Goal: Task Accomplishment & Management: Use online tool/utility

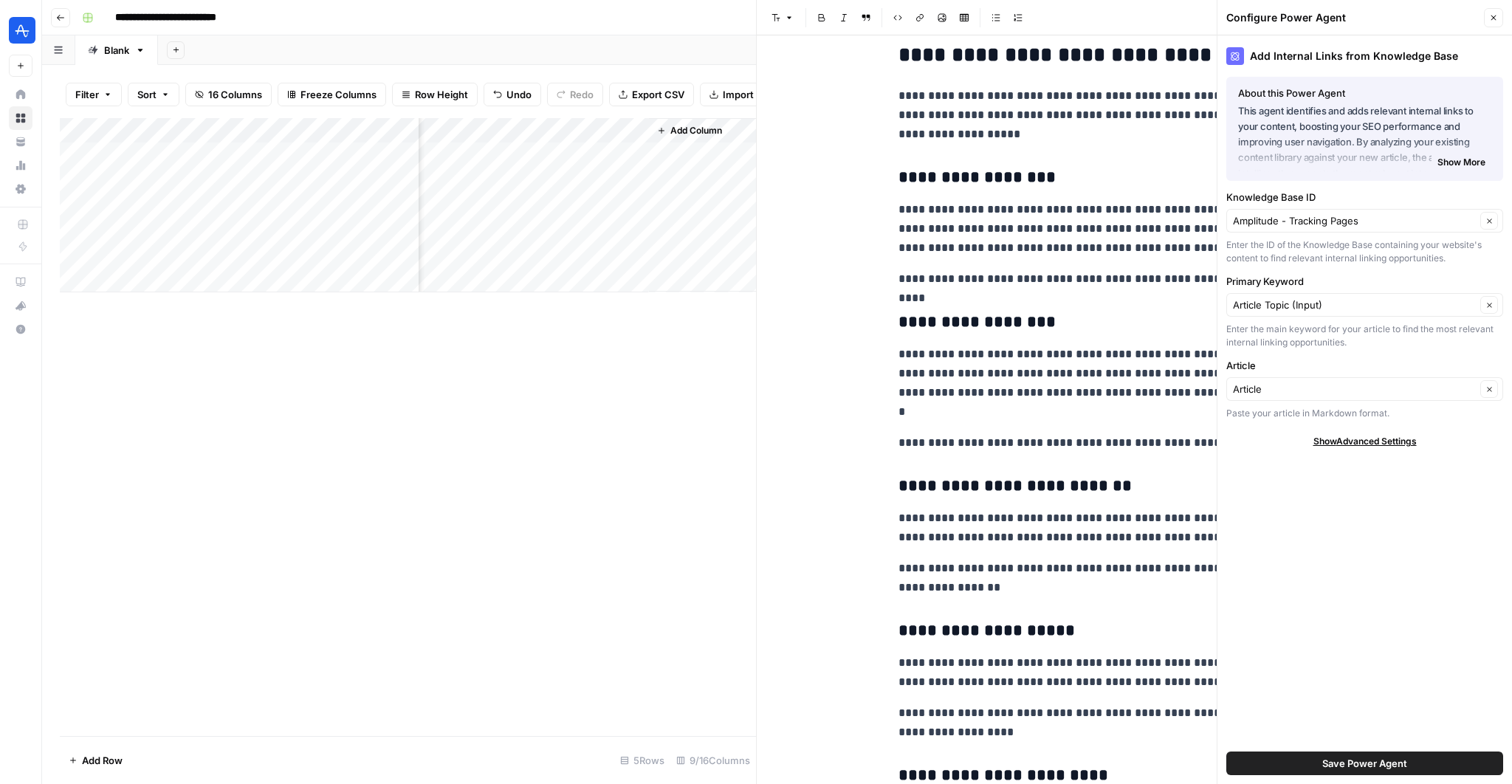
scroll to position [0, 1140]
click at [467, 131] on div "Add Column" at bounding box center [408, 205] width 696 height 174
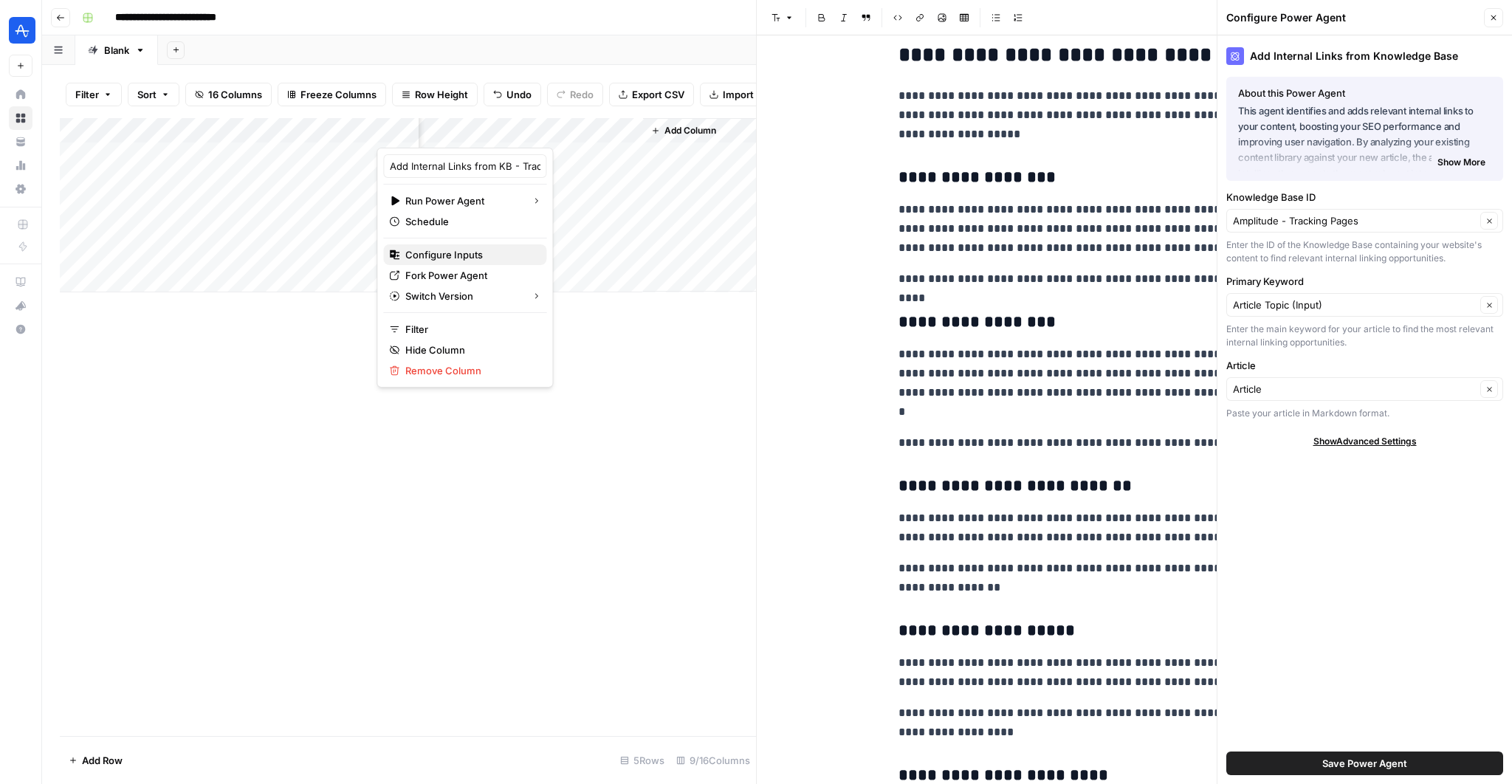
click at [447, 261] on button "Configure Inputs" at bounding box center [465, 254] width 163 height 21
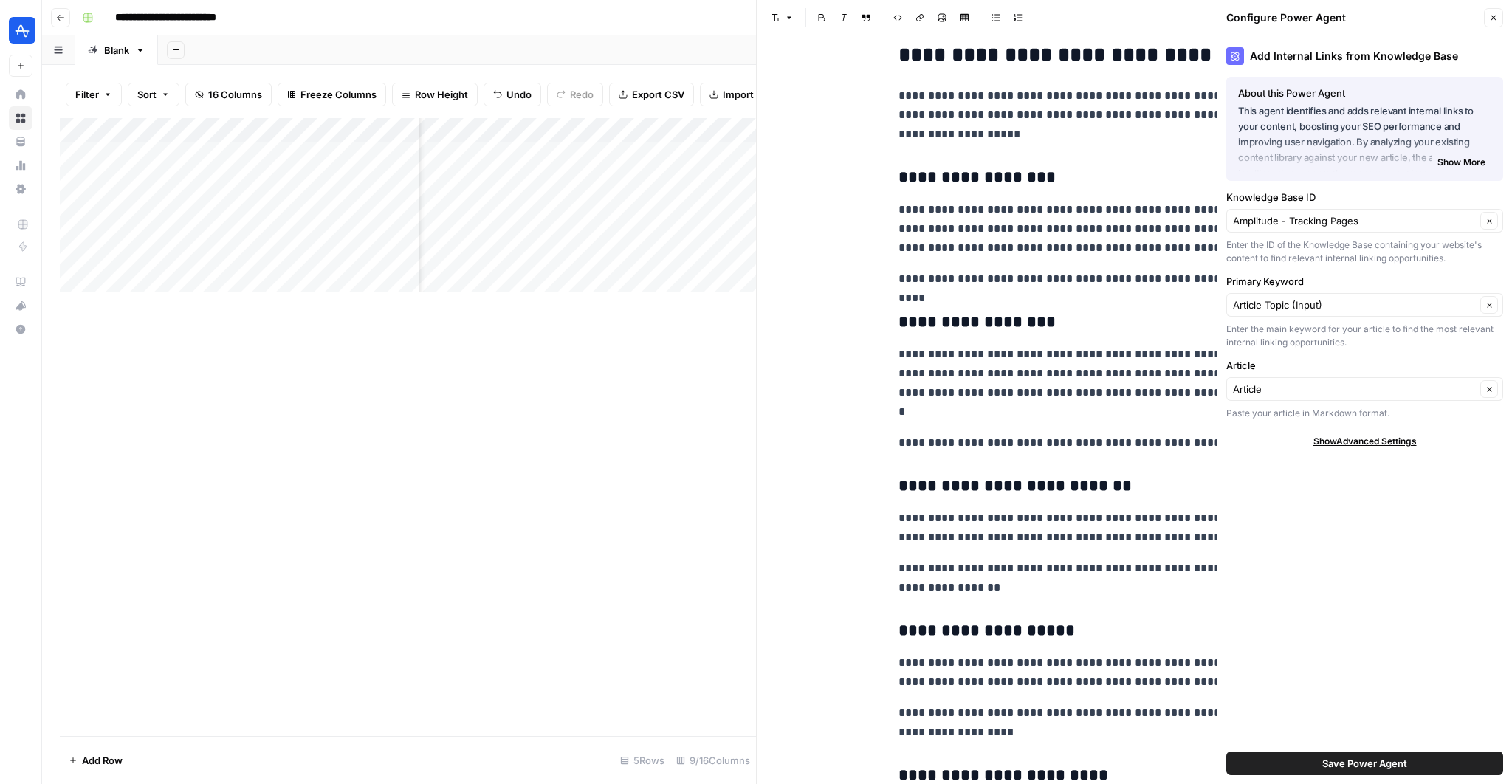
scroll to position [0, 771]
click at [578, 161] on div "Add Column" at bounding box center [408, 205] width 696 height 174
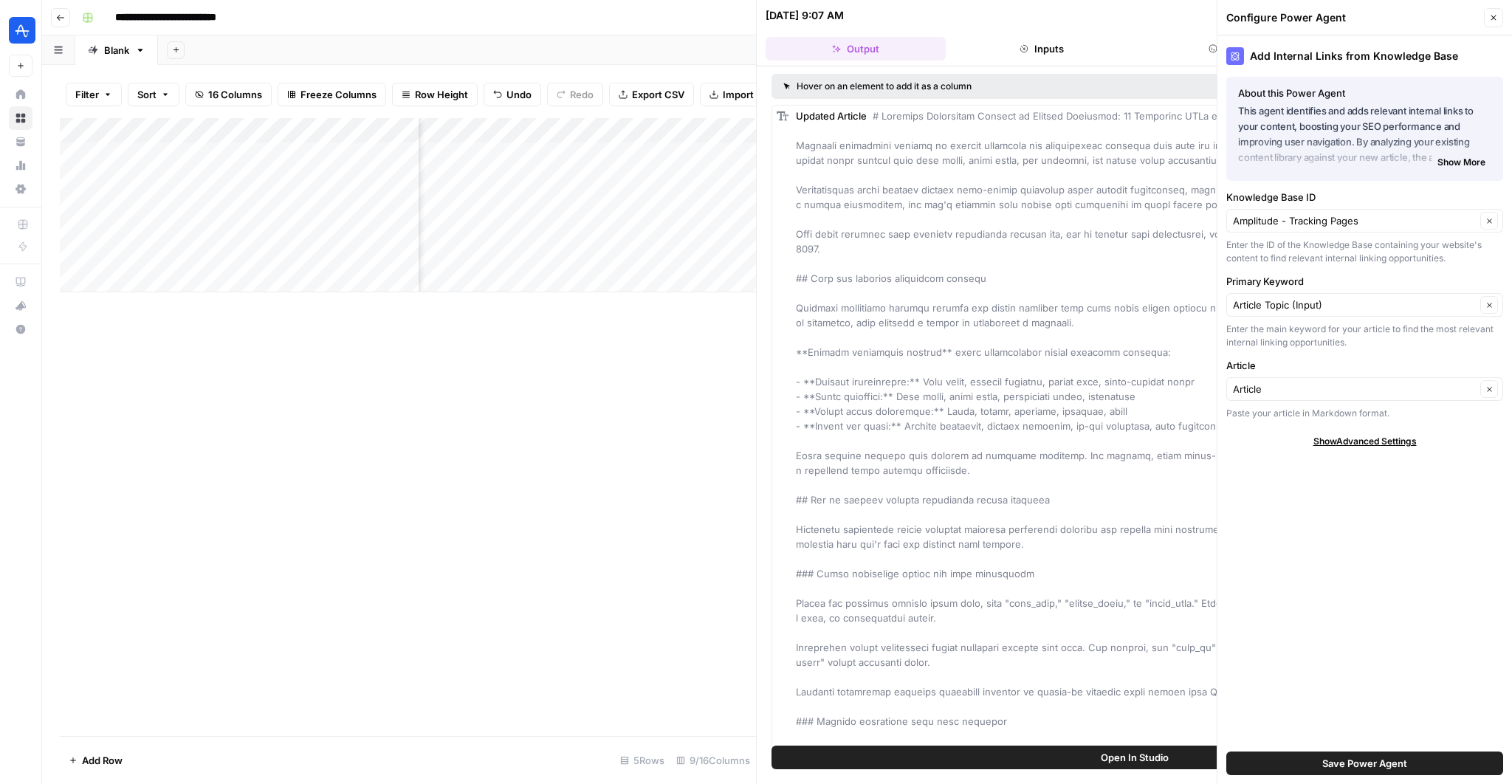
click at [576, 127] on div "Add Column" at bounding box center [408, 205] width 696 height 174
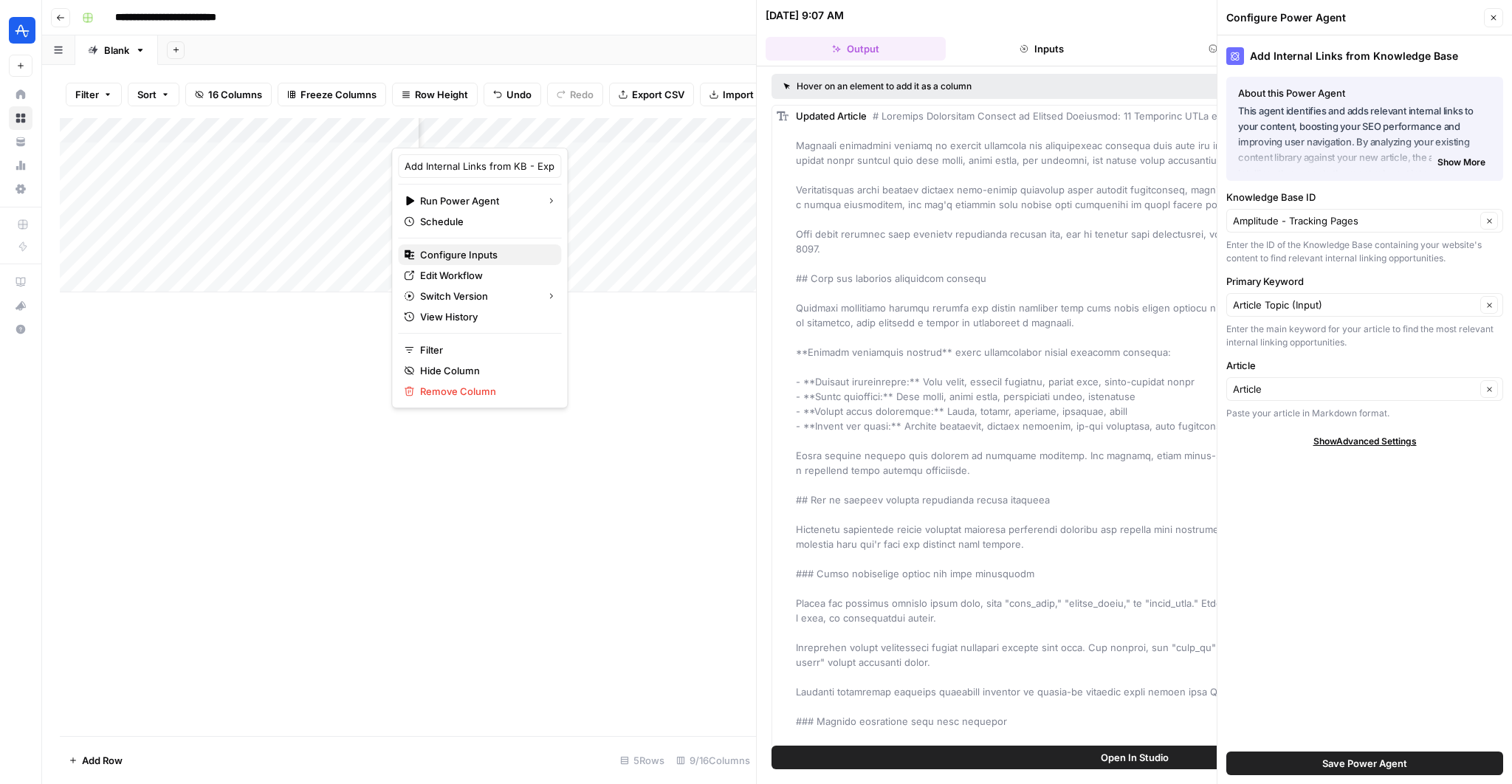
click at [473, 248] on span "Configure Inputs" at bounding box center [485, 254] width 129 height 15
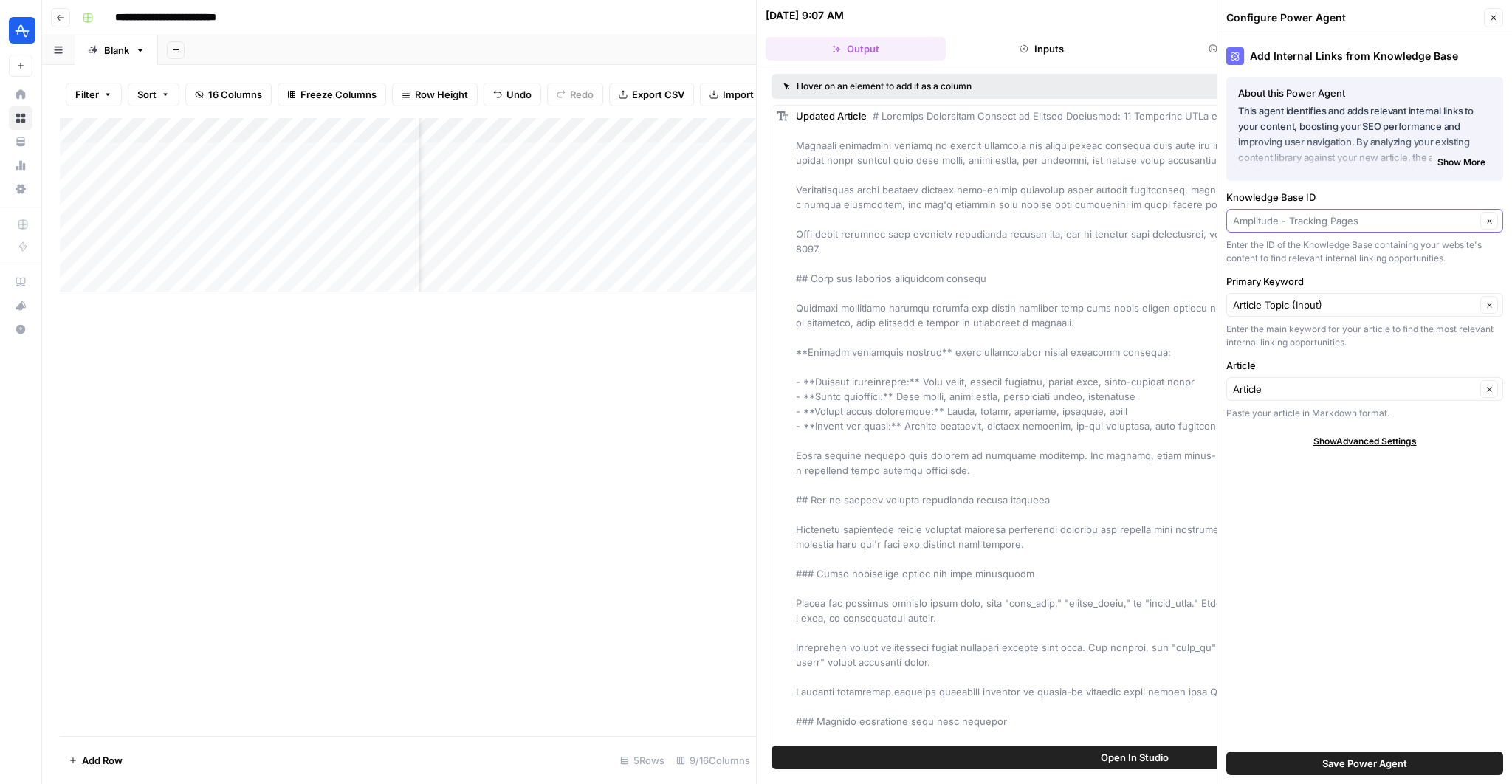
click at [1327, 221] on input "Knowledge Base ID" at bounding box center [1355, 220] width 243 height 15
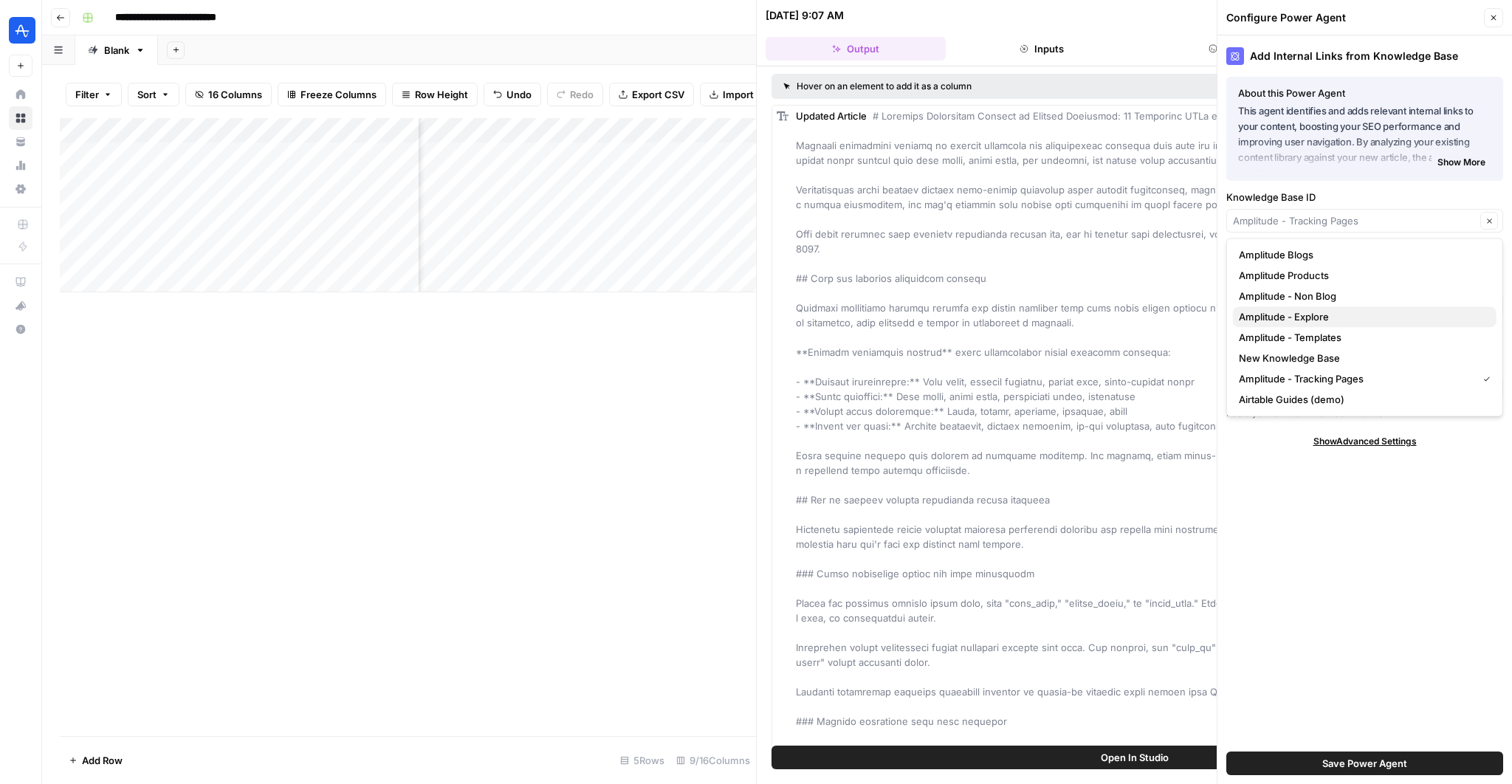
click at [1330, 320] on span "Amplitude - Explore" at bounding box center [1361, 316] width 246 height 15
type input "Amplitude - Explore"
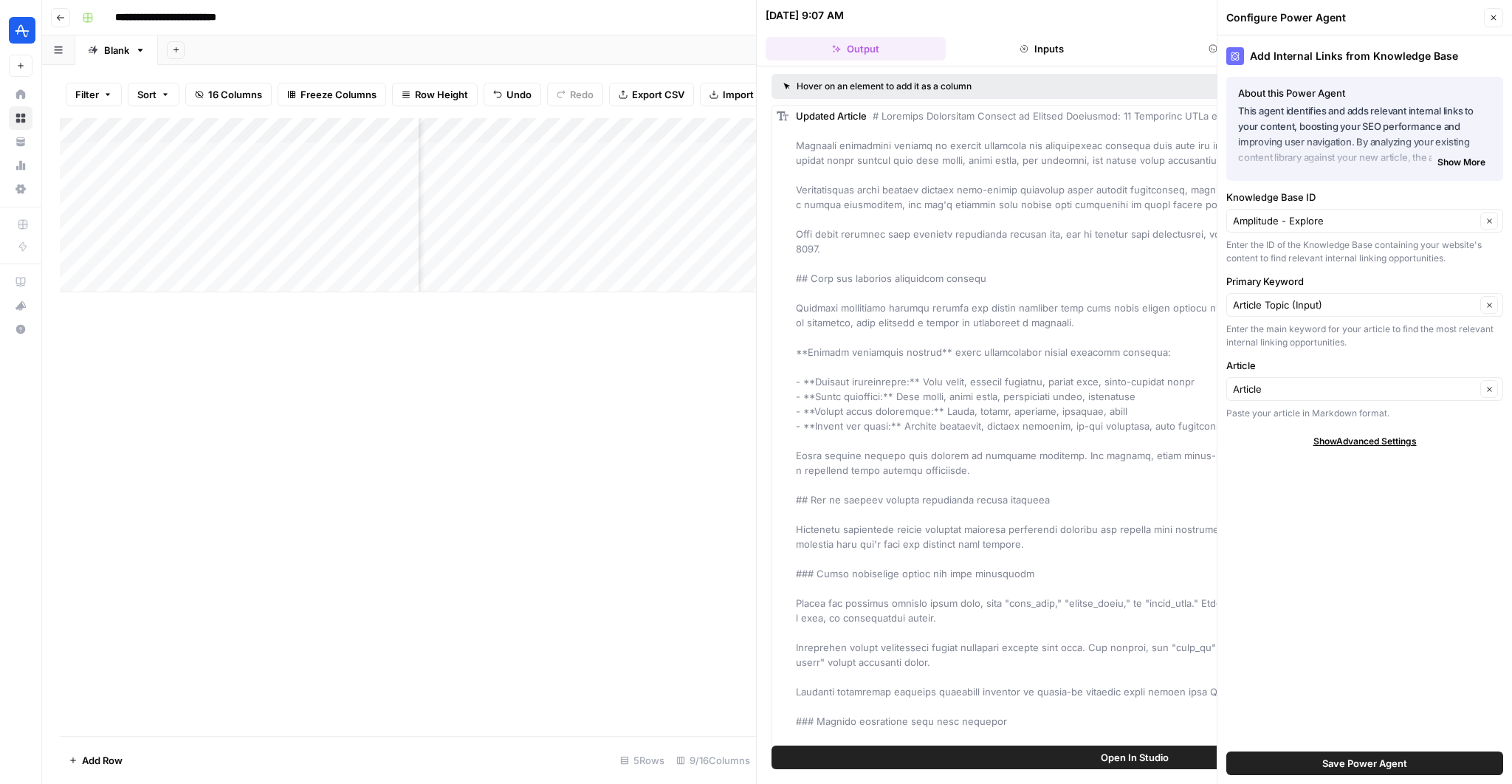
click at [1450, 769] on button "Save Power Agent" at bounding box center [1365, 762] width 277 height 24
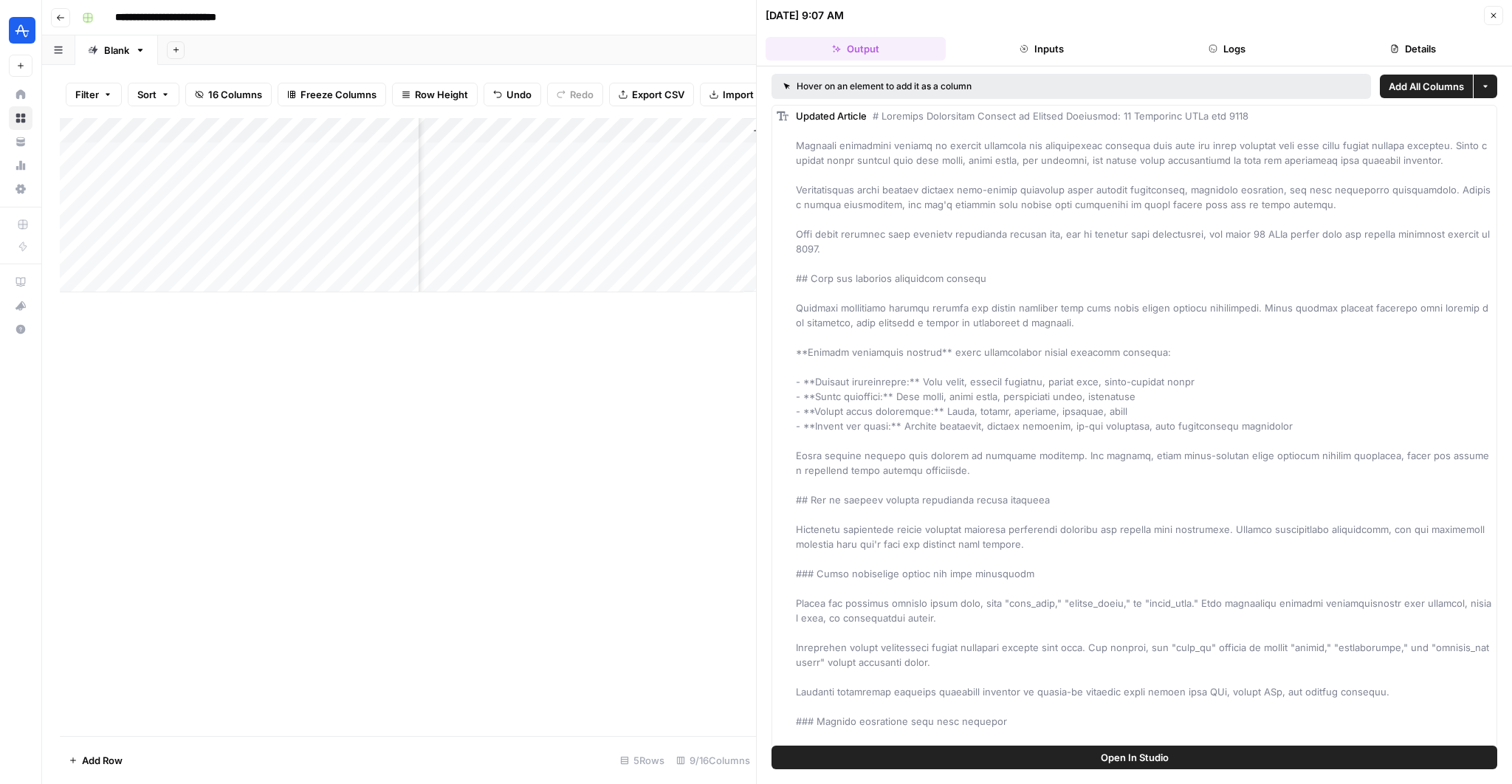
scroll to position [0, 1045]
click at [572, 134] on div "Add Column" at bounding box center [408, 205] width 696 height 174
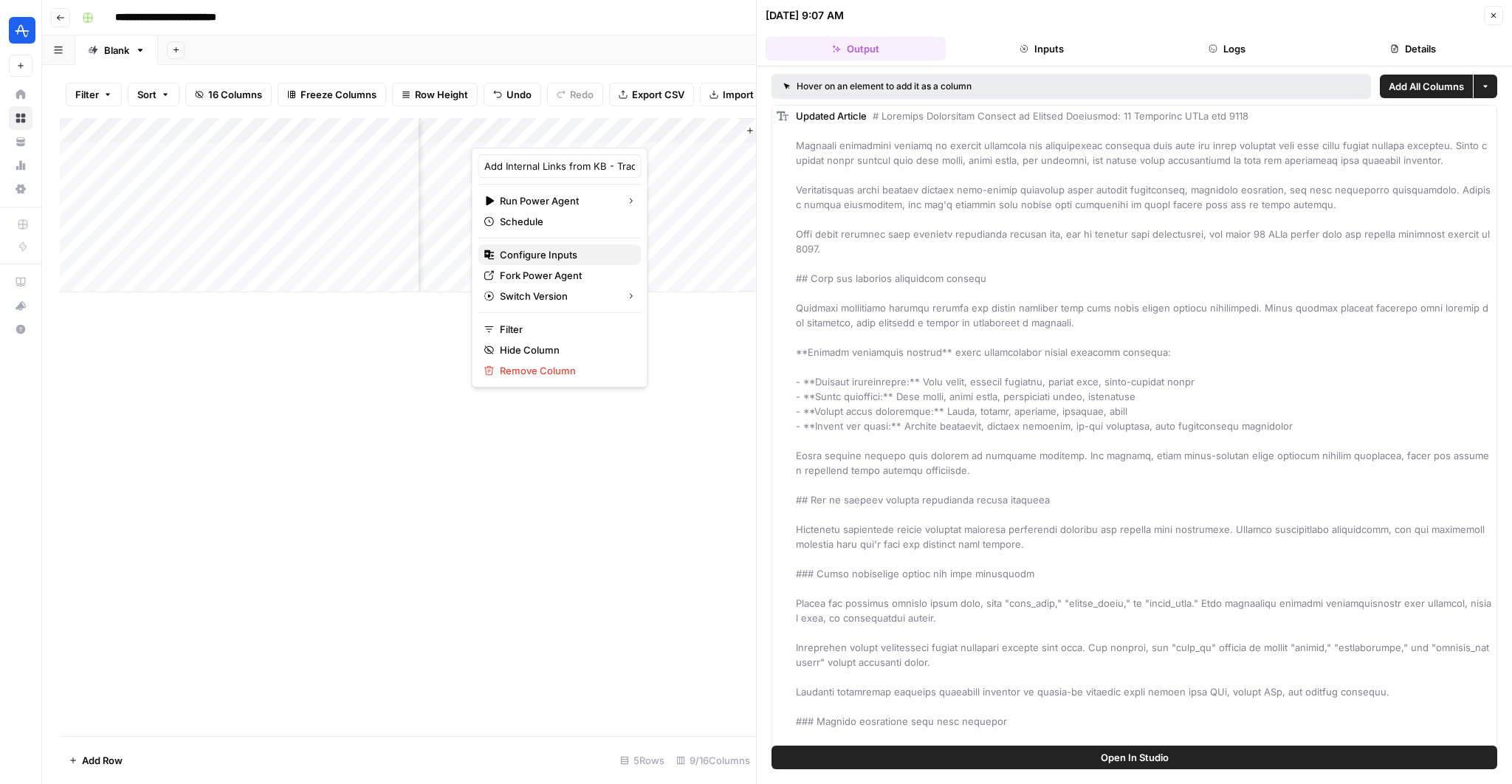
click at [527, 249] on span "Configure Inputs" at bounding box center [564, 254] width 129 height 15
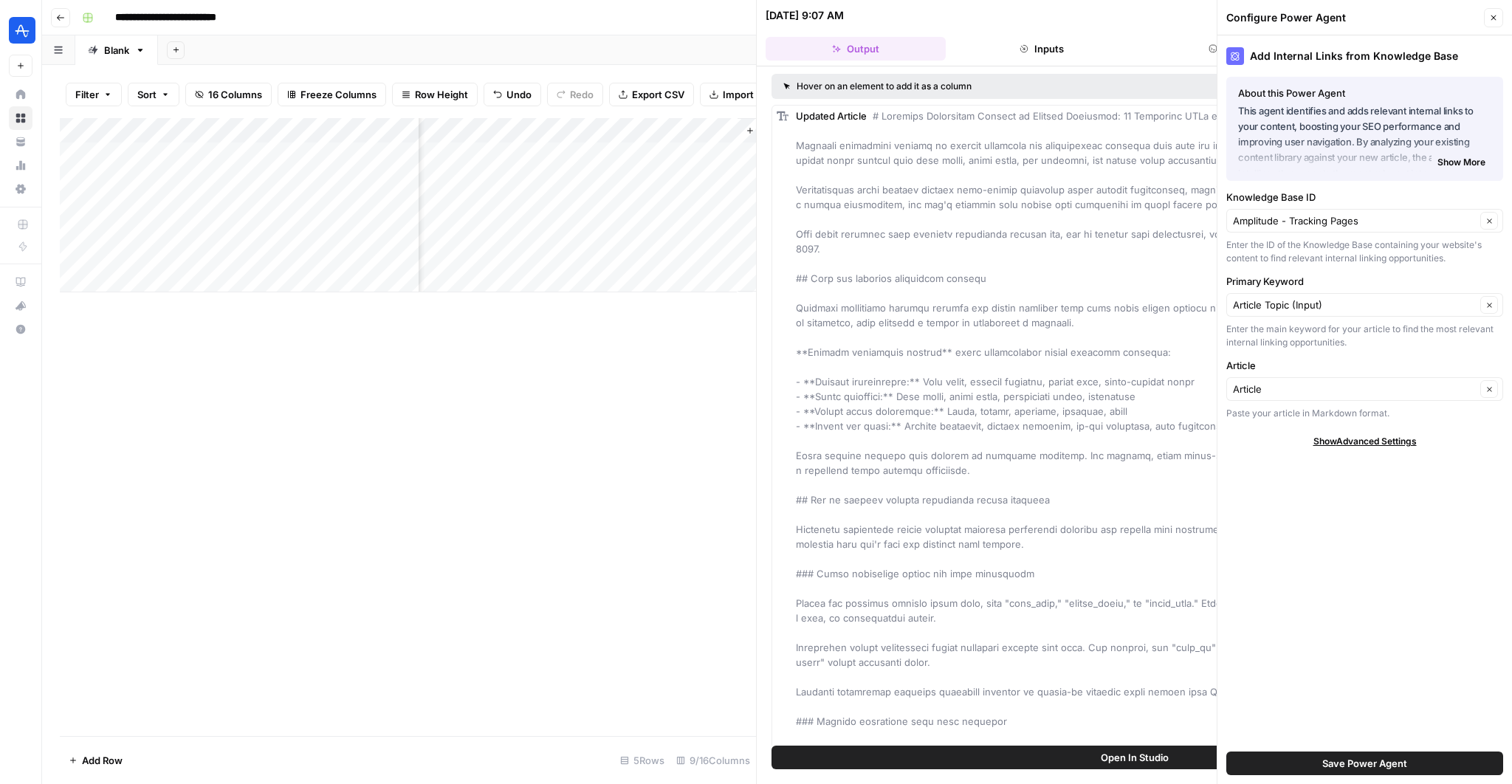
click at [1351, 759] on span "Save Power Agent" at bounding box center [1365, 762] width 85 height 15
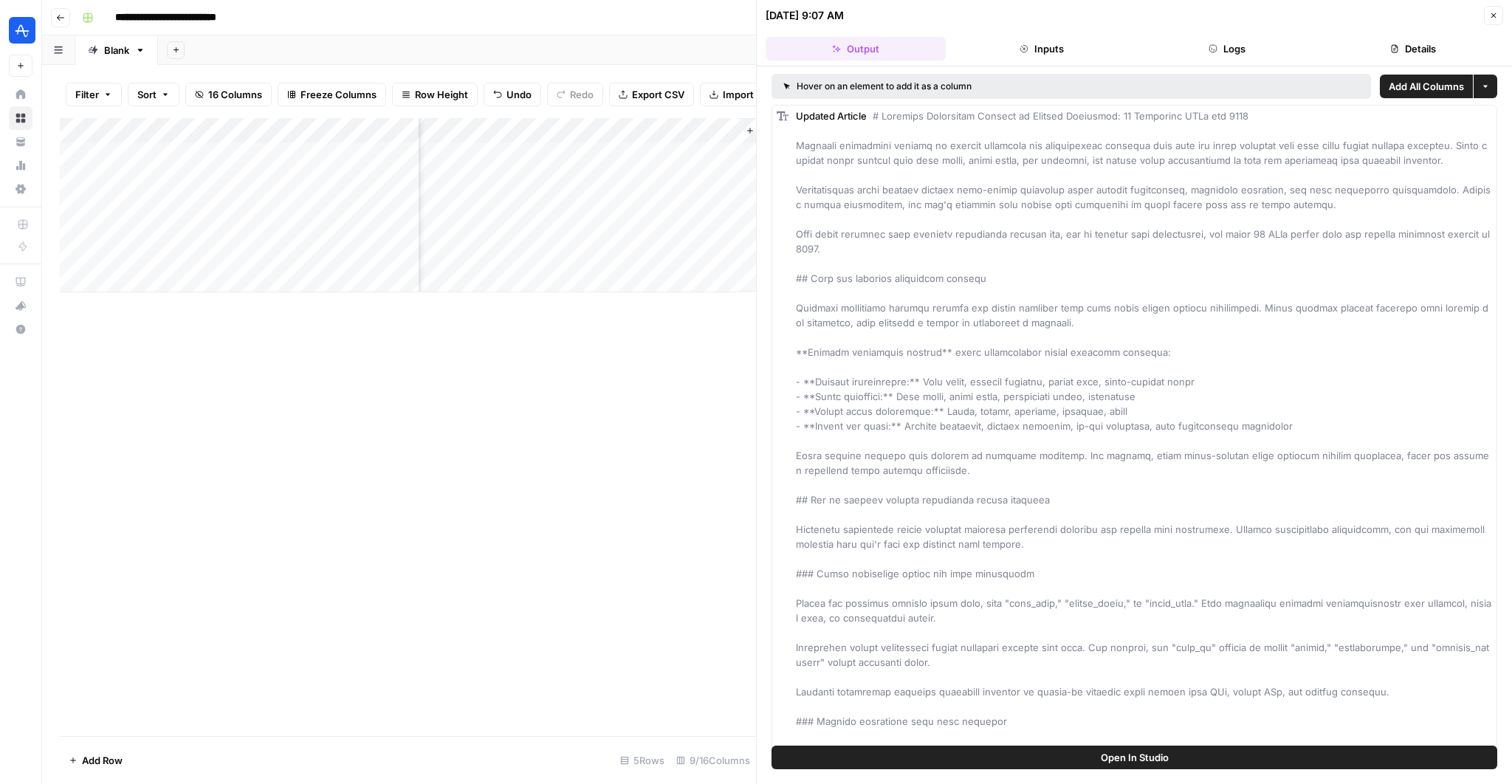
scroll to position [0, 1109]
click at [1491, 18] on icon "button" at bounding box center [1494, 15] width 9 height 9
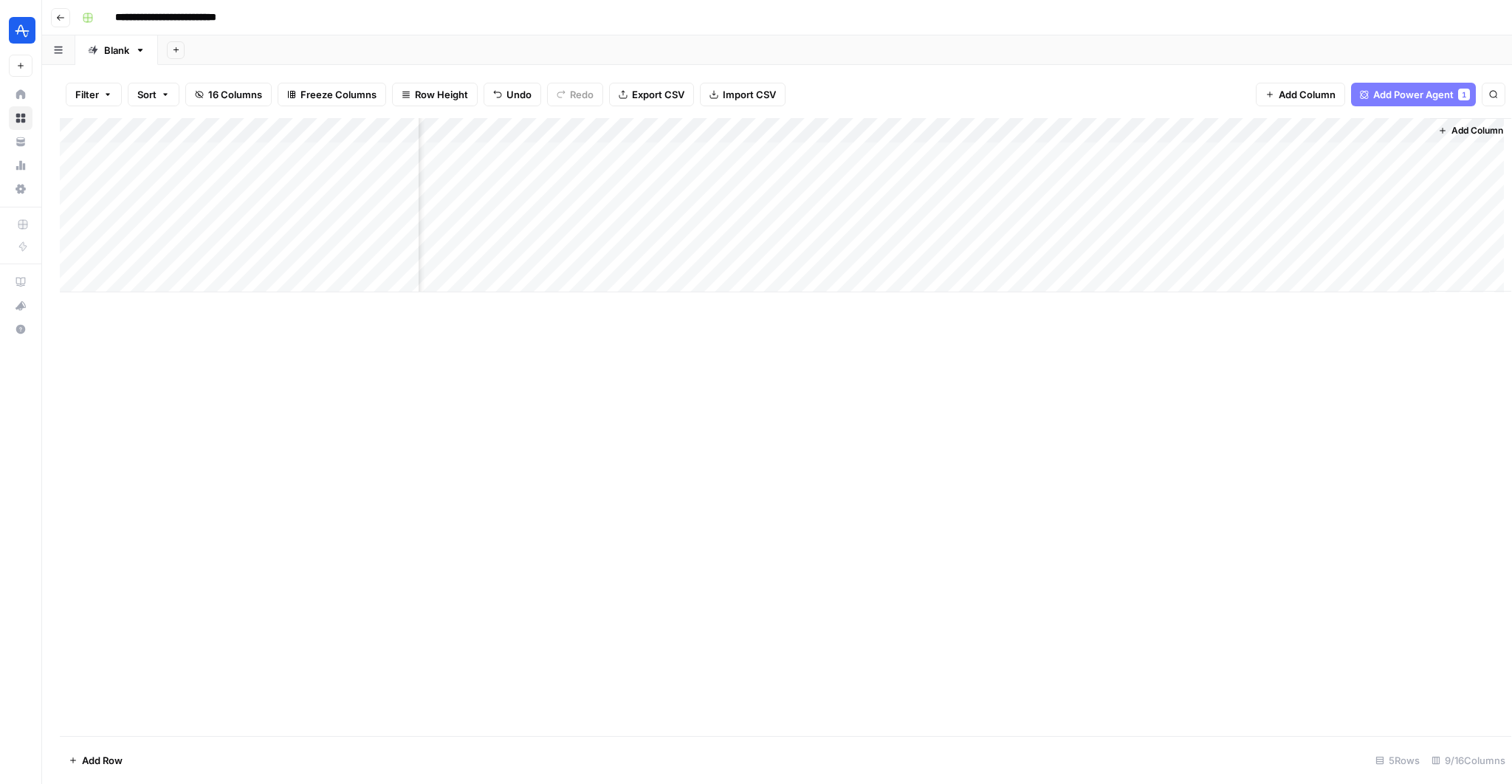
scroll to position [0, 353]
click at [1012, 155] on div "Add Column" at bounding box center [777, 205] width 1434 height 174
click at [1119, 163] on div "Add Column" at bounding box center [777, 205] width 1434 height 174
click at [1145, 152] on div "Add Column" at bounding box center [777, 205] width 1434 height 174
click at [638, 152] on div "Add Column" at bounding box center [408, 205] width 696 height 174
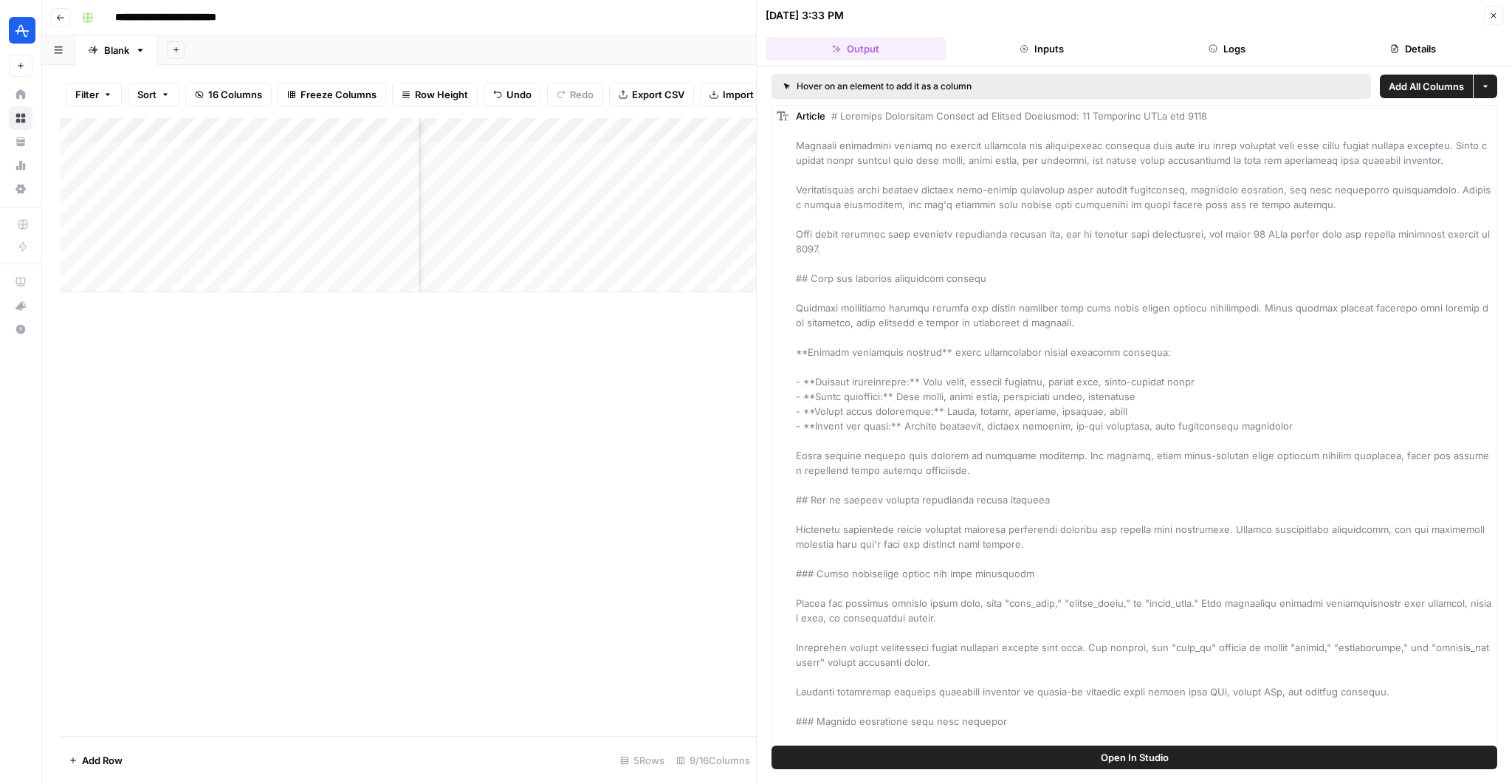
scroll to position [0, 621]
click at [524, 153] on div "Add Column" at bounding box center [408, 205] width 696 height 174
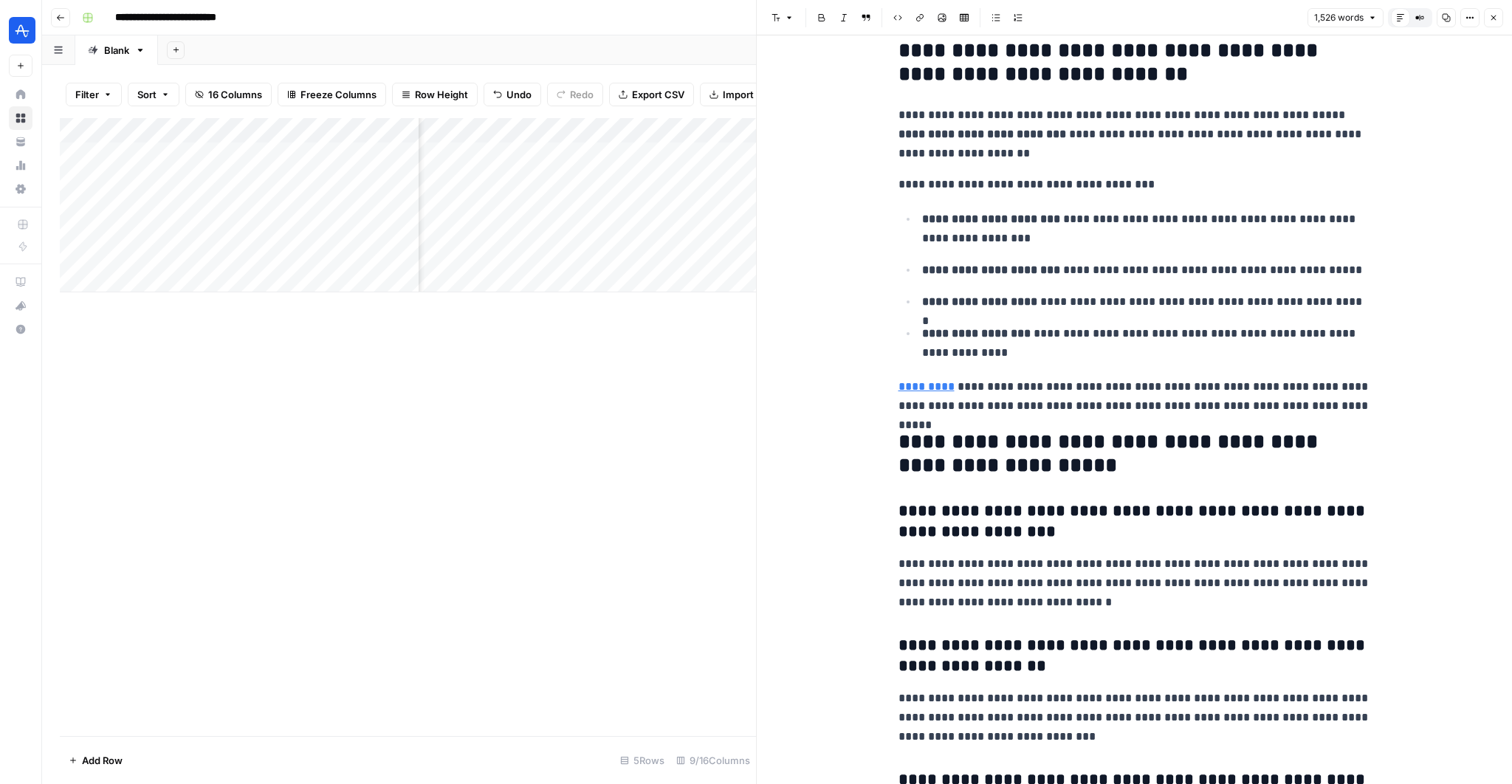
scroll to position [5246, 0]
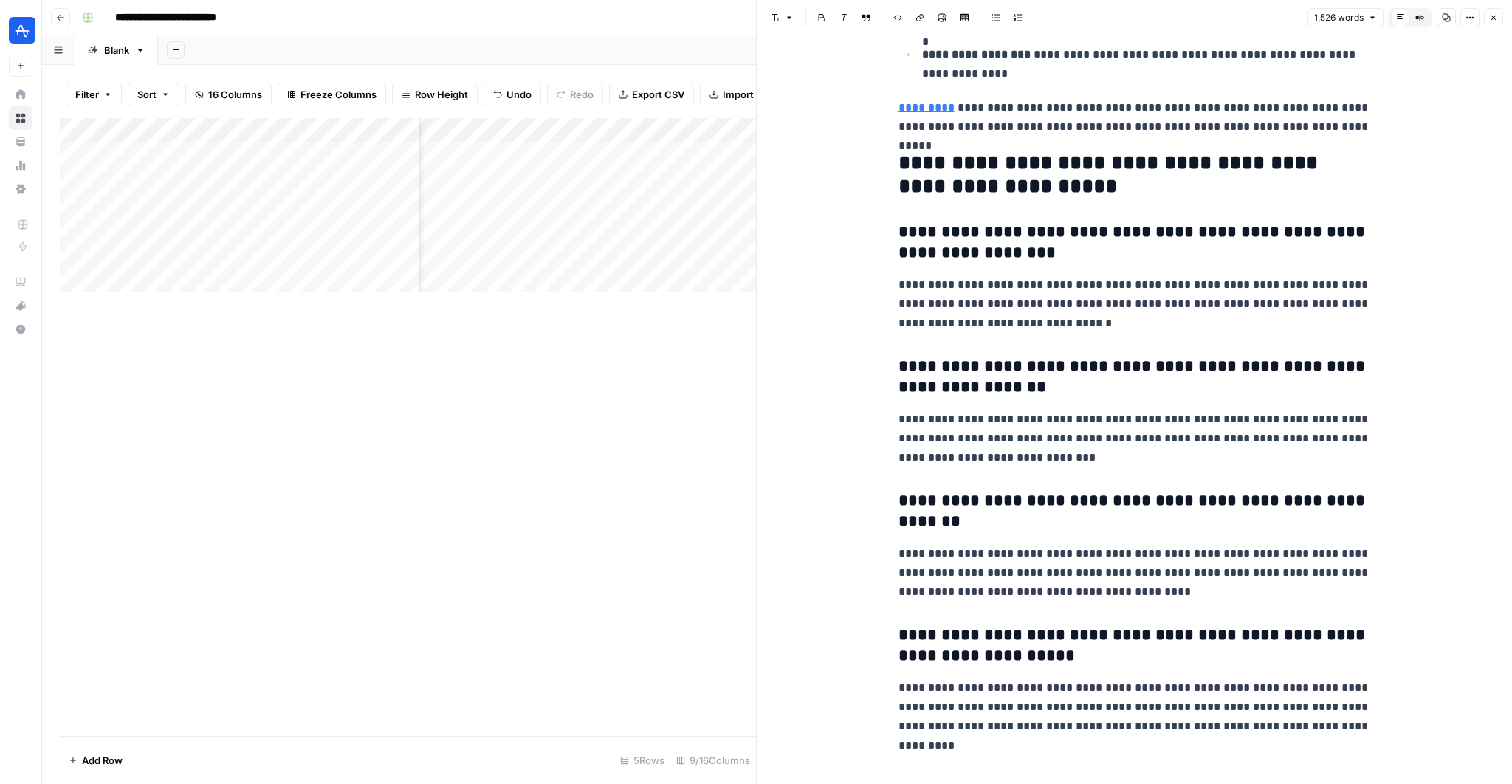
click at [1490, 25] on button "Close" at bounding box center [1494, 18] width 19 height 19
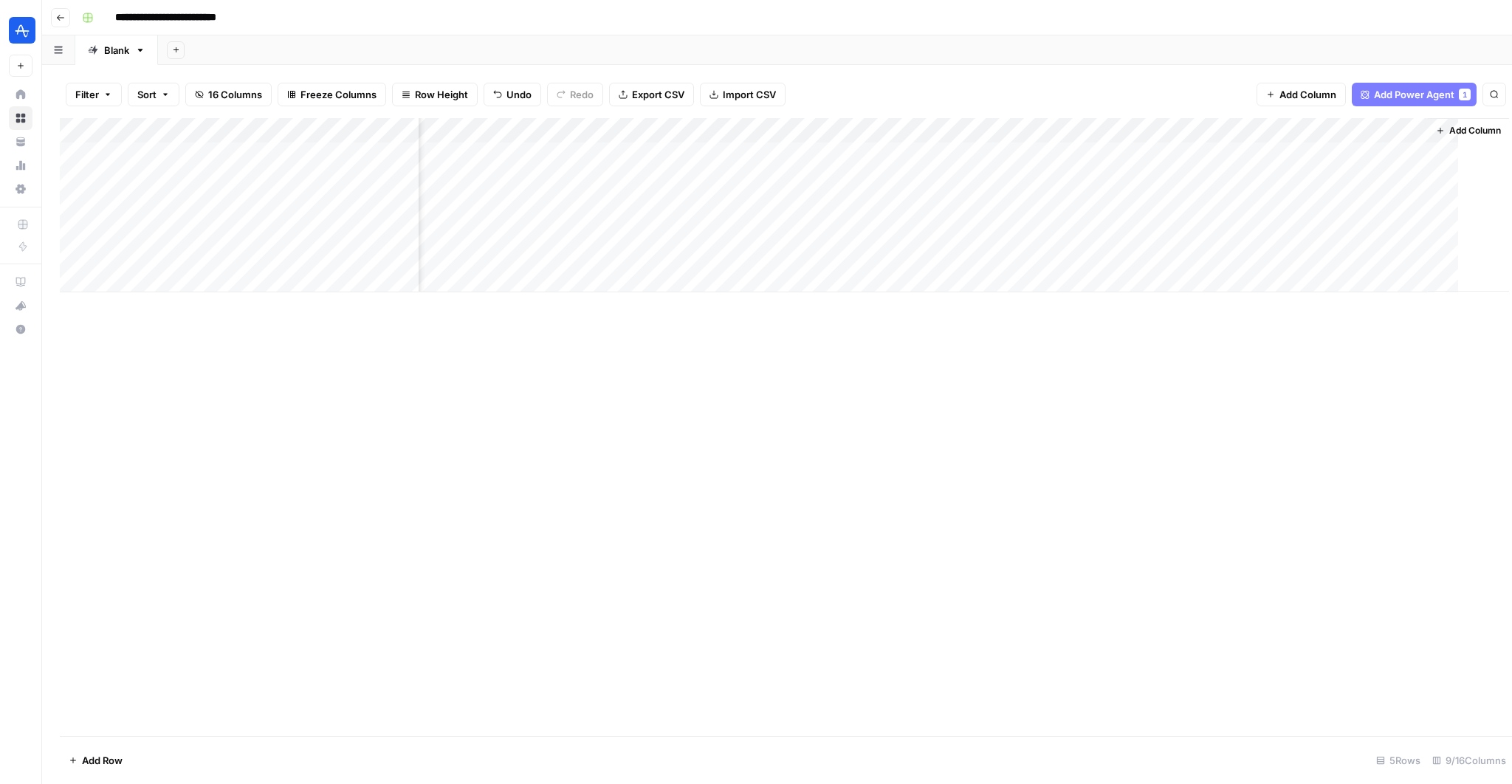
scroll to position [0, 353]
click at [999, 133] on div "Add Column" at bounding box center [777, 205] width 1434 height 174
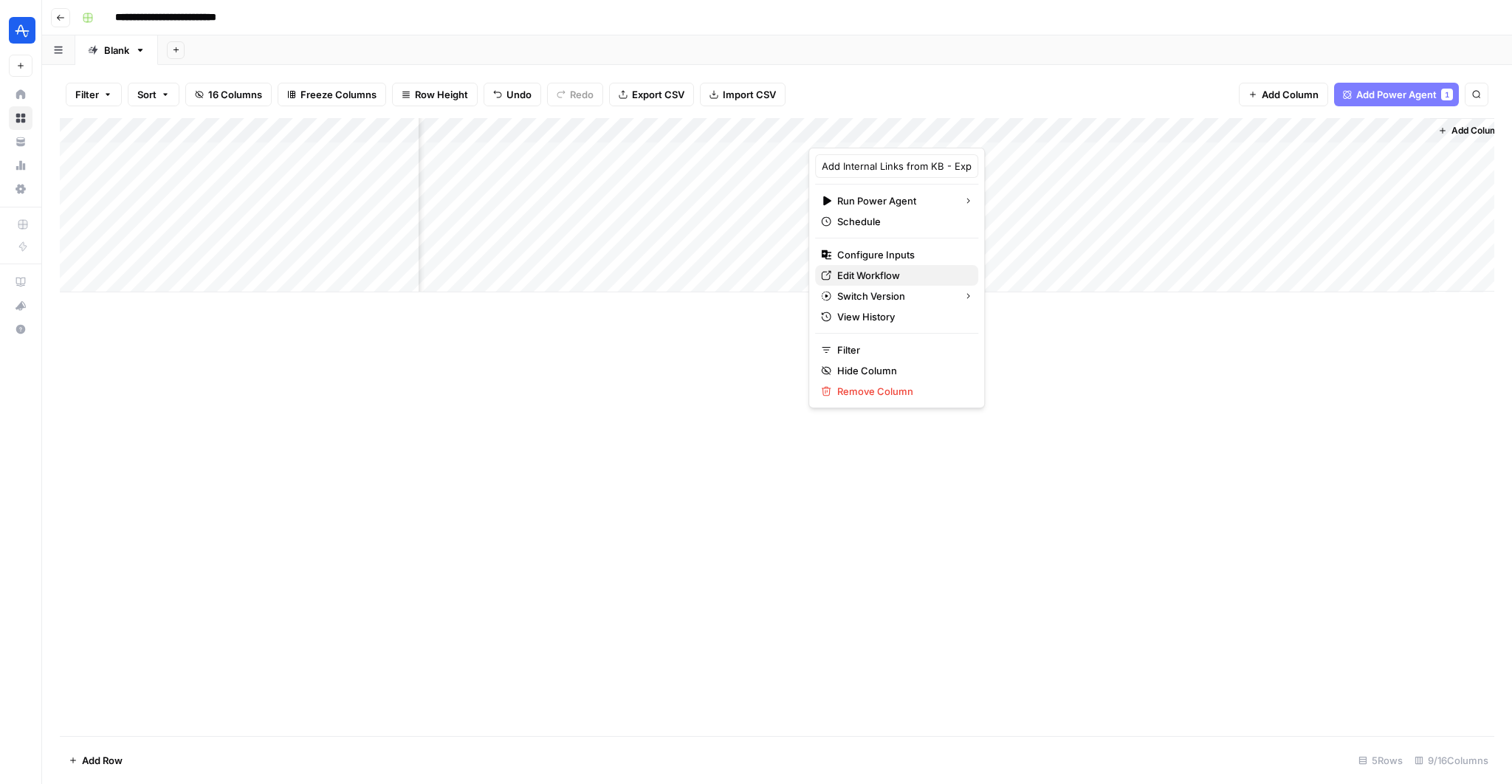
click at [868, 275] on span "Edit Workflow" at bounding box center [902, 275] width 129 height 15
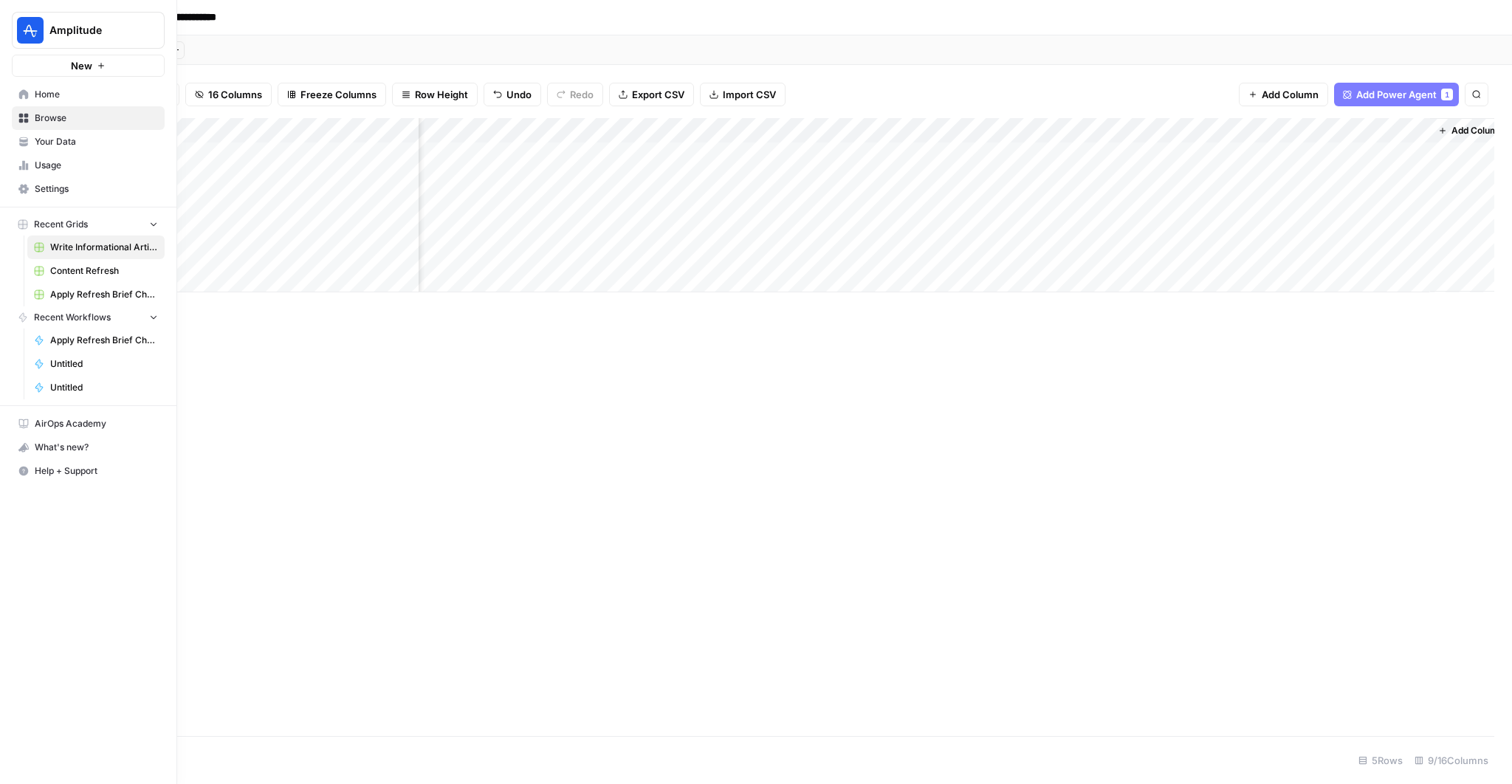
click at [78, 185] on span "Settings" at bounding box center [96, 188] width 123 height 13
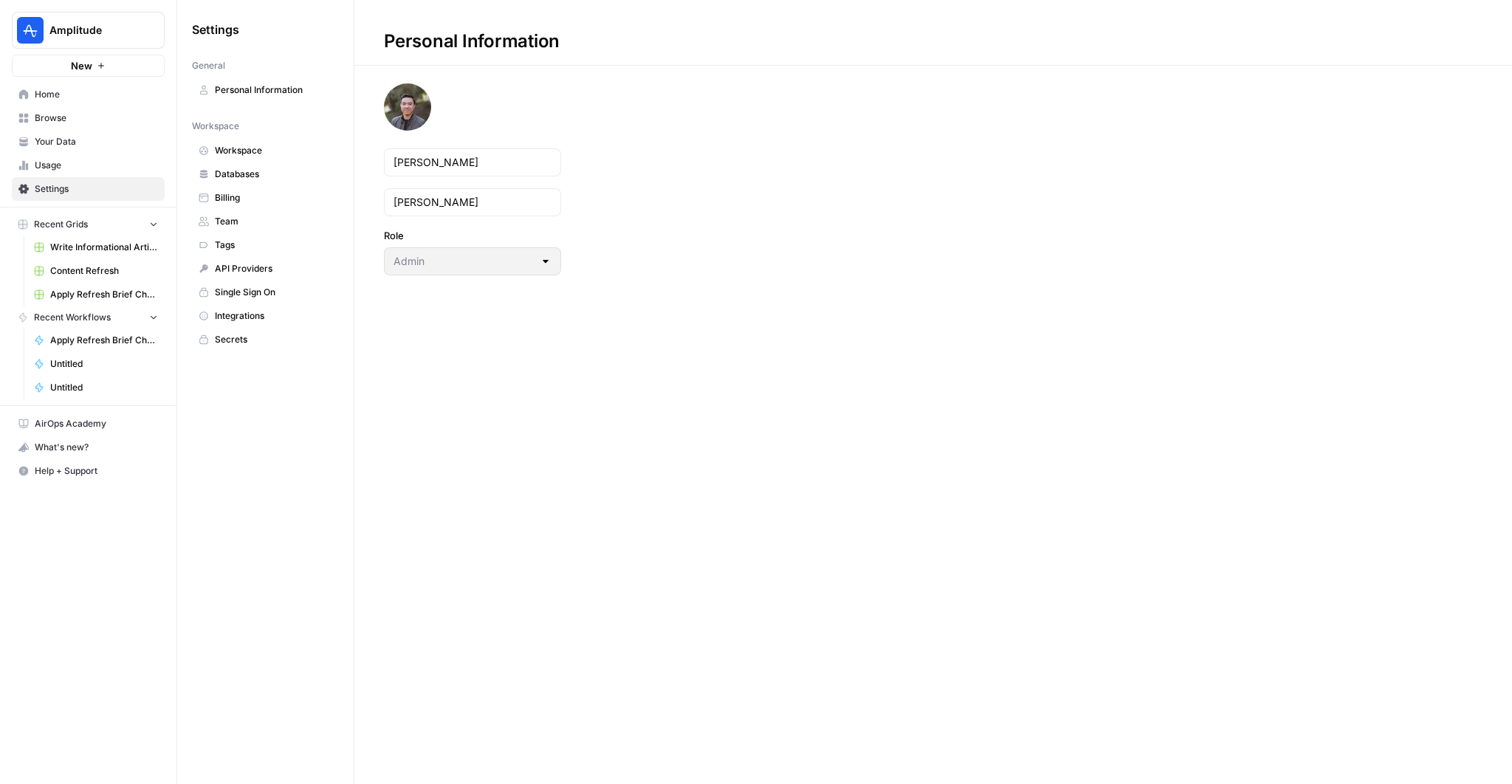
click at [251, 315] on span "Integrations" at bounding box center [273, 315] width 117 height 13
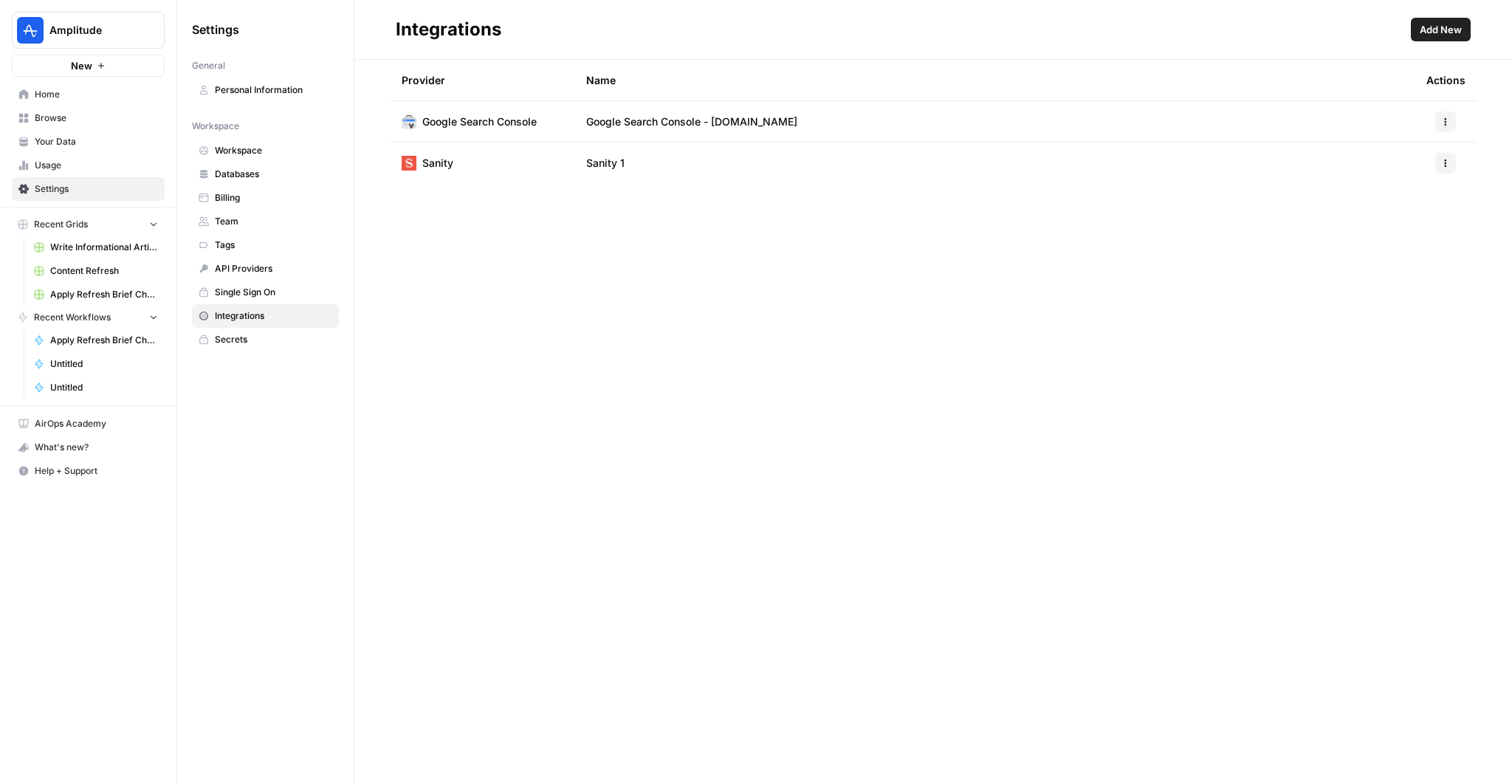
click at [1442, 36] on button "Add New" at bounding box center [1441, 29] width 60 height 24
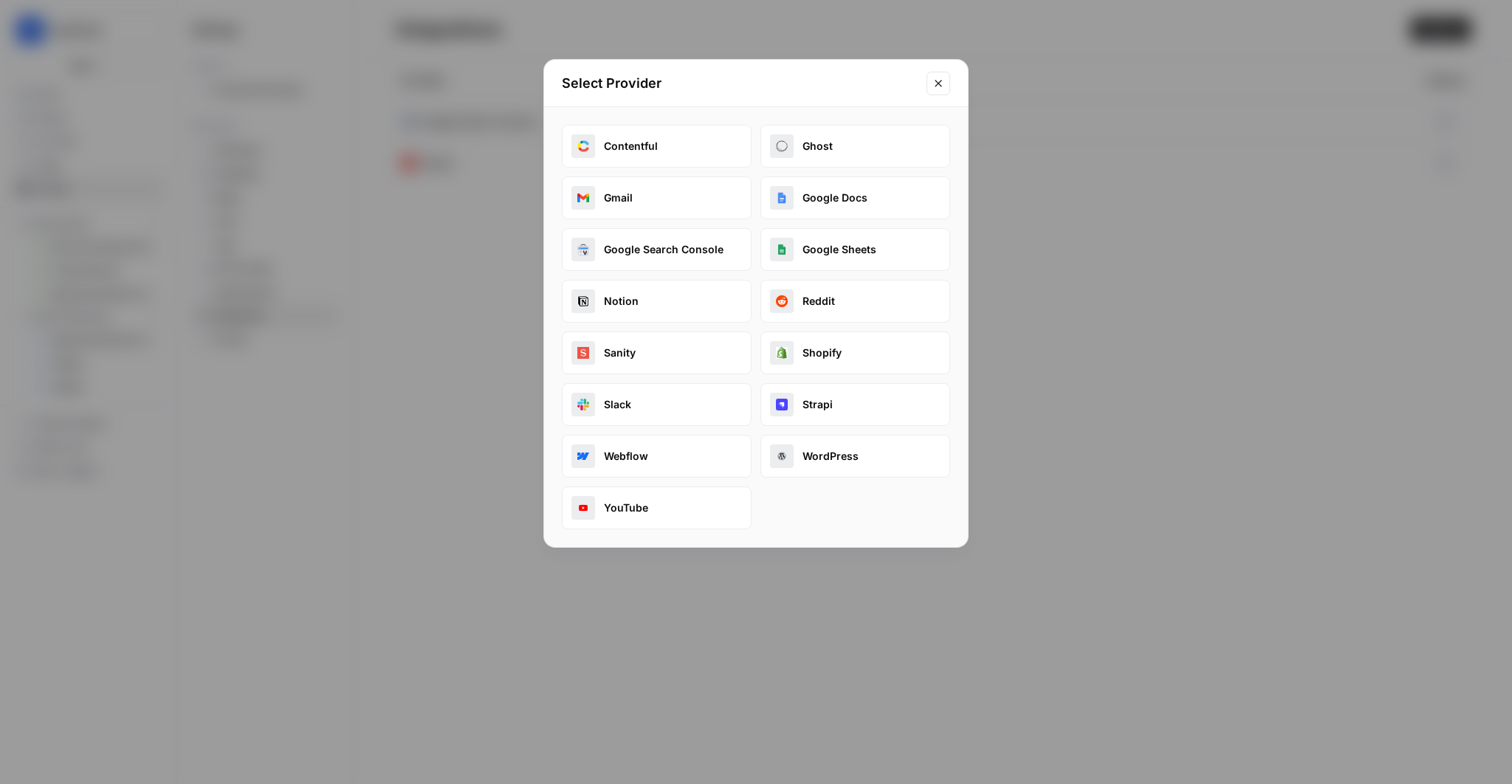
click at [829, 202] on button "Google Docs" at bounding box center [855, 198] width 189 height 43
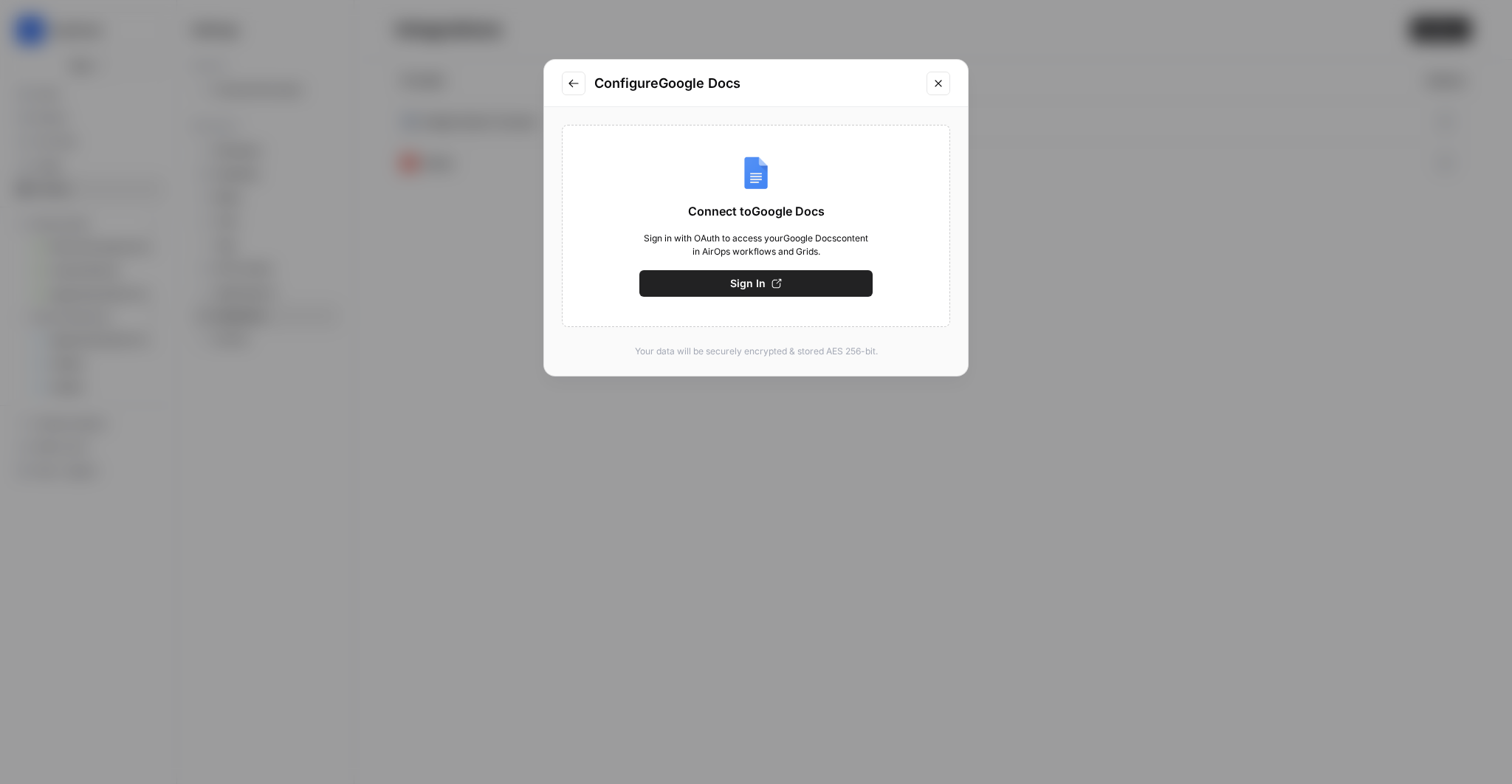
click at [759, 293] on button "Sign In" at bounding box center [756, 283] width 233 height 27
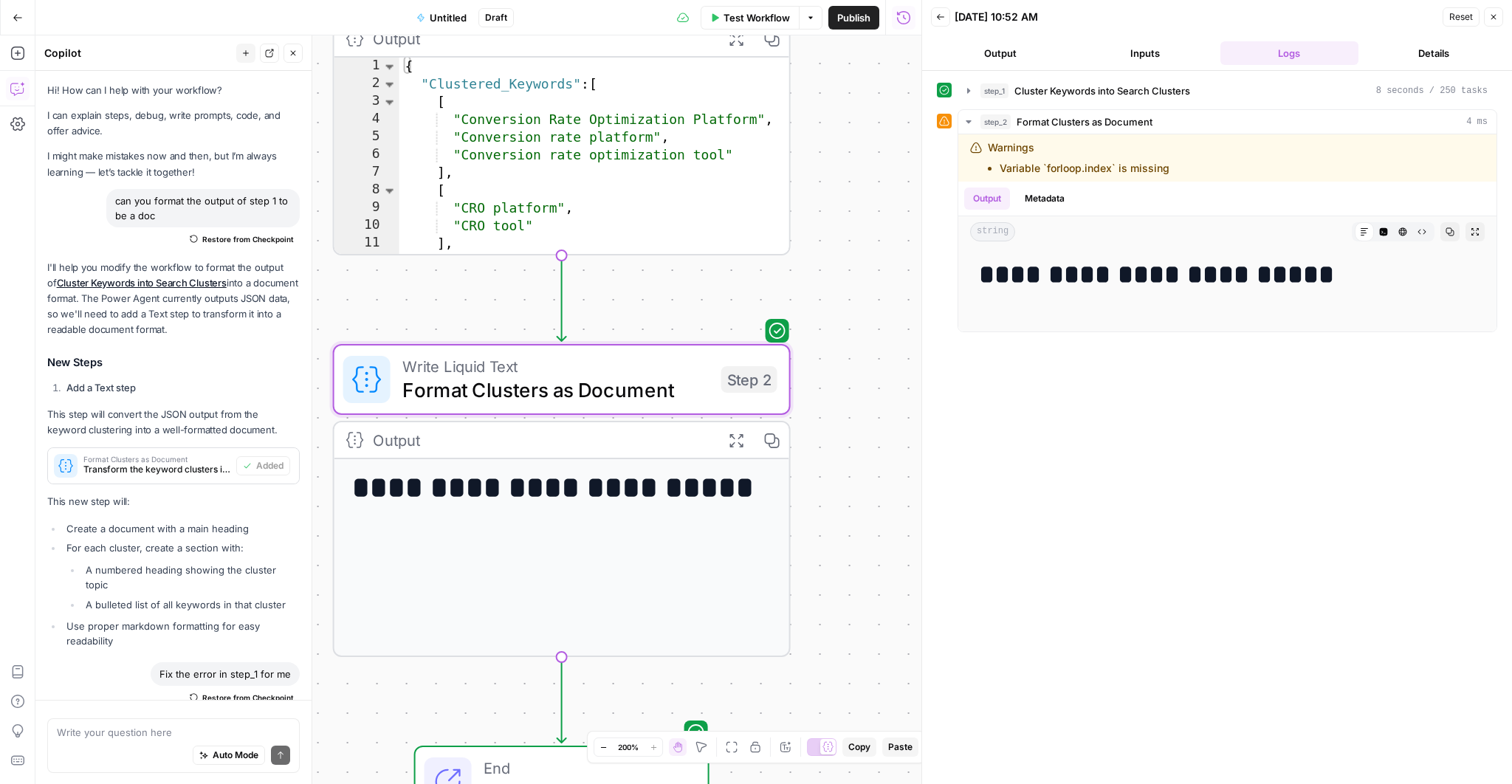
scroll to position [2576, 0]
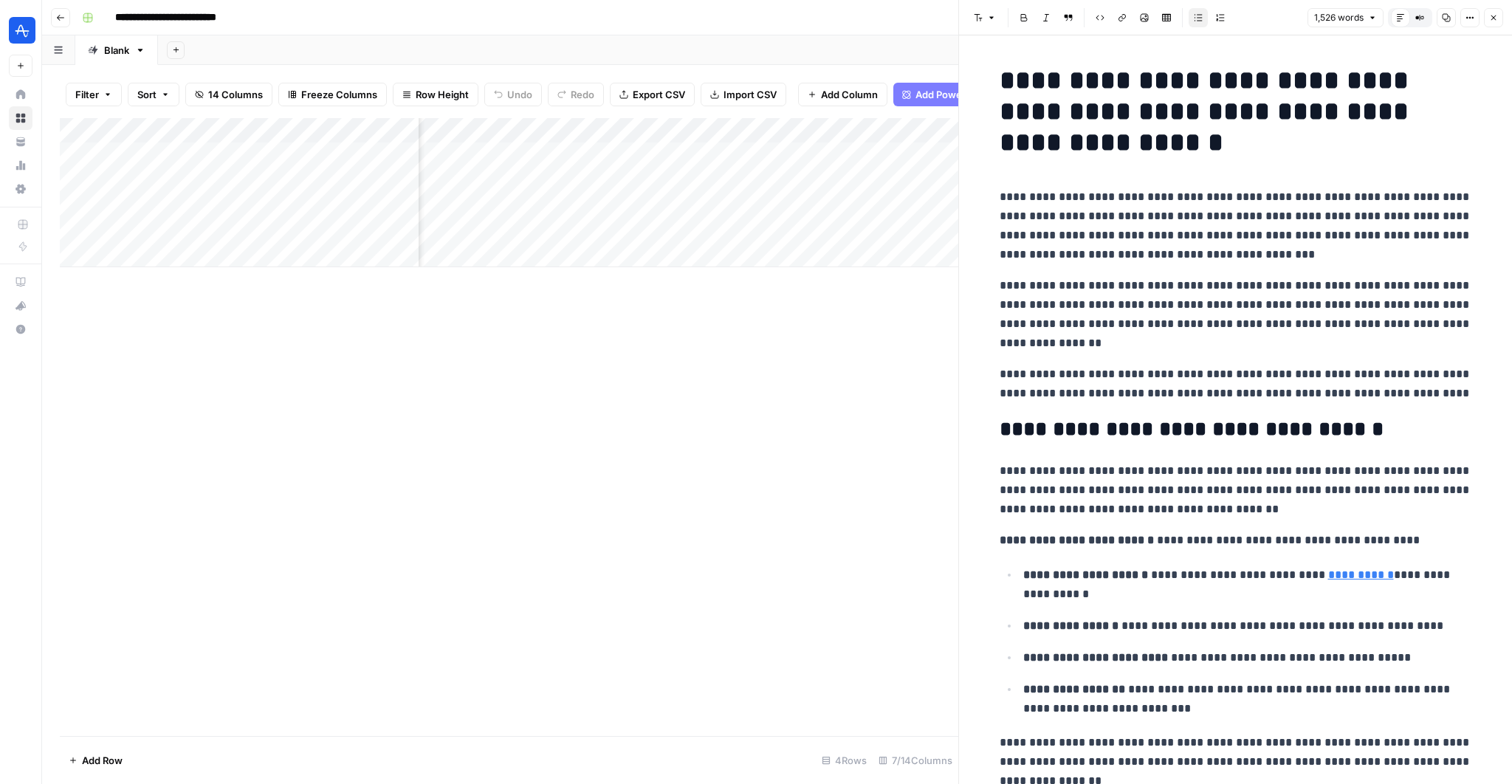
scroll to position [0, 641]
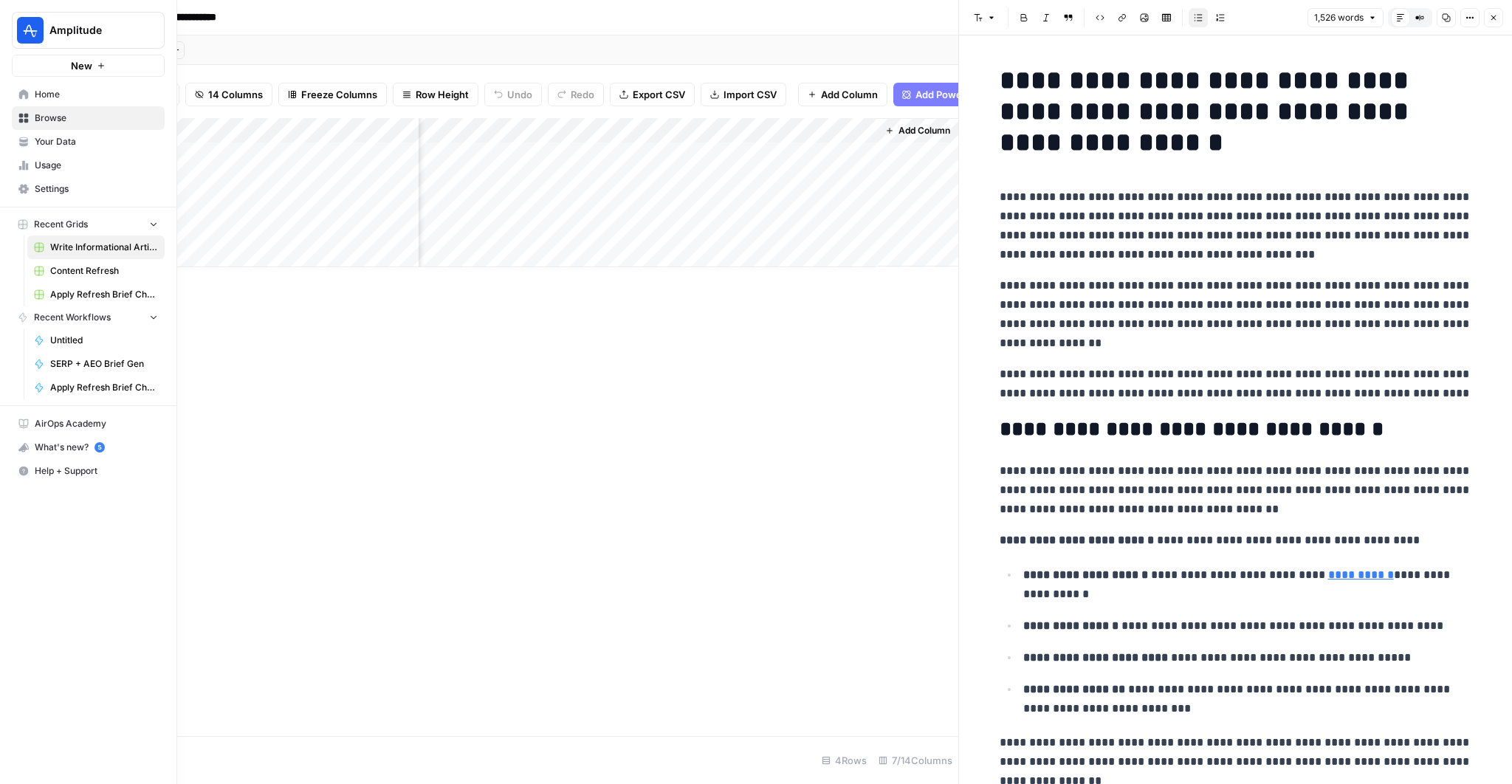
click at [50, 140] on span "Your Data" at bounding box center [96, 142] width 123 height 13
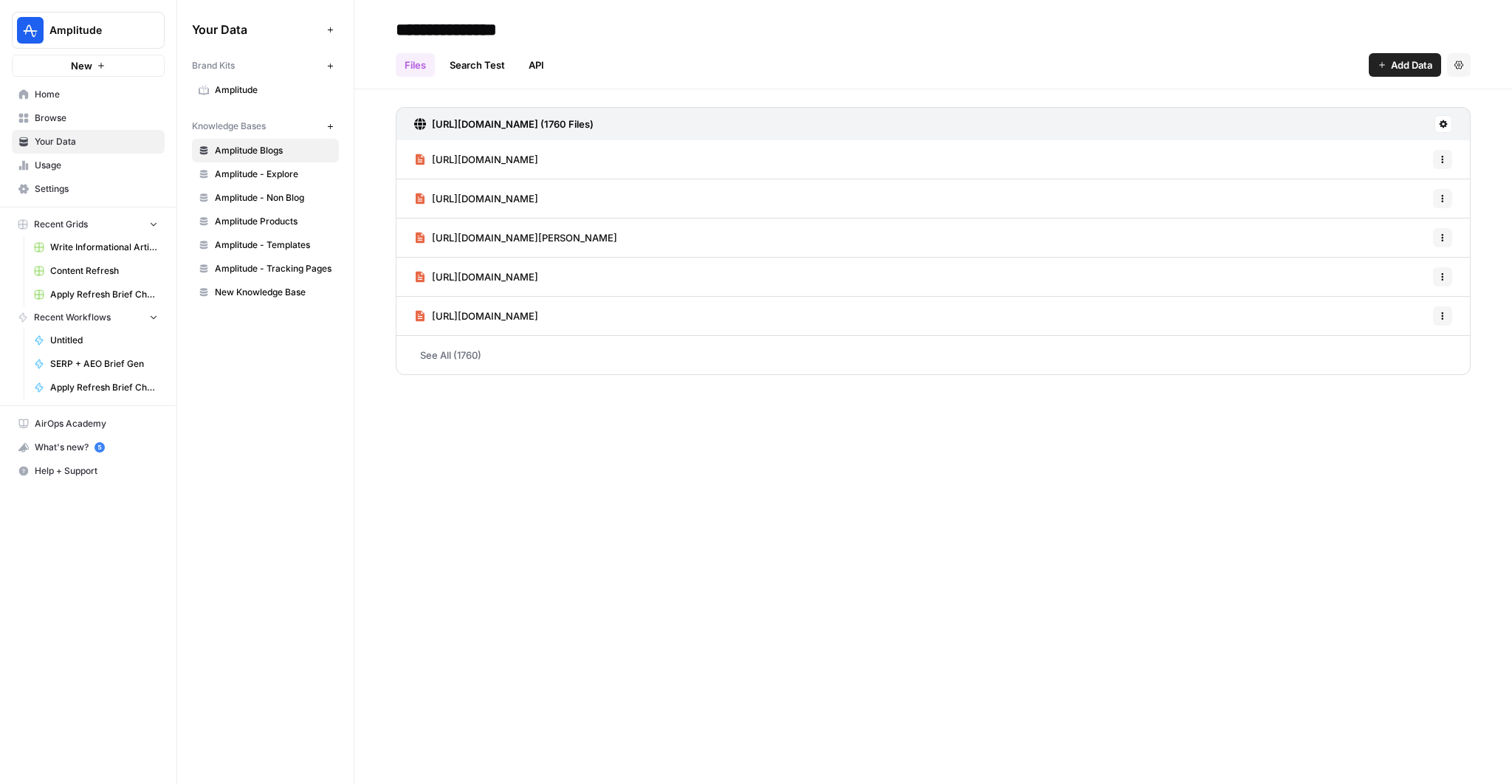
click at [311, 262] on span "Amplitude - Tracking Pages" at bounding box center [273, 268] width 117 height 13
click at [292, 234] on link "Amplitude - Templates" at bounding box center [265, 245] width 147 height 24
click at [295, 221] on span "Amplitude Products" at bounding box center [273, 221] width 117 height 13
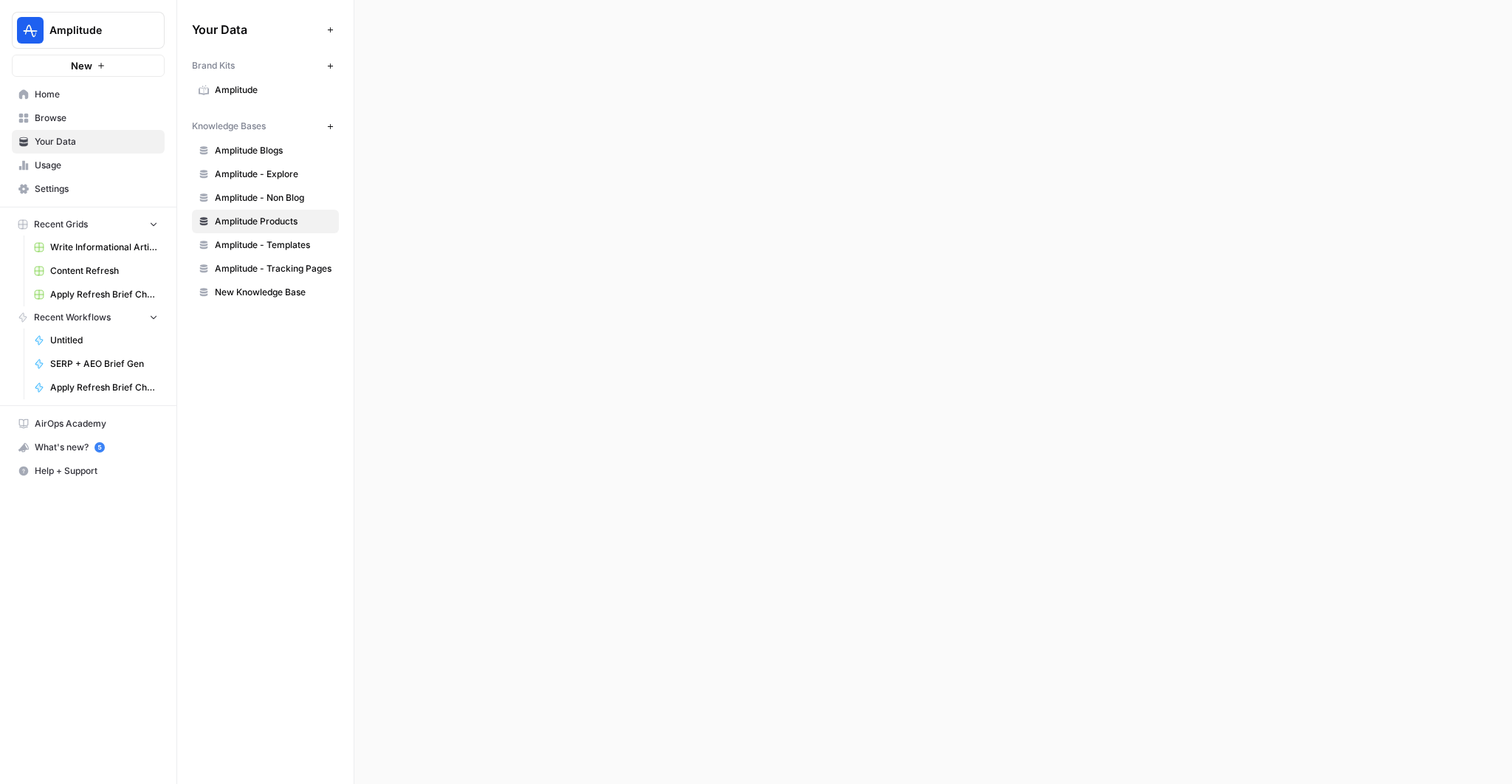
click at [295, 199] on span "Amplitude - Non Blog" at bounding box center [273, 197] width 117 height 13
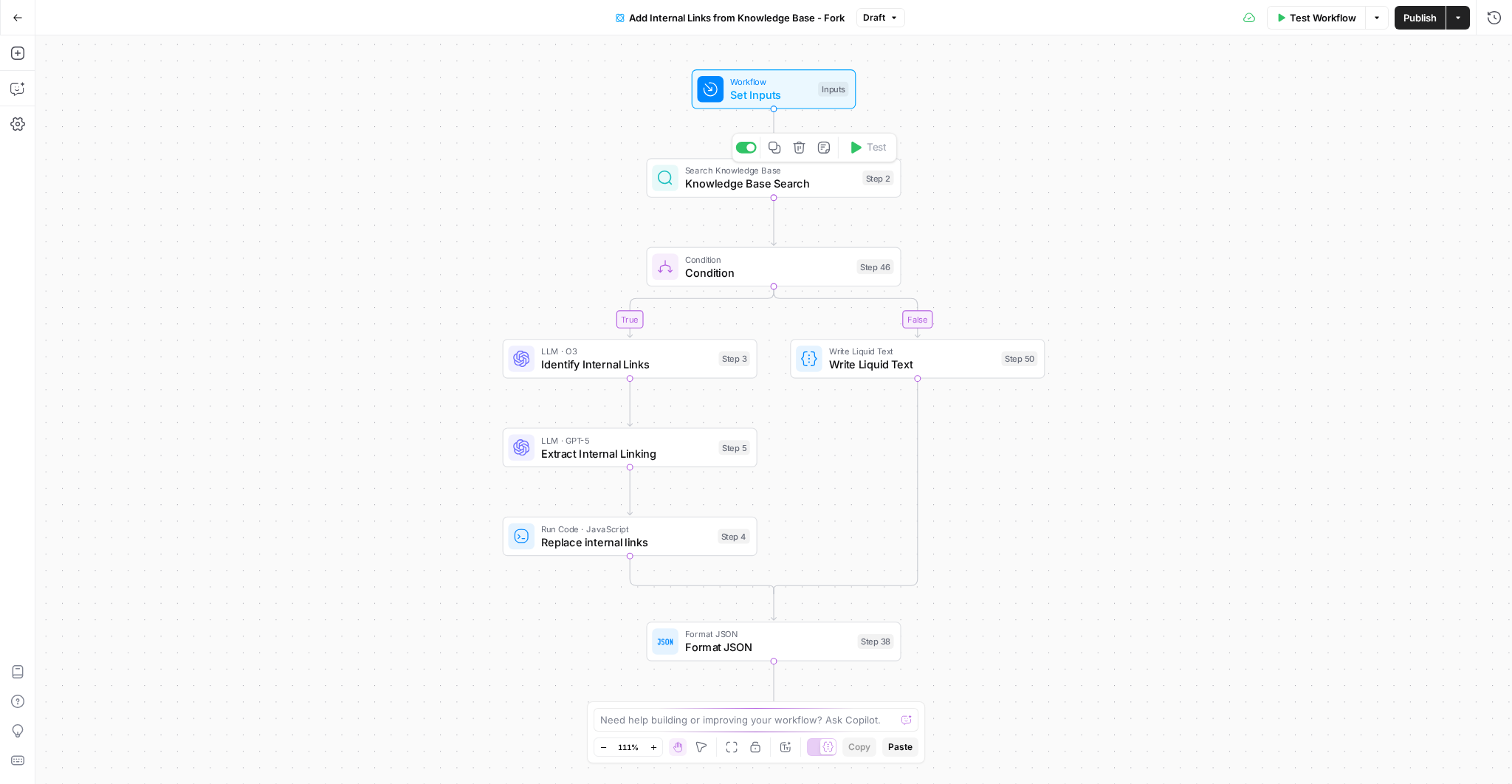
click at [767, 178] on span "Knowledge Base Search" at bounding box center [771, 183] width 172 height 16
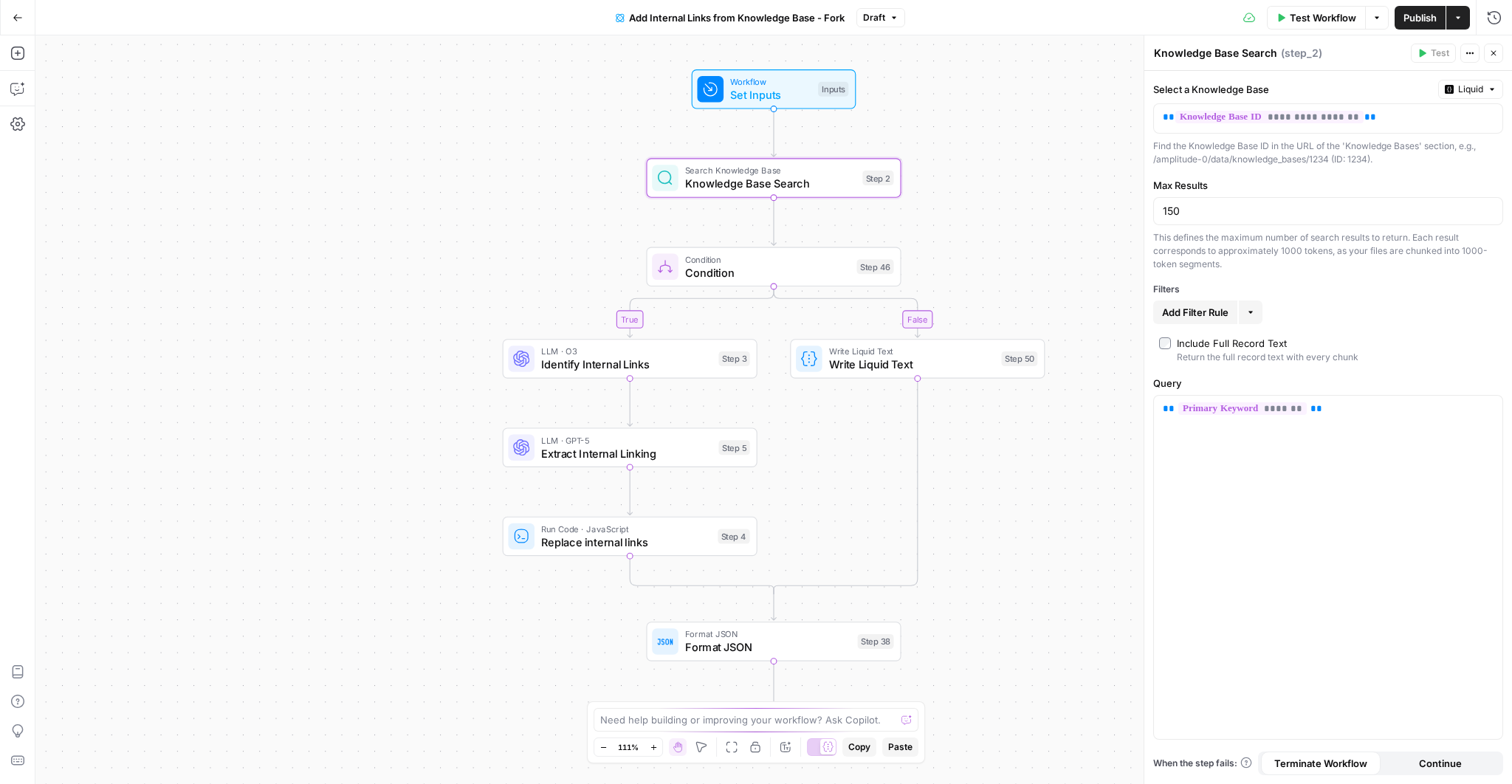
click at [1243, 312] on button "More" at bounding box center [1250, 312] width 24 height 24
click at [1251, 311] on icon "button" at bounding box center [1251, 312] width 5 height 2
click at [1226, 310] on span "Add Filter Rule" at bounding box center [1196, 312] width 66 height 15
click at [1219, 314] on input "text" at bounding box center [1206, 315] width 87 height 15
click at [1320, 315] on div at bounding box center [1305, 315] width 82 height 28
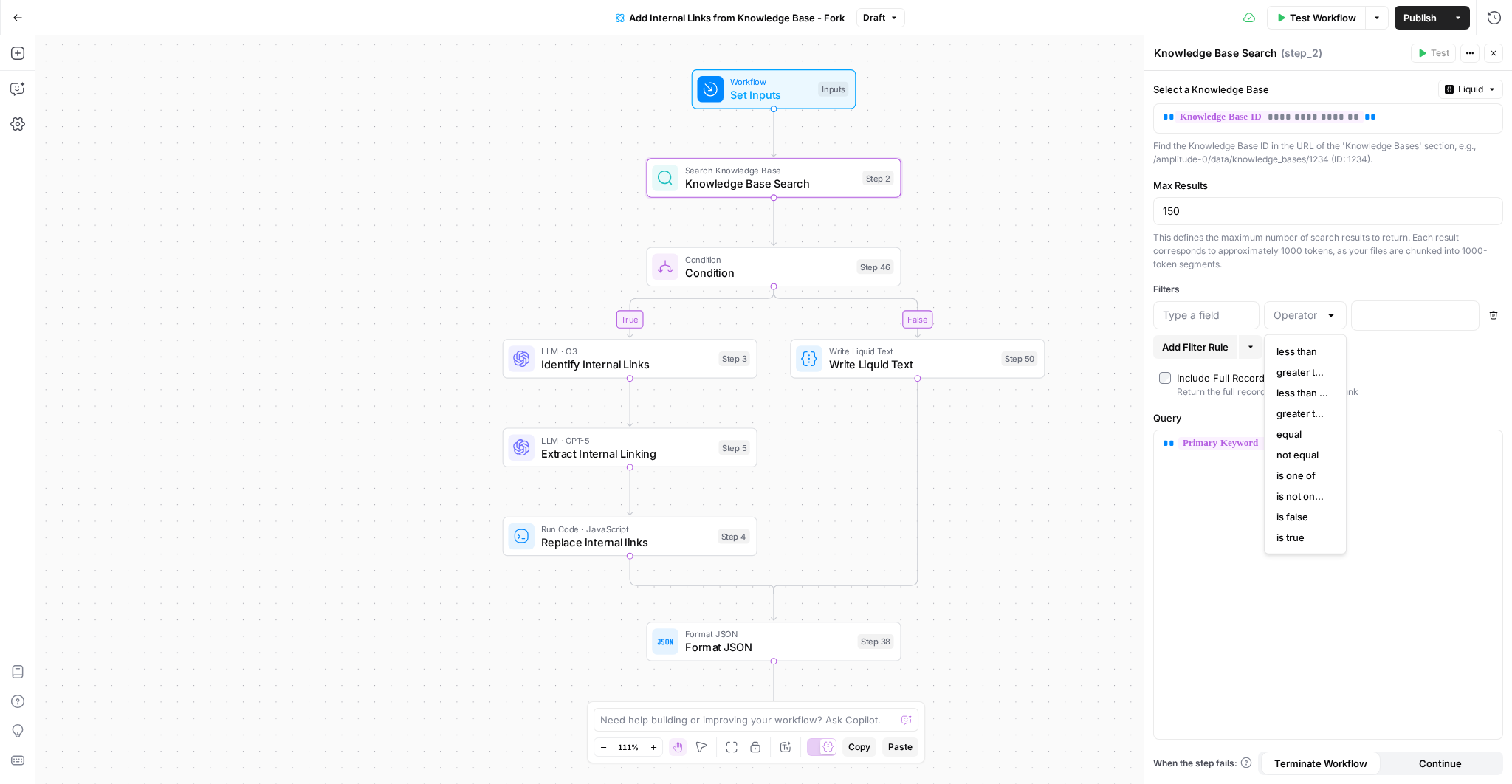
click at [1325, 280] on div "**********" at bounding box center [1329, 427] width 368 height 712
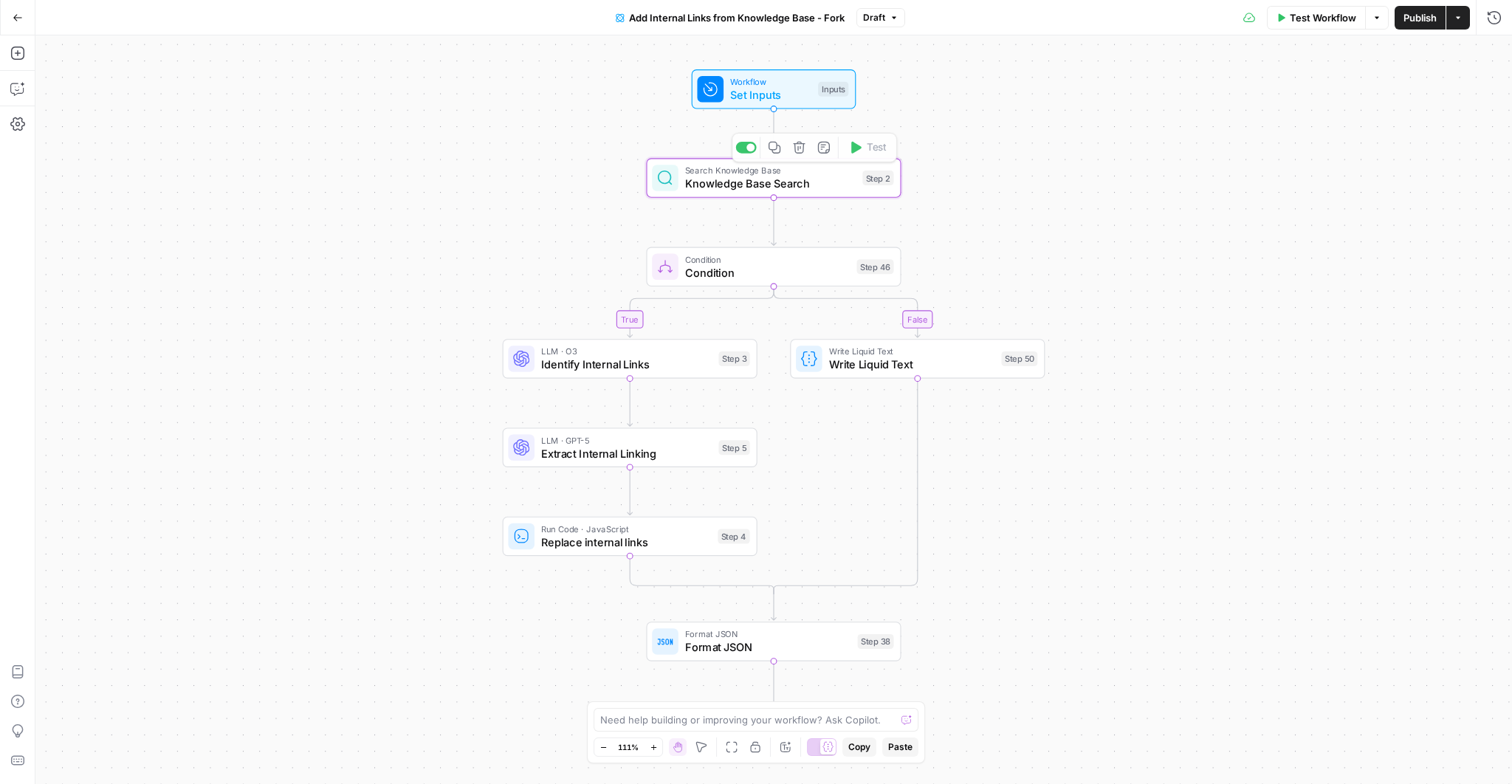
click at [771, 269] on span "Condition" at bounding box center [768, 272] width 166 height 16
click at [657, 345] on span "LLM · O3" at bounding box center [627, 351] width 172 height 13
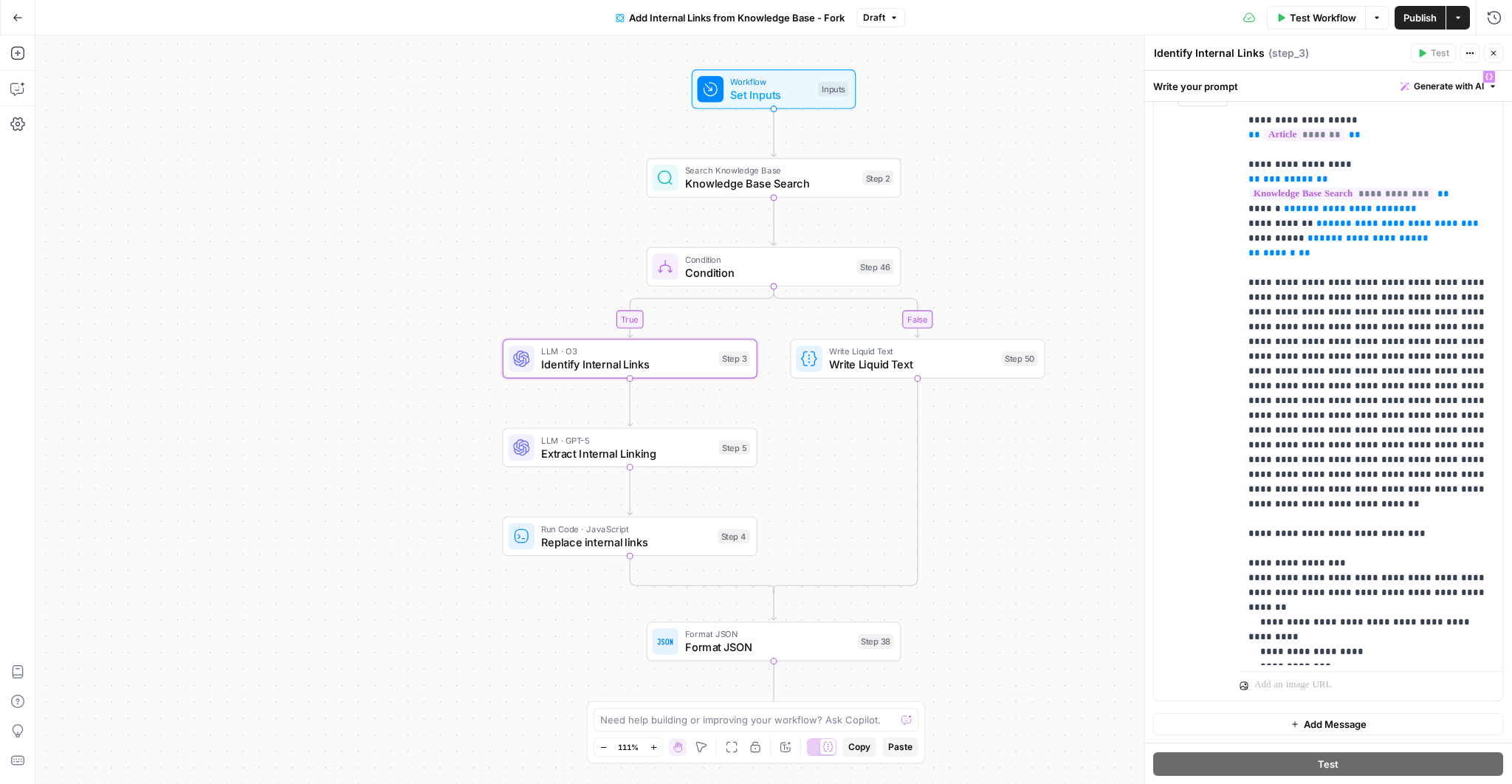
scroll to position [178, 0]
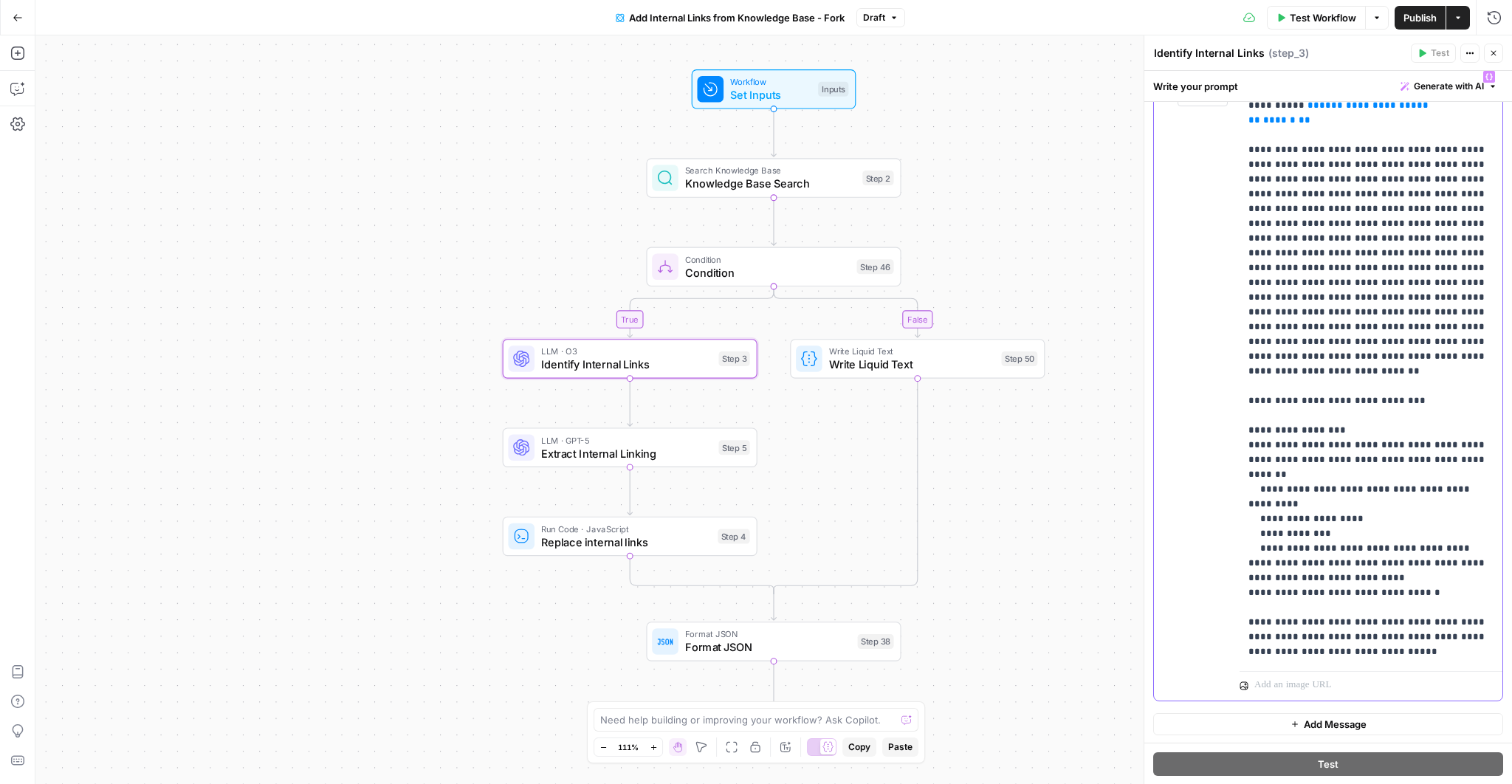
click at [1343, 625] on p "**********" at bounding box center [1371, 275] width 246 height 767
drag, startPoint x: 1318, startPoint y: 647, endPoint x: 1245, endPoint y: 602, distance: 85.8
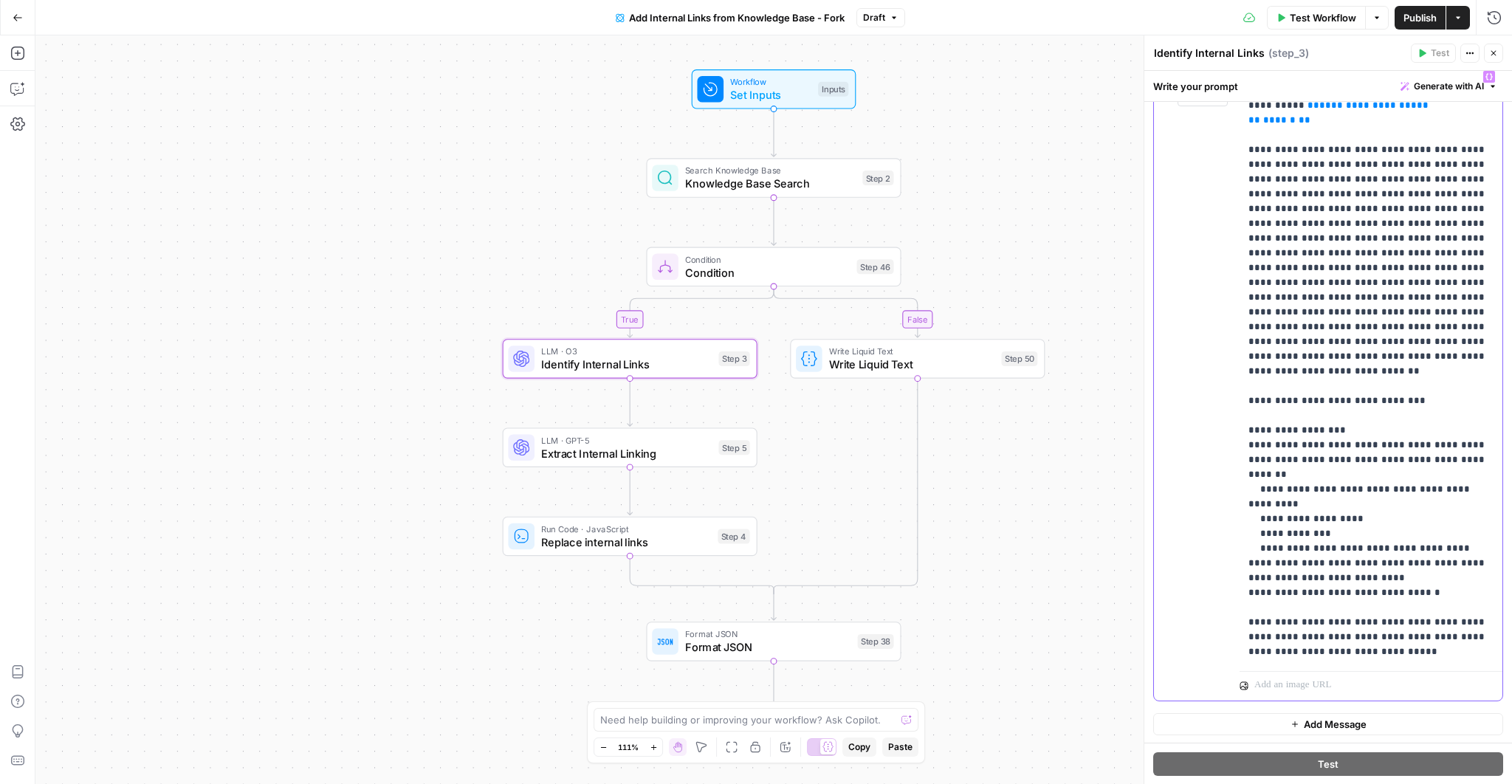
click at [1245, 602] on div "**********" at bounding box center [1371, 364] width 263 height 602
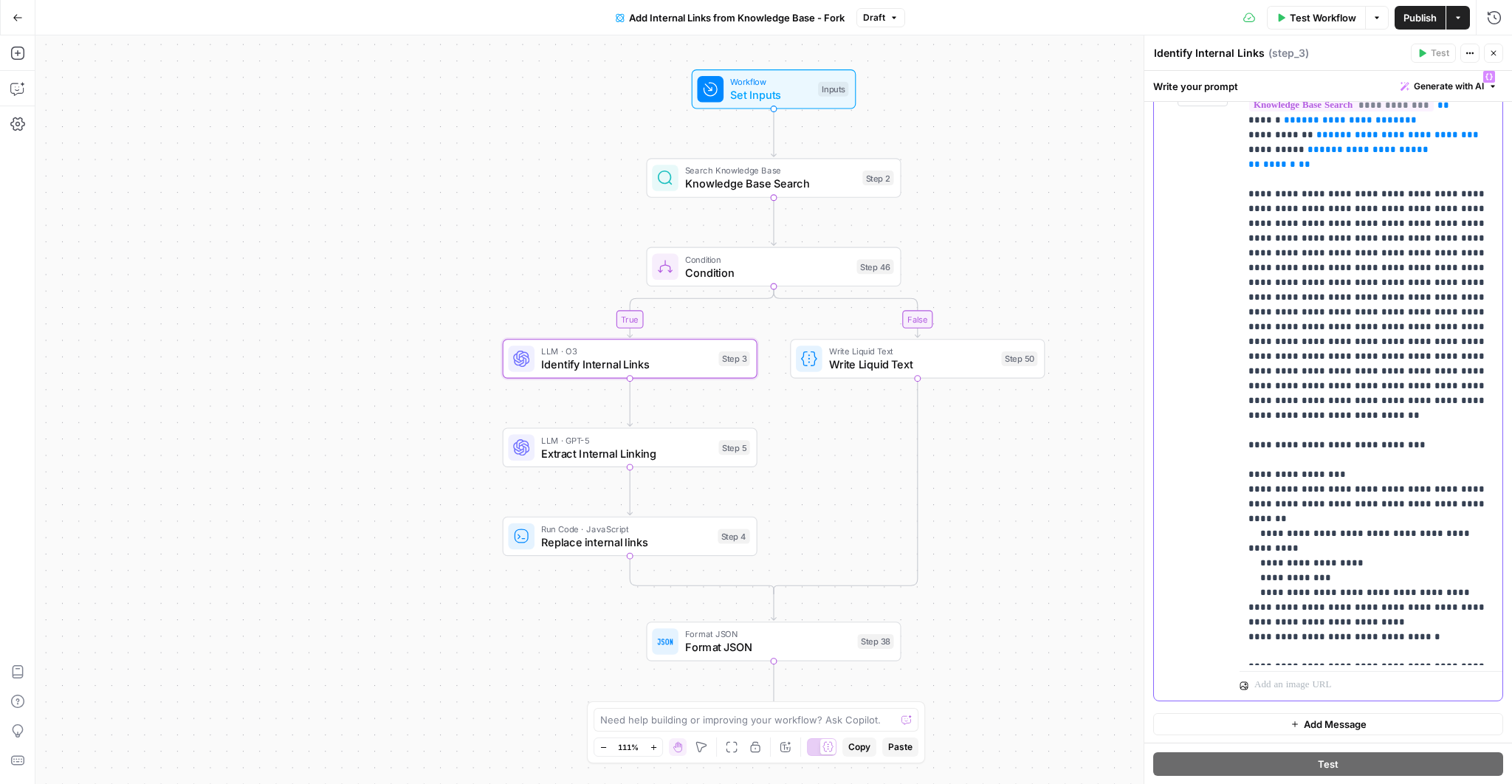
scroll to position [118, 0]
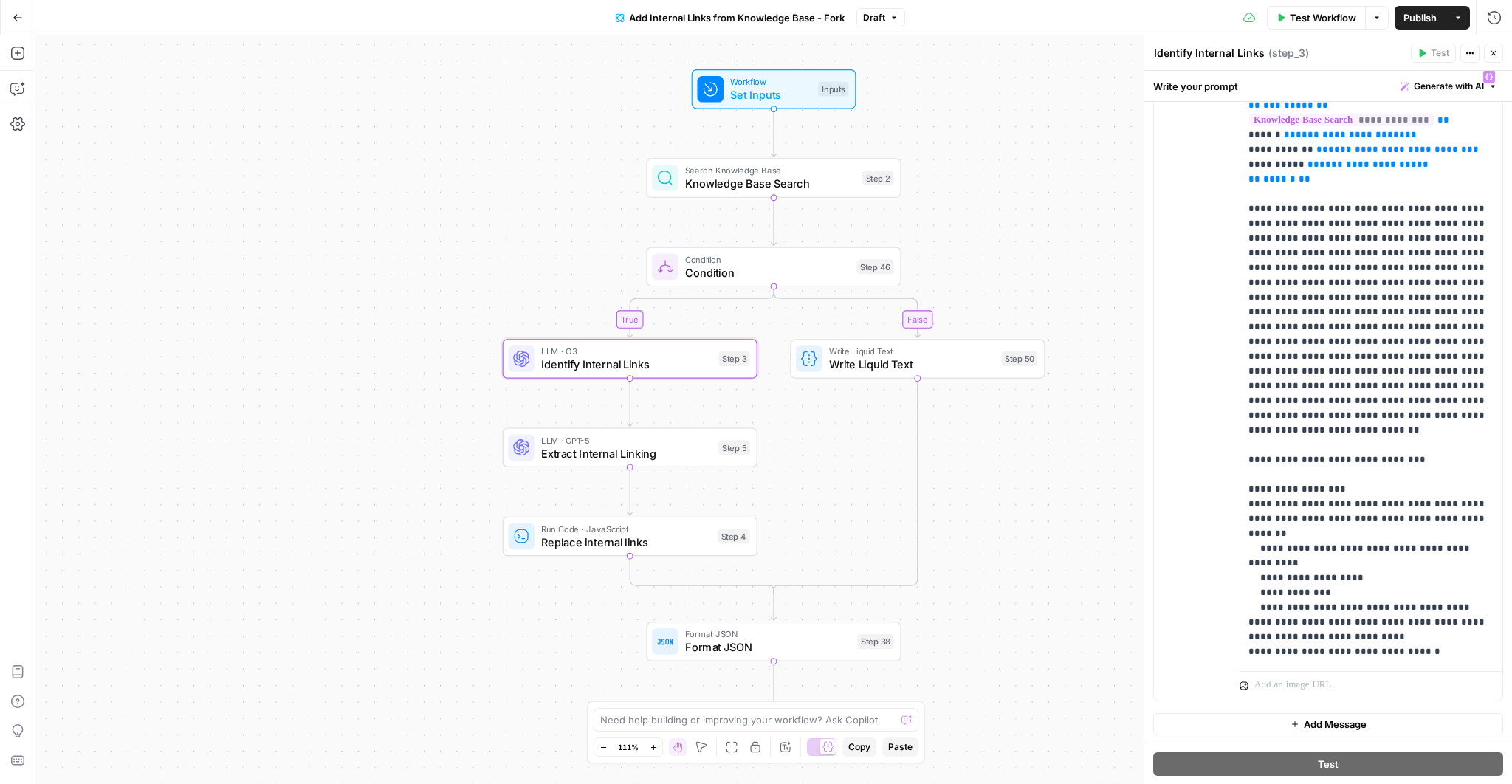
click at [654, 467] on div "true false Workflow Set Inputs Inputs Search Knowledge Base Knowledge Base Sear…" at bounding box center [774, 409] width 1477 height 748
click at [1494, 52] on icon "button" at bounding box center [1494, 53] width 9 height 9
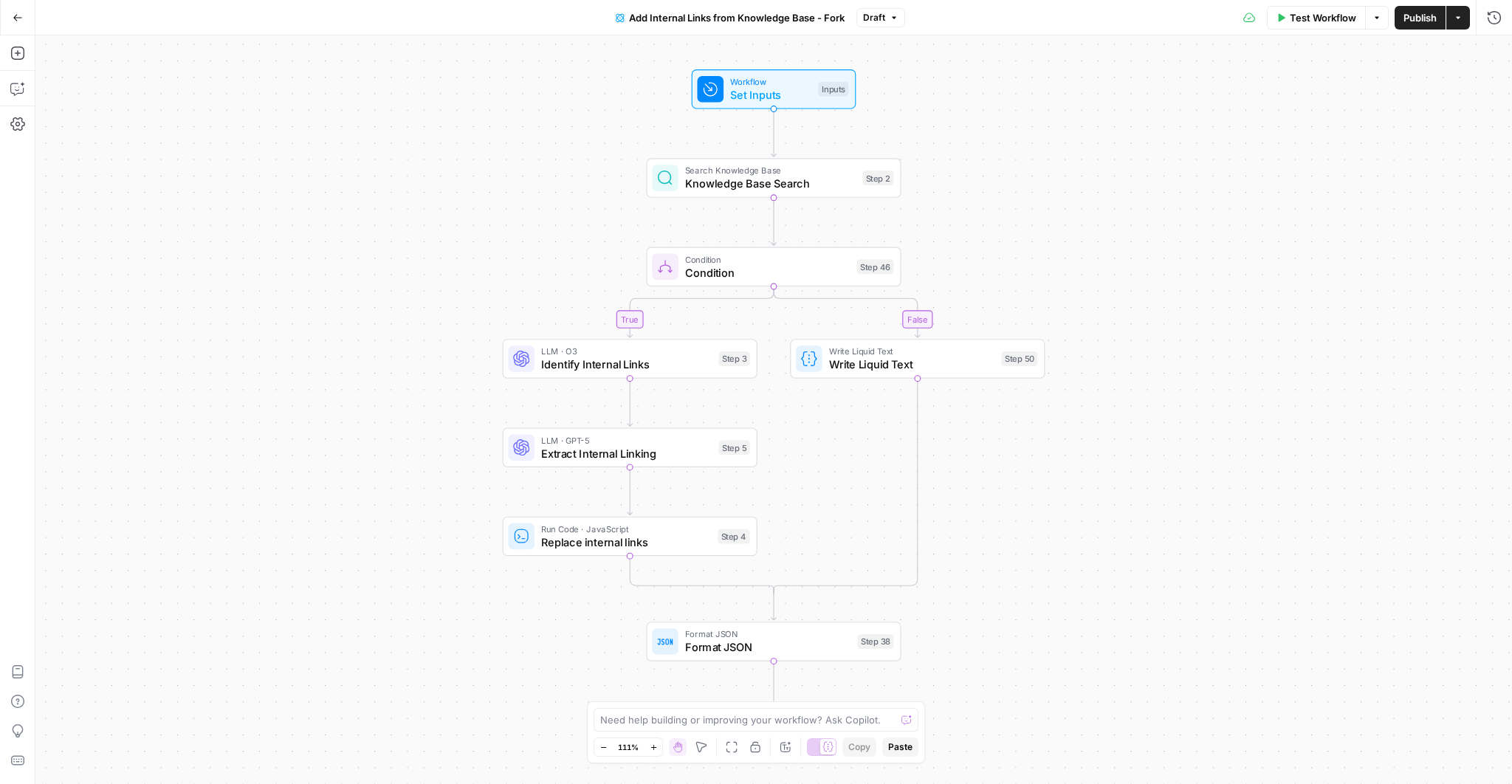
click at [8, 19] on button "Go Back" at bounding box center [18, 18] width 27 height 27
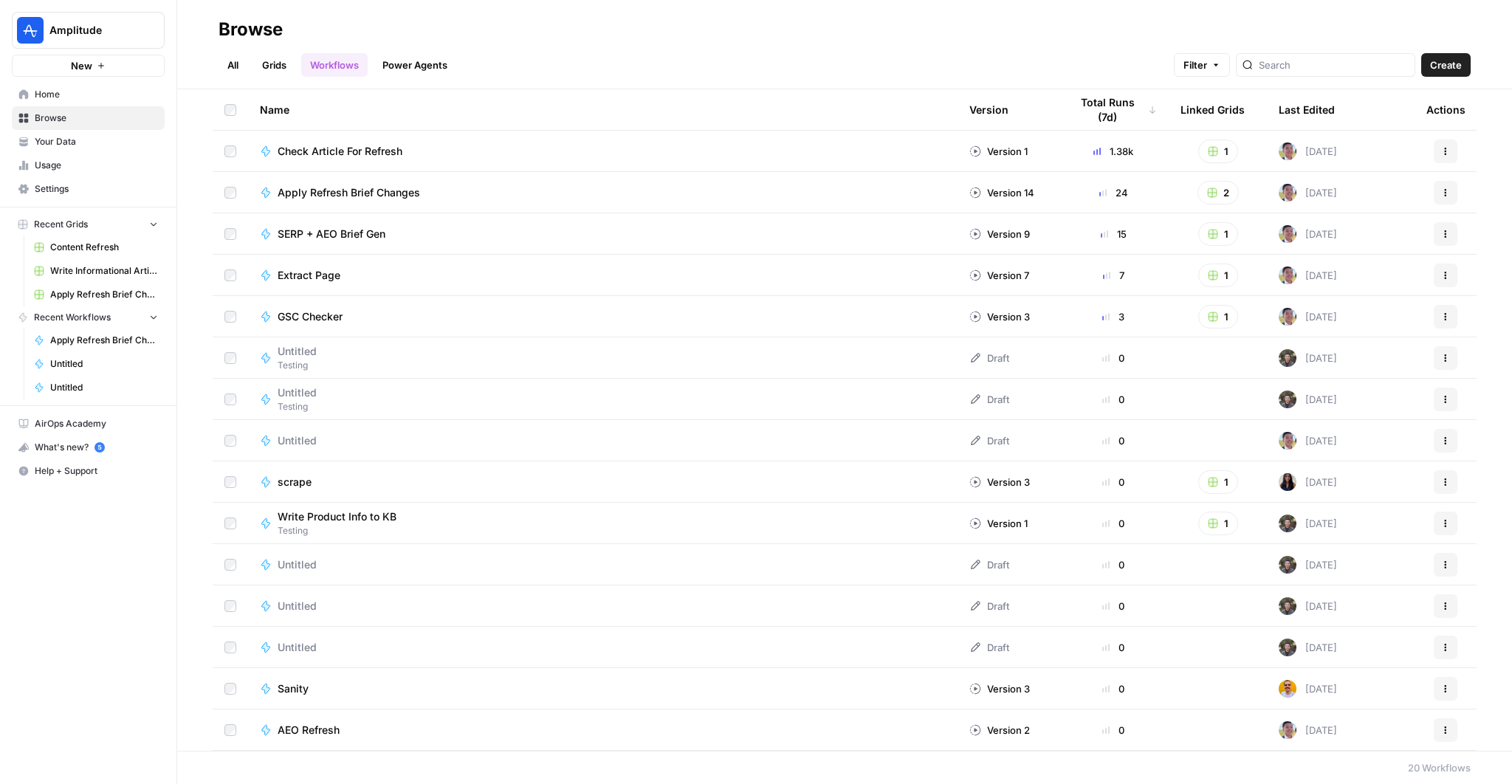
click at [51, 89] on span "Home" at bounding box center [96, 94] width 123 height 13
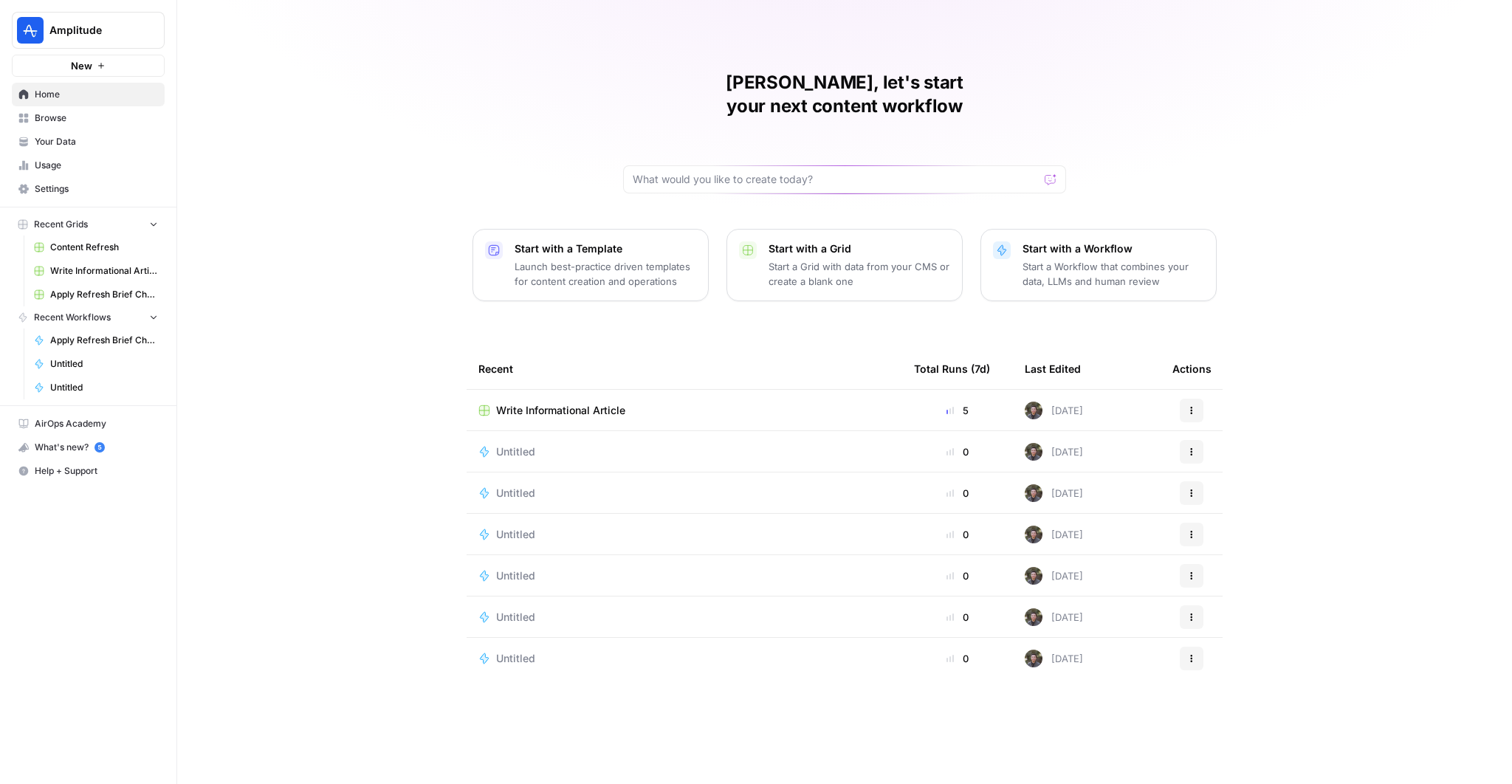
click at [597, 403] on span "Write Informational Article" at bounding box center [560, 410] width 129 height 15
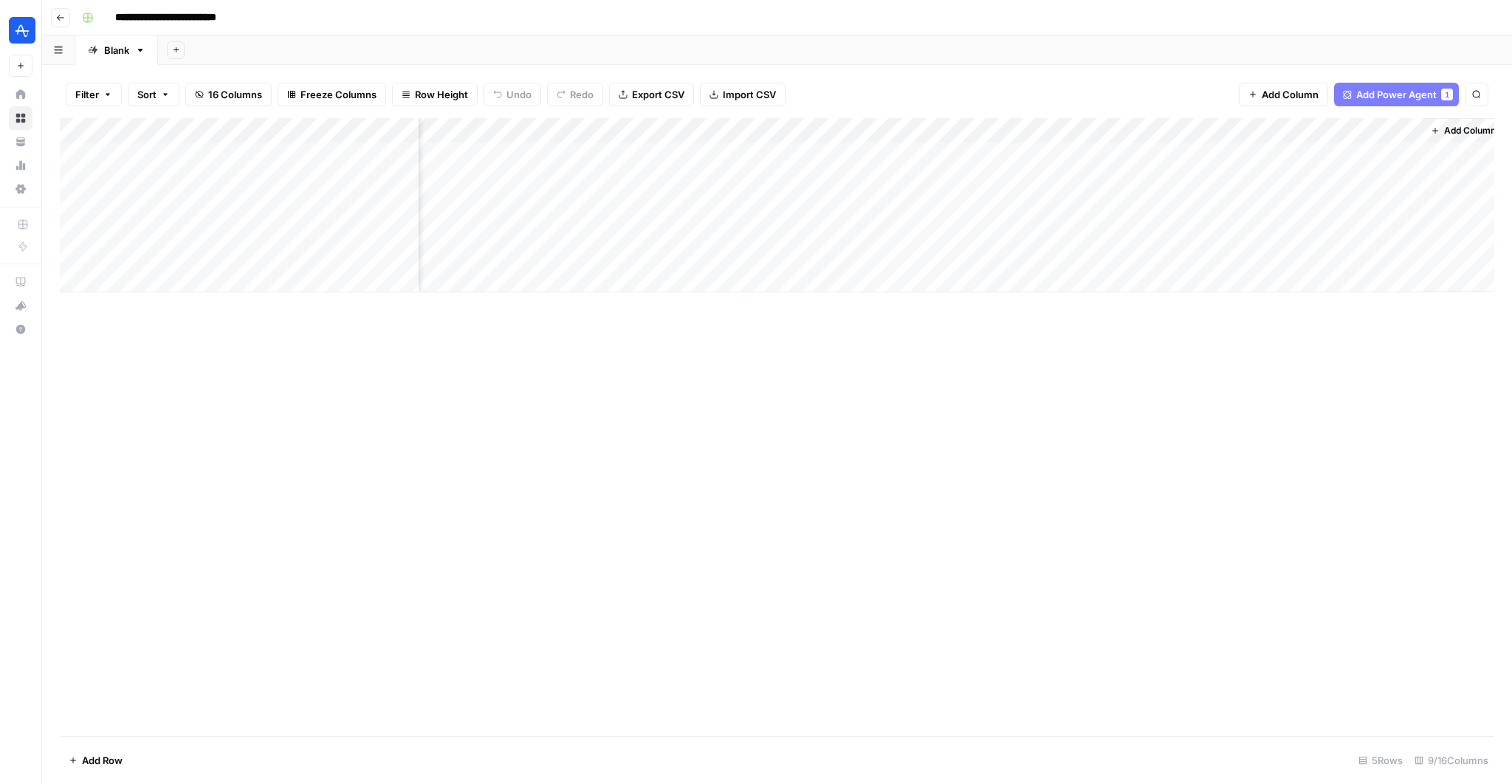
scroll to position [0, 370]
click at [999, 152] on div "Add Column" at bounding box center [777, 205] width 1434 height 174
click at [974, 158] on div "Add Column" at bounding box center [777, 205] width 1434 height 174
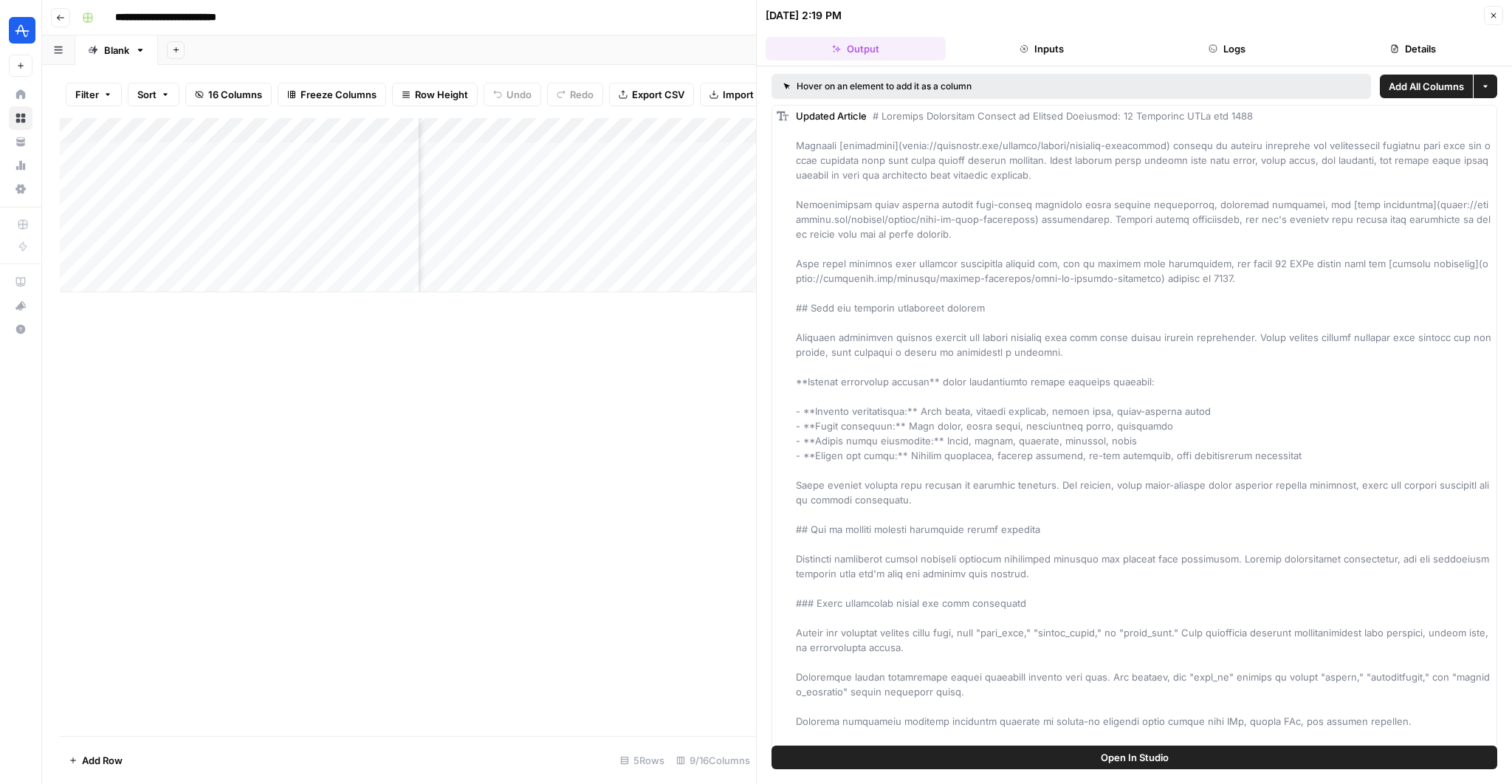
click at [1494, 18] on icon "button" at bounding box center [1494, 15] width 9 height 9
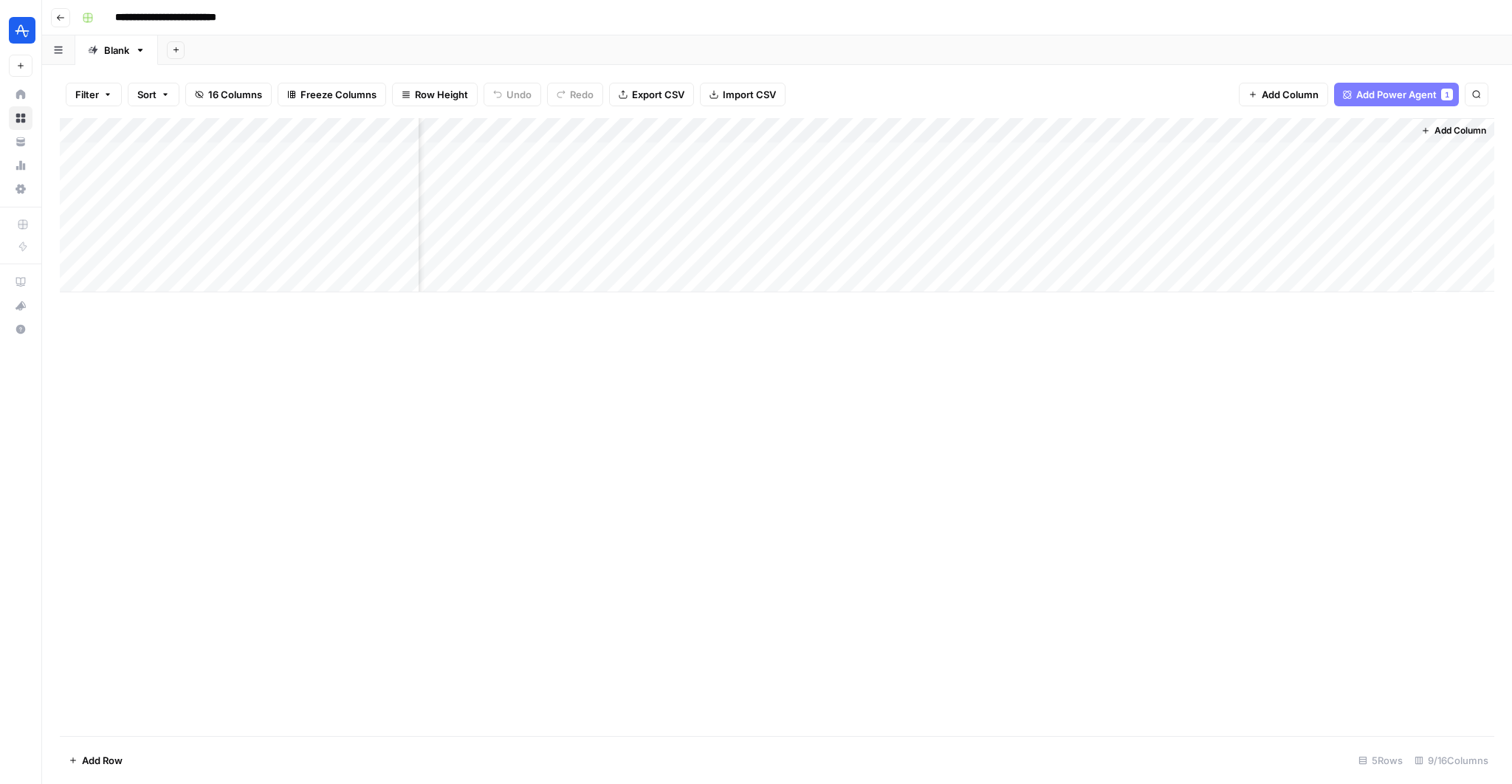
scroll to position [0, 353]
click at [1126, 153] on div "Add Column" at bounding box center [777, 205] width 1434 height 174
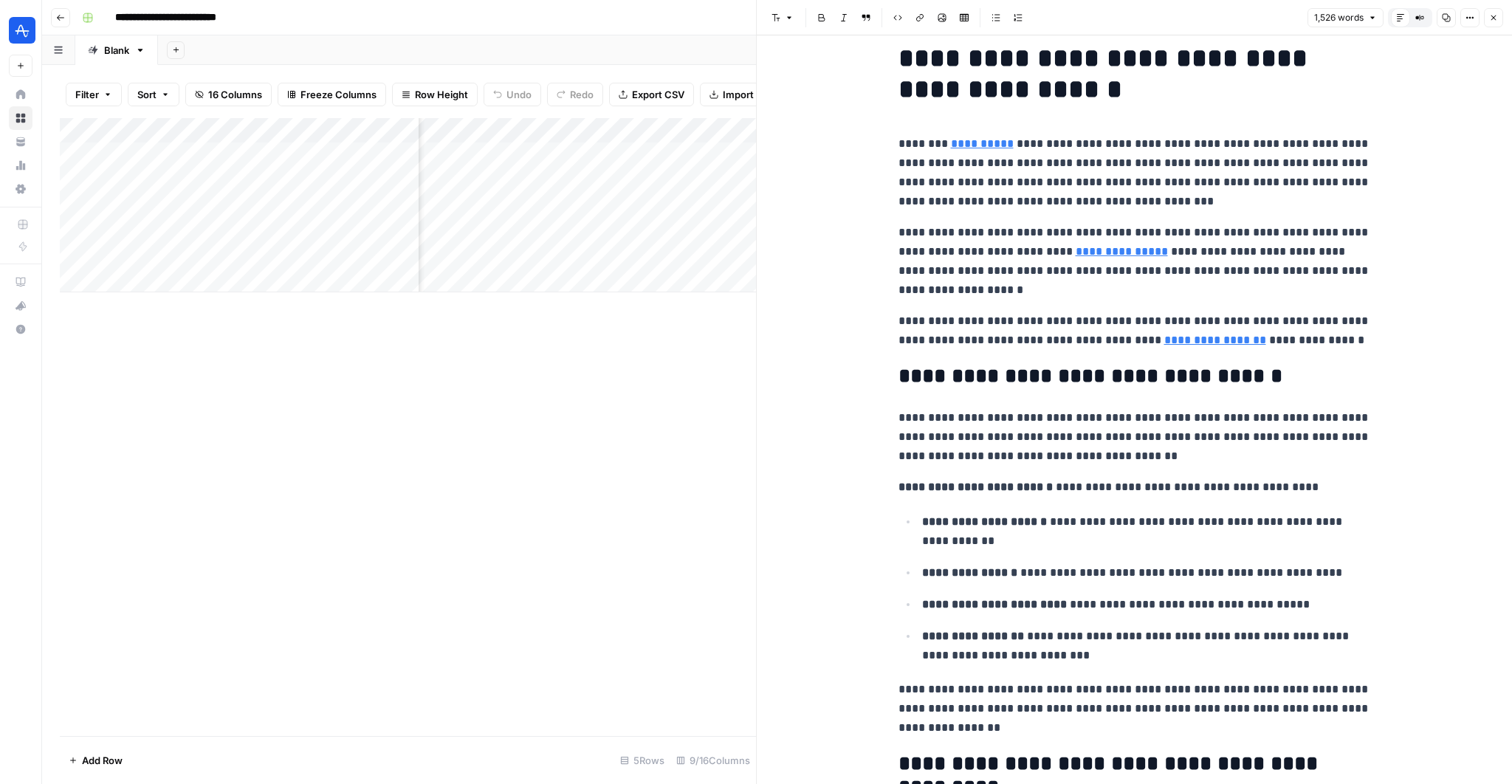
scroll to position [49, 0]
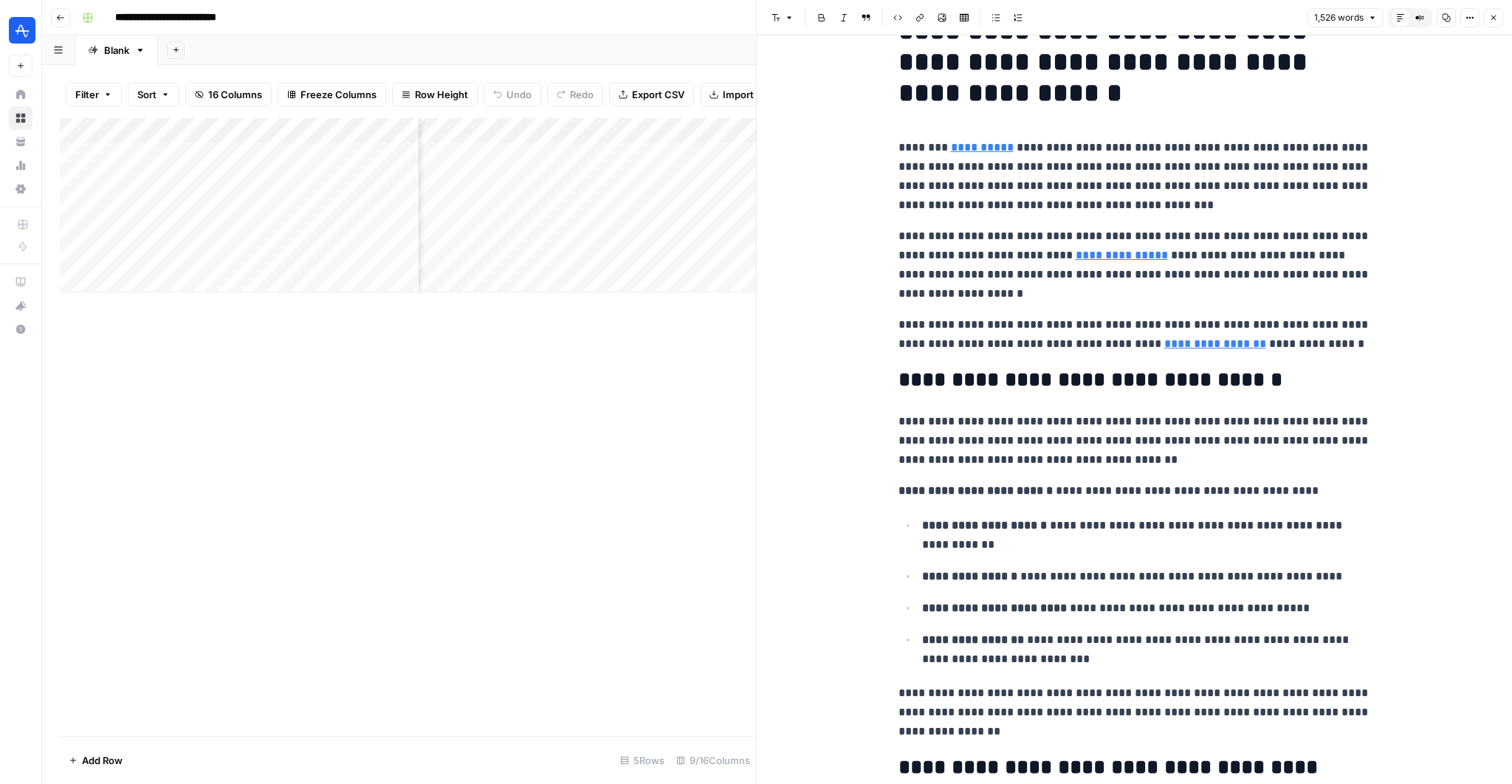
click at [1500, 18] on button "Close" at bounding box center [1494, 18] width 19 height 19
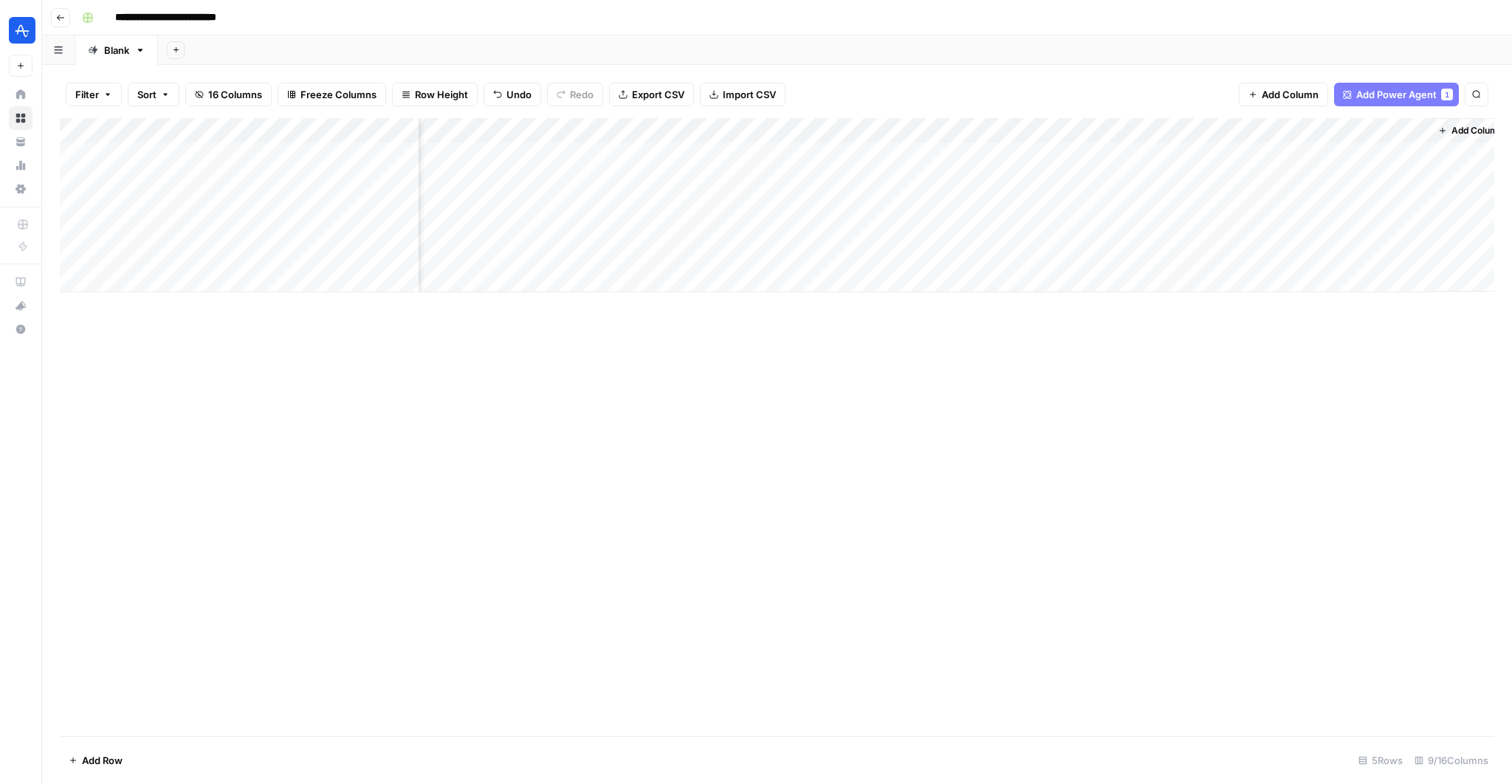
click at [738, 128] on div "Add Column" at bounding box center [777, 205] width 1434 height 174
click at [747, 160] on input "Article" at bounding box center [764, 165] width 150 height 15
type input "Article Output - Inter"
click at [775, 128] on div "Add Column" at bounding box center [777, 205] width 1434 height 174
click at [748, 167] on input "Article Output - Inter" at bounding box center [764, 165] width 150 height 15
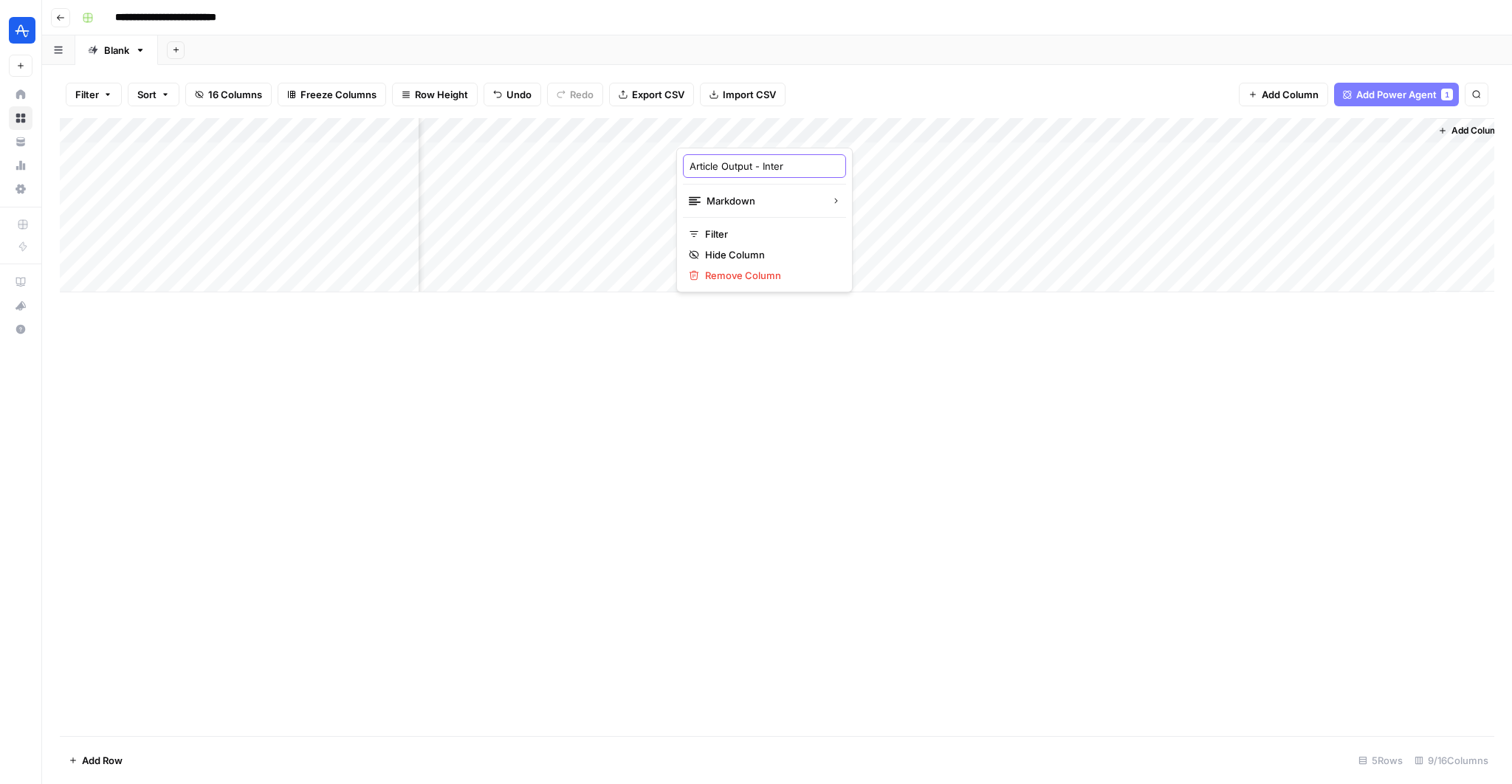
click at [748, 167] on input "Article Output - Inter" at bounding box center [764, 165] width 150 height 15
type input "Article"
click at [1132, 152] on div "Add Column" at bounding box center [777, 205] width 1434 height 174
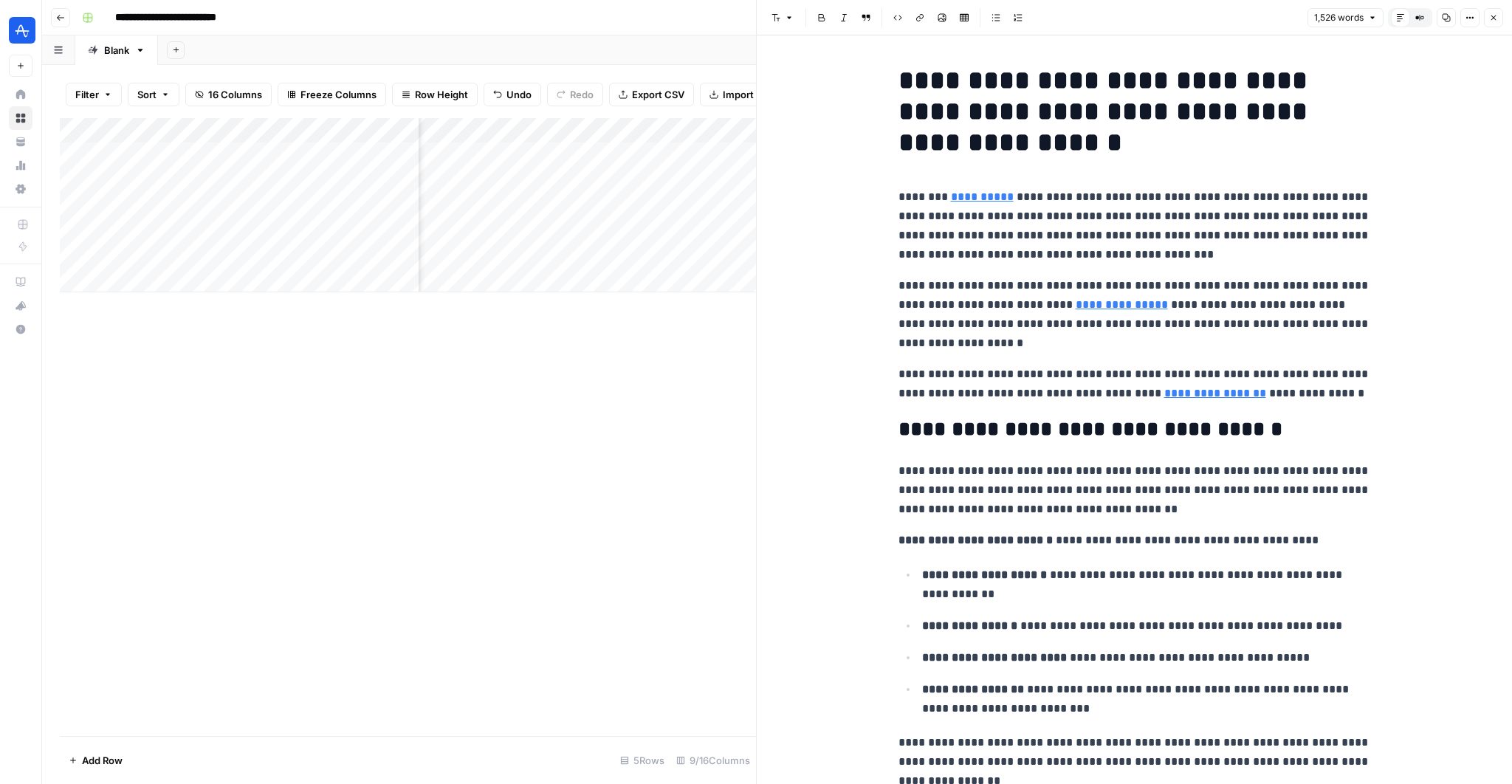
click at [712, 153] on div "Add Column" at bounding box center [408, 205] width 696 height 174
click at [1494, 17] on icon "button" at bounding box center [1494, 18] width 5 height 5
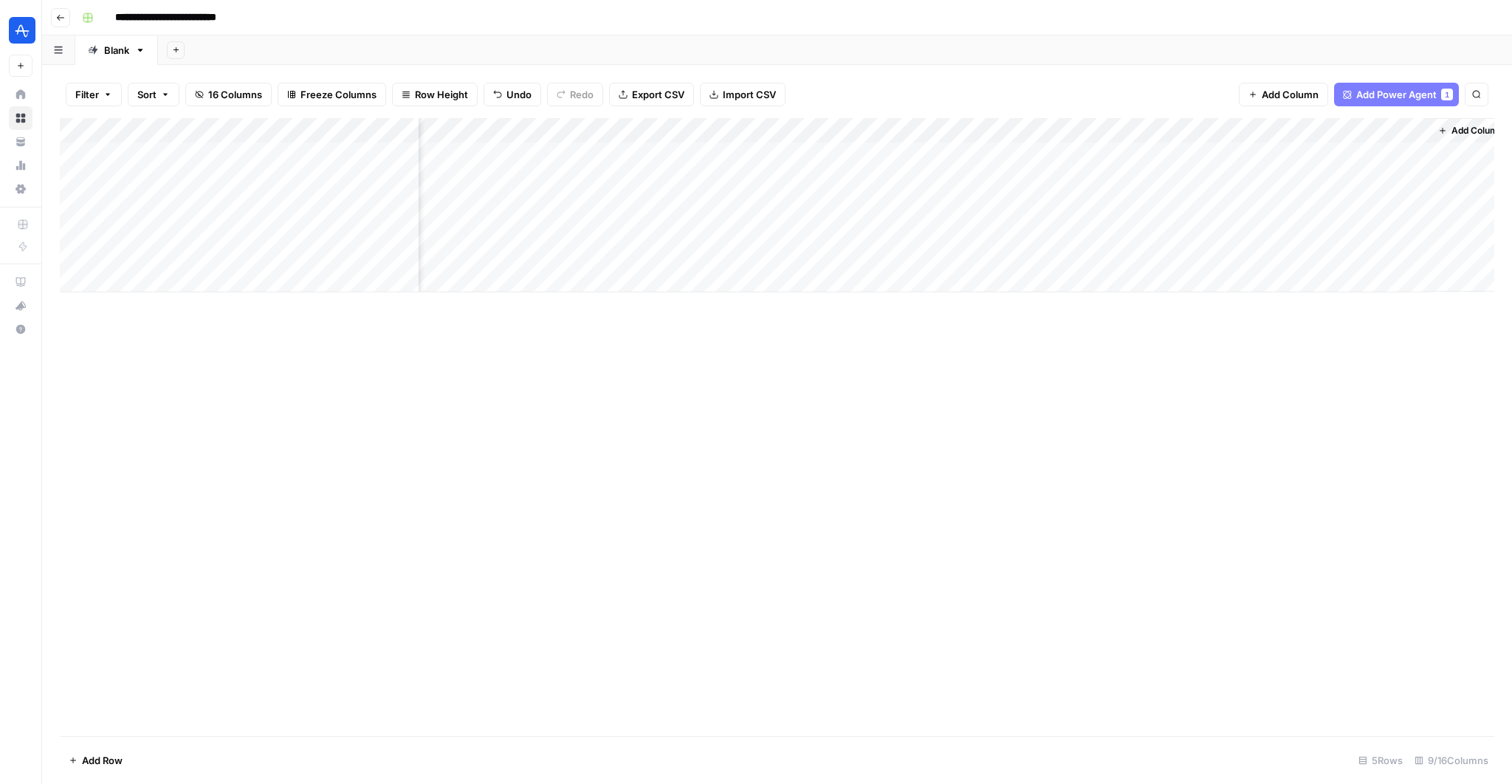
click at [777, 151] on div "Add Column" at bounding box center [777, 205] width 1434 height 174
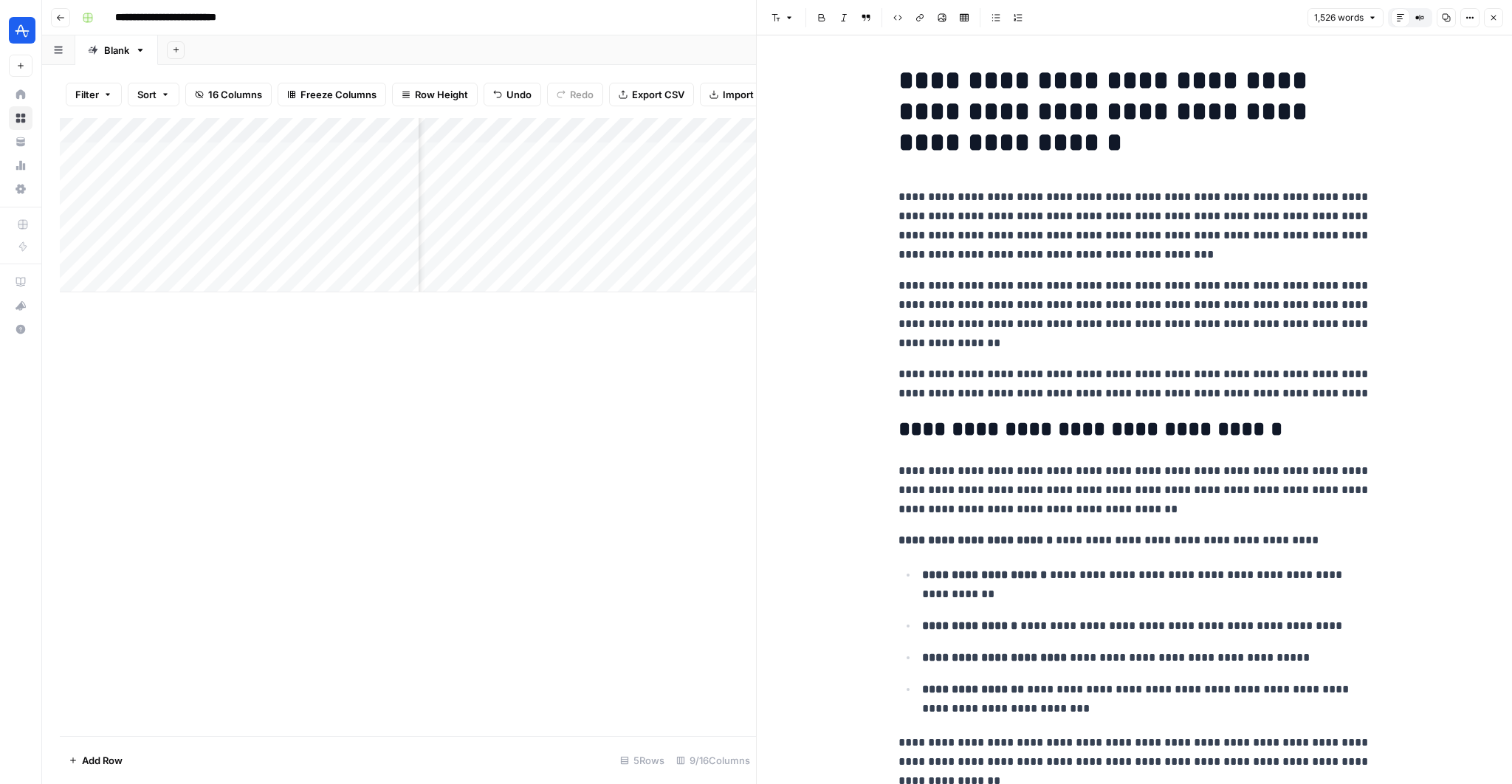
click at [1496, 21] on icon "button" at bounding box center [1494, 18] width 9 height 9
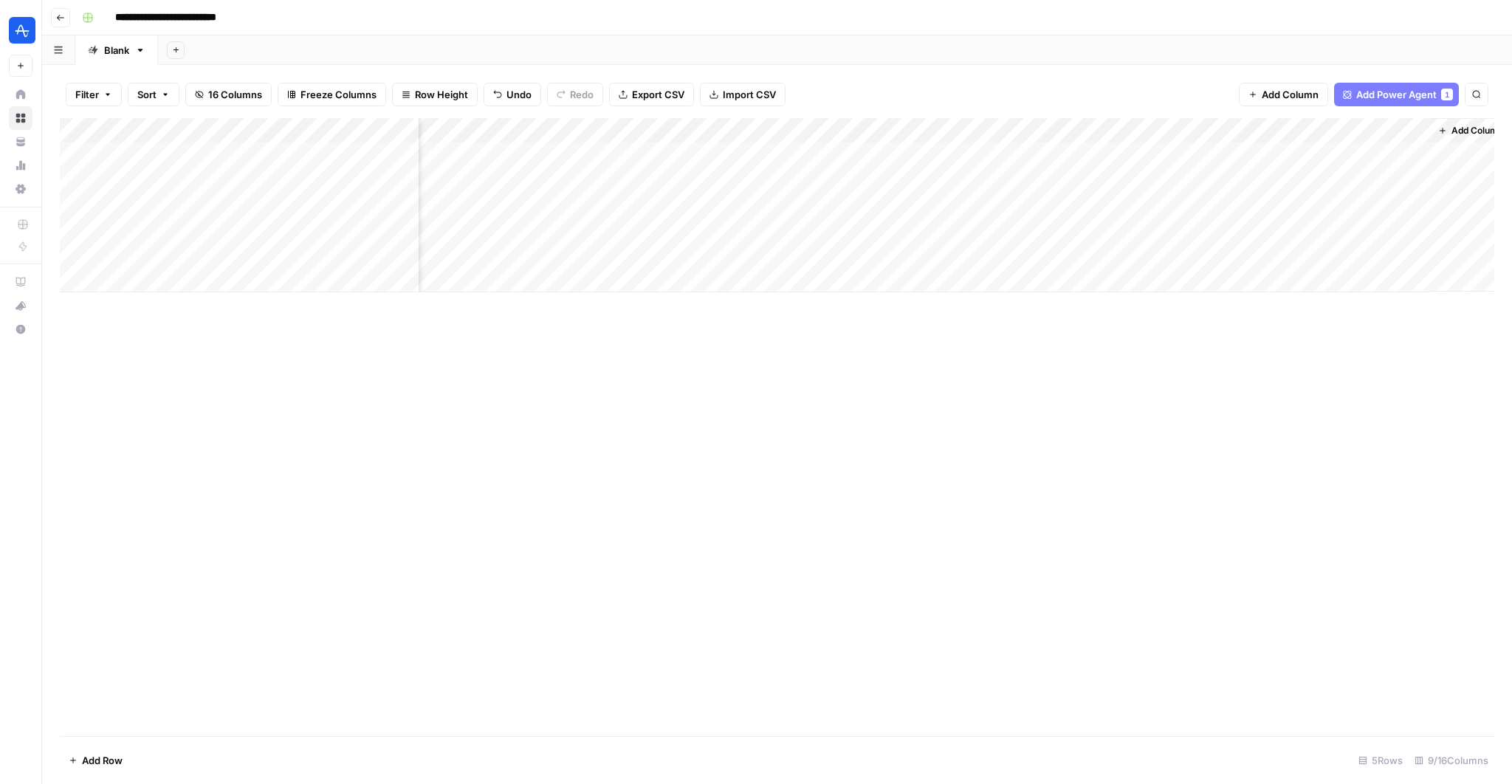
click at [1129, 150] on div "Add Column" at bounding box center [777, 205] width 1434 height 174
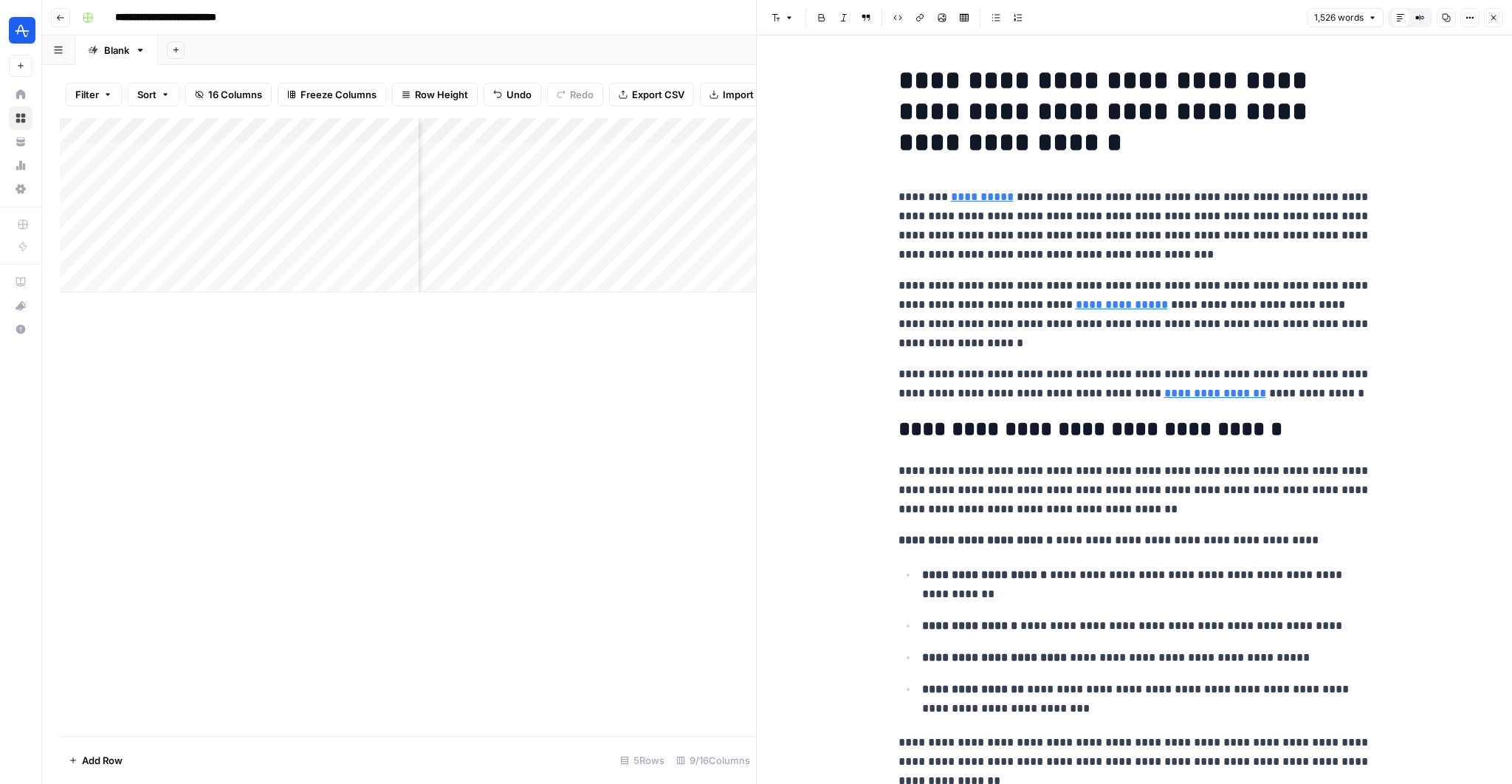
click at [1501, 11] on button "Close" at bounding box center [1494, 18] width 19 height 19
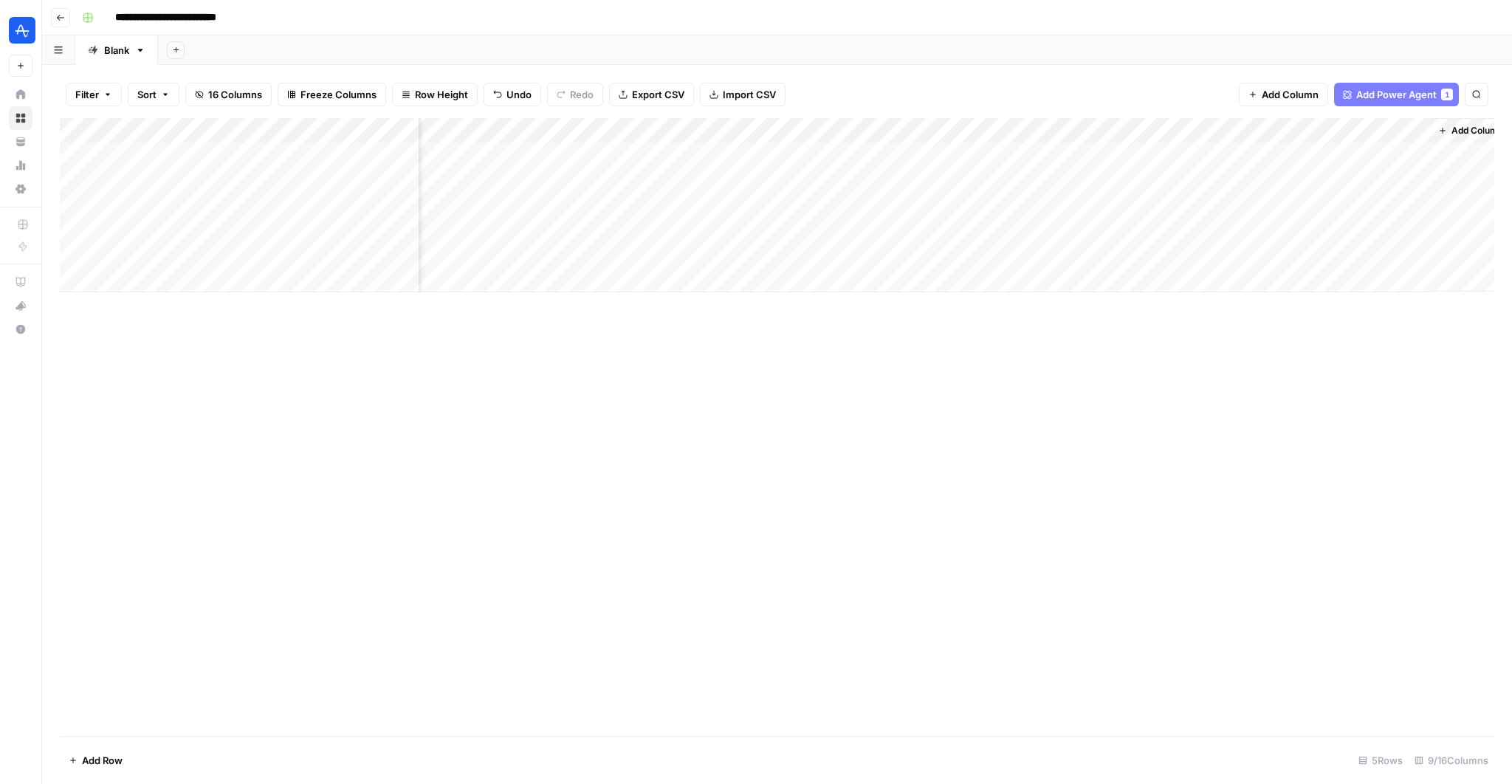
click at [1269, 132] on div "Add Column" at bounding box center [777, 205] width 1434 height 174
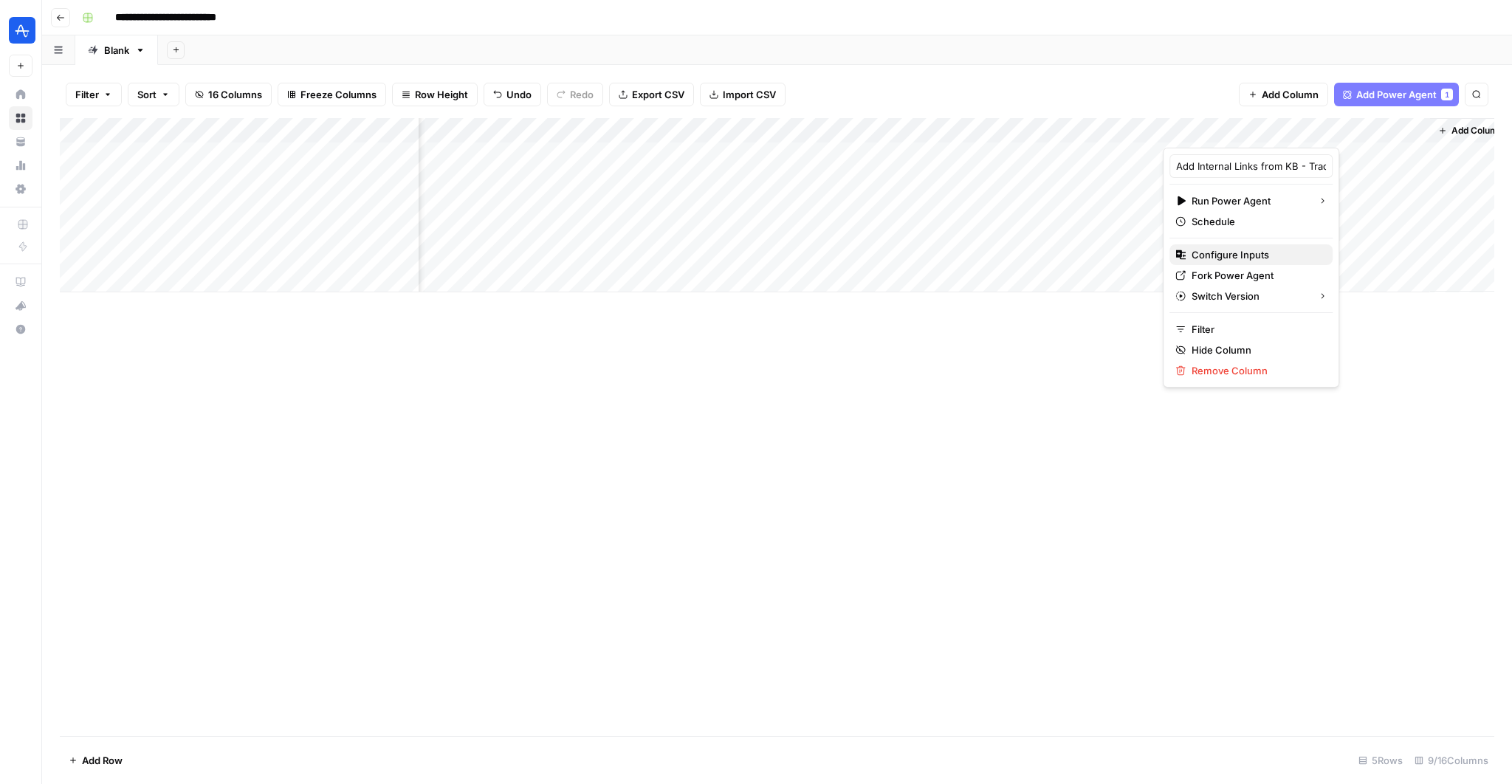
click at [1225, 255] on span "Configure Inputs" at bounding box center [1256, 254] width 129 height 15
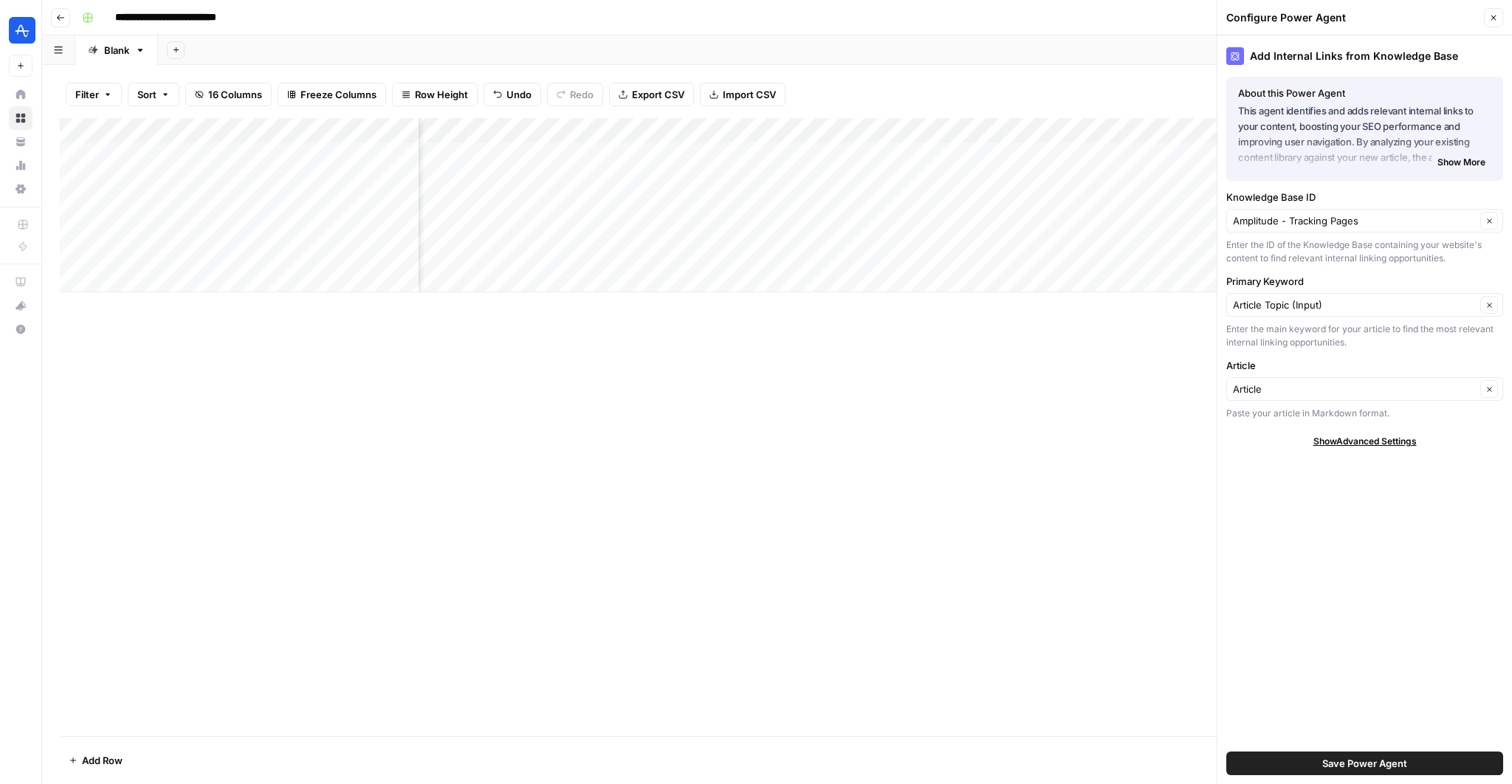
click at [1320, 377] on div "Article Clear" at bounding box center [1365, 389] width 277 height 24
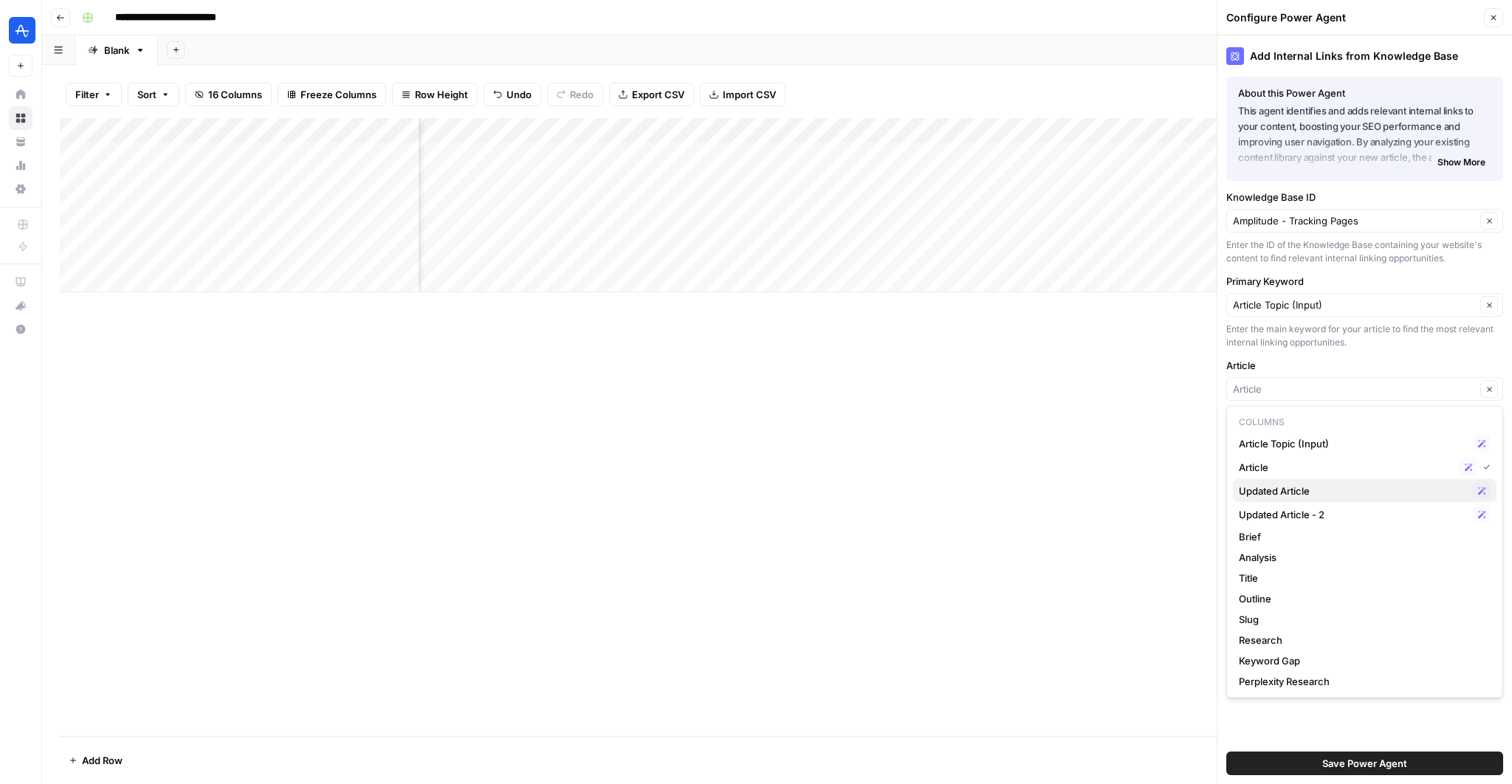
click at [1292, 489] on span "Updated Article" at bounding box center [1353, 490] width 228 height 15
type input "Updated Article"
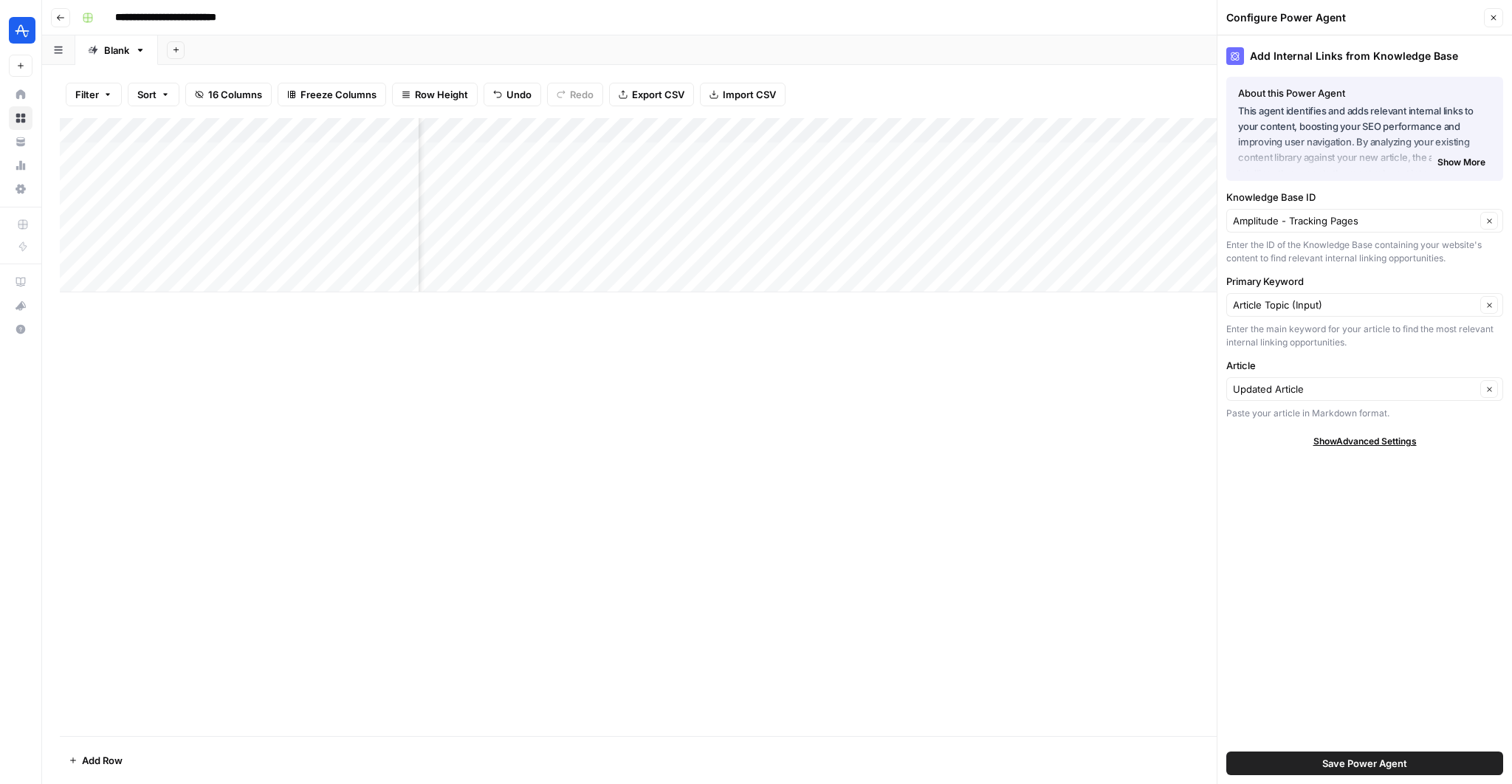
click at [1326, 766] on span "Save Power Agent" at bounding box center [1365, 762] width 85 height 15
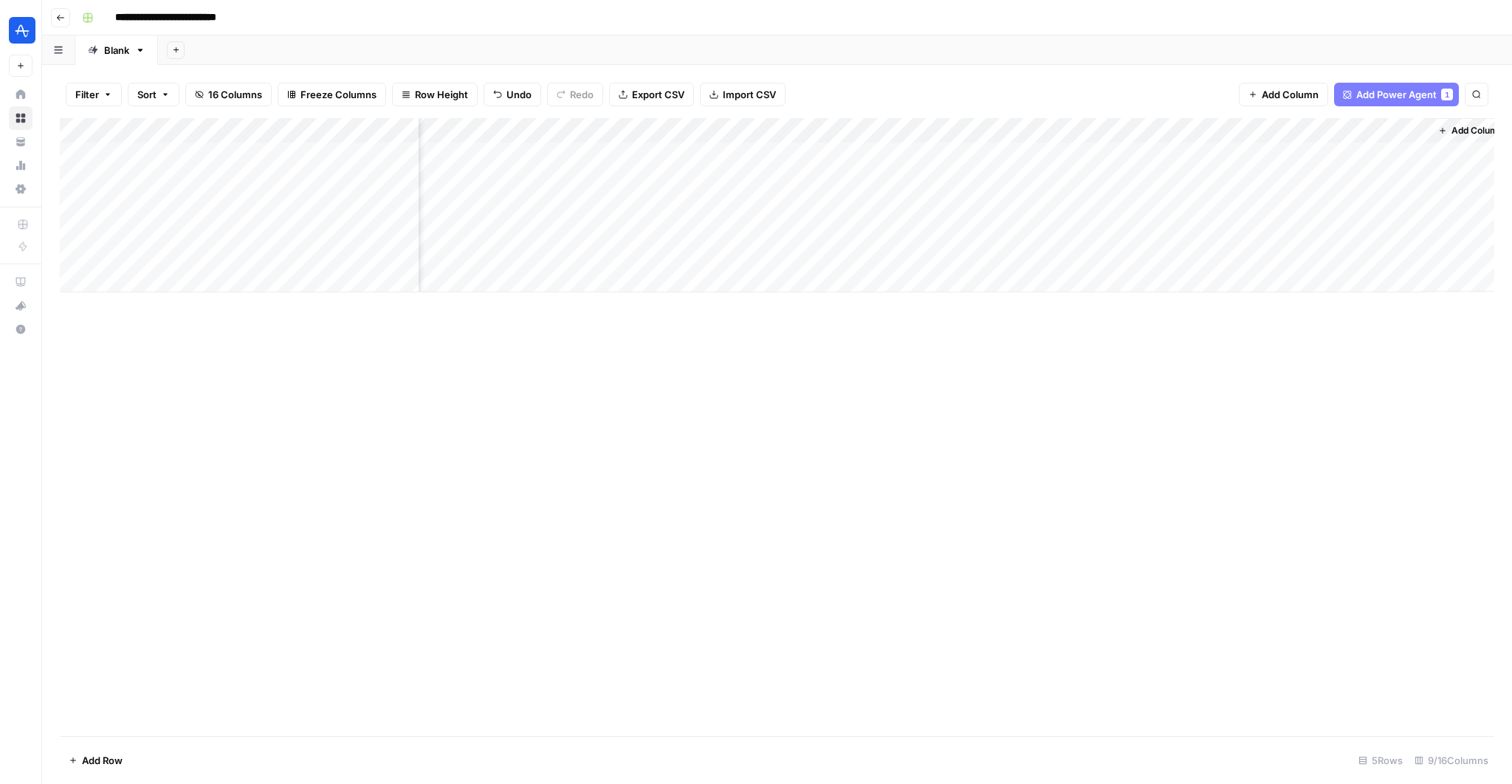
click at [1233, 155] on div "Add Column" at bounding box center [777, 205] width 1434 height 174
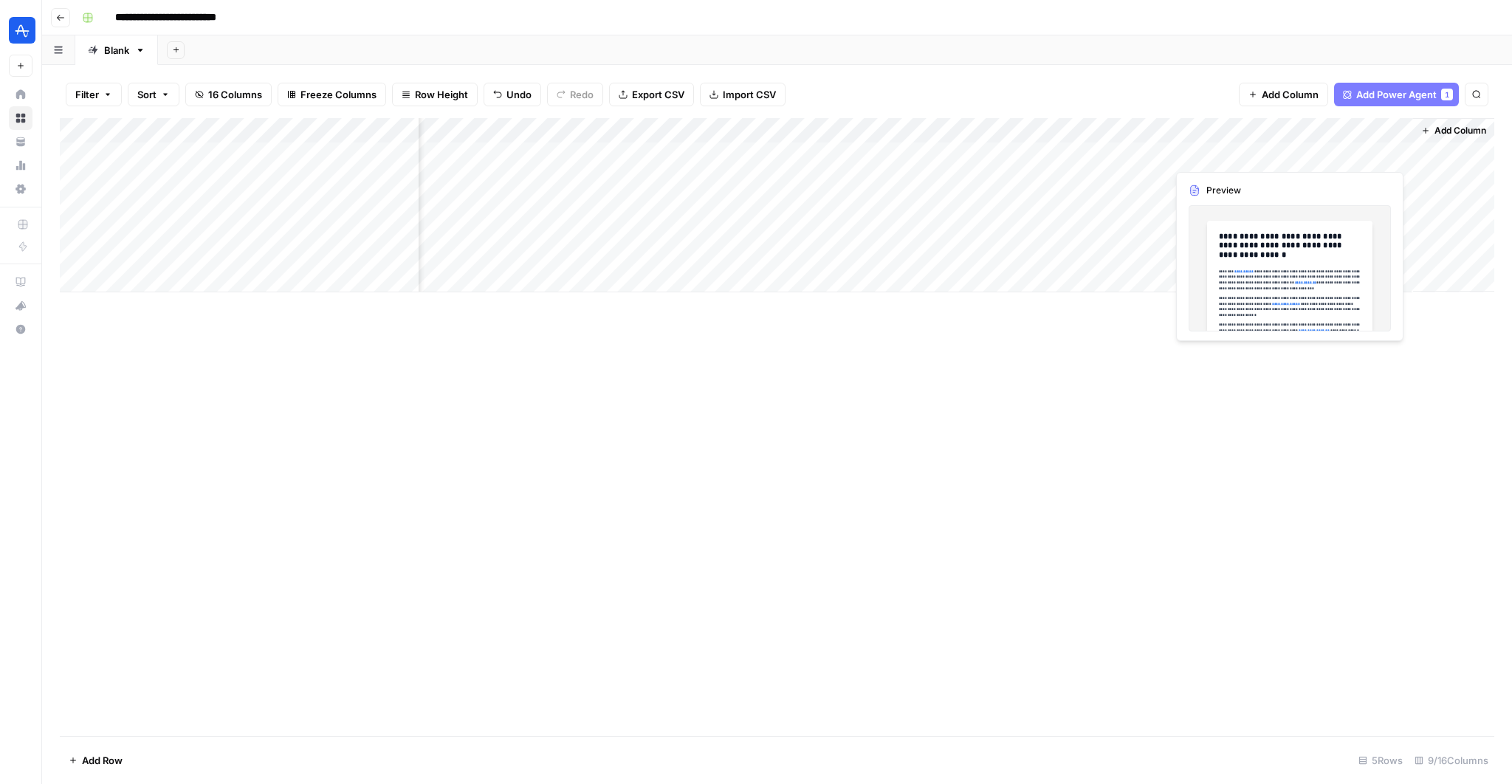
click at [1380, 150] on div "Add Column" at bounding box center [777, 205] width 1434 height 174
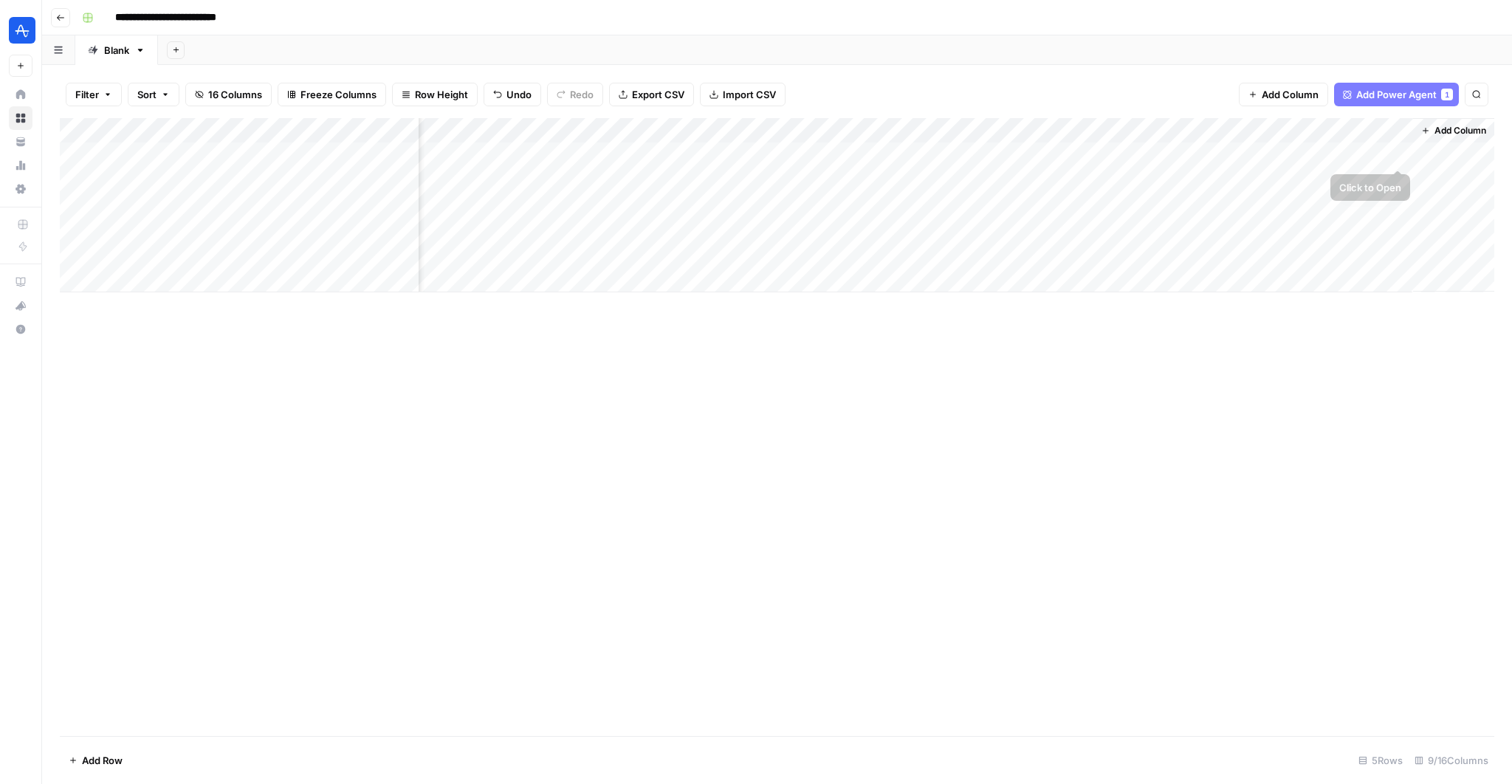
click at [1397, 155] on div "Add Column" at bounding box center [777, 205] width 1434 height 174
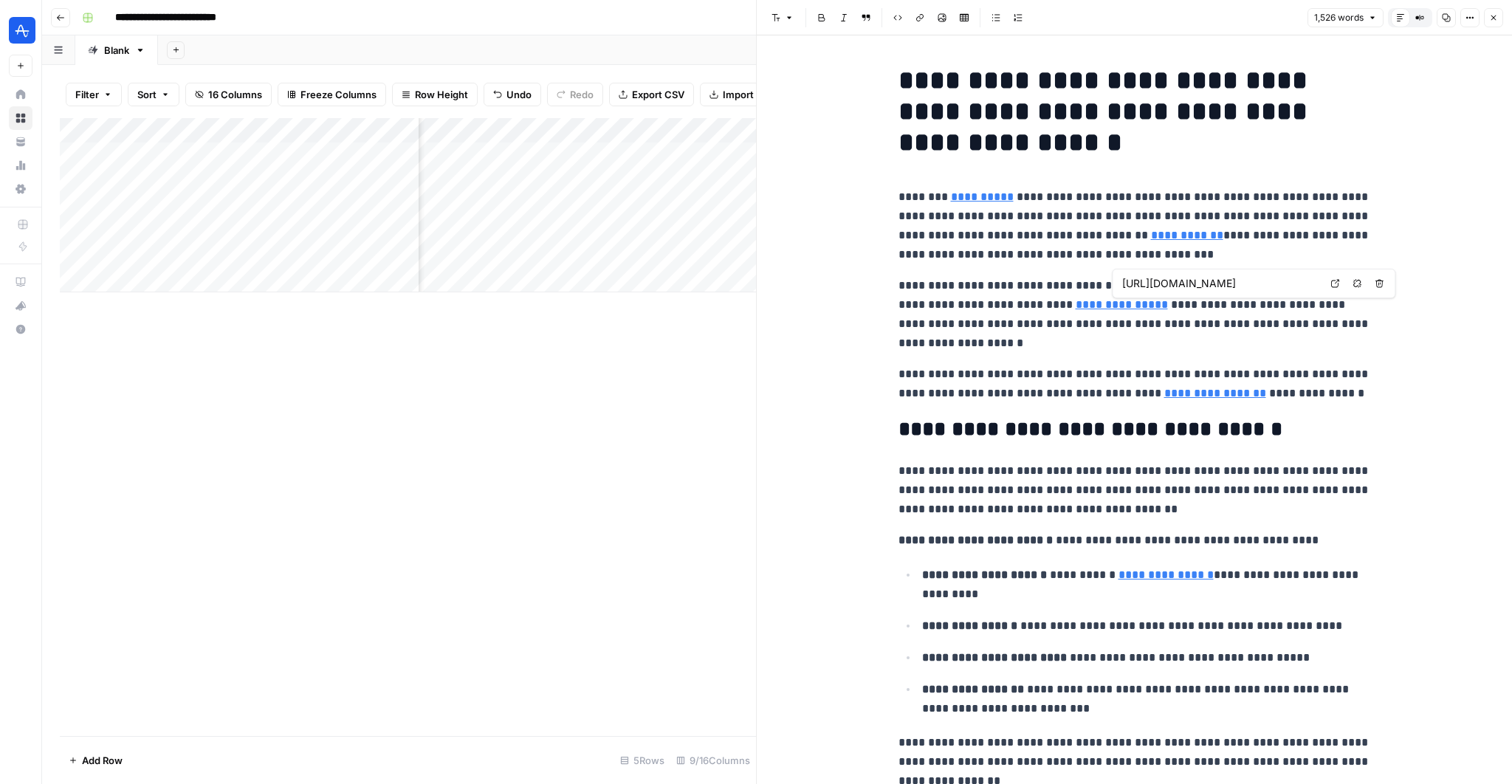
type input "https://amplitude.com/explore/digital-marketing/what-is-digital-marketing"
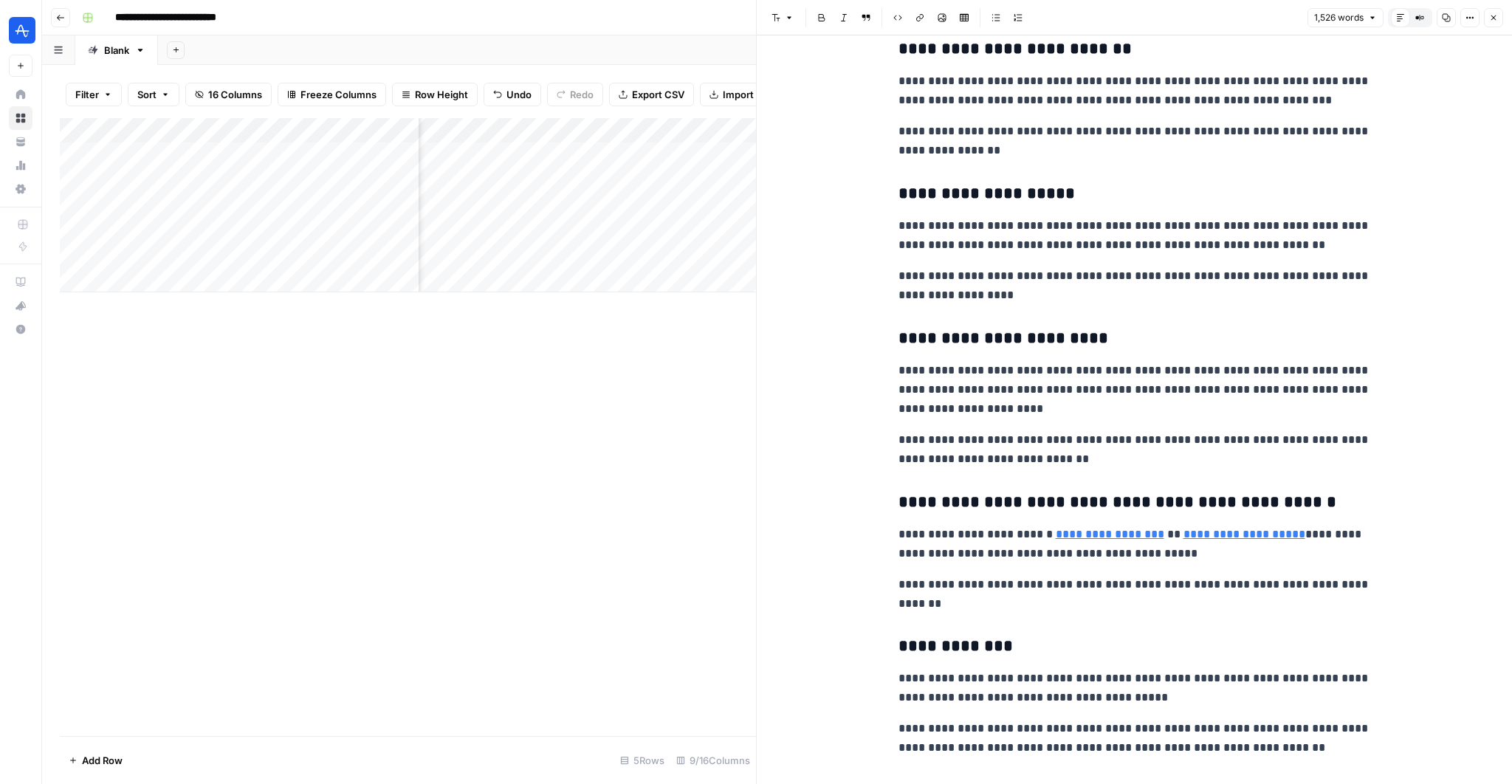
scroll to position [2080, 0]
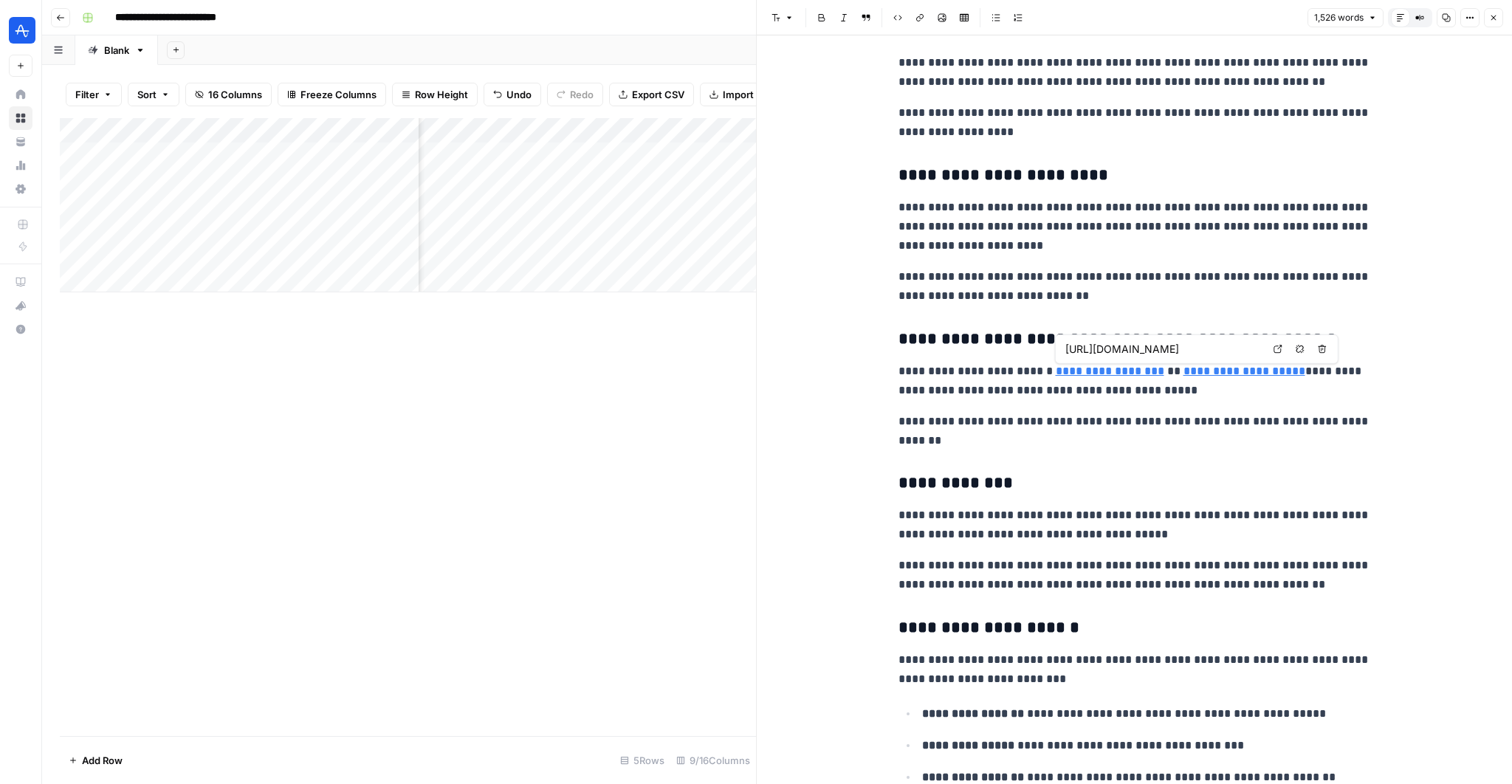
type input "https://amplitude.com/track/monthly-active-users"
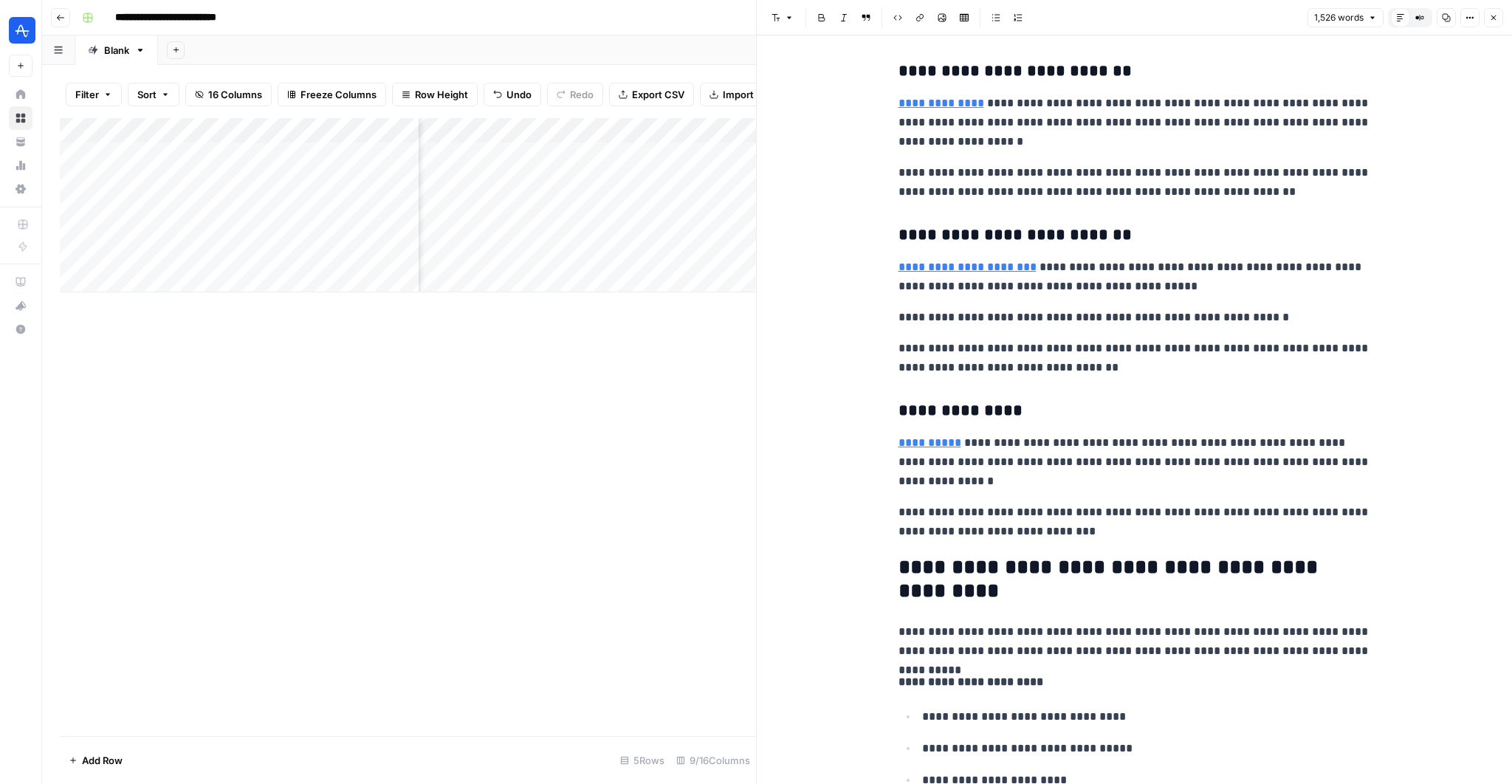
scroll to position [2994, 0]
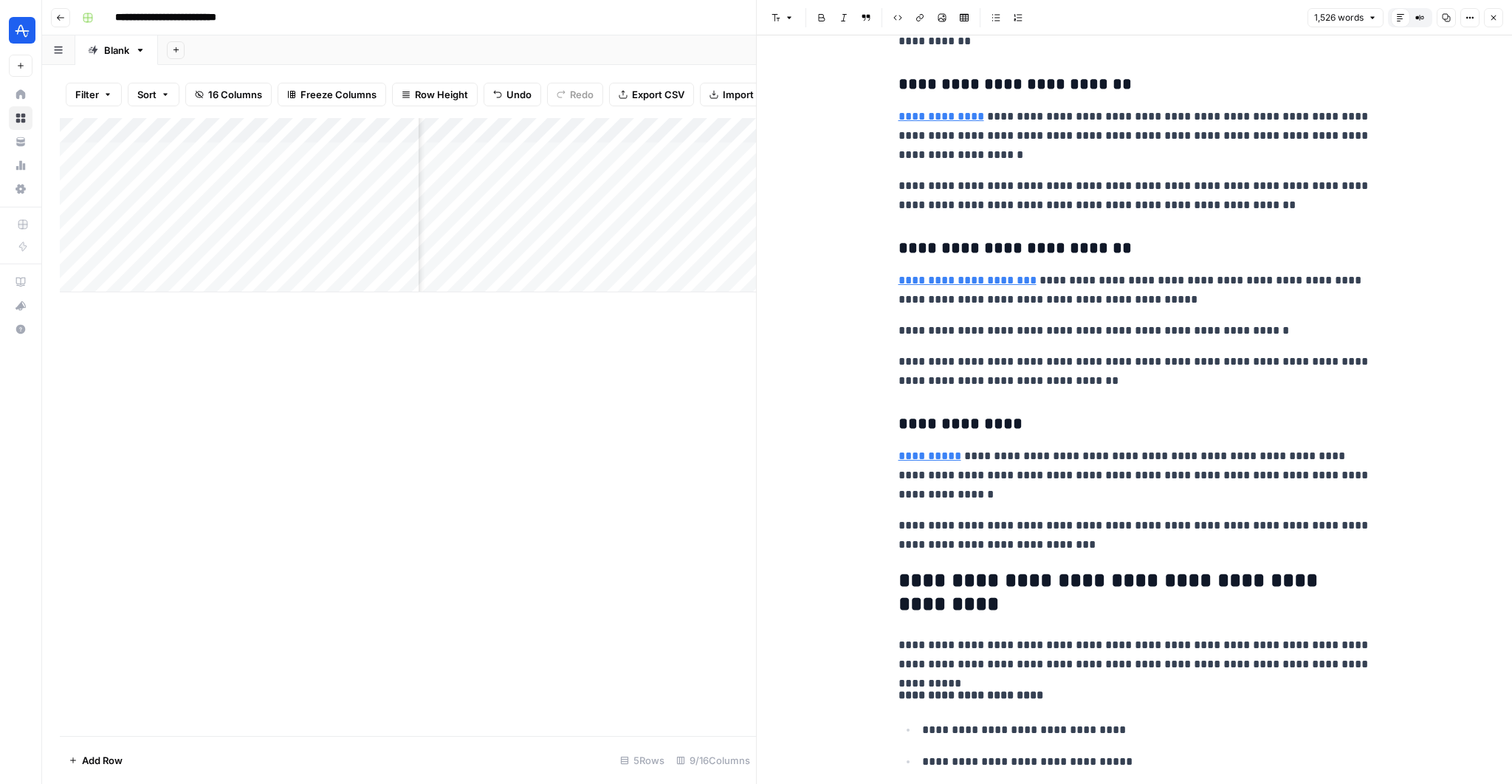
click at [694, 245] on div "Add Column" at bounding box center [408, 205] width 696 height 174
click at [1503, 19] on button "Close" at bounding box center [1494, 18] width 19 height 19
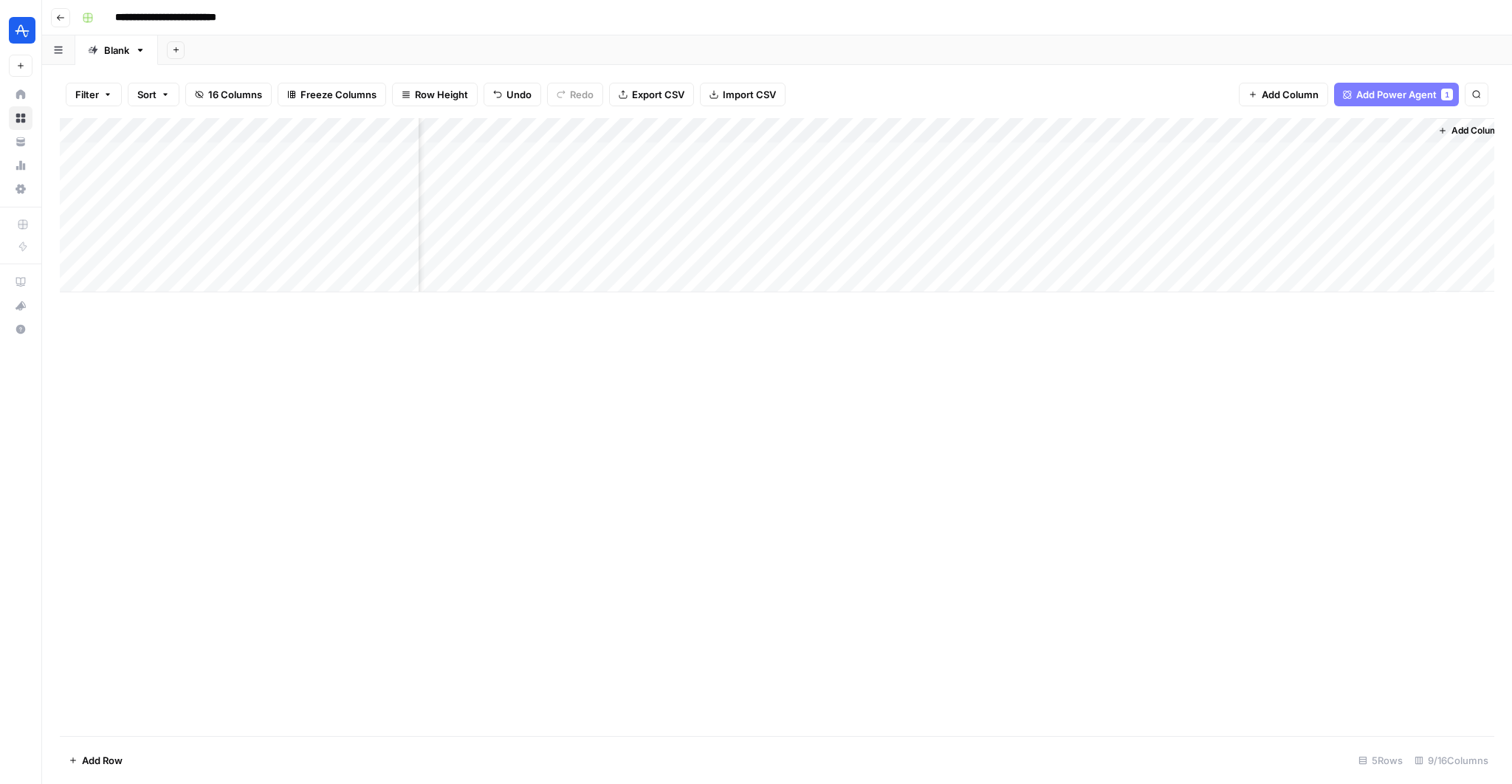
scroll to position [0, 370]
click at [1402, 100] on span "Add Power Agent" at bounding box center [1397, 94] width 81 height 15
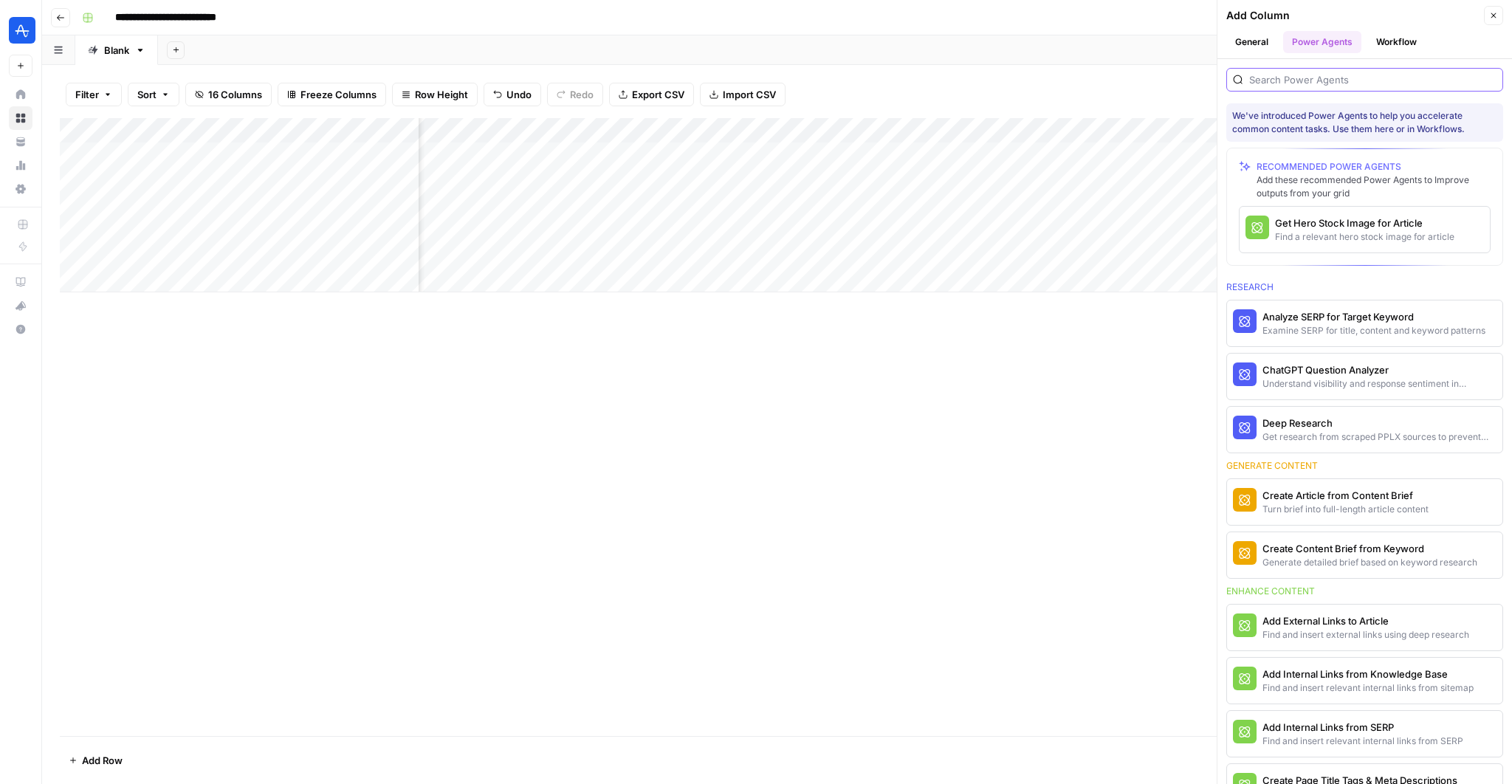
click at [1367, 78] on input "search" at bounding box center [1373, 79] width 247 height 15
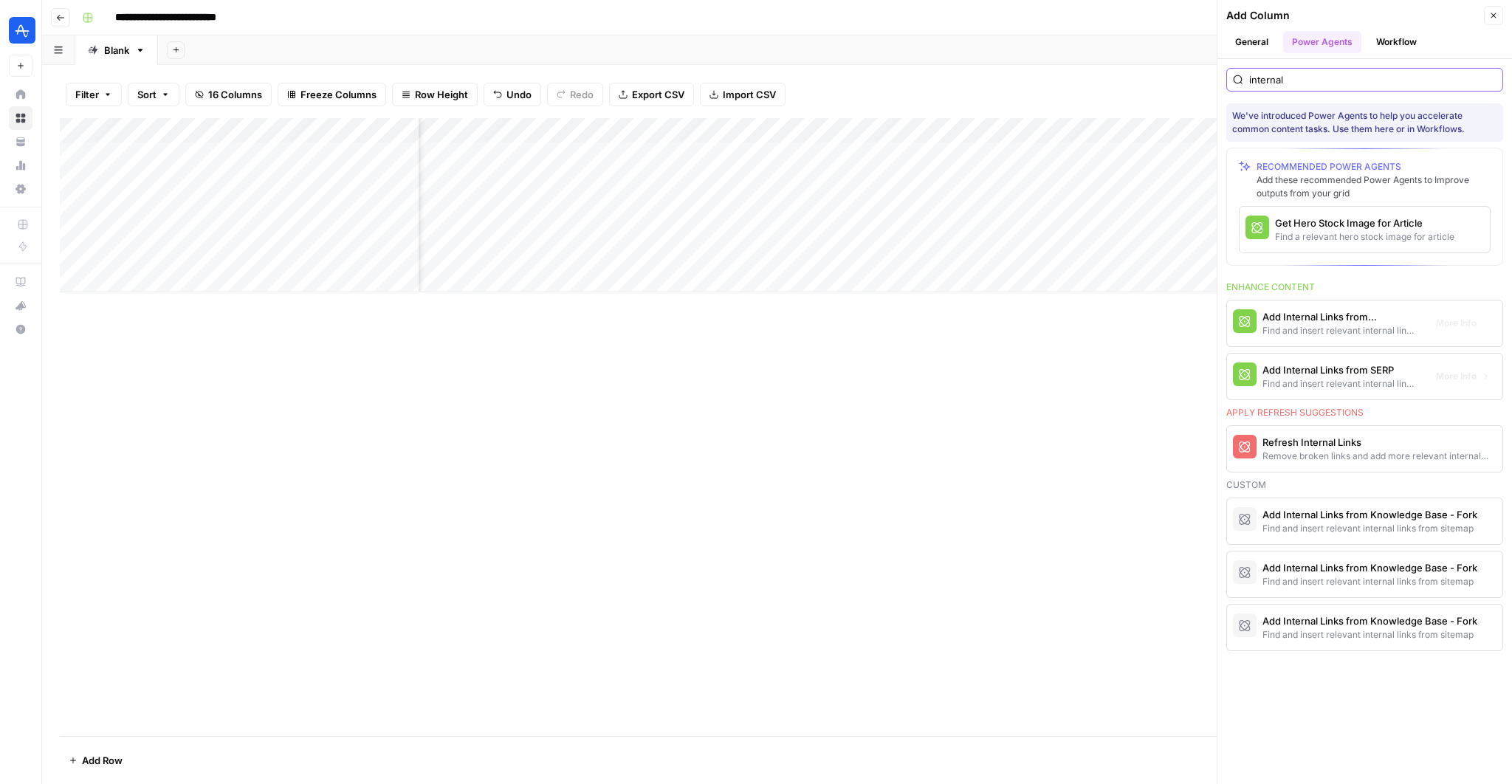
type input "internal"
click at [1371, 315] on div "Add Internal Links from Knowledge Base" at bounding box center [1340, 316] width 155 height 15
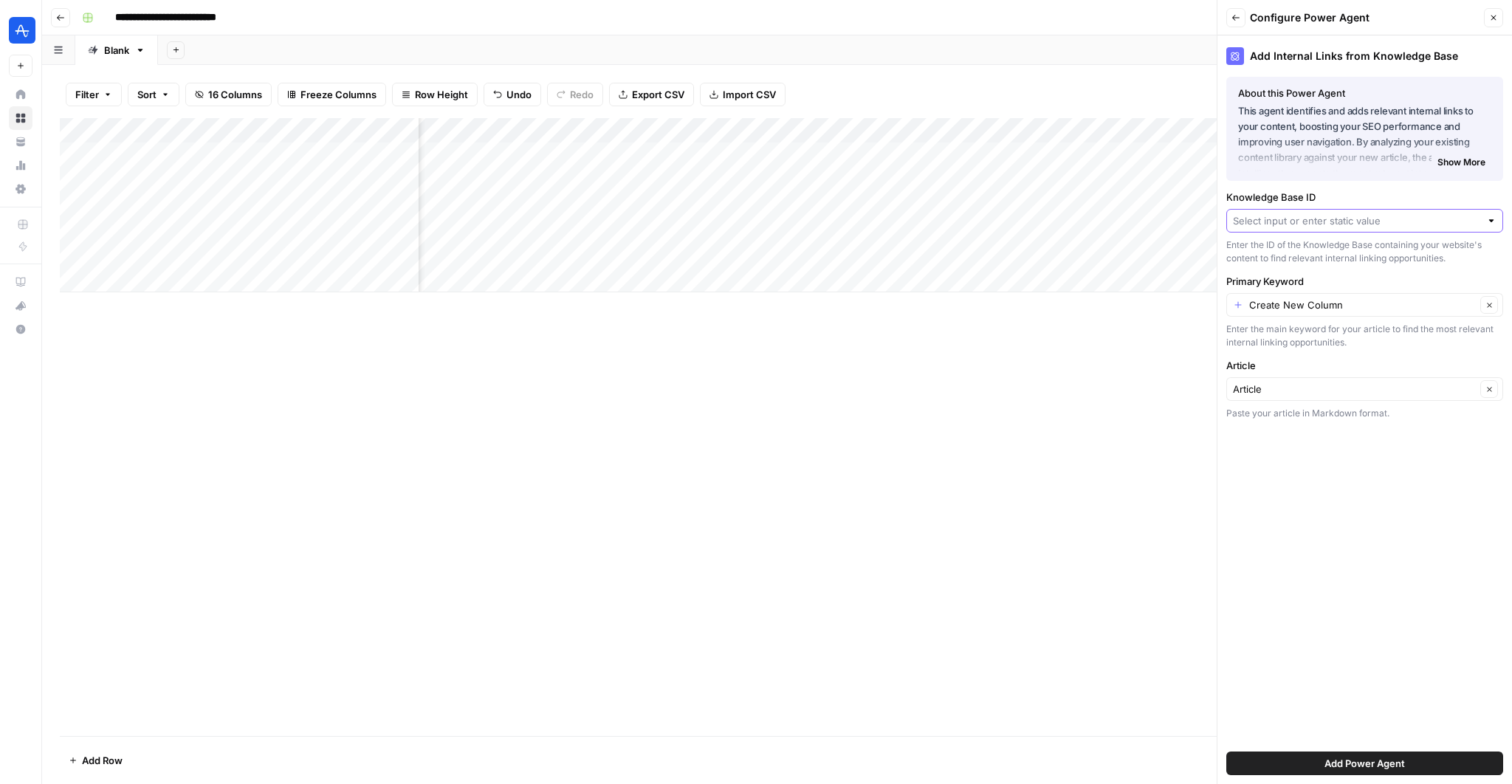
click at [1362, 223] on input "Knowledge Base ID" at bounding box center [1356, 220] width 247 height 15
click at [1333, 252] on span "Amplitude Blogs" at bounding box center [1361, 254] width 246 height 15
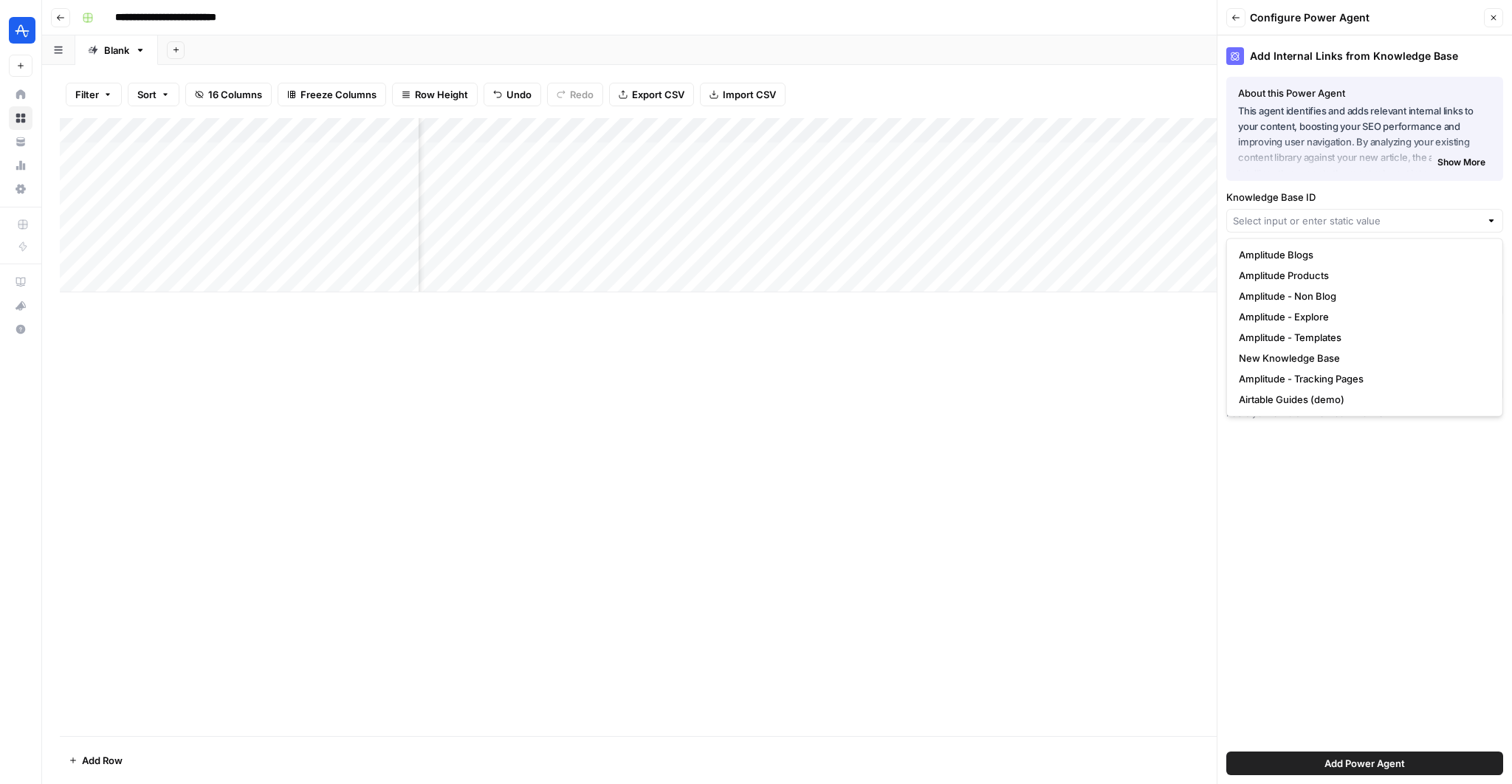
type input "Amplitude Blogs"
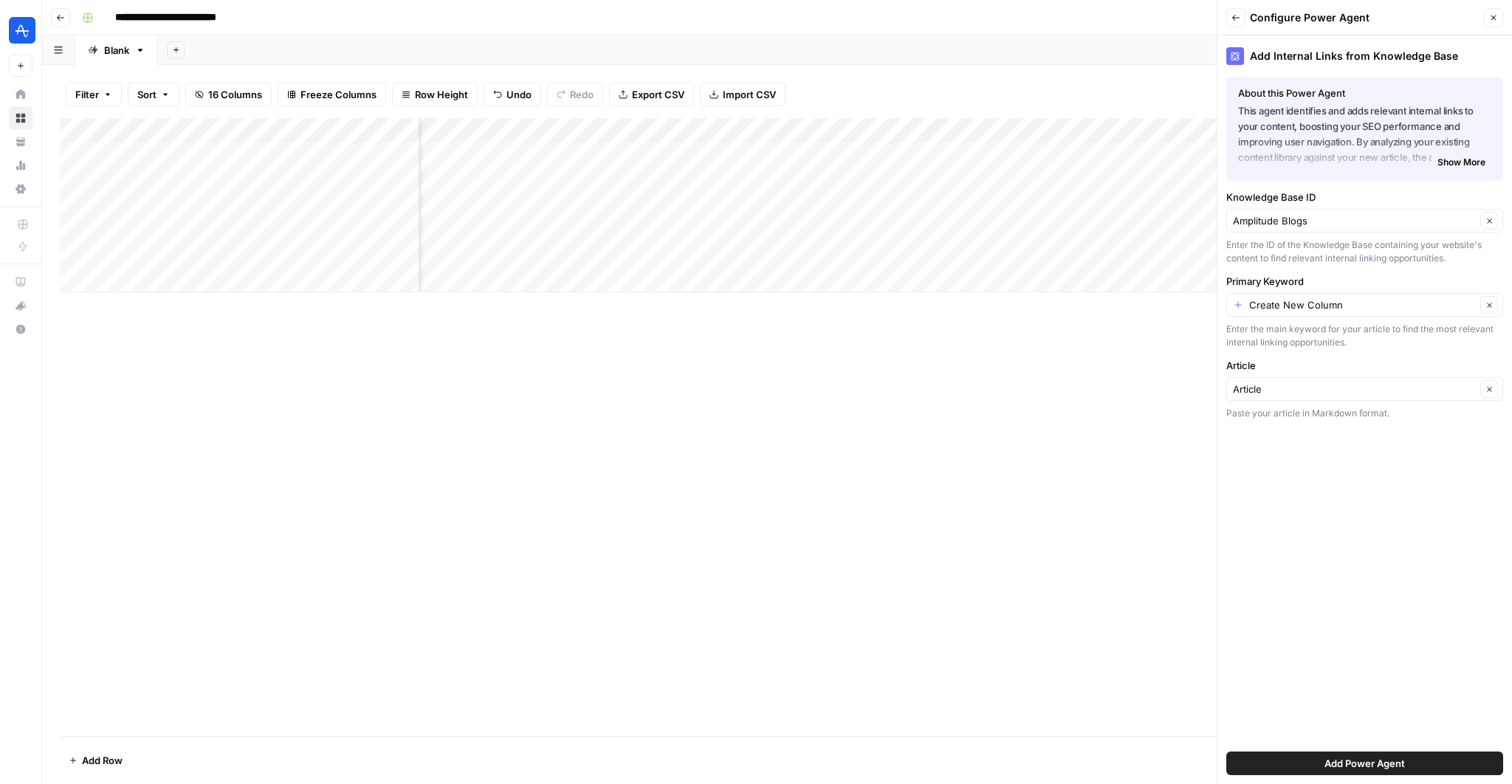
click at [1309, 312] on div "Create New Column Clear" at bounding box center [1365, 305] width 277 height 24
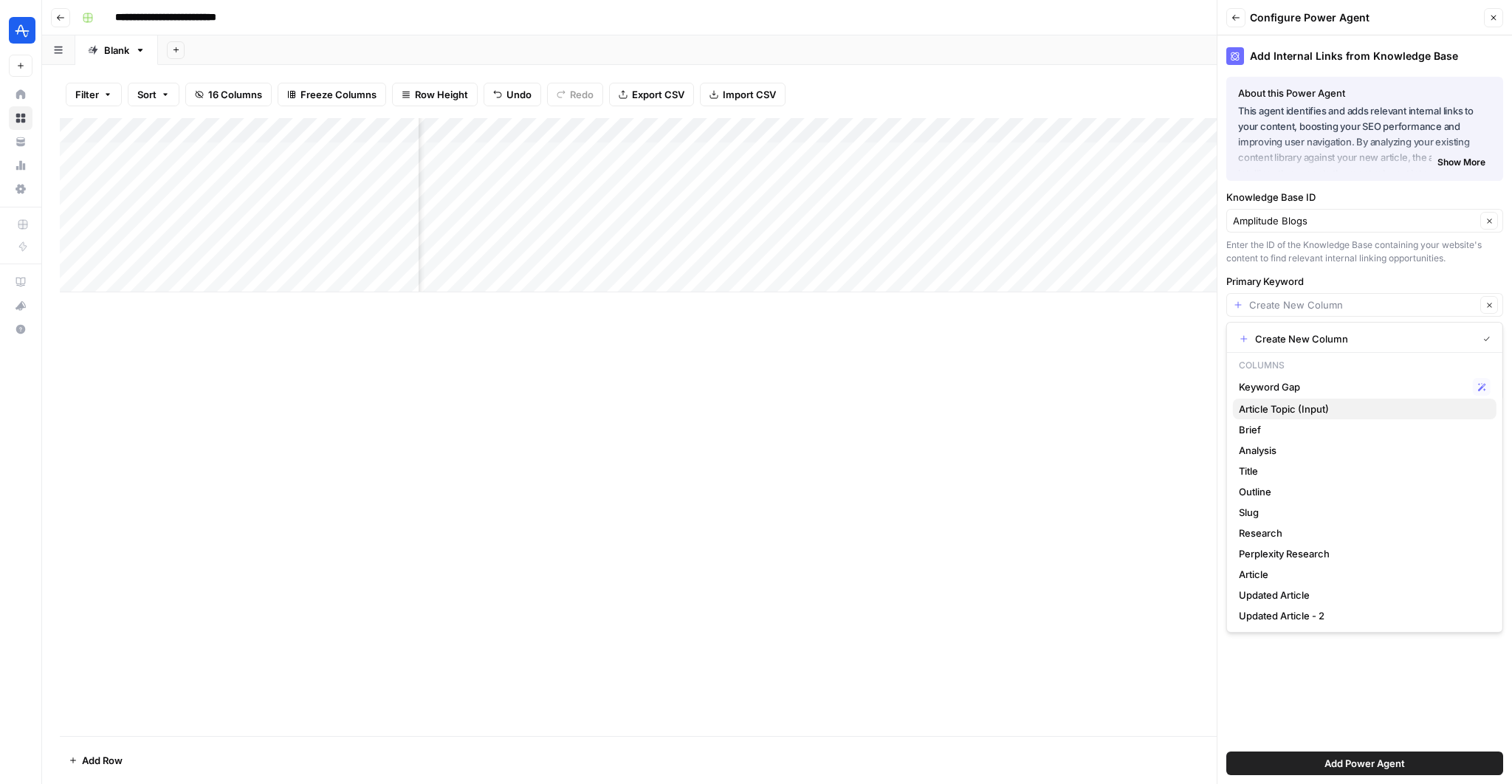
click at [1311, 410] on span "Article Topic (Input)" at bounding box center [1361, 409] width 246 height 15
type input "Article Topic (Input)"
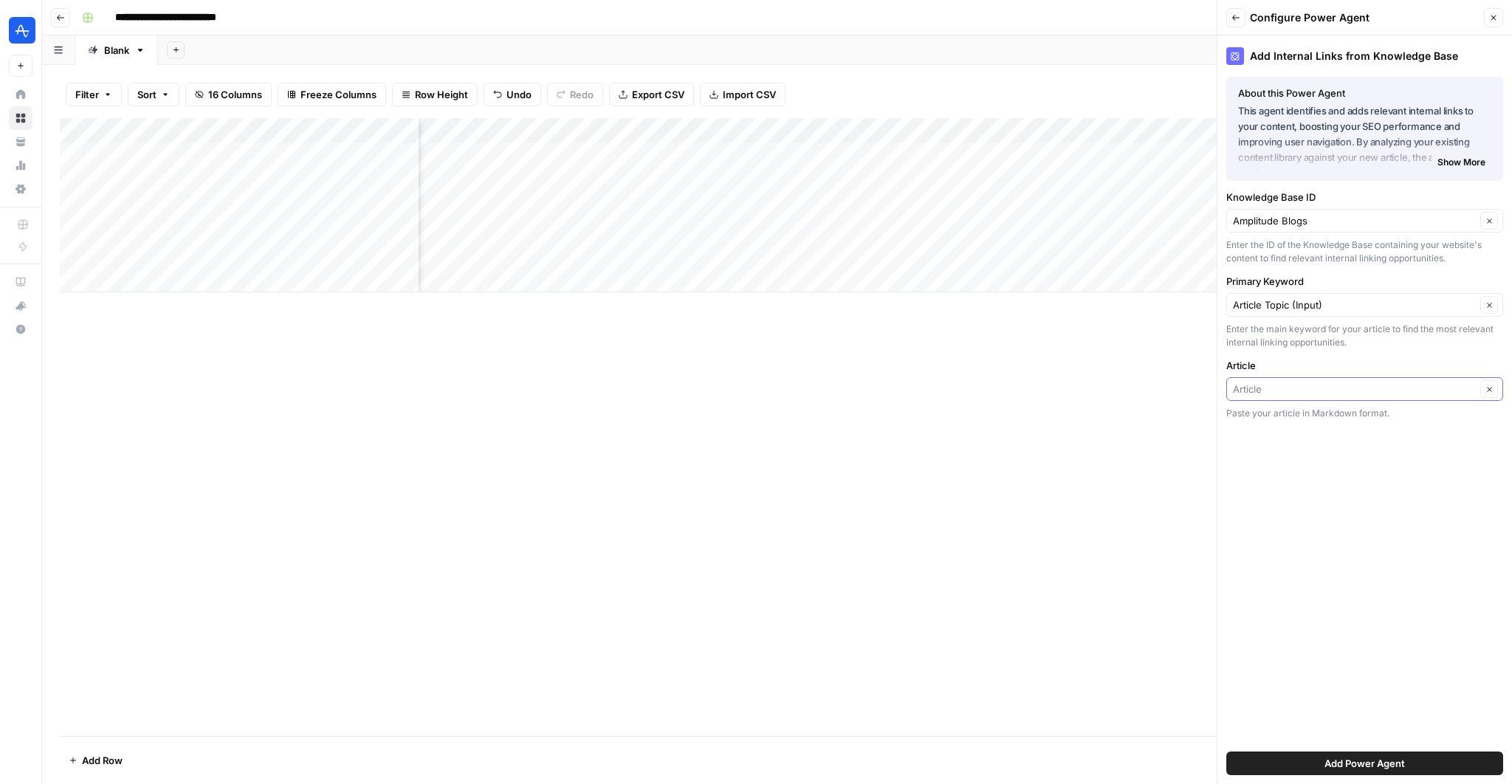
click at [1316, 392] on input "Article" at bounding box center [1355, 389] width 243 height 15
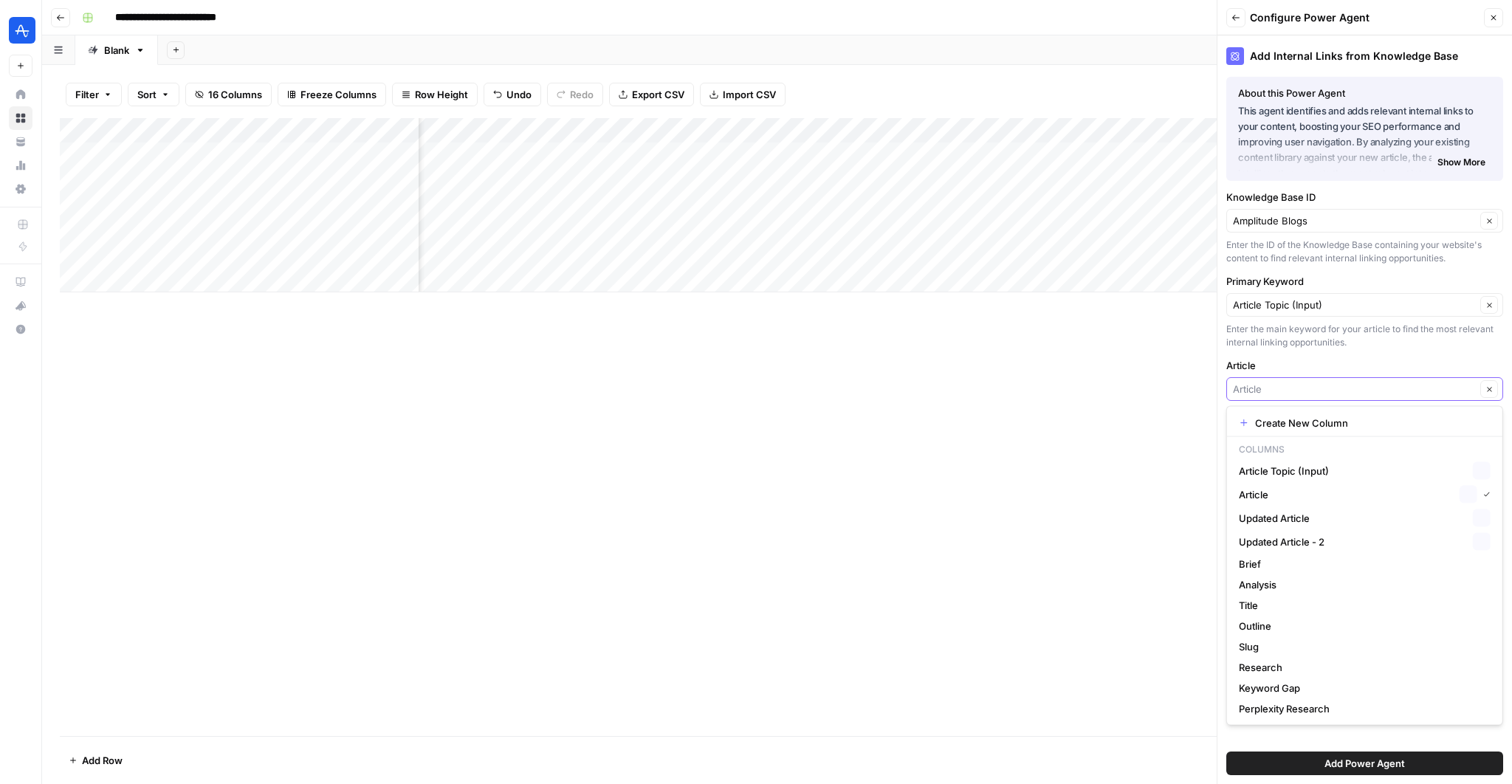
scroll to position [0, 584]
click at [1314, 535] on span "Updated Article - 2" at bounding box center [1353, 541] width 228 height 15
type input "Updated Article - 2"
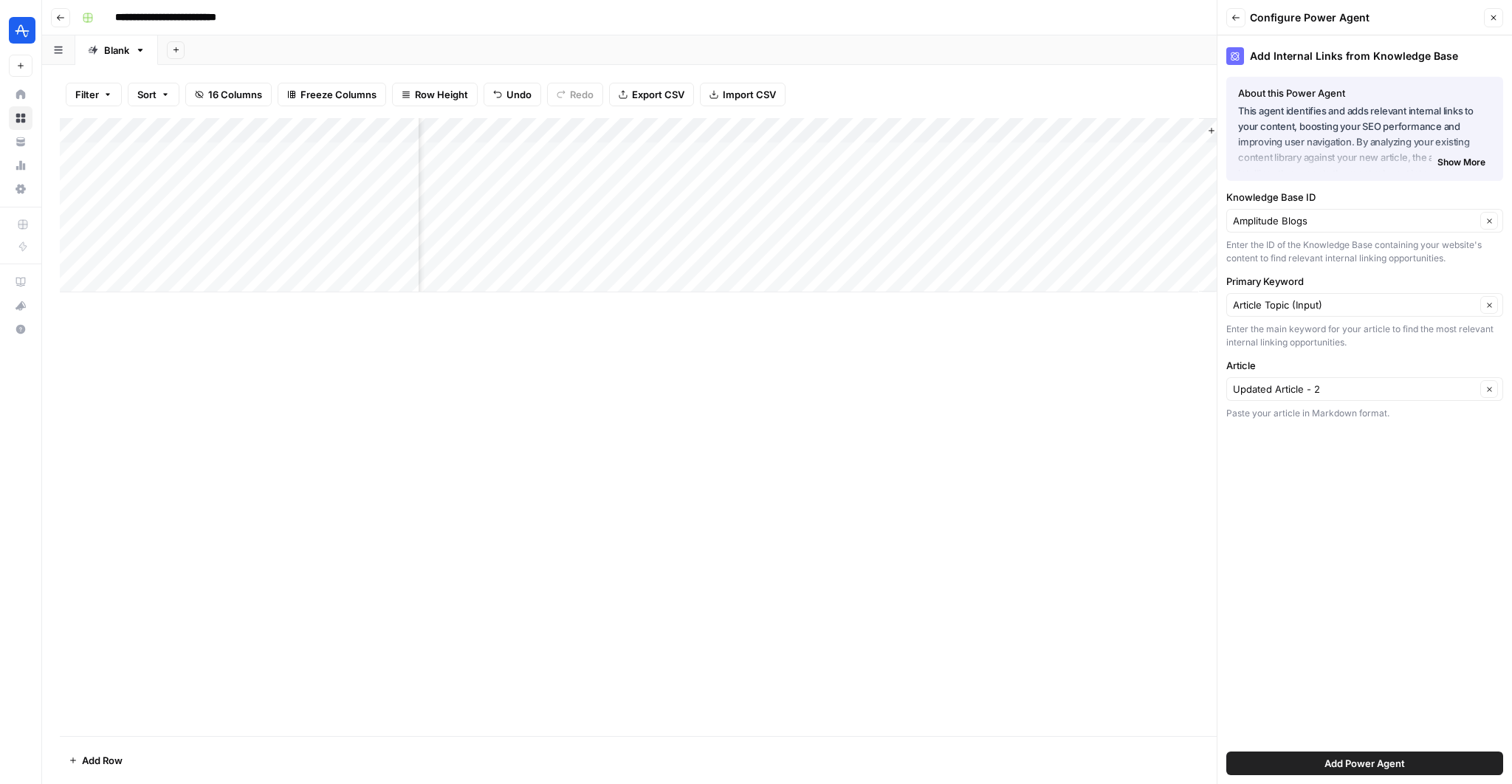
click at [1356, 762] on span "Add Power Agent" at bounding box center [1365, 762] width 81 height 15
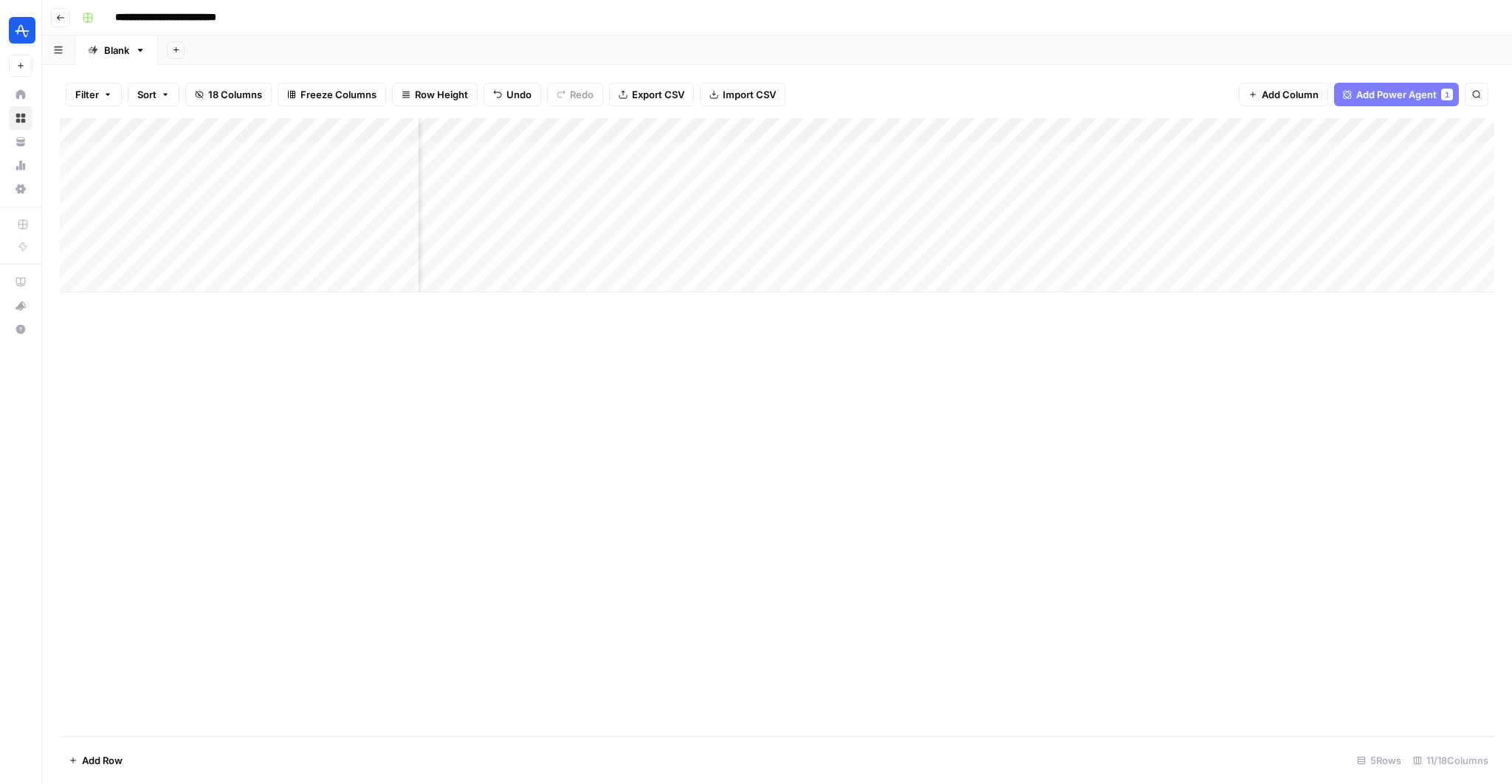
scroll to position [0, 637]
click at [1355, 128] on div "Add Column" at bounding box center [777, 205] width 1434 height 174
click at [1355, 128] on div at bounding box center [1346, 132] width 134 height 29
drag, startPoint x: 1366, startPoint y: 168, endPoint x: 1431, endPoint y: 168, distance: 65.0
click at [1432, 168] on body "**********" at bounding box center [756, 392] width 1512 height 784
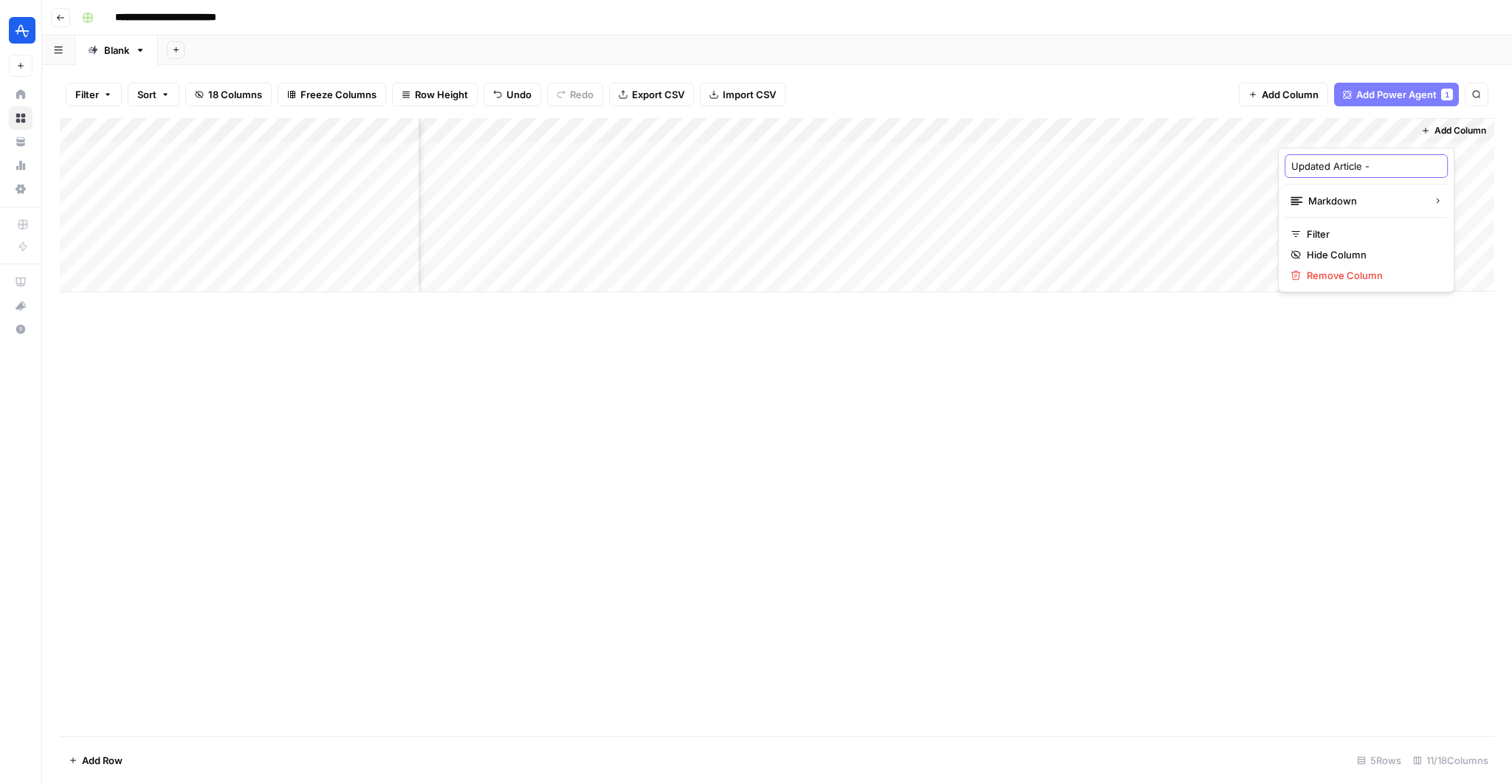
type input "Updated Article - 3"
click at [1362, 401] on div "Add Column" at bounding box center [777, 426] width 1434 height 618
click at [1400, 154] on div "Add Column" at bounding box center [777, 205] width 1434 height 174
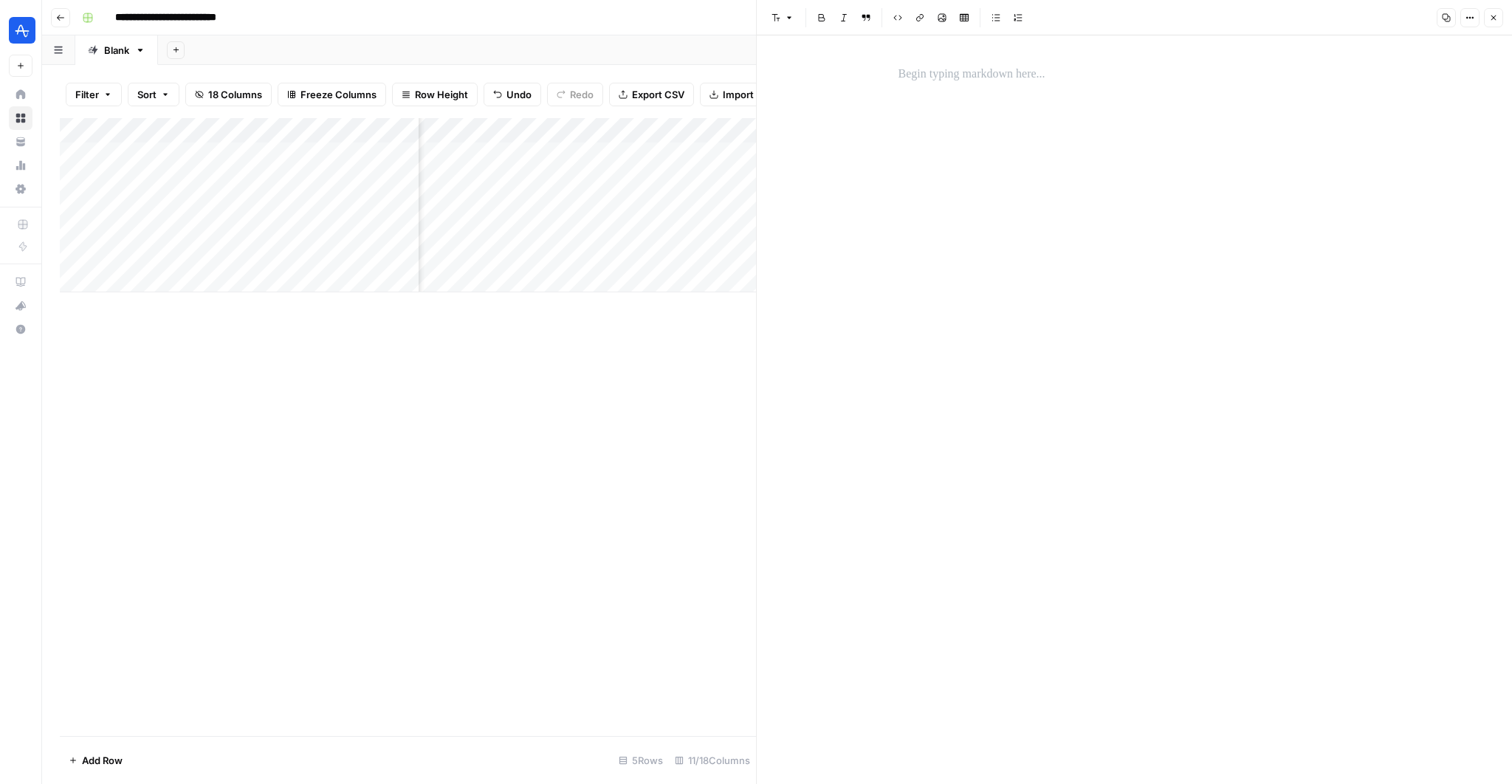
click at [1490, 25] on button "Close" at bounding box center [1494, 18] width 19 height 19
click at [1229, 152] on div "Add Column" at bounding box center [777, 205] width 1434 height 174
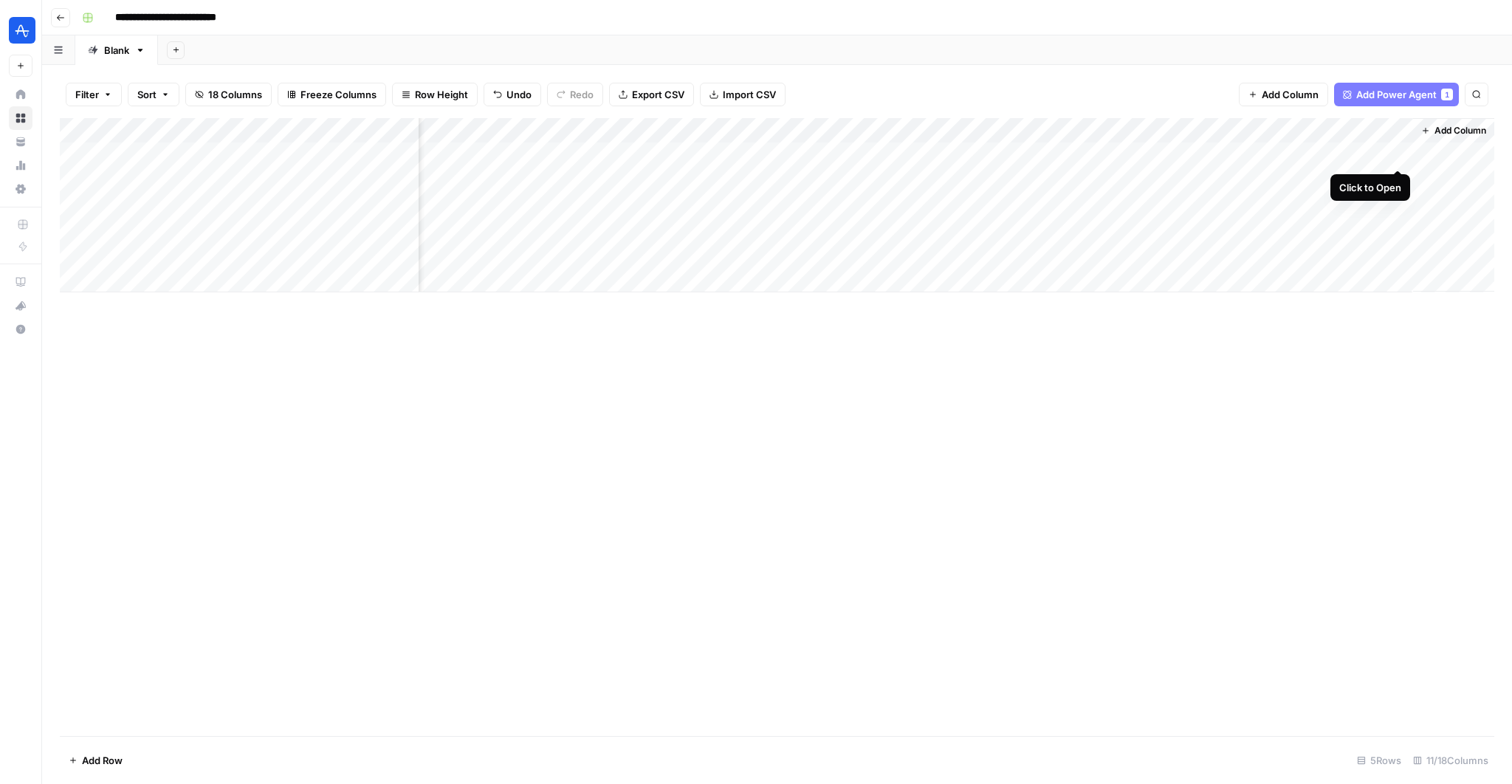
click at [1396, 154] on div "Add Column" at bounding box center [777, 205] width 1434 height 174
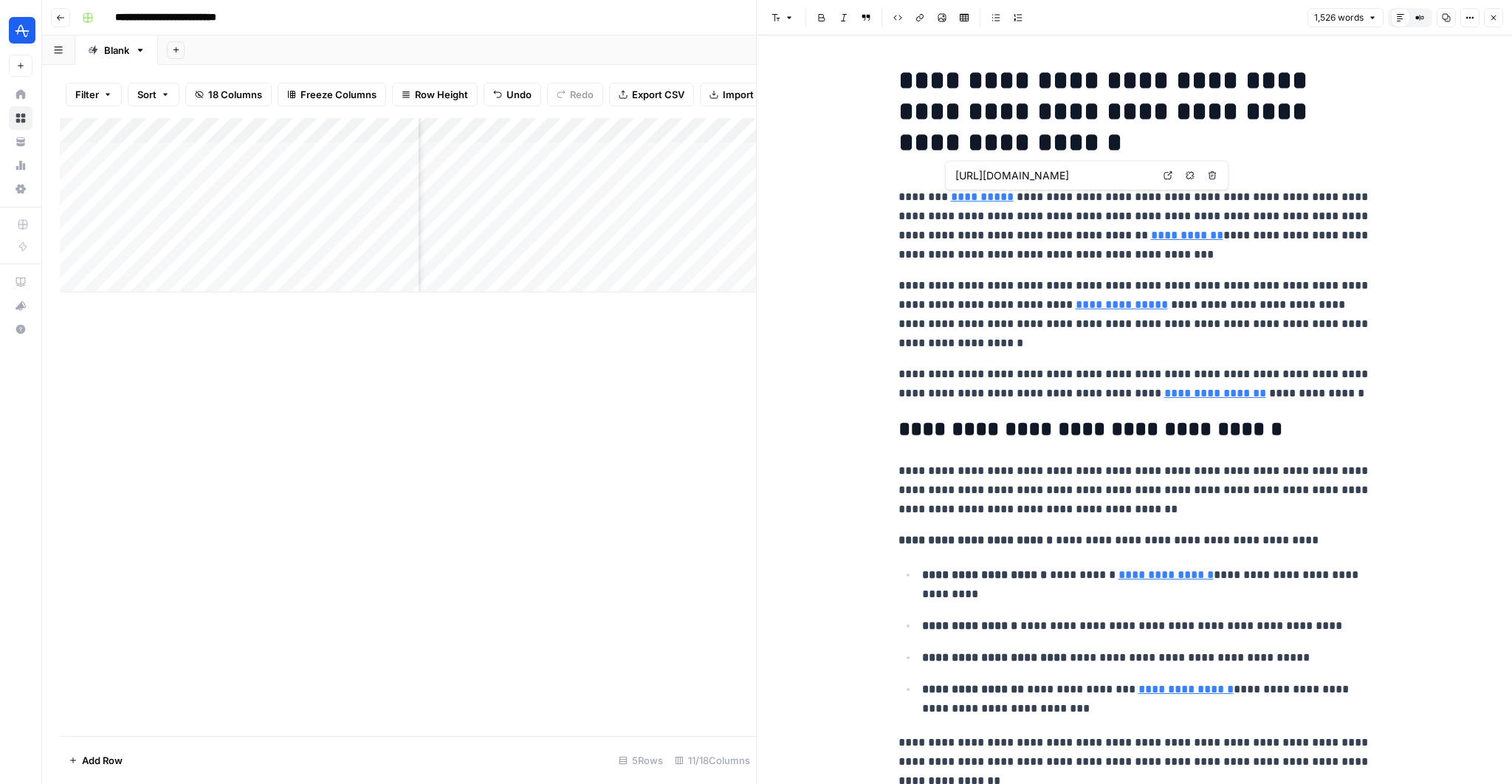
type input "https://amplitude.com/explore/digital-marketing/what-is-digital-marketing"
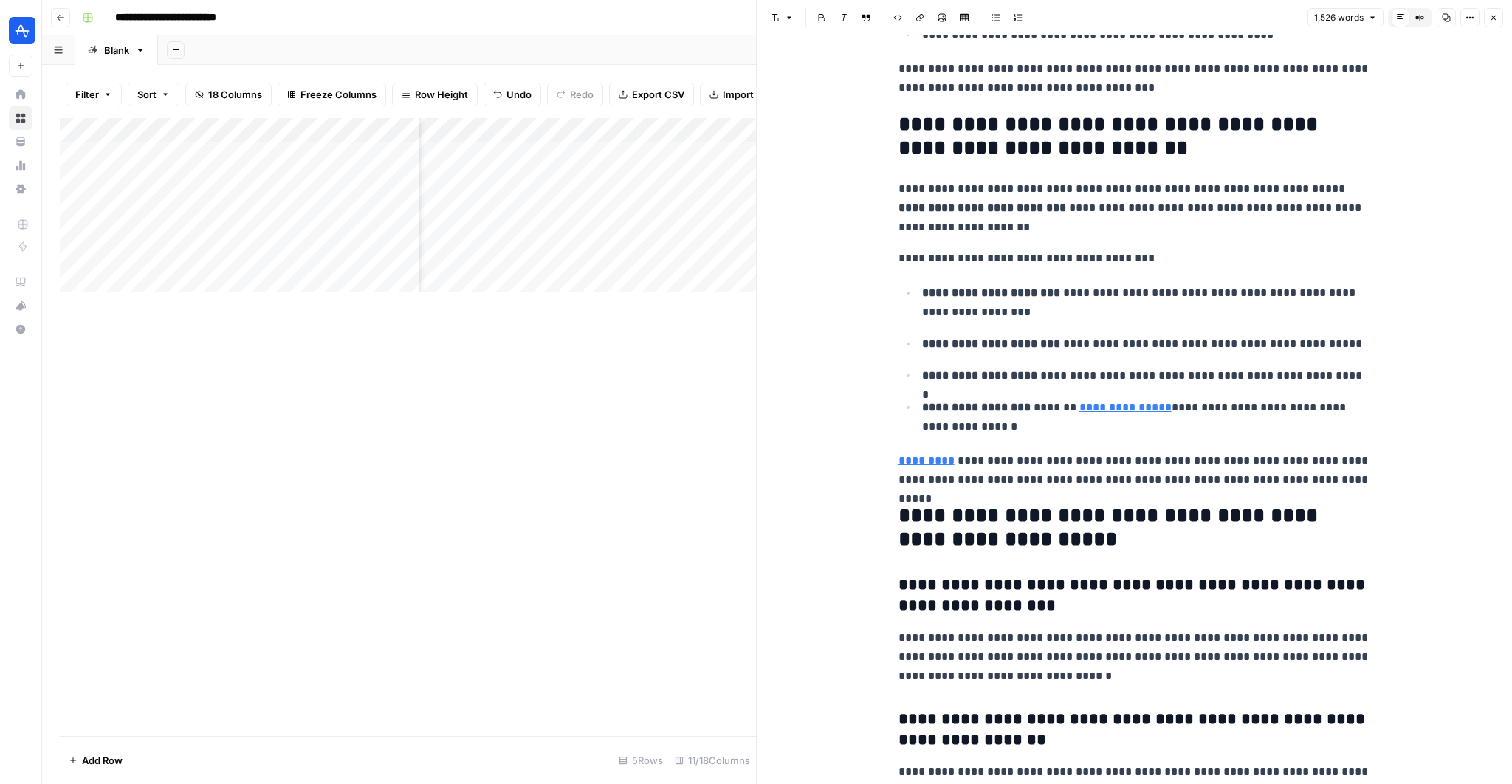
scroll to position [4478, 0]
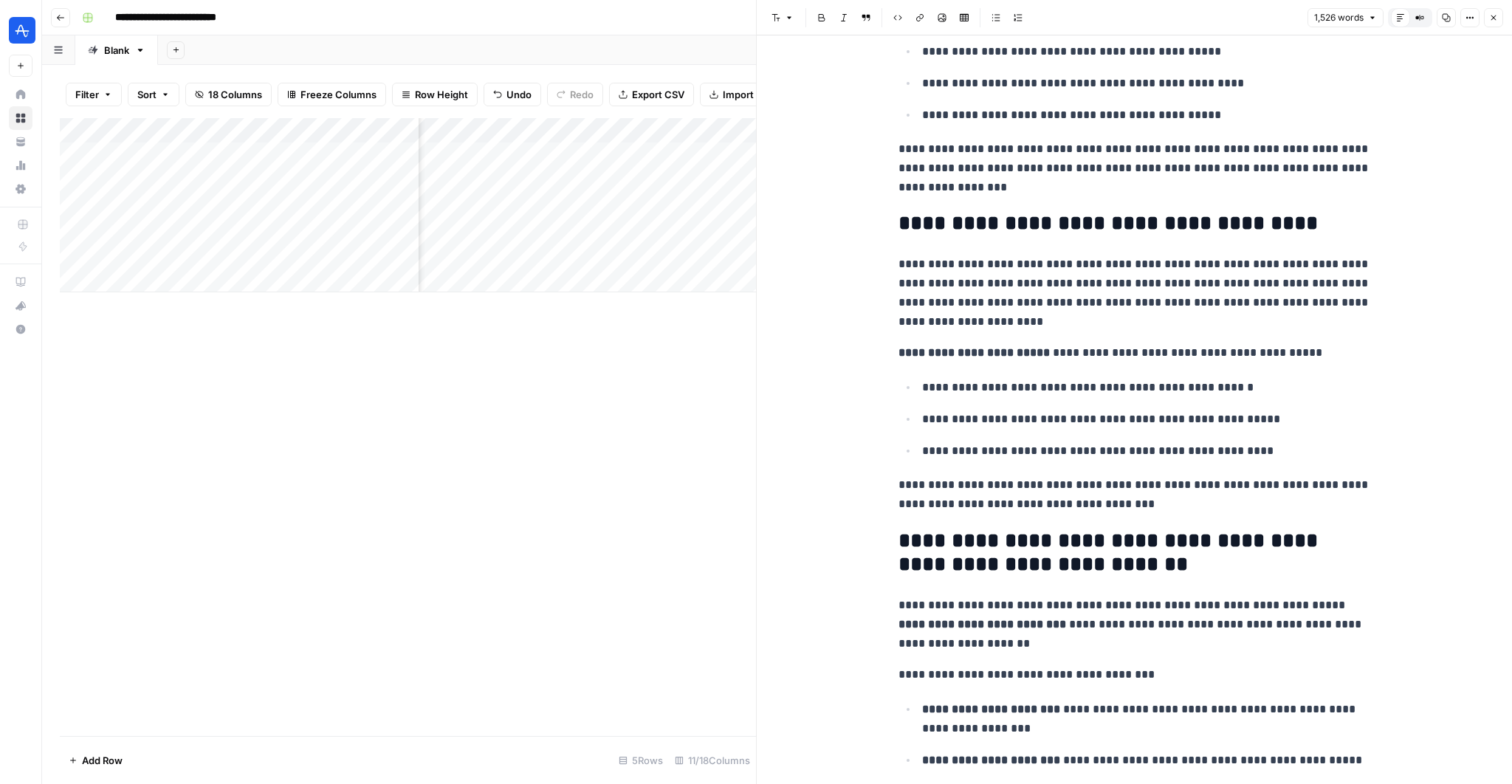
click at [1136, 297] on p "**********" at bounding box center [1135, 293] width 473 height 77
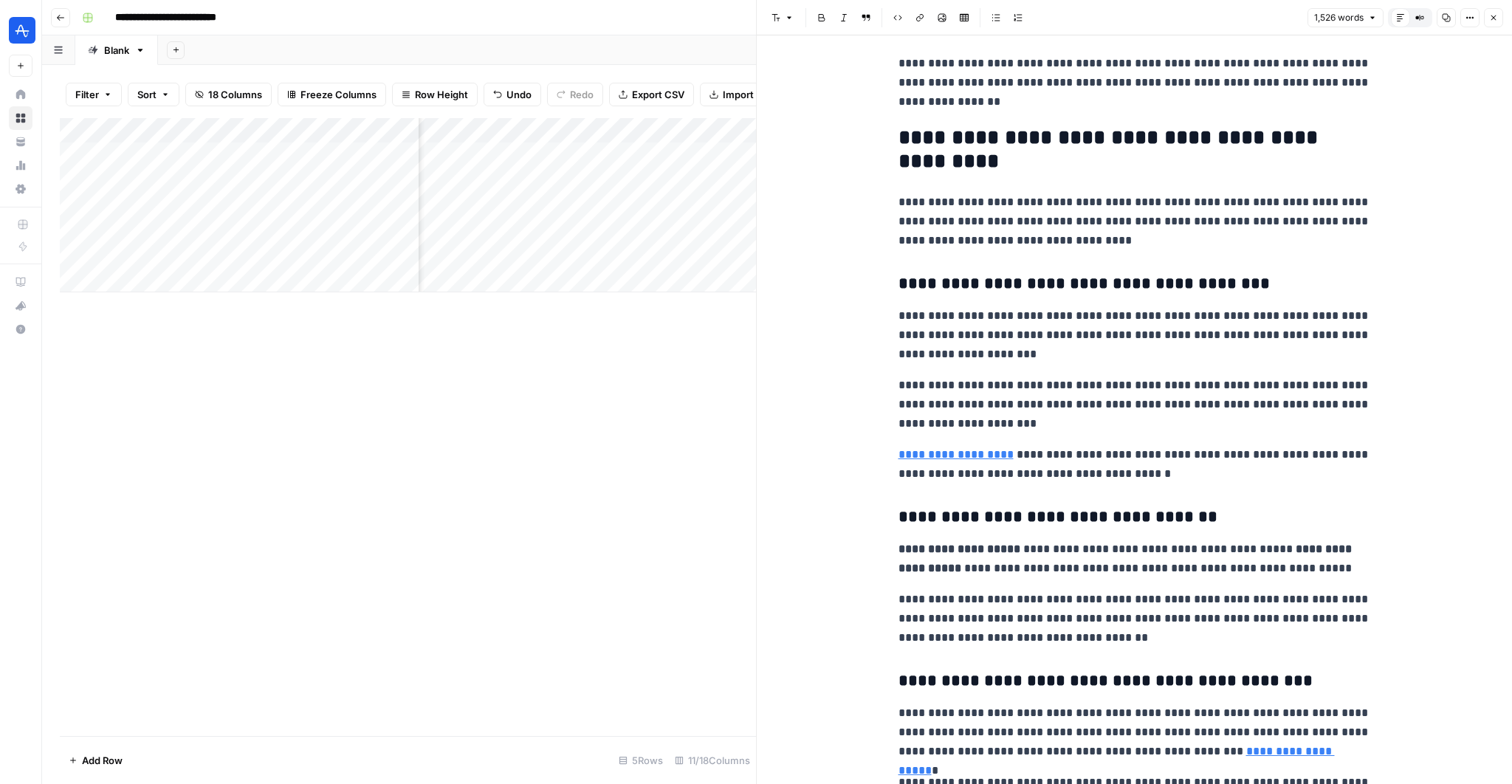
scroll to position [0, 0]
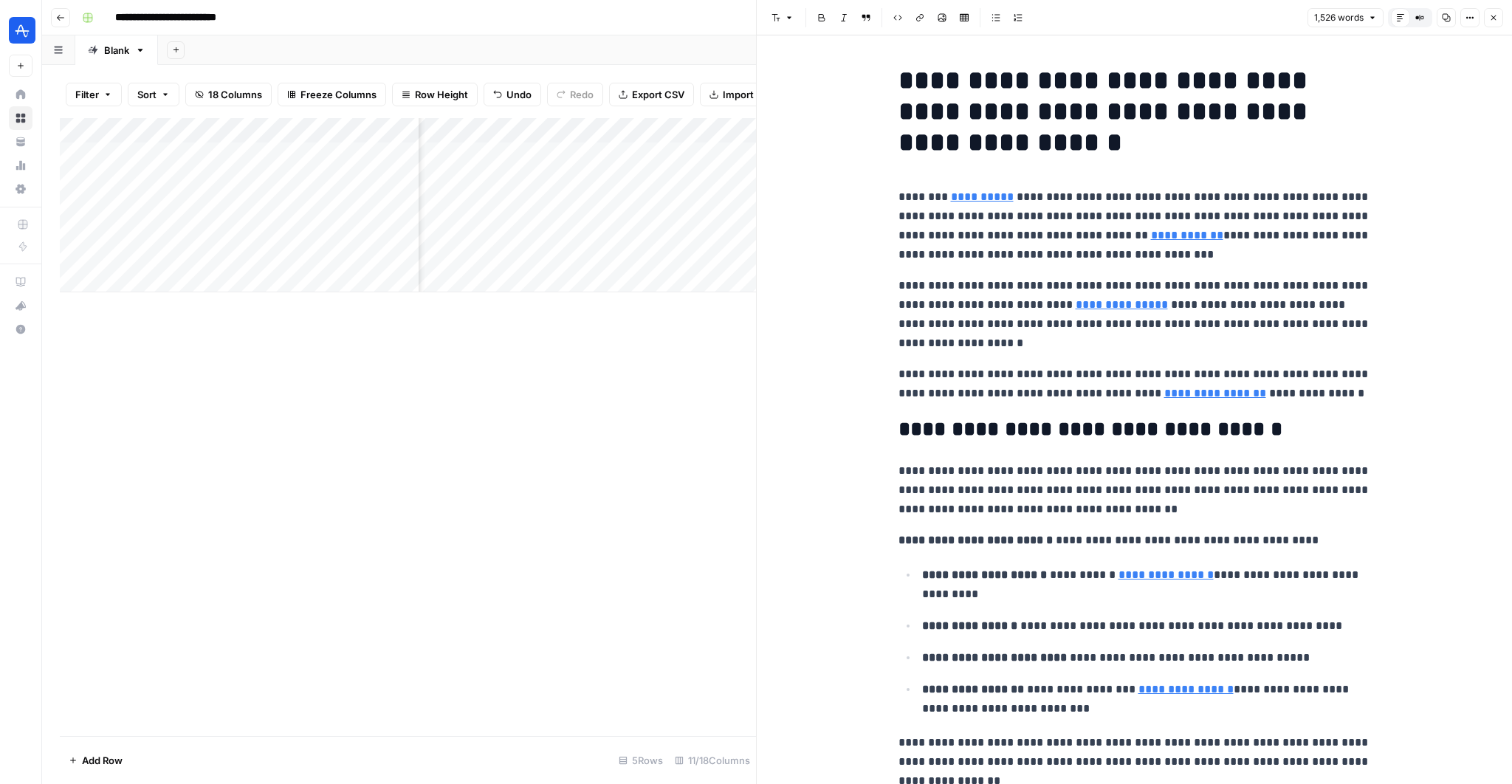
click at [1500, 15] on button "Close" at bounding box center [1494, 18] width 19 height 19
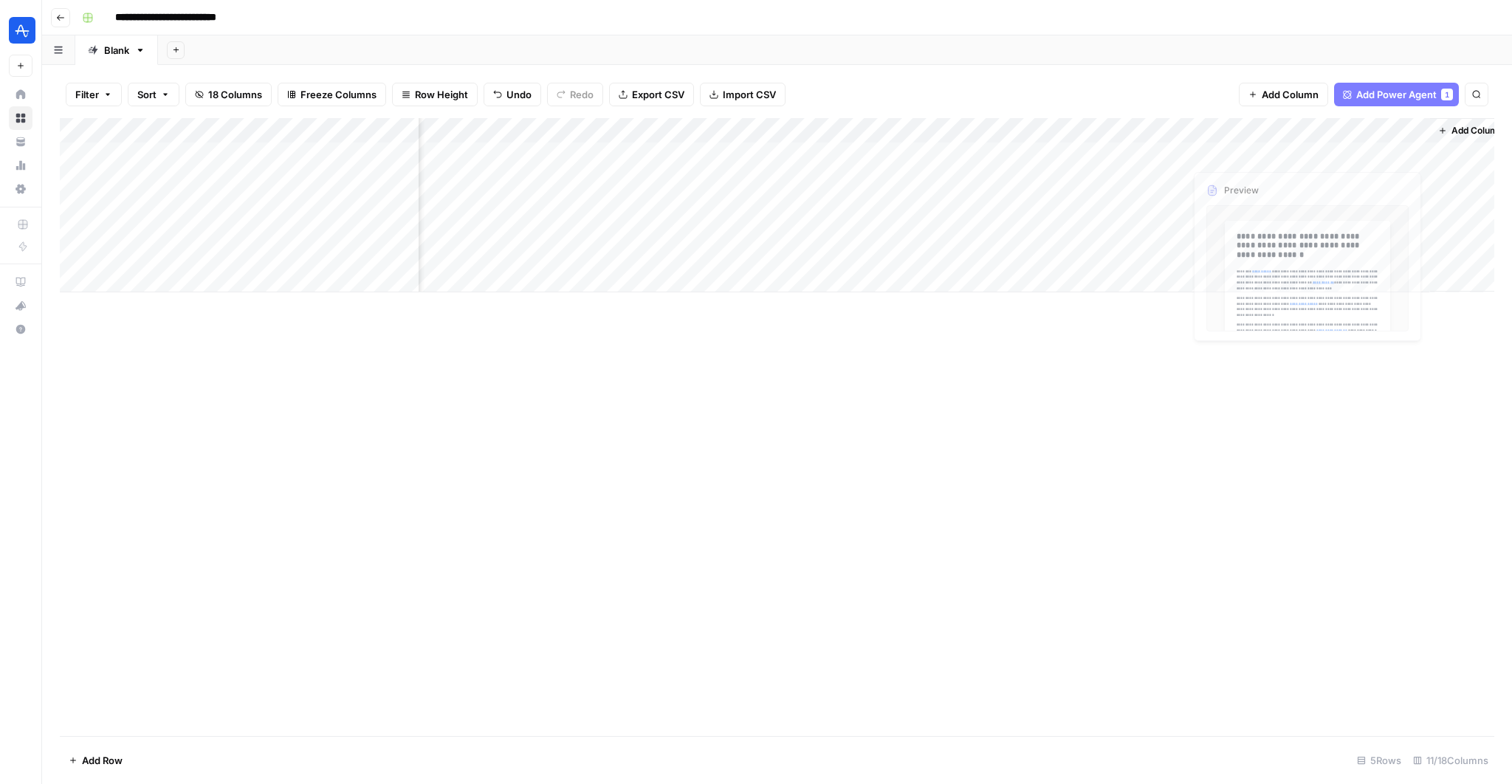
scroll to position [0, 637]
drag, startPoint x: 1452, startPoint y: 124, endPoint x: 1392, endPoint y: 95, distance: 66.6
click at [1392, 95] on div "Filter Sort 18 Columns Freeze Columns Row Height Undo Redo Export CSV Import CS…" at bounding box center [777, 424] width 1470 height 719
click at [1392, 95] on span "Add Power Agent" at bounding box center [1397, 94] width 81 height 15
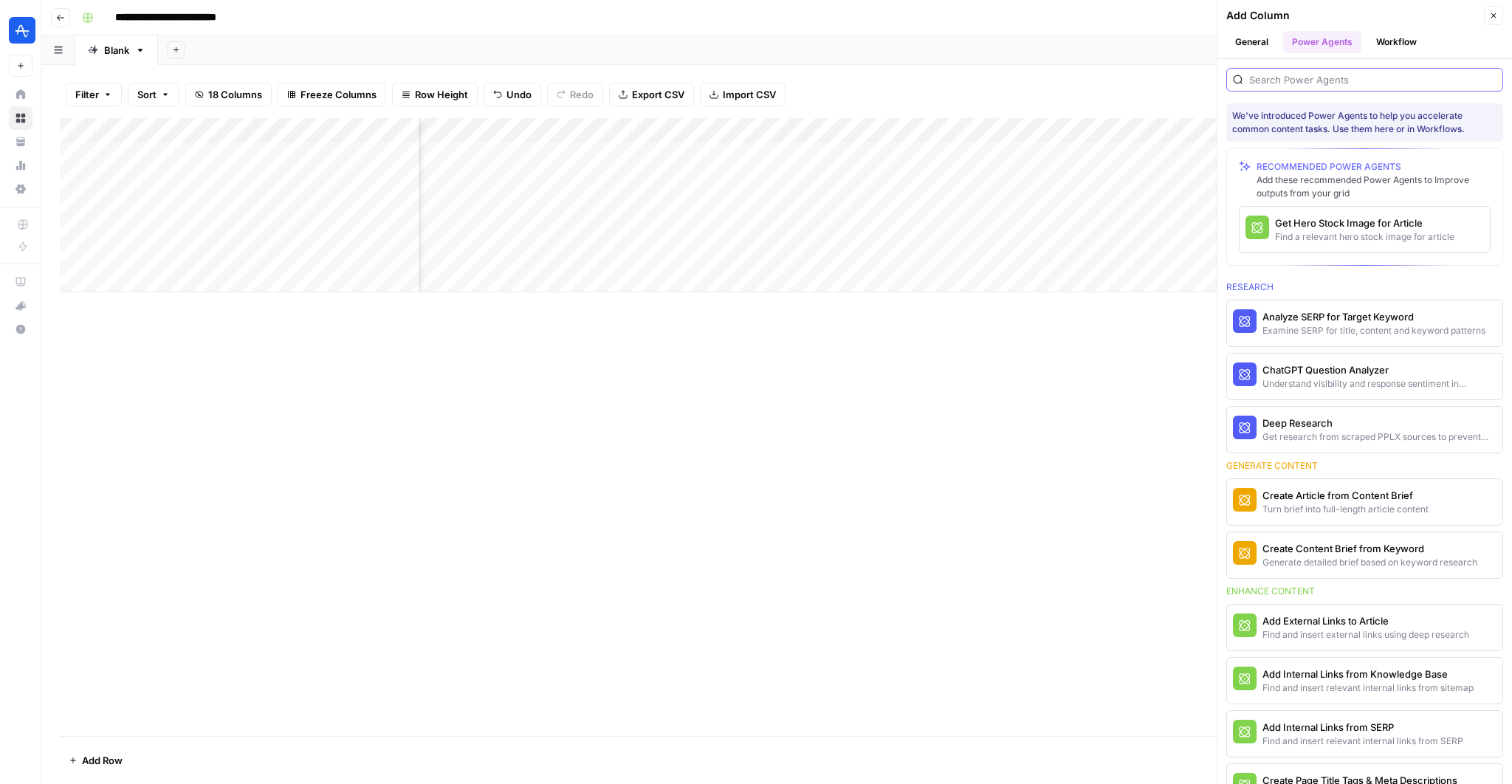
click at [1373, 84] on input "search" at bounding box center [1373, 79] width 247 height 15
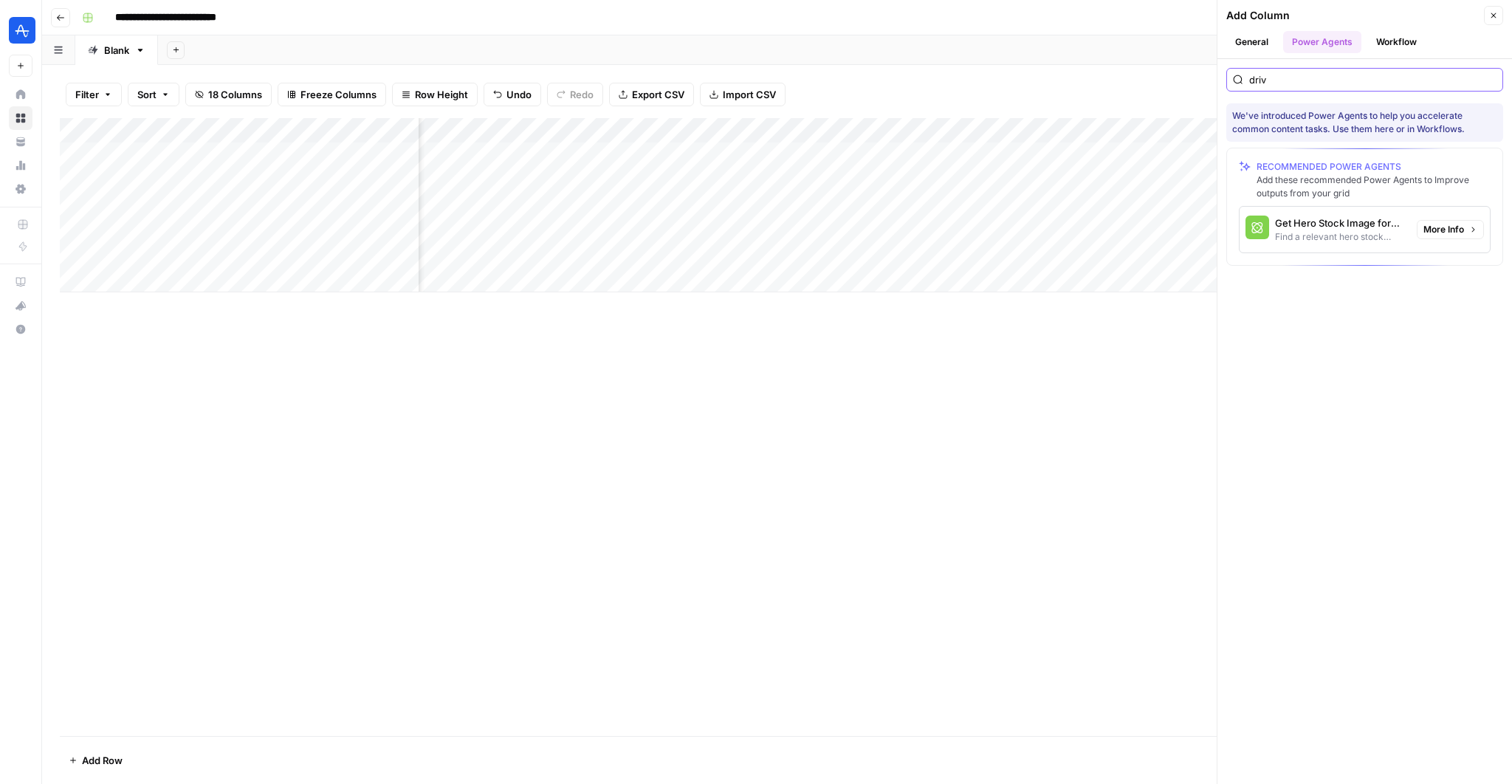
type input "drive"
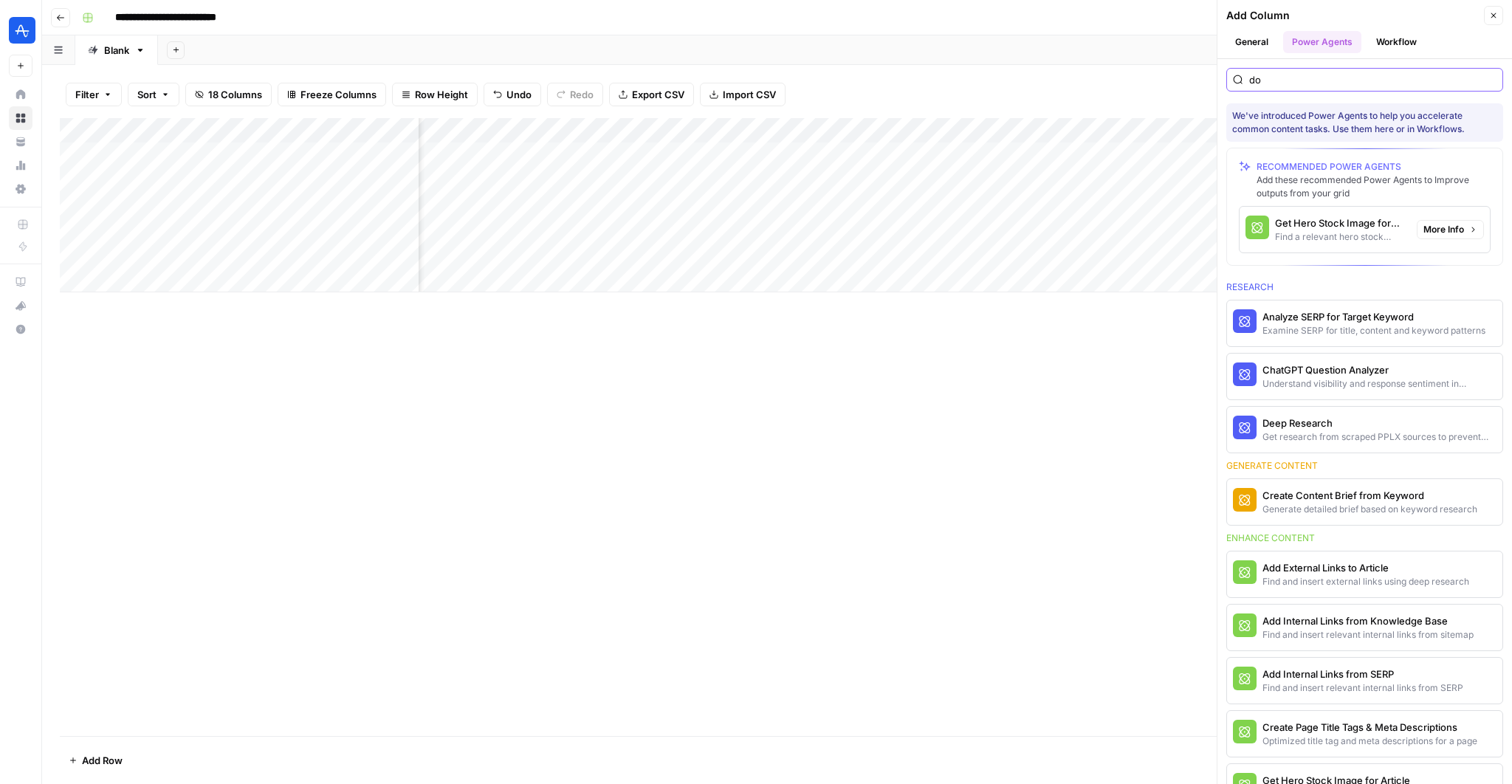
type input "doc"
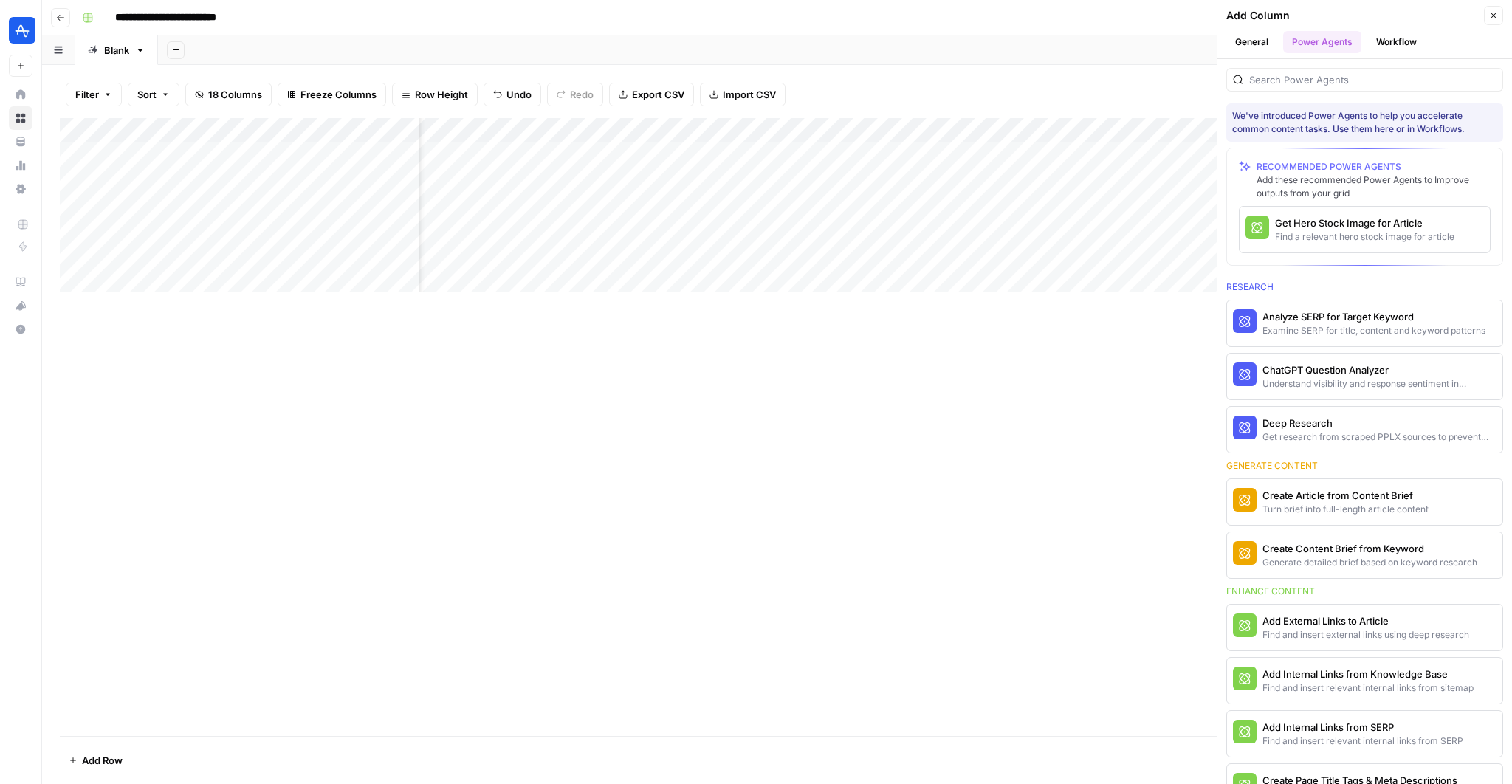
click at [1387, 52] on header "Add Column Close General Power Agents Workflow" at bounding box center [1364, 29] width 295 height 59
click at [1387, 49] on button "Workflow" at bounding box center [1397, 42] width 59 height 22
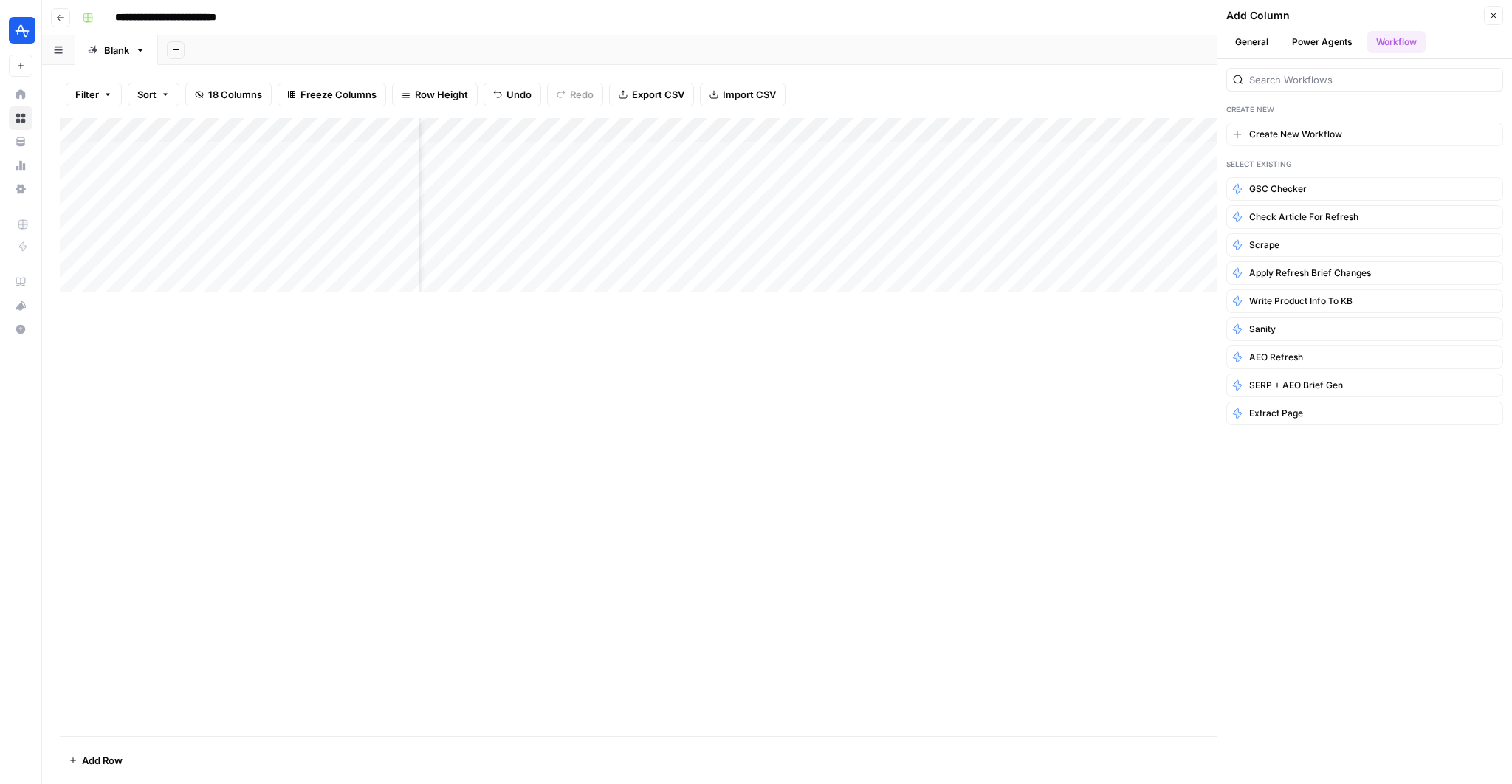
click at [1353, 87] on div at bounding box center [1365, 79] width 277 height 24
type input "drive"
click at [1257, 52] on button "General" at bounding box center [1252, 42] width 51 height 22
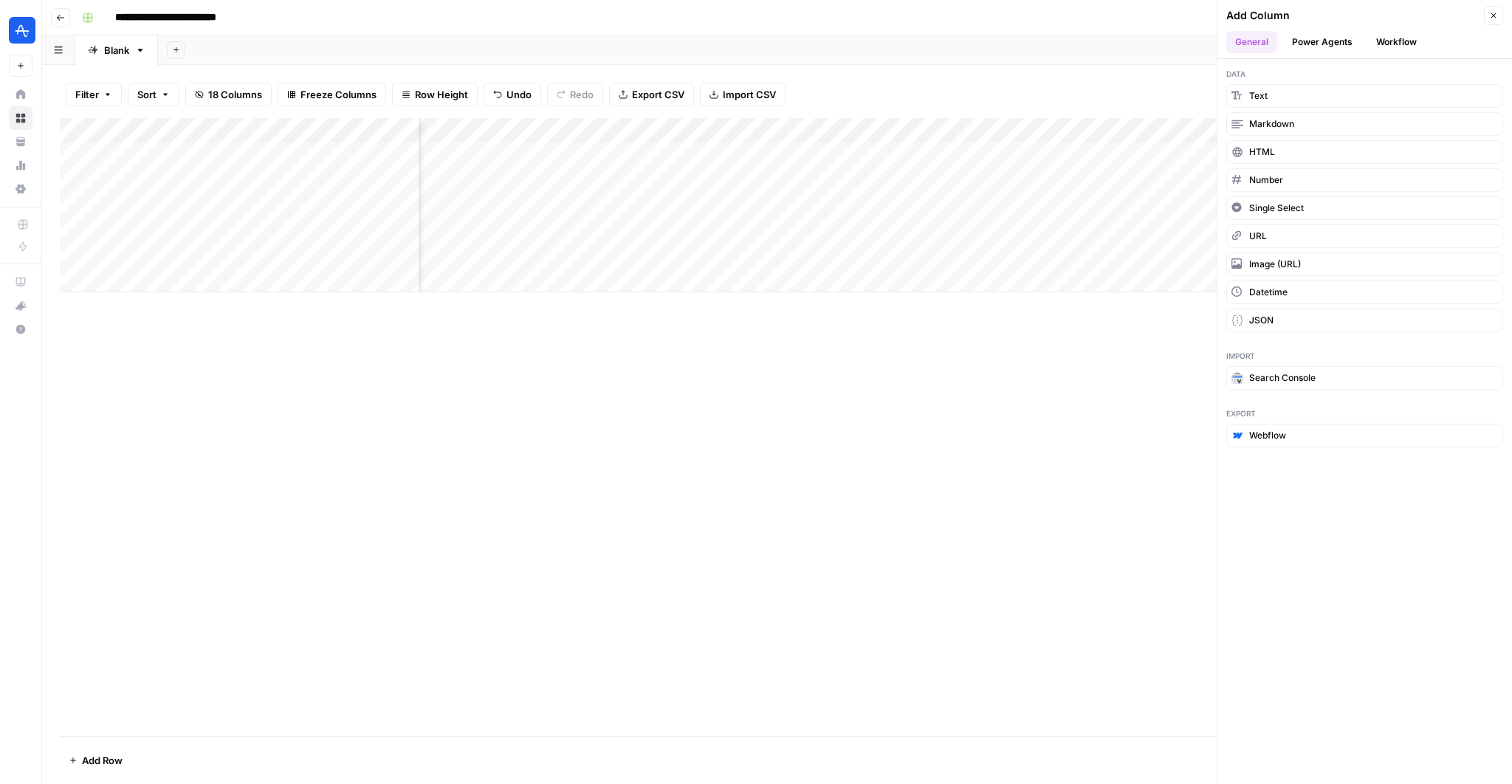
click at [1101, 406] on div "Add Column" at bounding box center [777, 426] width 1434 height 618
click at [1490, 8] on button "Close" at bounding box center [1494, 15] width 19 height 19
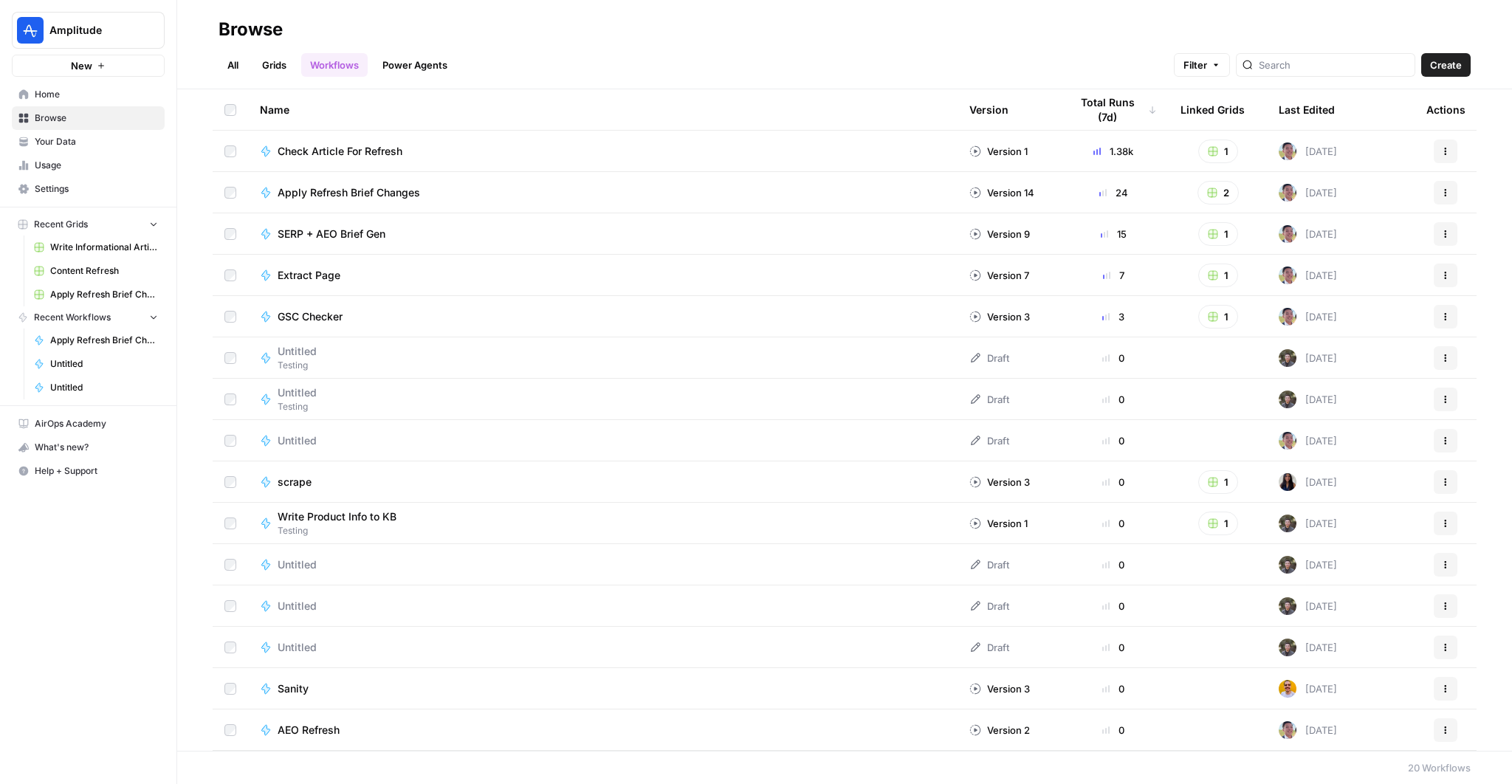
click at [56, 97] on span "Home" at bounding box center [96, 94] width 123 height 13
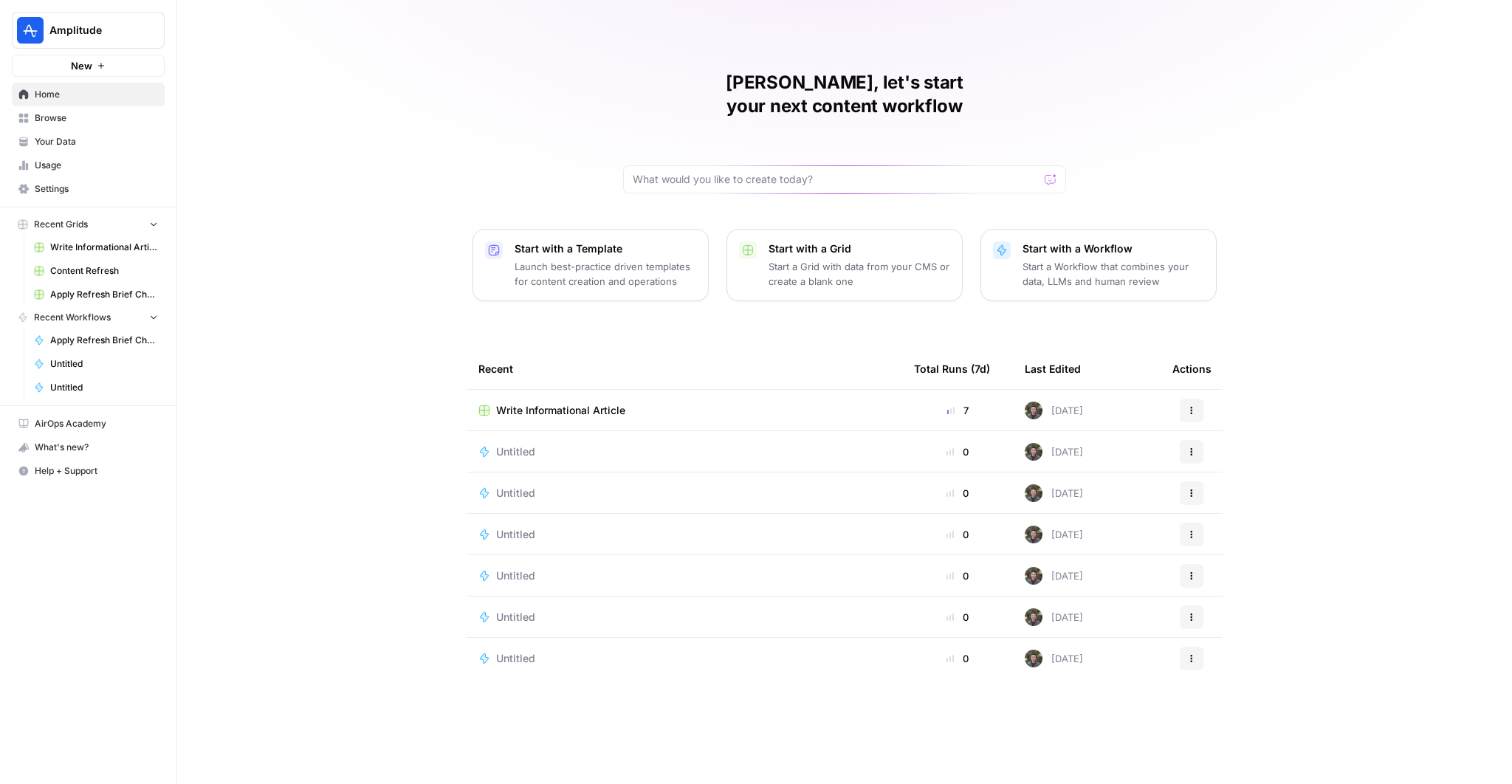
click at [35, 112] on span "Browse" at bounding box center [96, 118] width 123 height 13
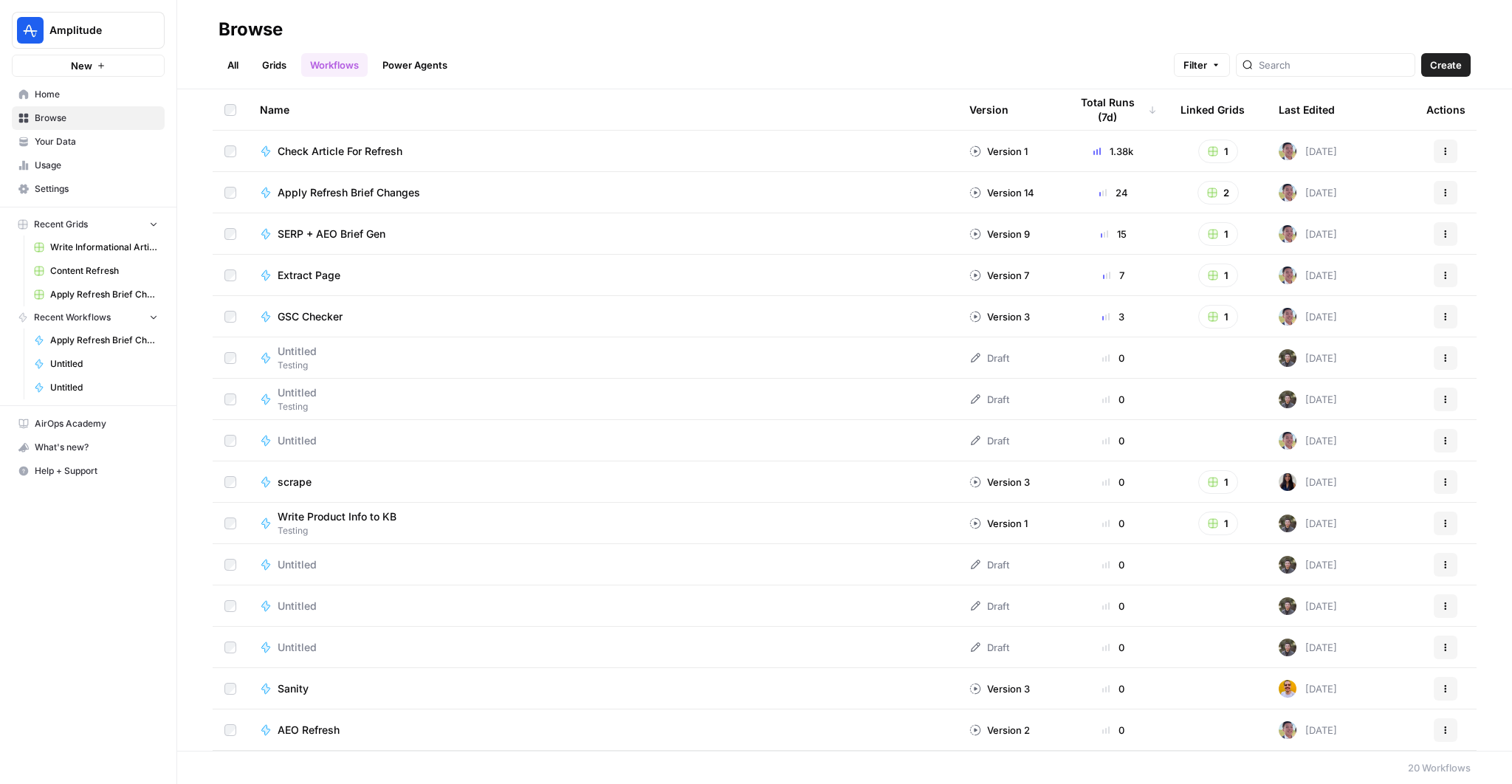
click at [228, 70] on link "All" at bounding box center [232, 65] width 28 height 24
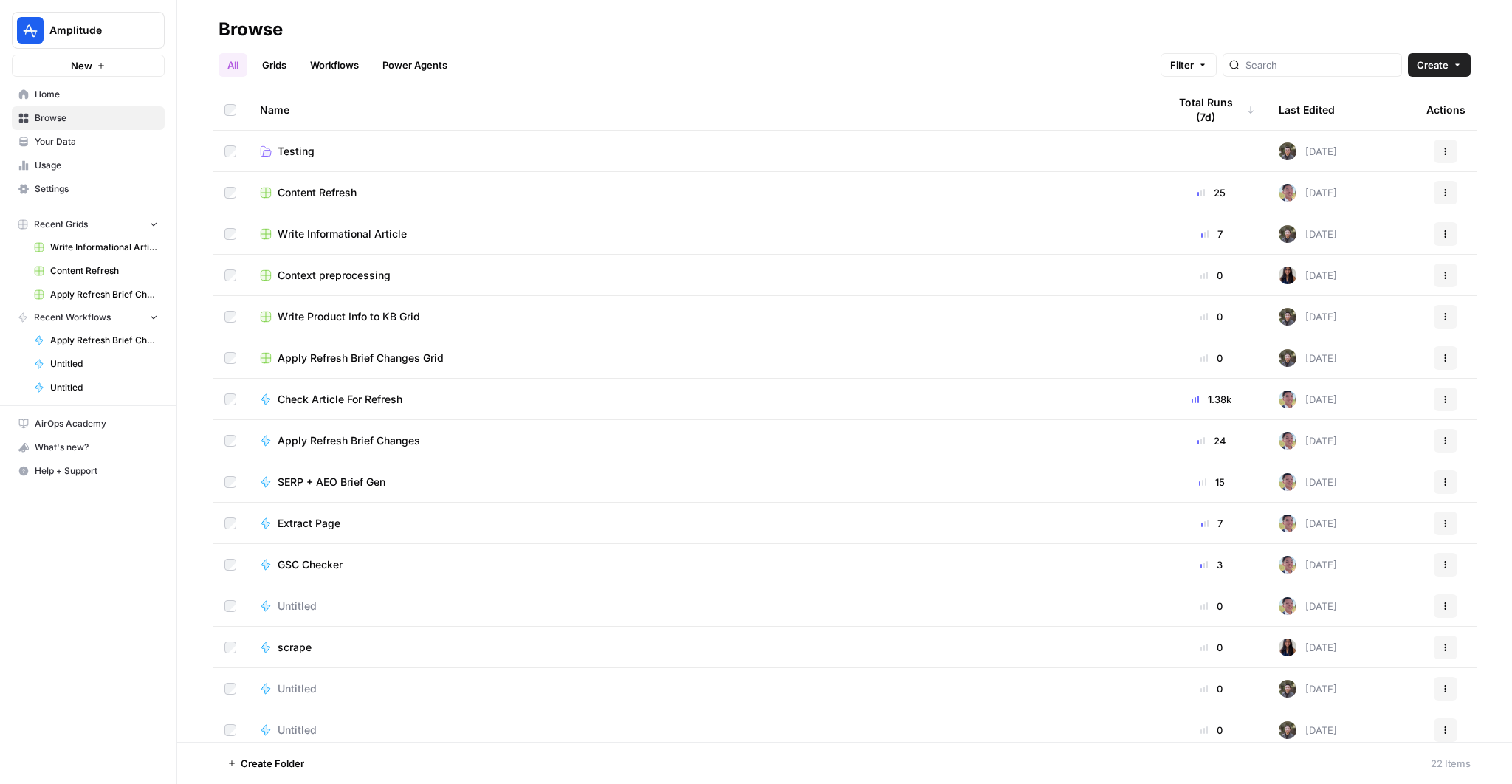
click at [289, 145] on span "Testing" at bounding box center [296, 151] width 37 height 15
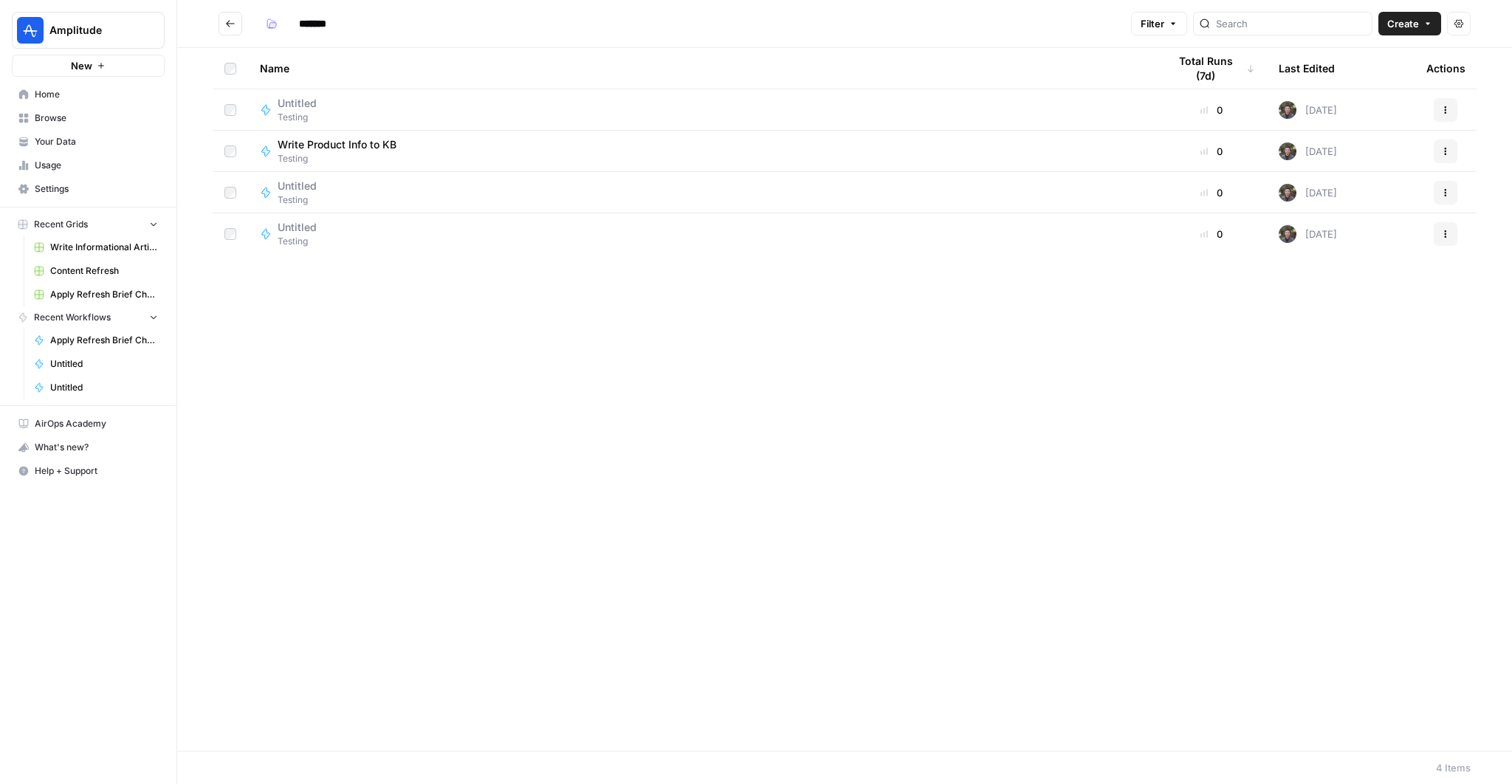
click at [303, 233] on span "Untitled" at bounding box center [297, 227] width 39 height 15
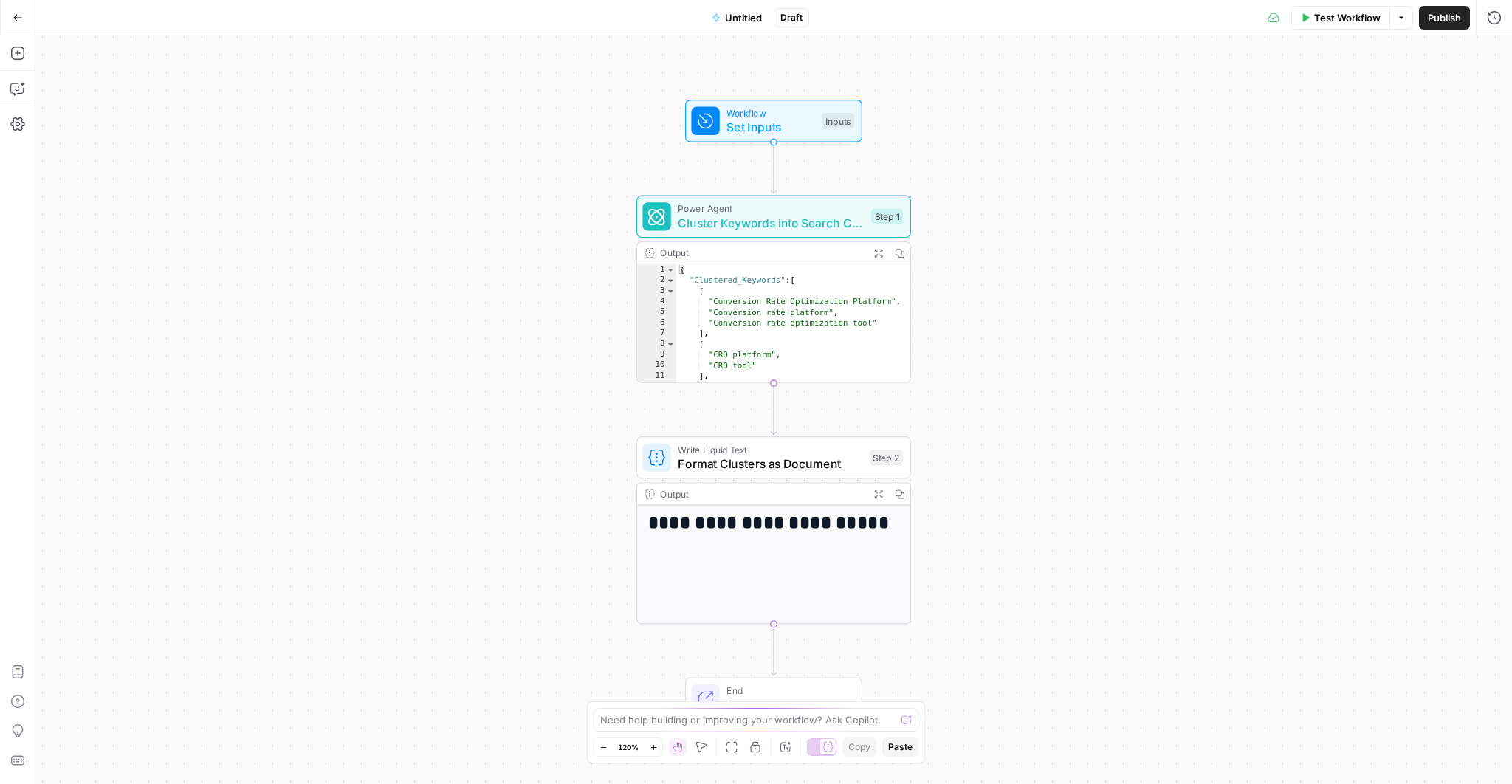
click at [1384, 35] on div "Workflow Set Inputs Inputs Power Agent Cluster Keywords into Search Clusters St…" at bounding box center [774, 409] width 1477 height 748
click at [1364, 19] on span "Test Workflow" at bounding box center [1347, 17] width 66 height 15
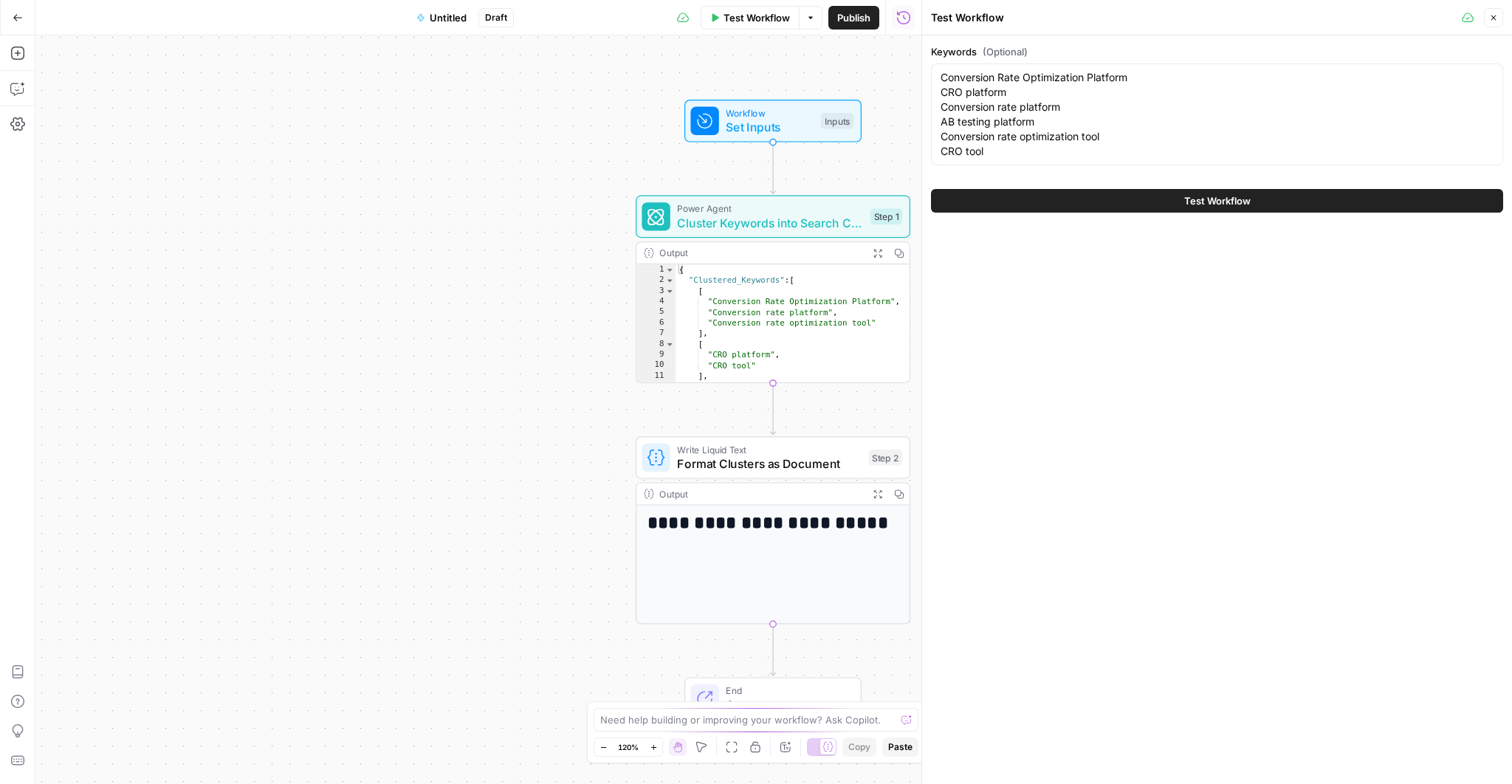
click at [1189, 203] on span "Test Workflow" at bounding box center [1217, 200] width 66 height 15
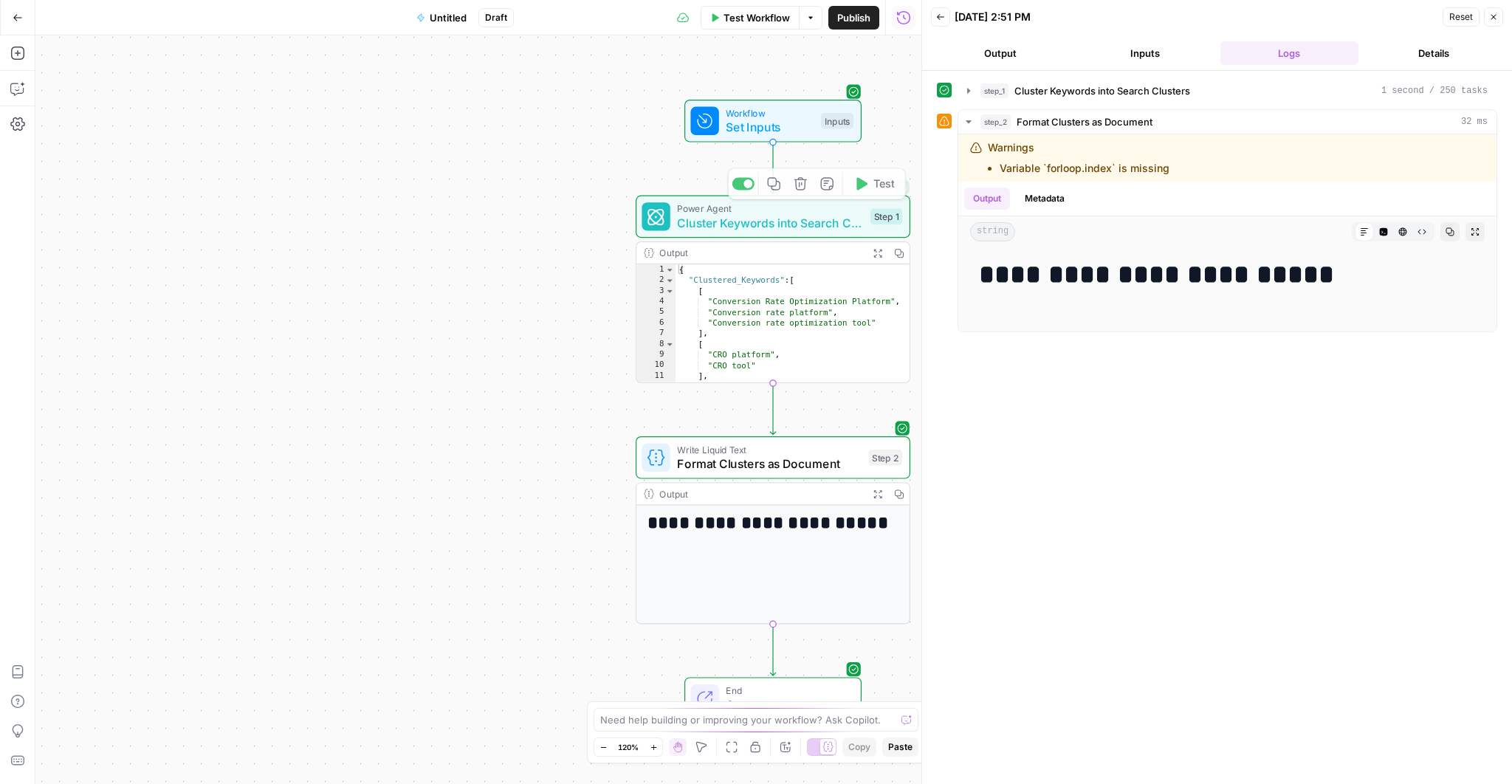
scroll to position [42, 0]
click at [1088, 295] on div "**********" at bounding box center [1227, 289] width 514 height 72
click at [1124, 172] on li "Variable `forloop.index` is missing" at bounding box center [1085, 168] width 170 height 15
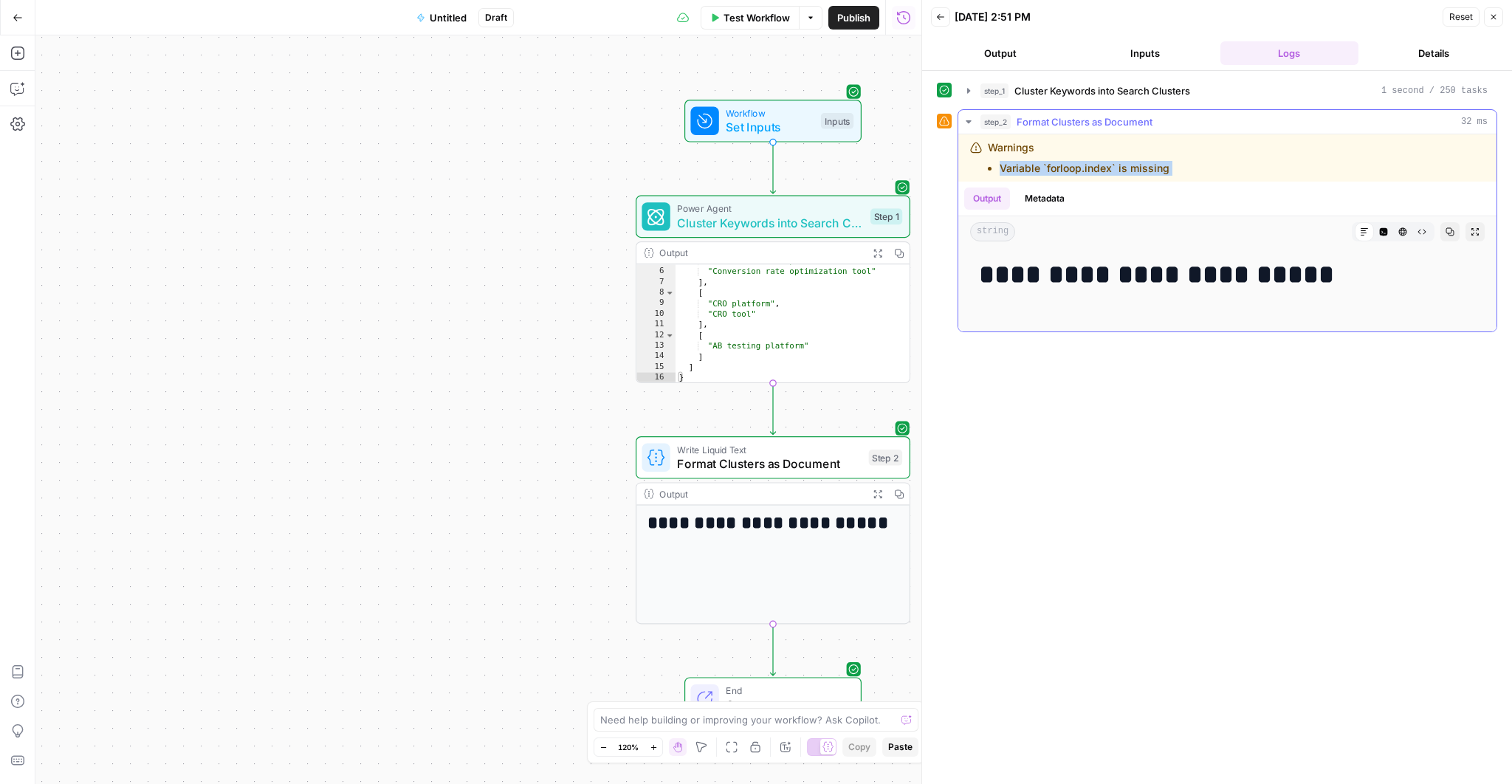
click at [1124, 172] on li "Variable `forloop.index` is missing" at bounding box center [1085, 168] width 170 height 15
copy div "Variable `forloop.index` is missing"
click at [728, 732] on div "Need help building or improving your workflow? Ask Copilot. Zoom Out 120% Zoom …" at bounding box center [755, 732] width 338 height 62
click at [729, 724] on textarea at bounding box center [748, 719] width 296 height 15
paste textarea "Variable `forloop.index` is missing"
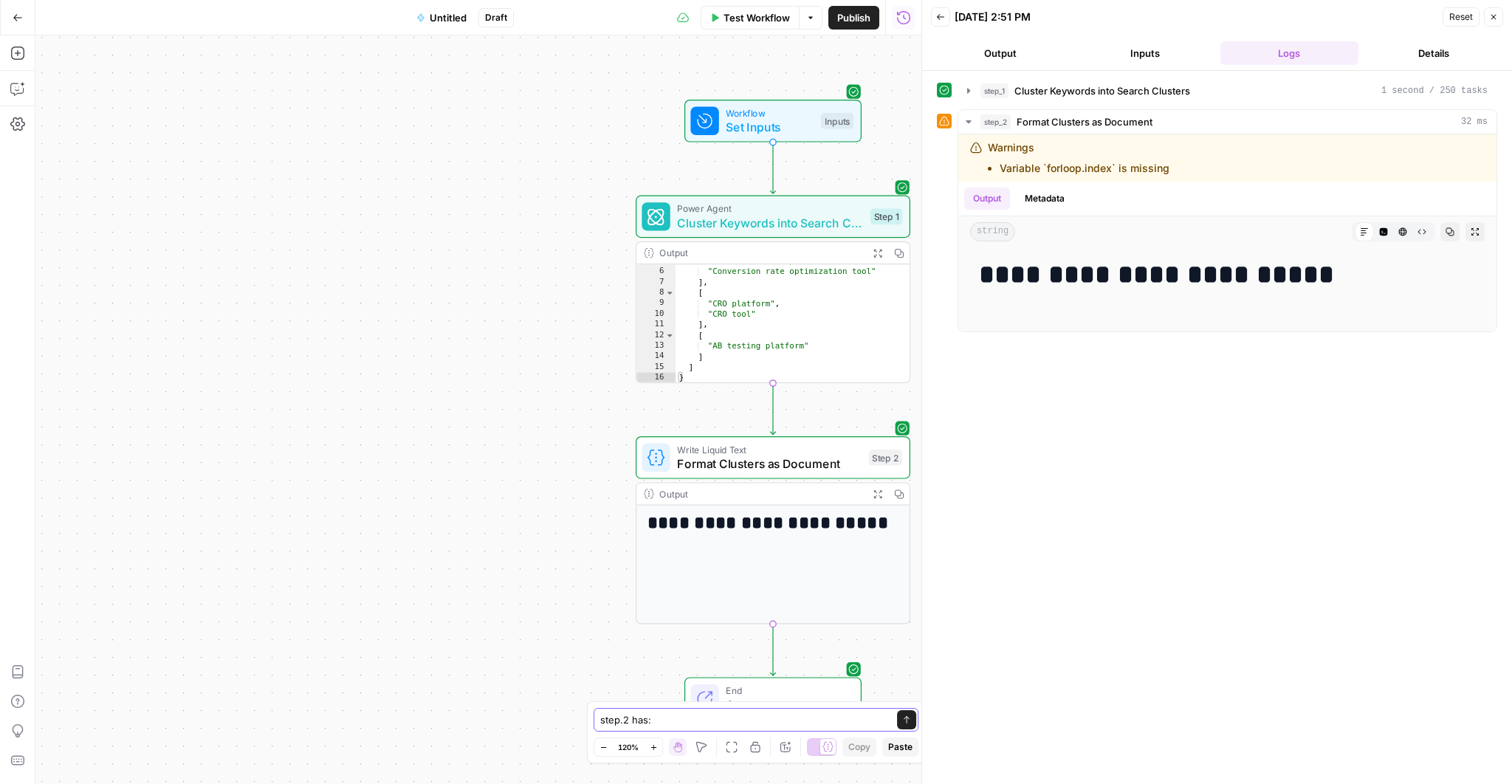
type textarea "step.2 has: Variable `forloop.index` is missing"
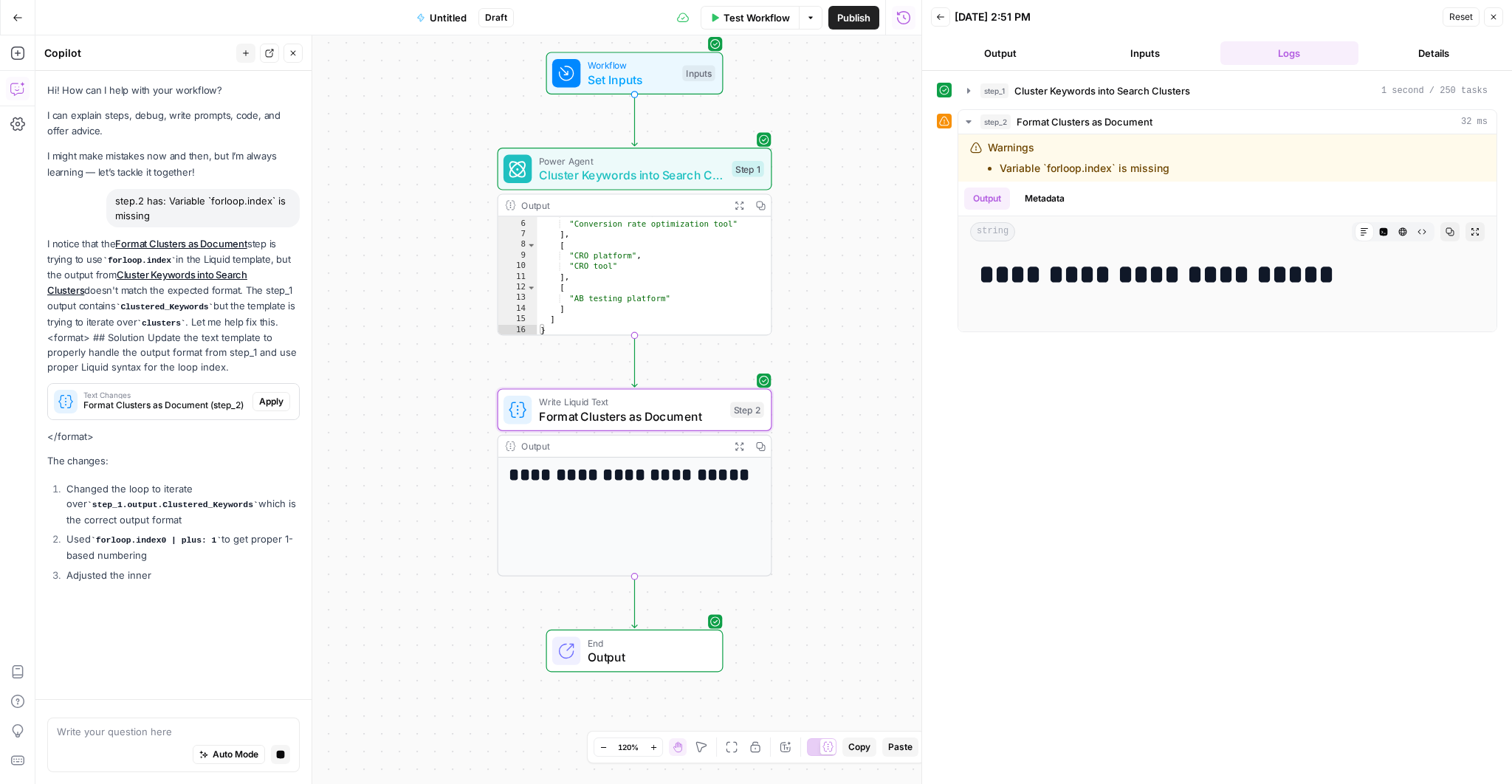
click at [274, 401] on span "Apply" at bounding box center [272, 401] width 25 height 13
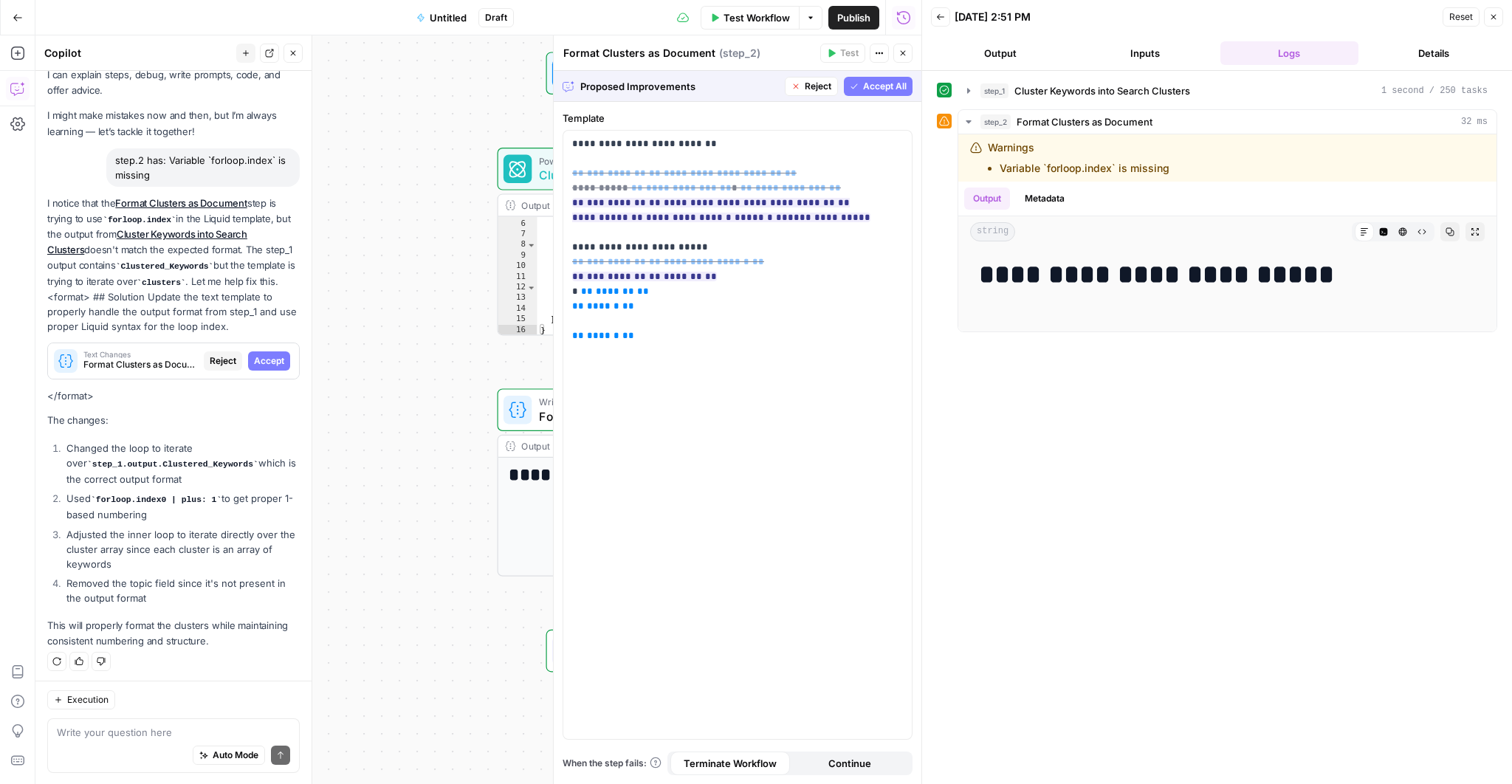
click at [883, 82] on span "Accept All" at bounding box center [885, 86] width 44 height 13
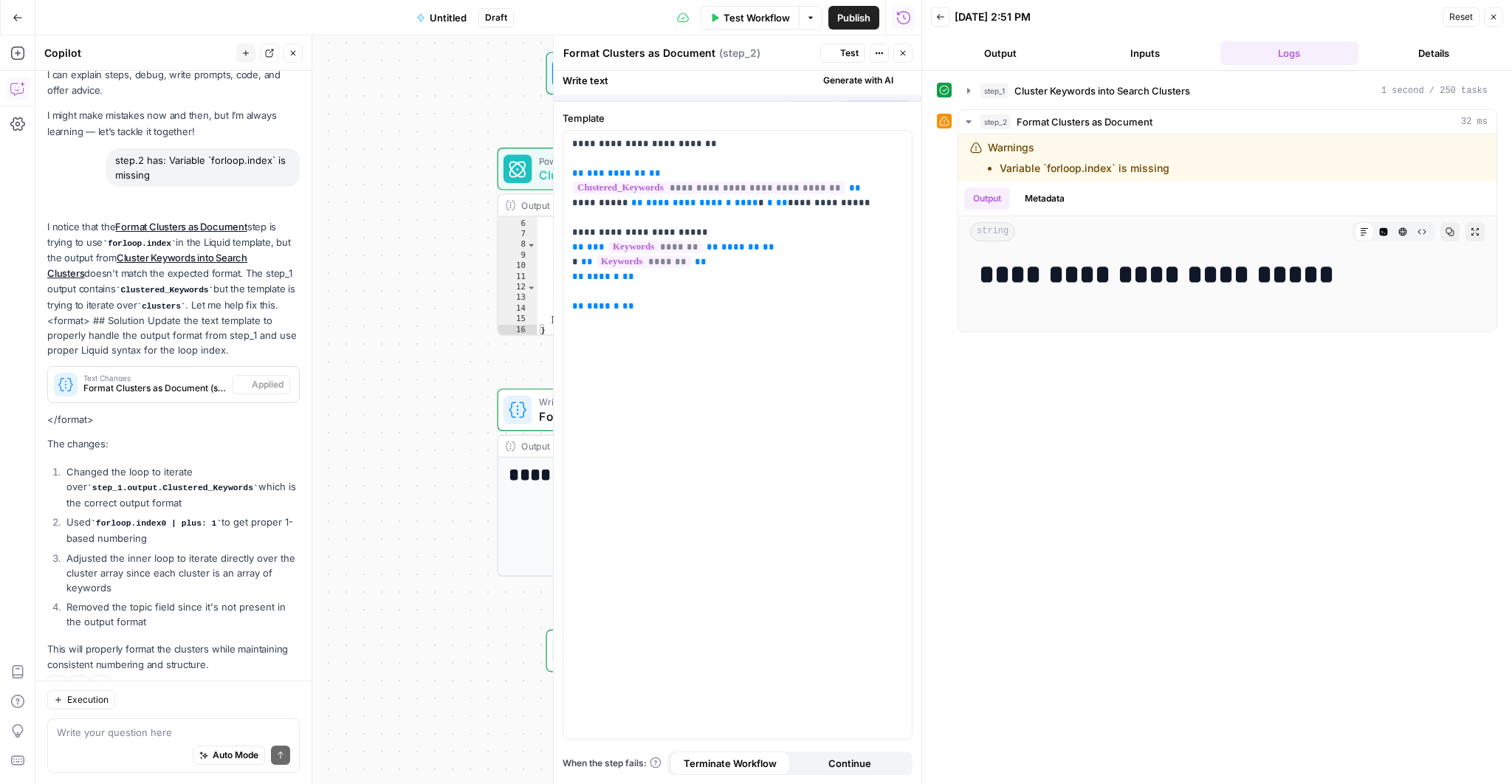
scroll to position [64, 0]
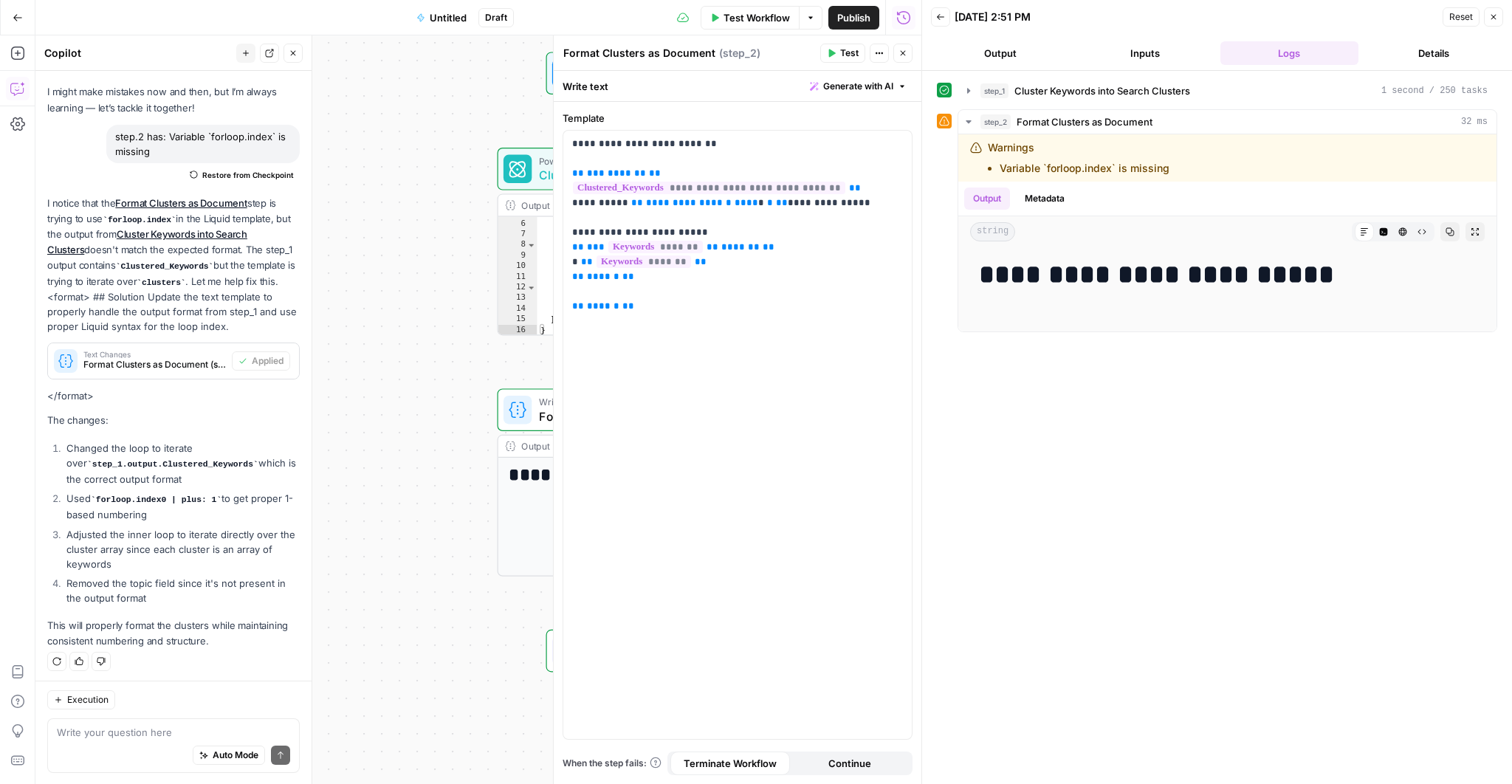
click at [777, 22] on span "Test Workflow" at bounding box center [757, 17] width 66 height 15
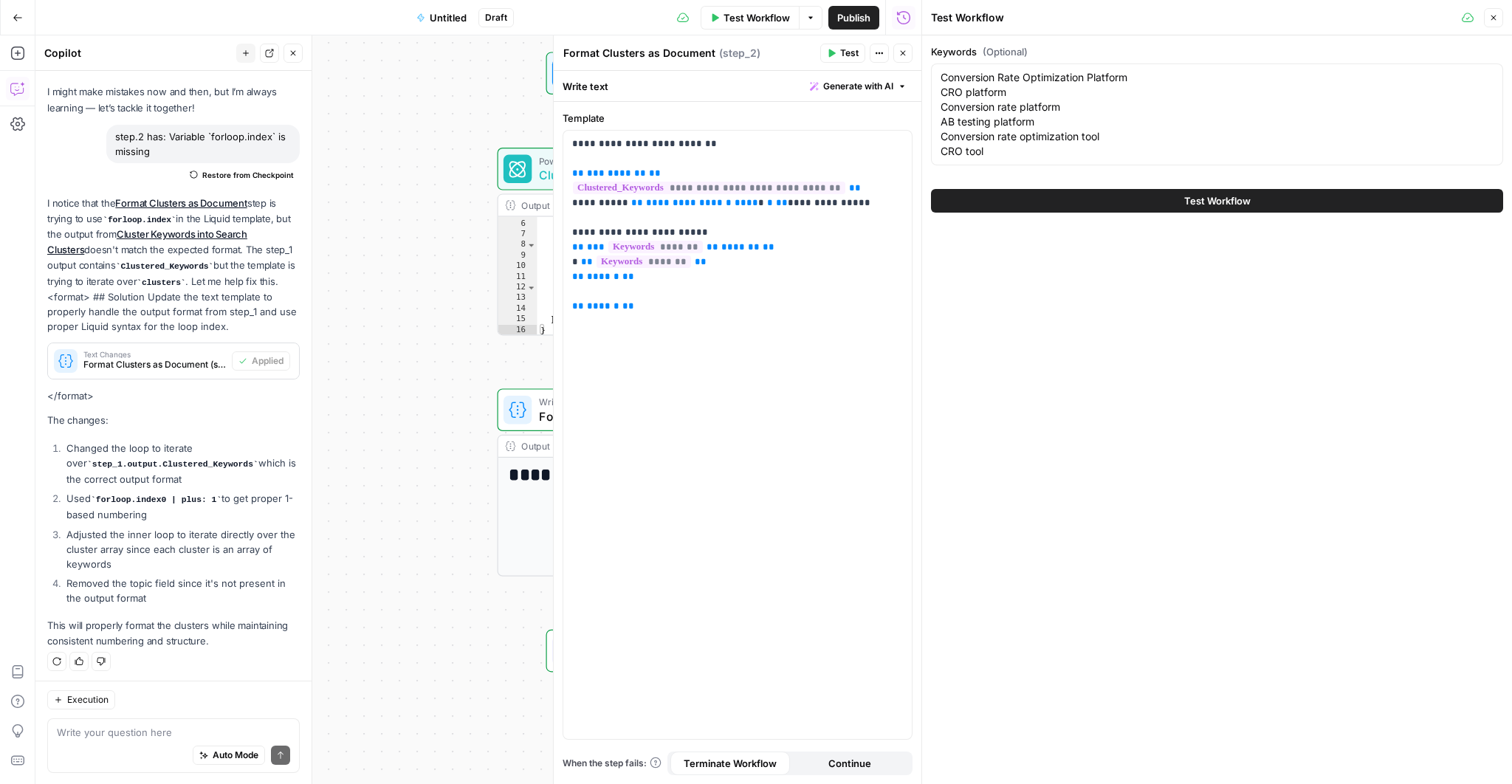
click at [1091, 202] on button "Test Workflow" at bounding box center [1216, 201] width 572 height 24
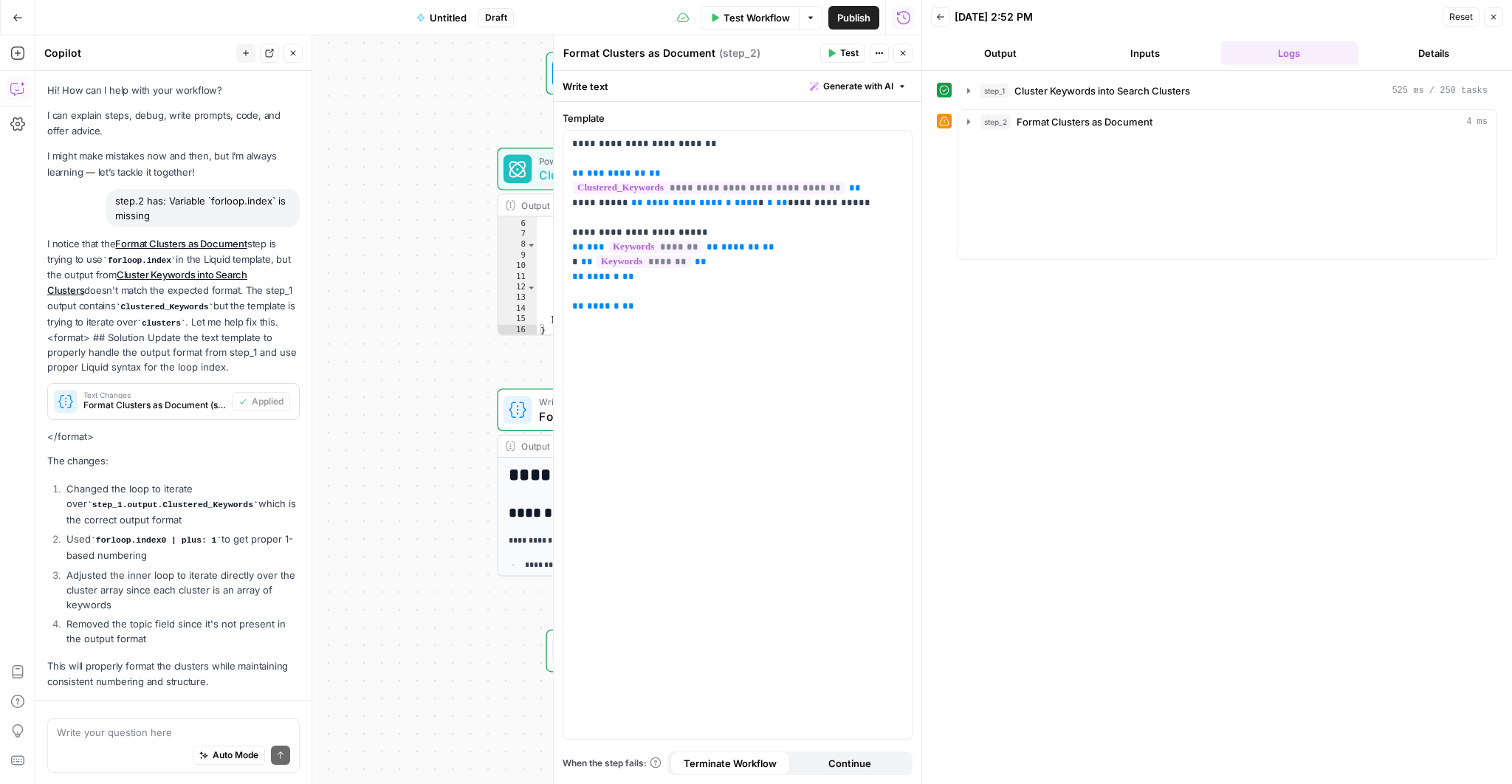
scroll to position [64, 0]
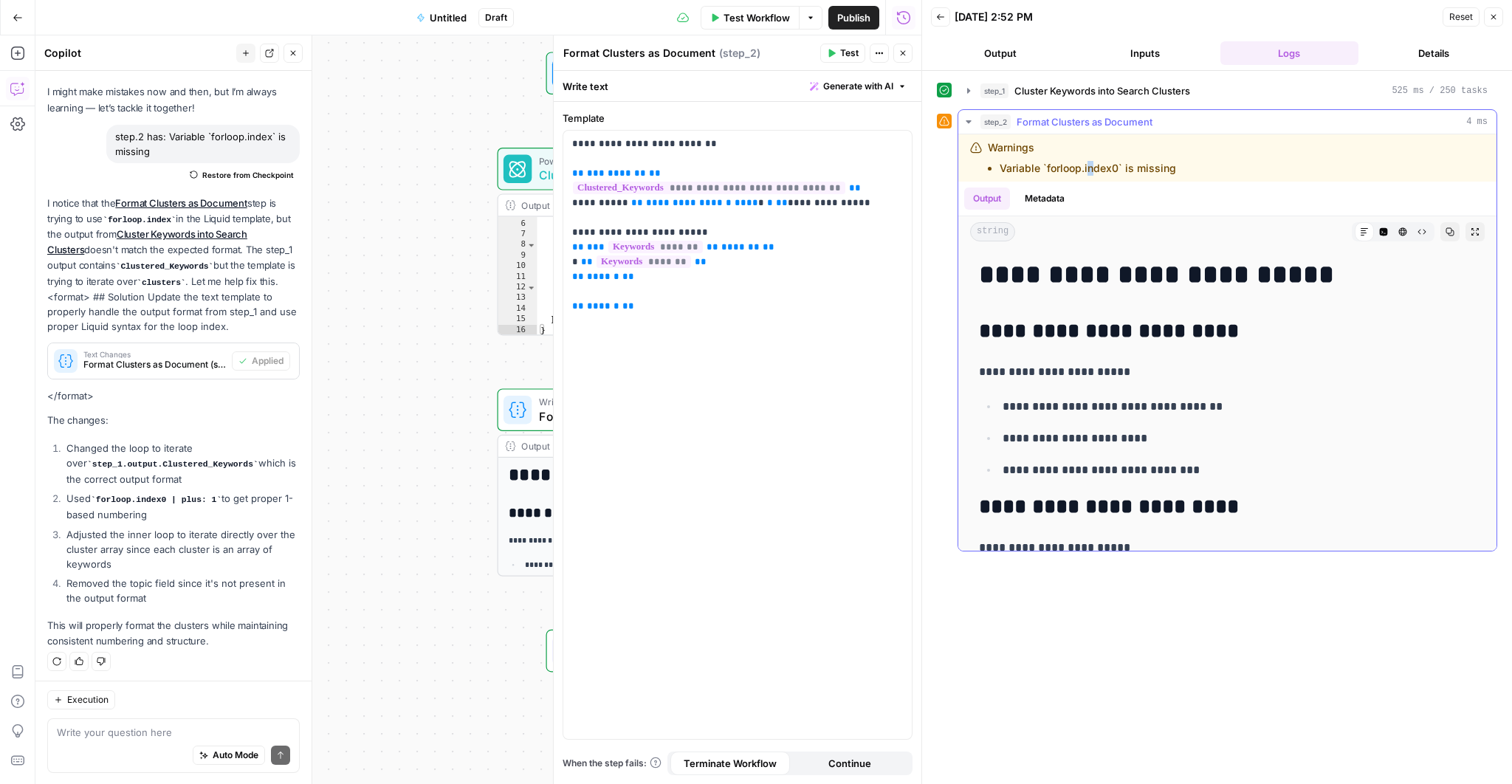
click at [1090, 167] on li "Variable `forloop.index0` is missing" at bounding box center [1088, 168] width 176 height 15
click at [1090, 165] on li "Variable `forloop.index0` is missing" at bounding box center [1088, 168] width 176 height 15
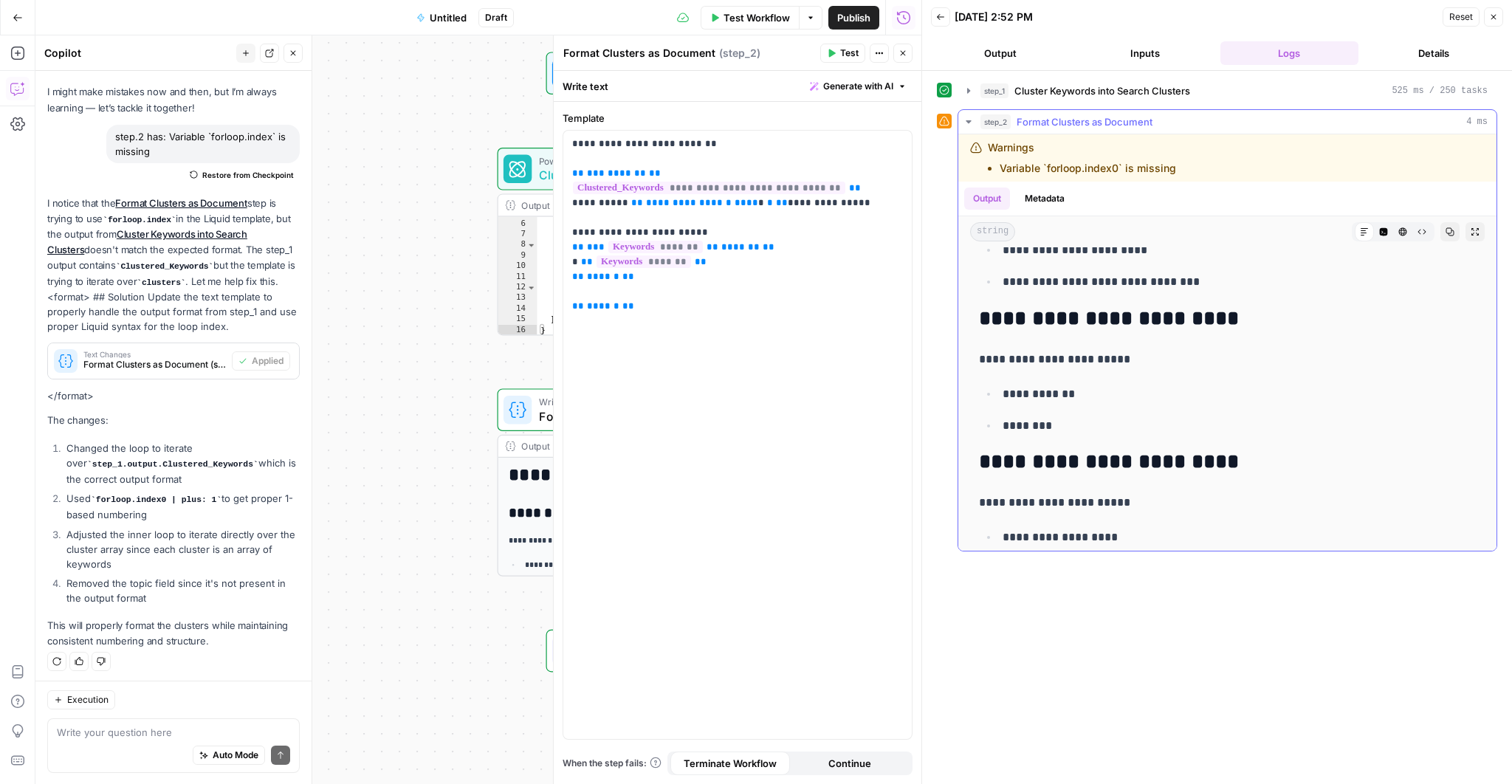
scroll to position [201, 0]
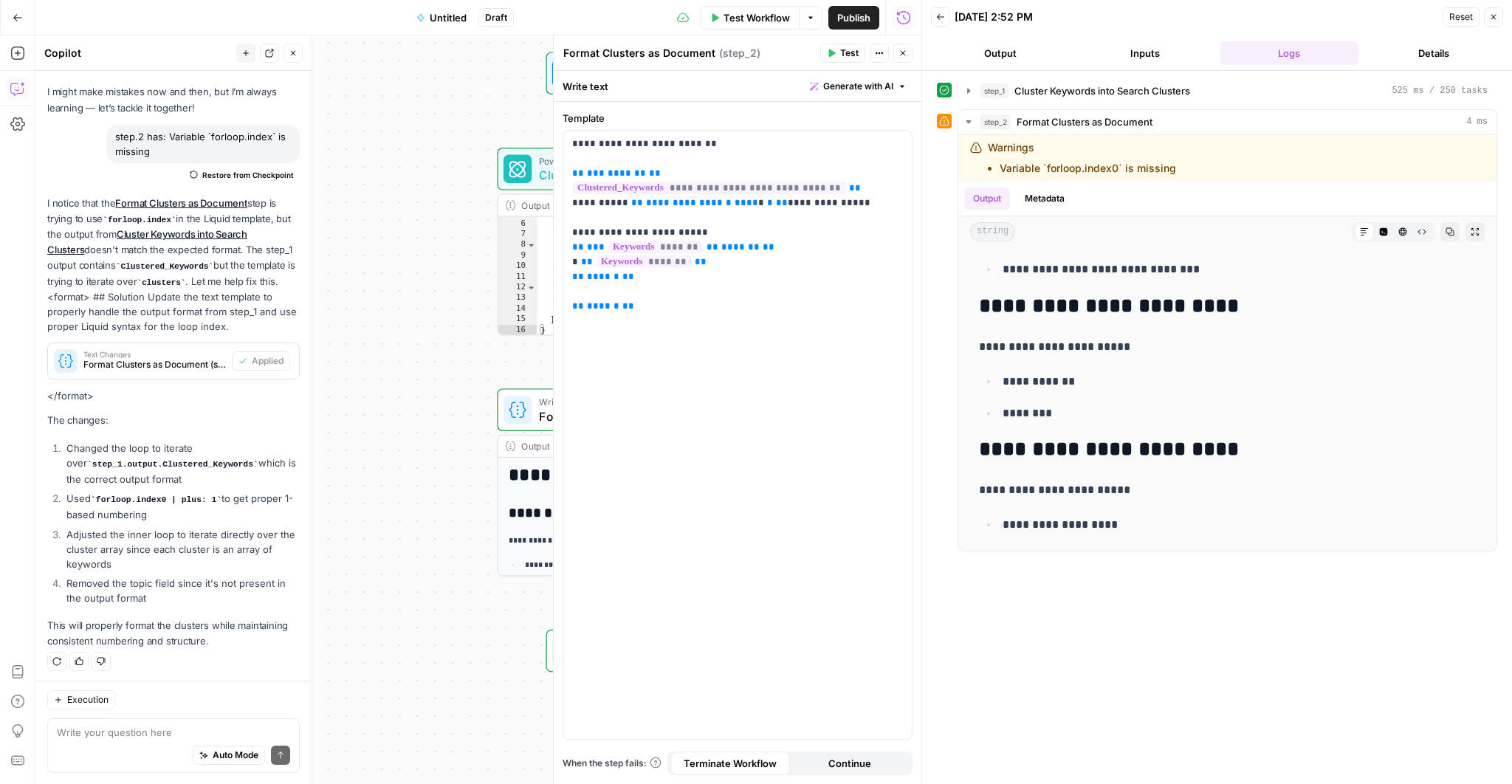
click at [905, 63] on header "Format Clusters as Document Format Clusters as Document ( step_2 ) Test Actions…" at bounding box center [738, 53] width 368 height 35
click at [904, 59] on button "Close" at bounding box center [902, 53] width 19 height 19
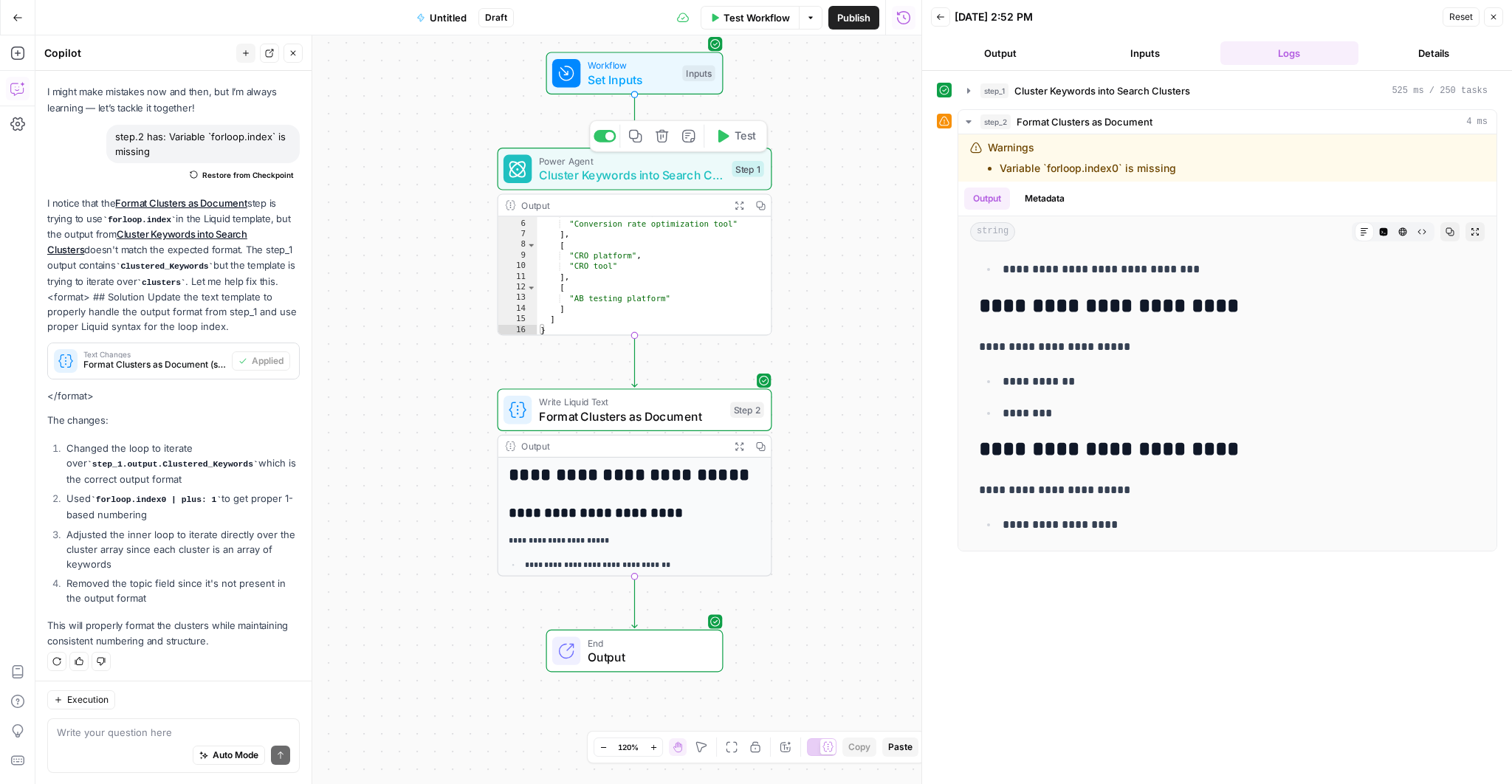
click at [631, 178] on span "Cluster Keywords into Search Clusters" at bounding box center [632, 175] width 186 height 18
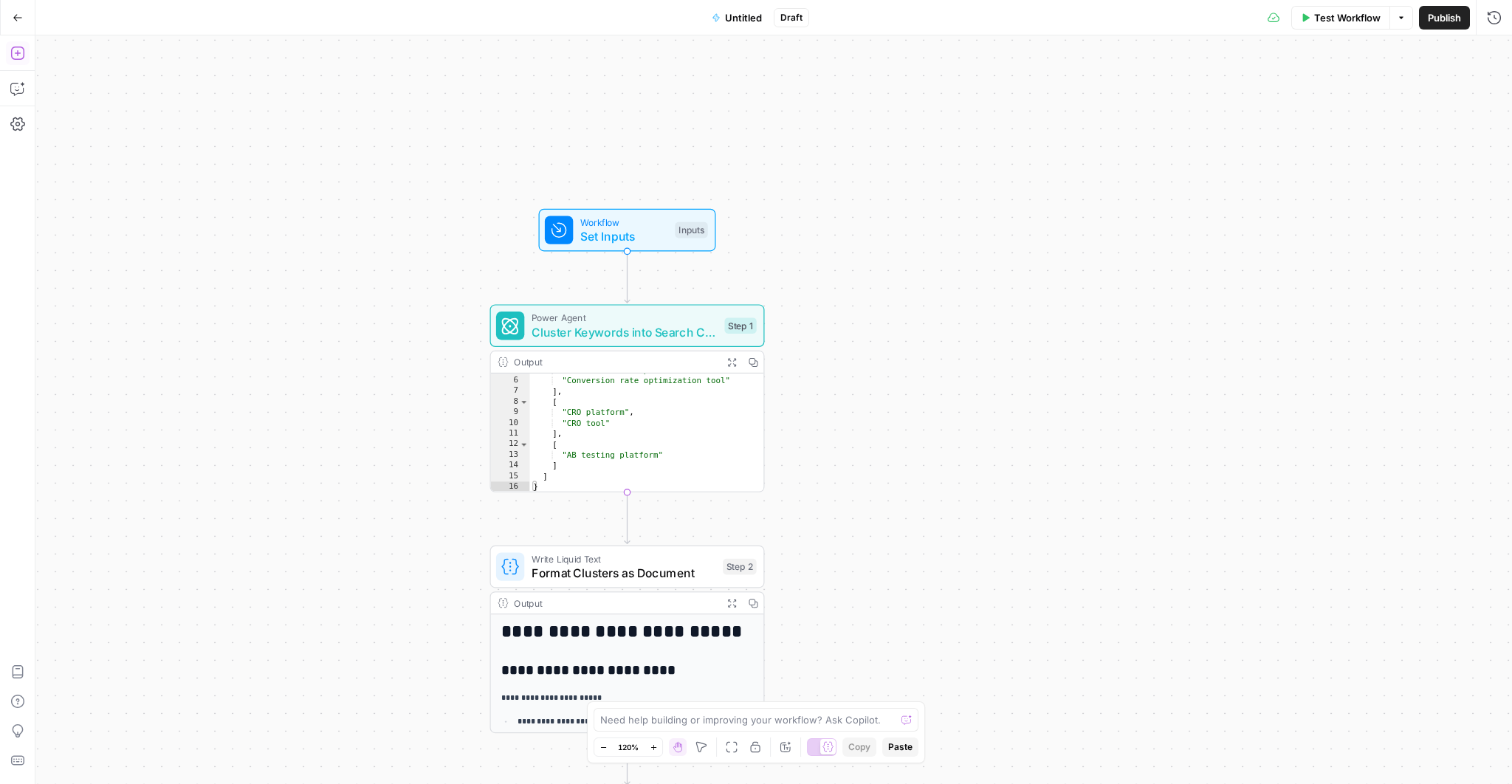
click at [18, 53] on icon "button" at bounding box center [16, 52] width 13 height 13
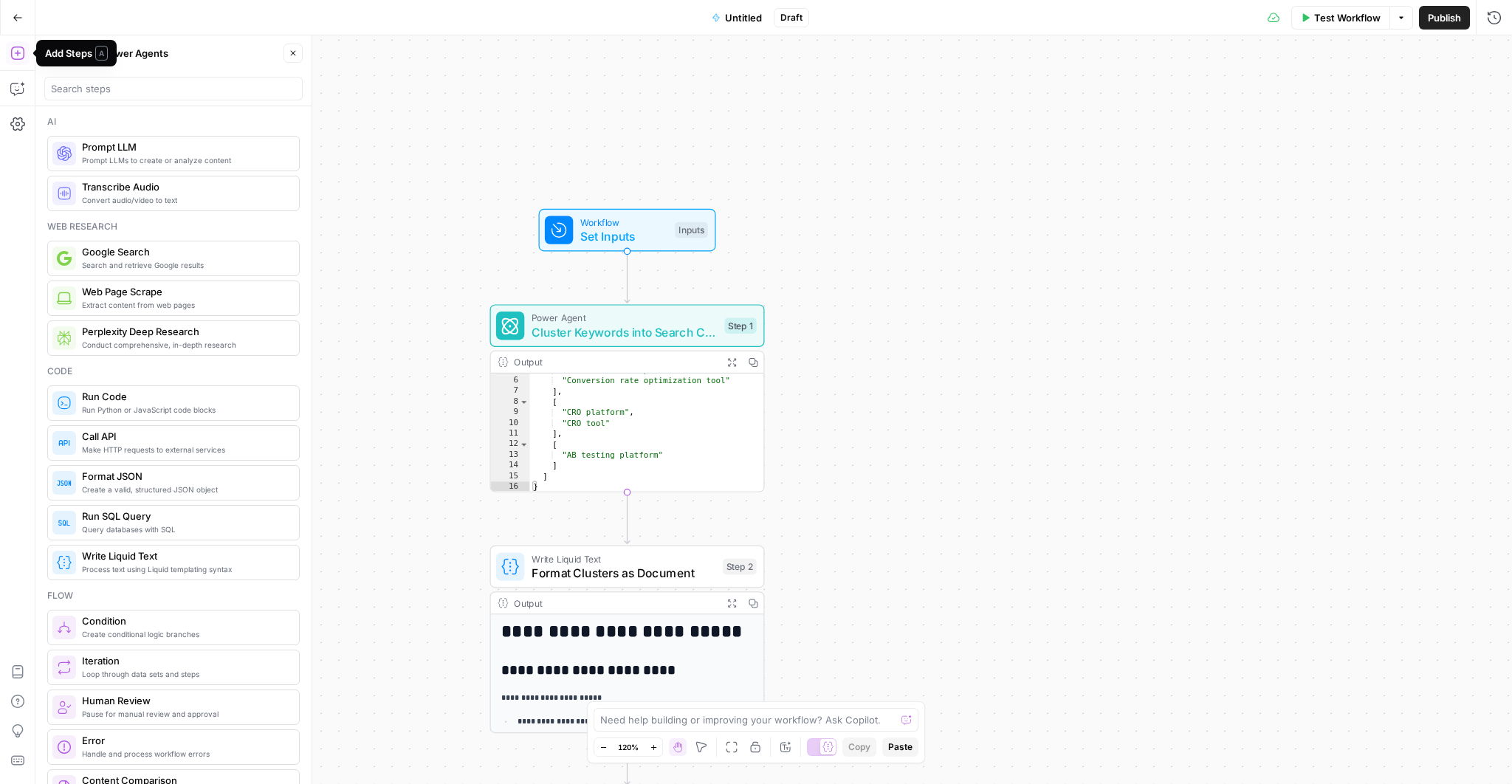
click at [139, 58] on button "Power Agents" at bounding box center [135, 53] width 82 height 24
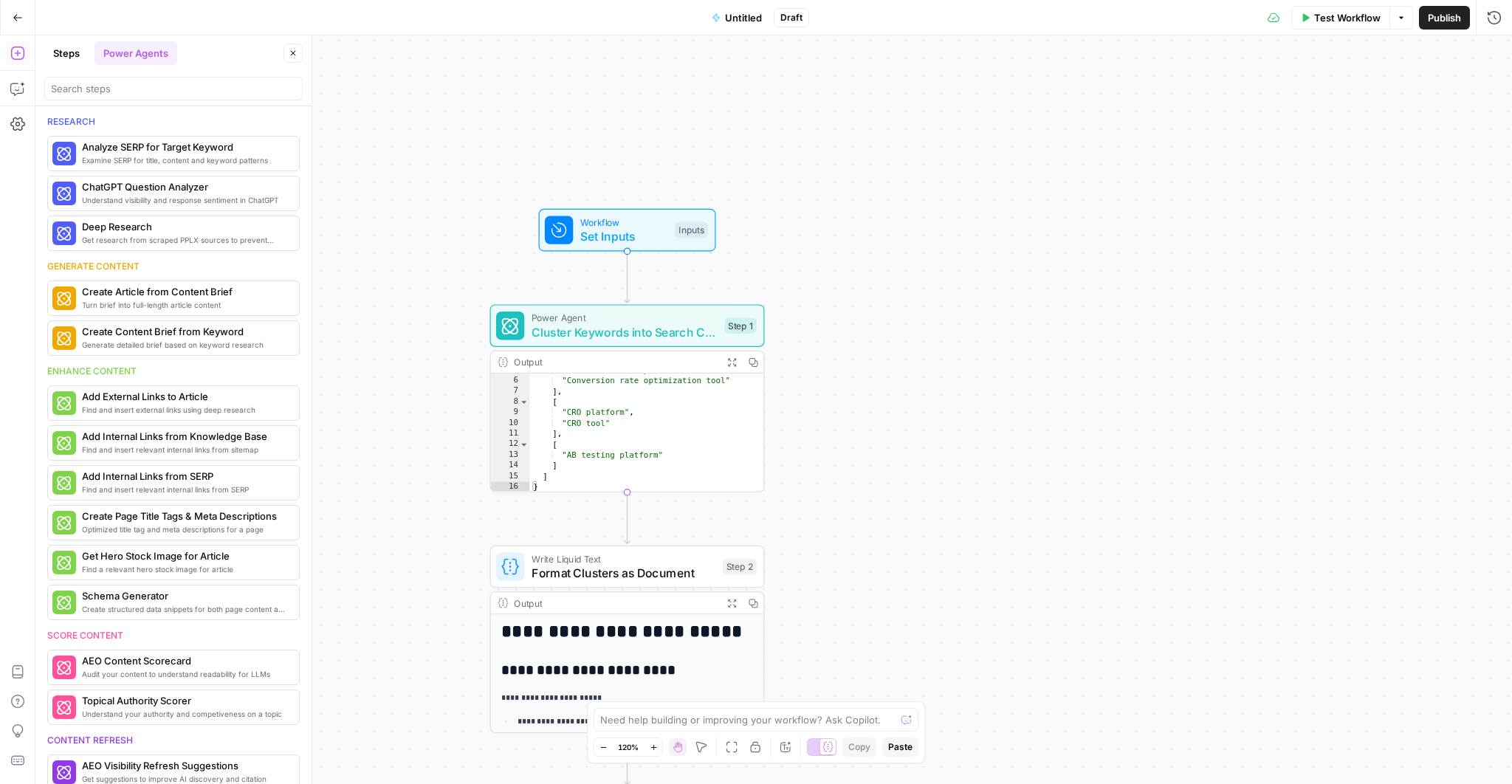
click at [141, 97] on div at bounding box center [174, 88] width 259 height 24
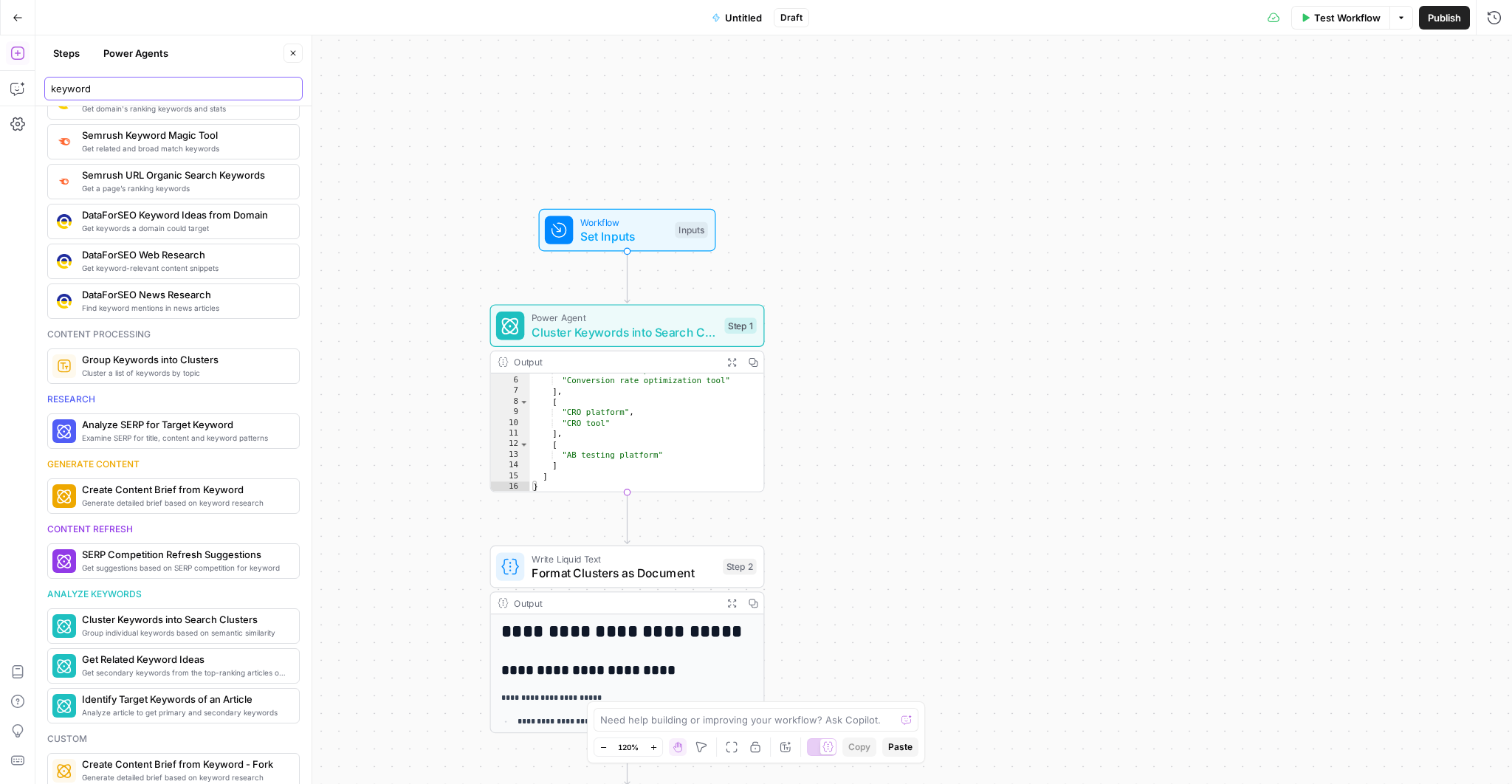
scroll to position [258, 0]
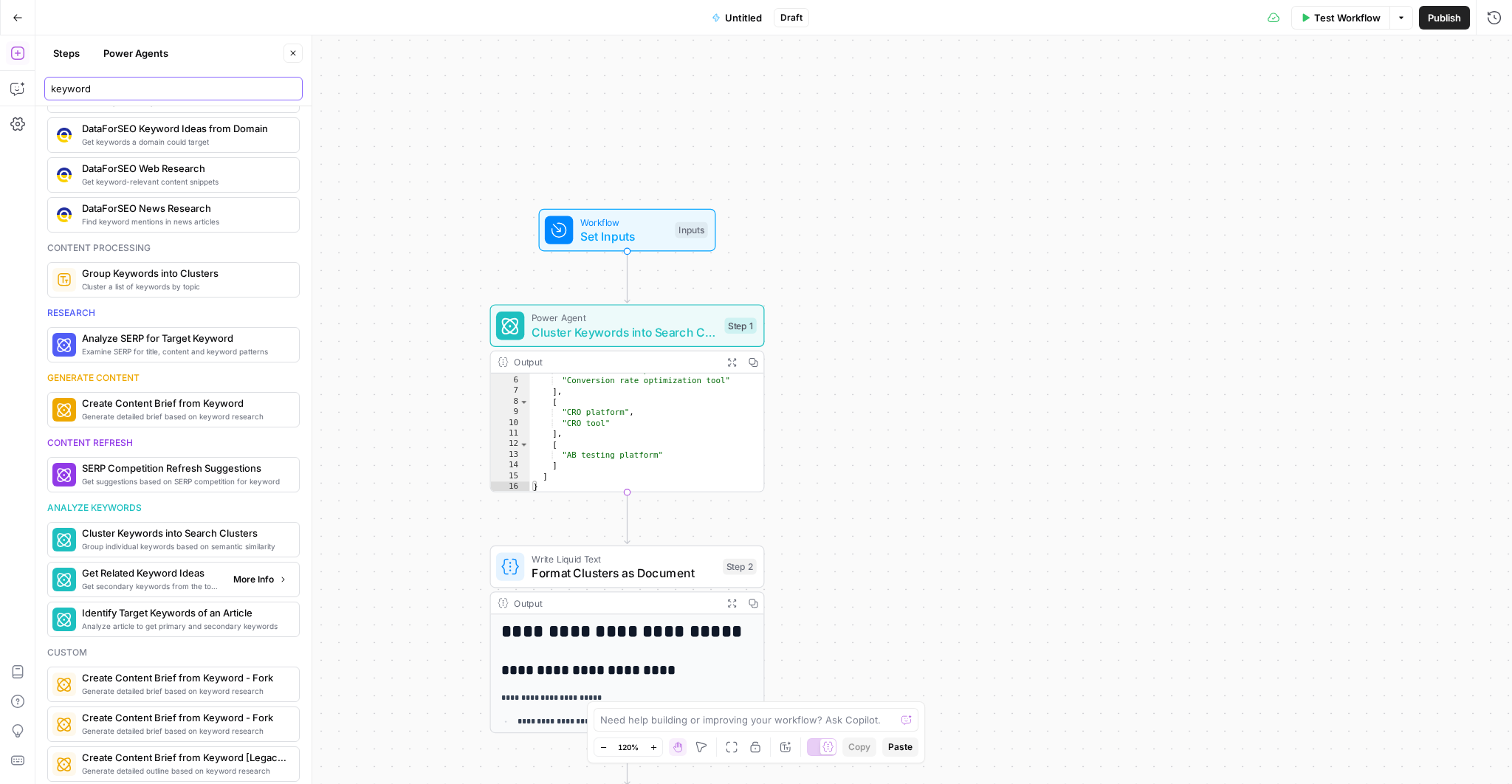
type input "keyword"
click at [172, 580] on span "Get secondary keywords from the top-ranking articles of a target search term" at bounding box center [151, 585] width 139 height 12
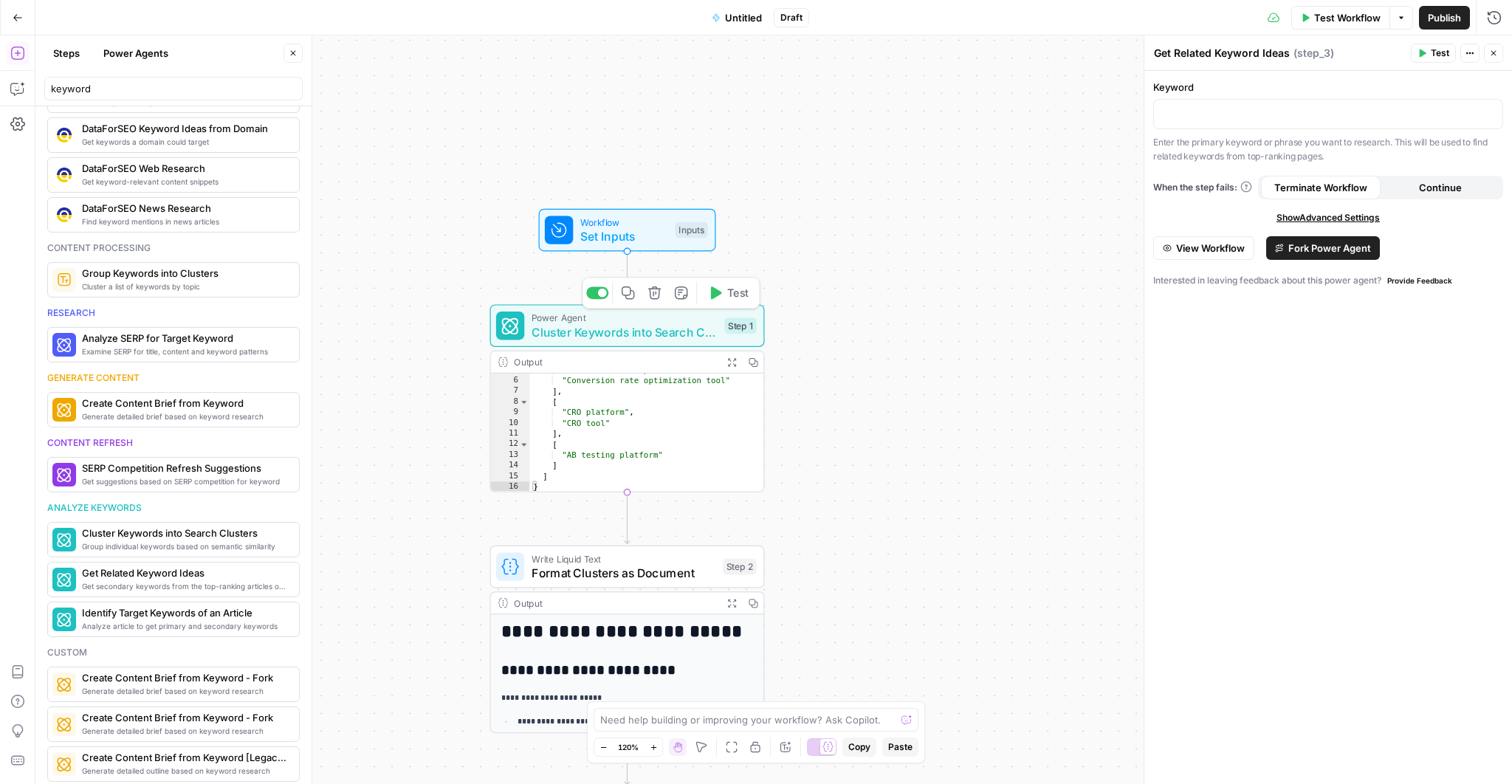
click at [588, 329] on span "Cluster Keywords into Search Clusters" at bounding box center [625, 332] width 186 height 18
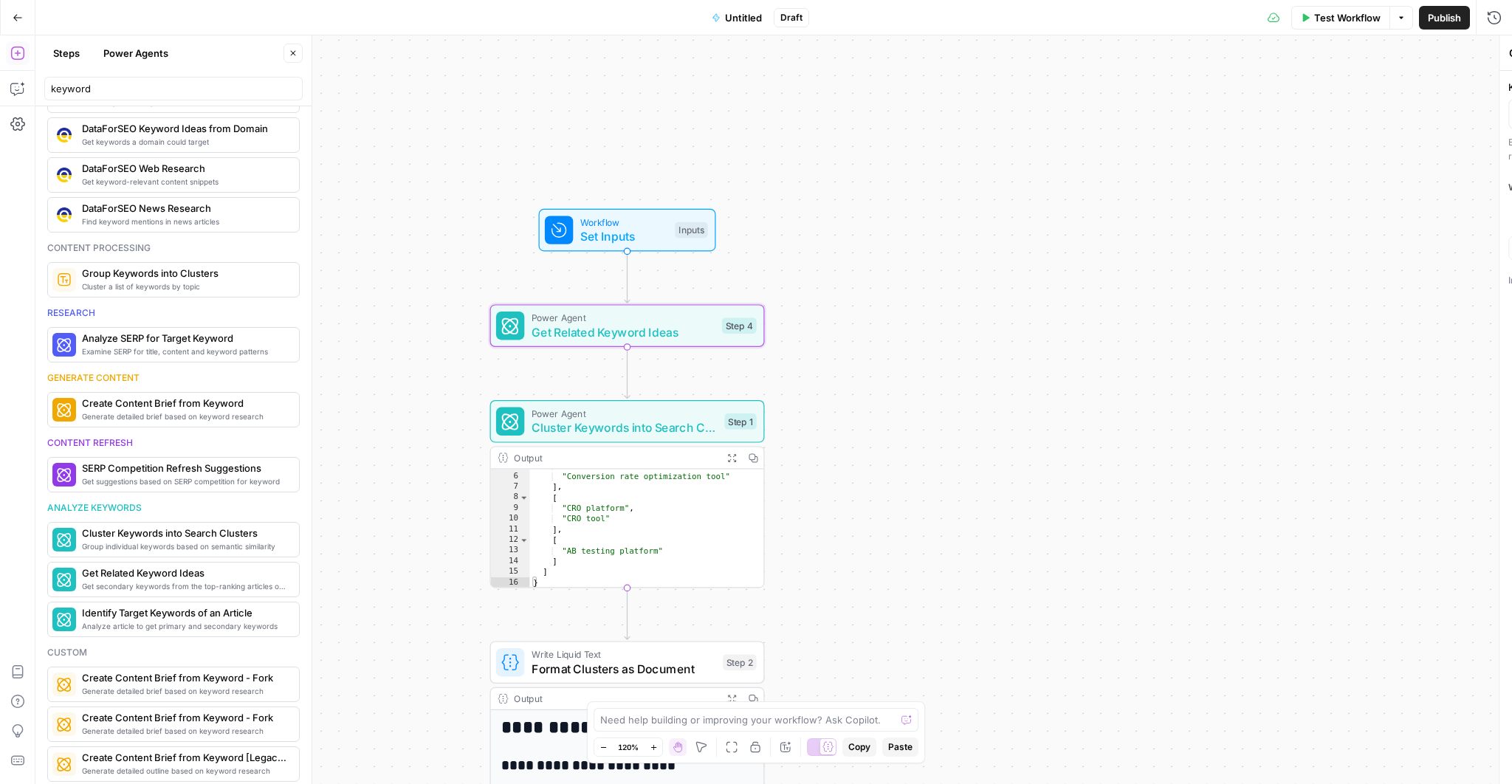
type textarea "Get Related Keyword Ideas"
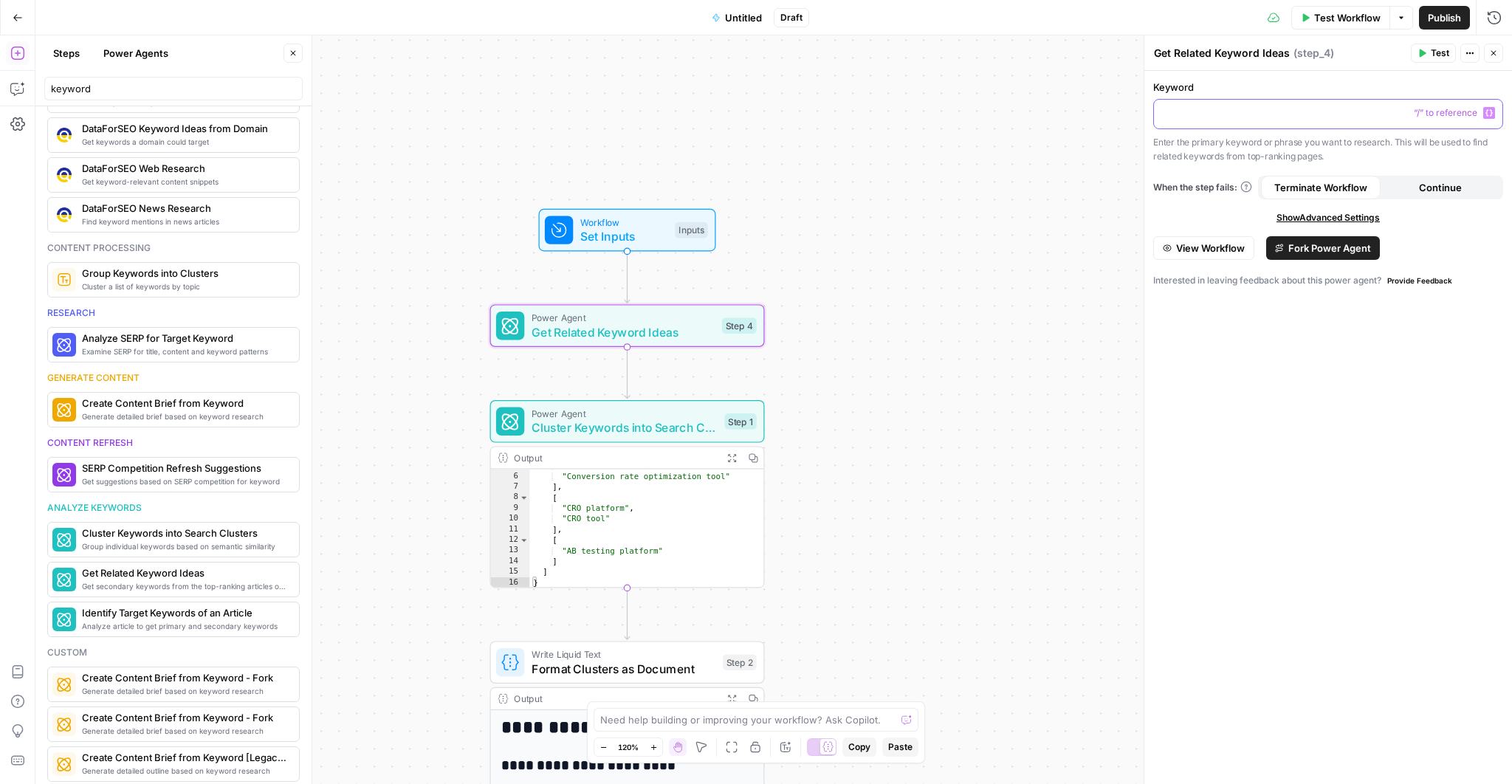
click at [1221, 122] on div at bounding box center [1328, 113] width 349 height 28
click at [633, 240] on span "Set Inputs" at bounding box center [624, 235] width 88 height 18
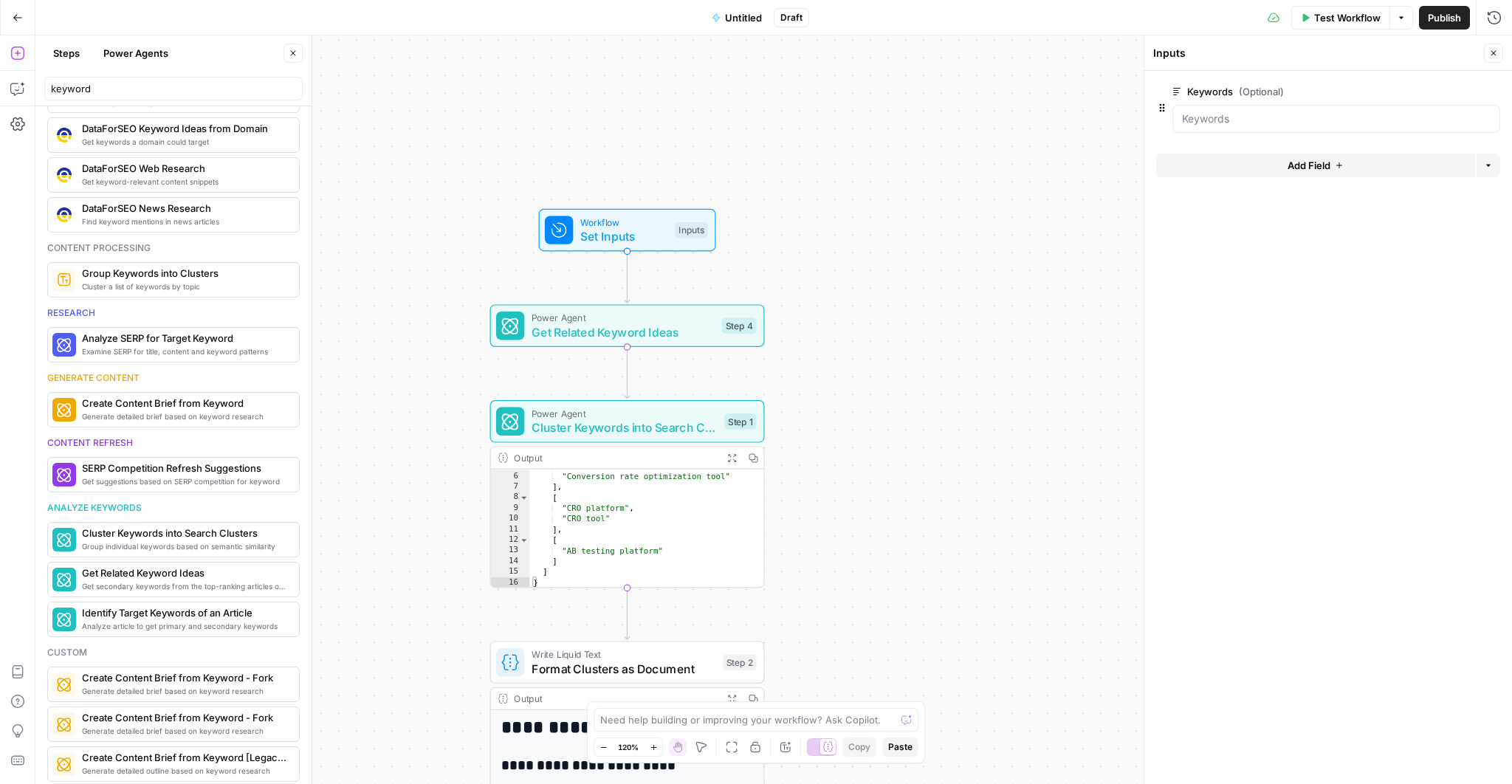
click at [627, 339] on span "Get Related Keyword Ideas" at bounding box center [624, 332] width 183 height 18
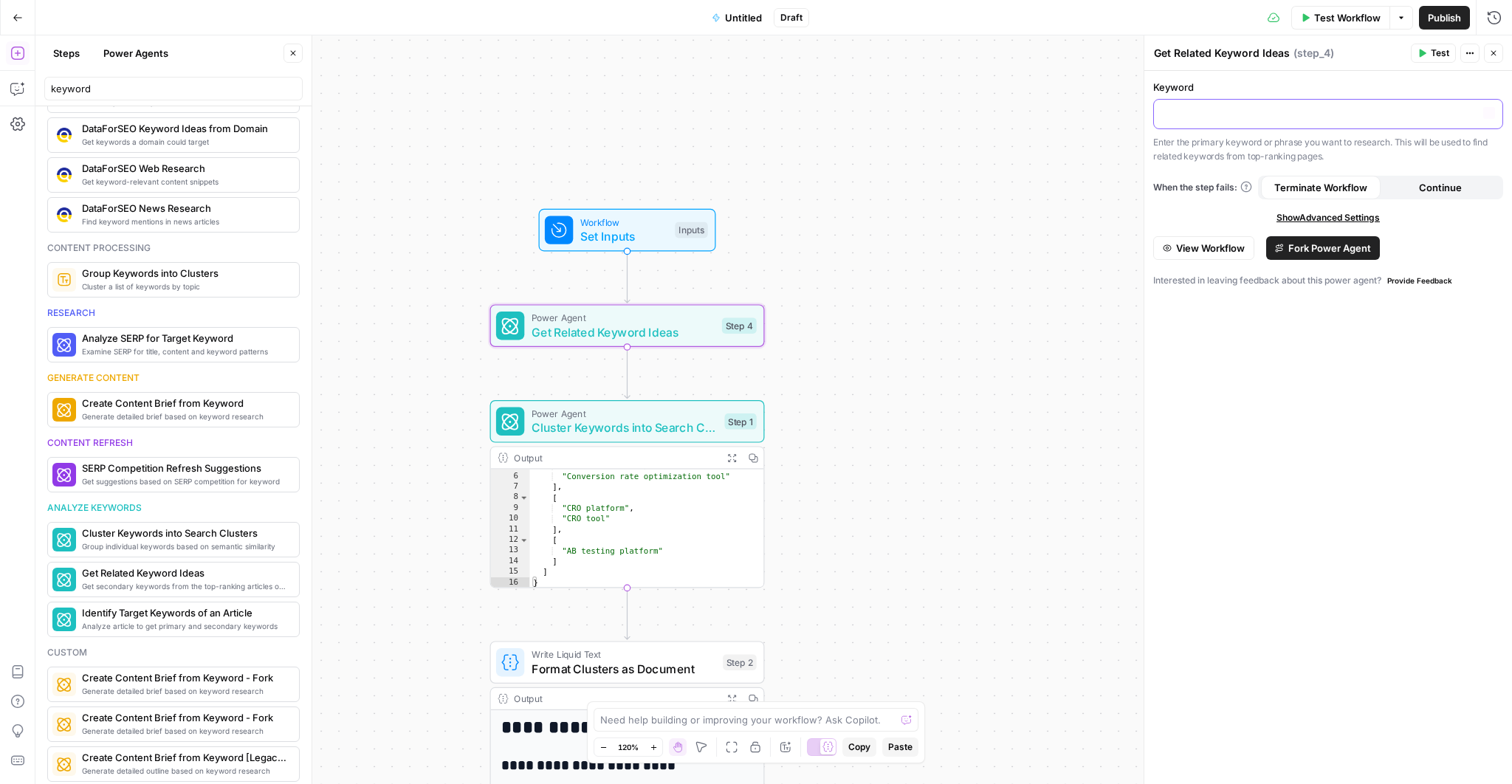
click at [1292, 118] on p at bounding box center [1329, 112] width 331 height 15
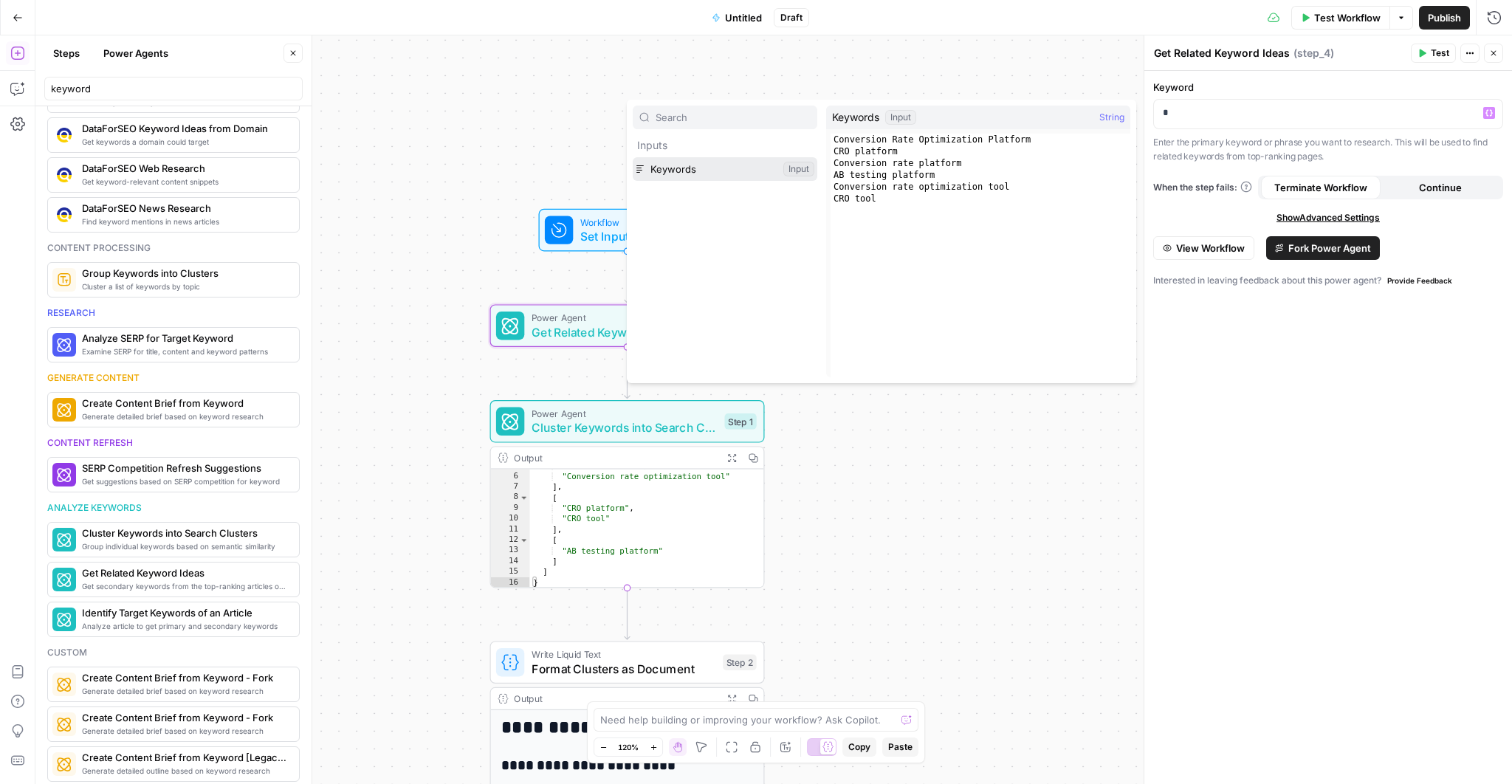
click at [690, 171] on button "Select variable Keywords" at bounding box center [725, 168] width 185 height 24
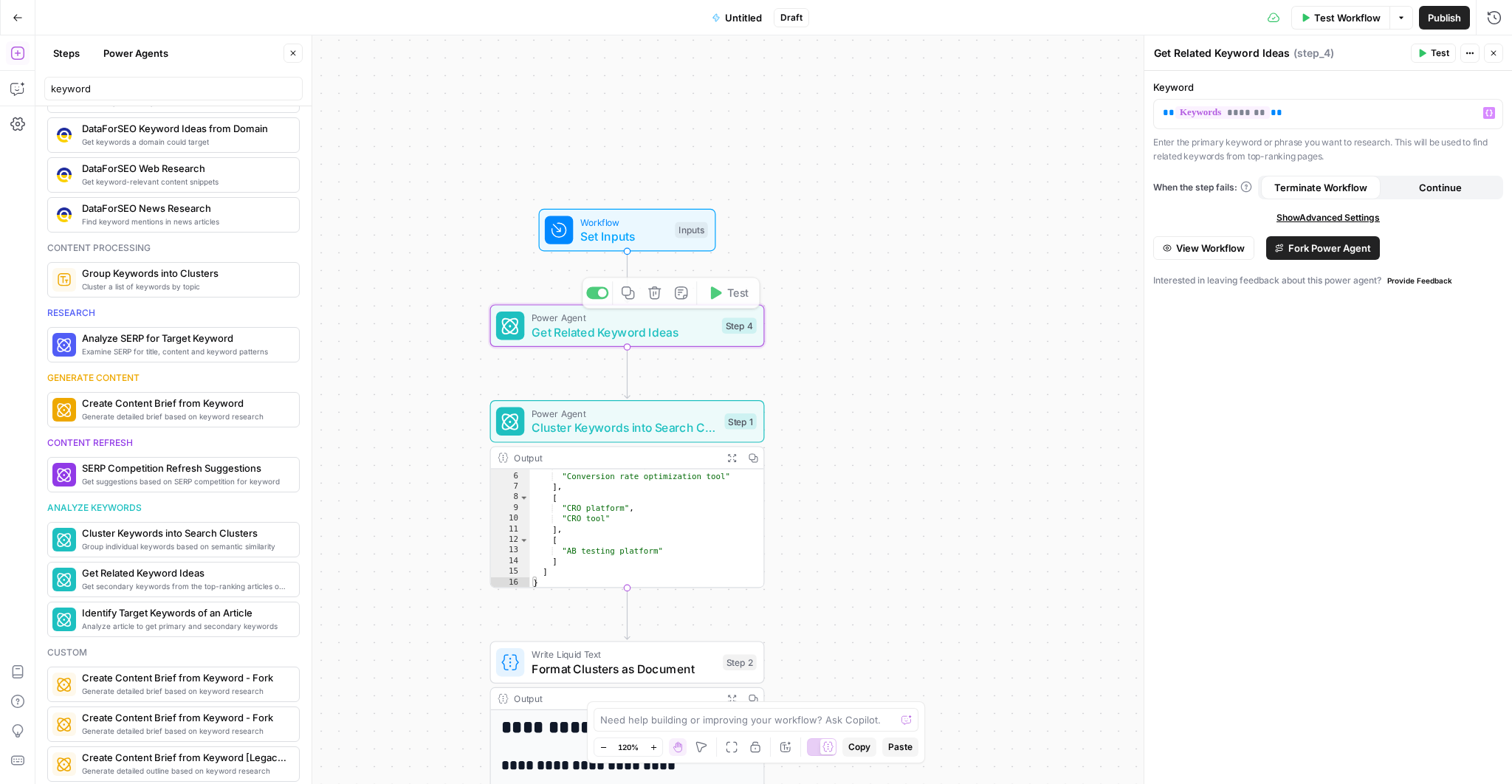
click at [596, 421] on span "Cluster Keywords into Search Clusters" at bounding box center [625, 427] width 186 height 18
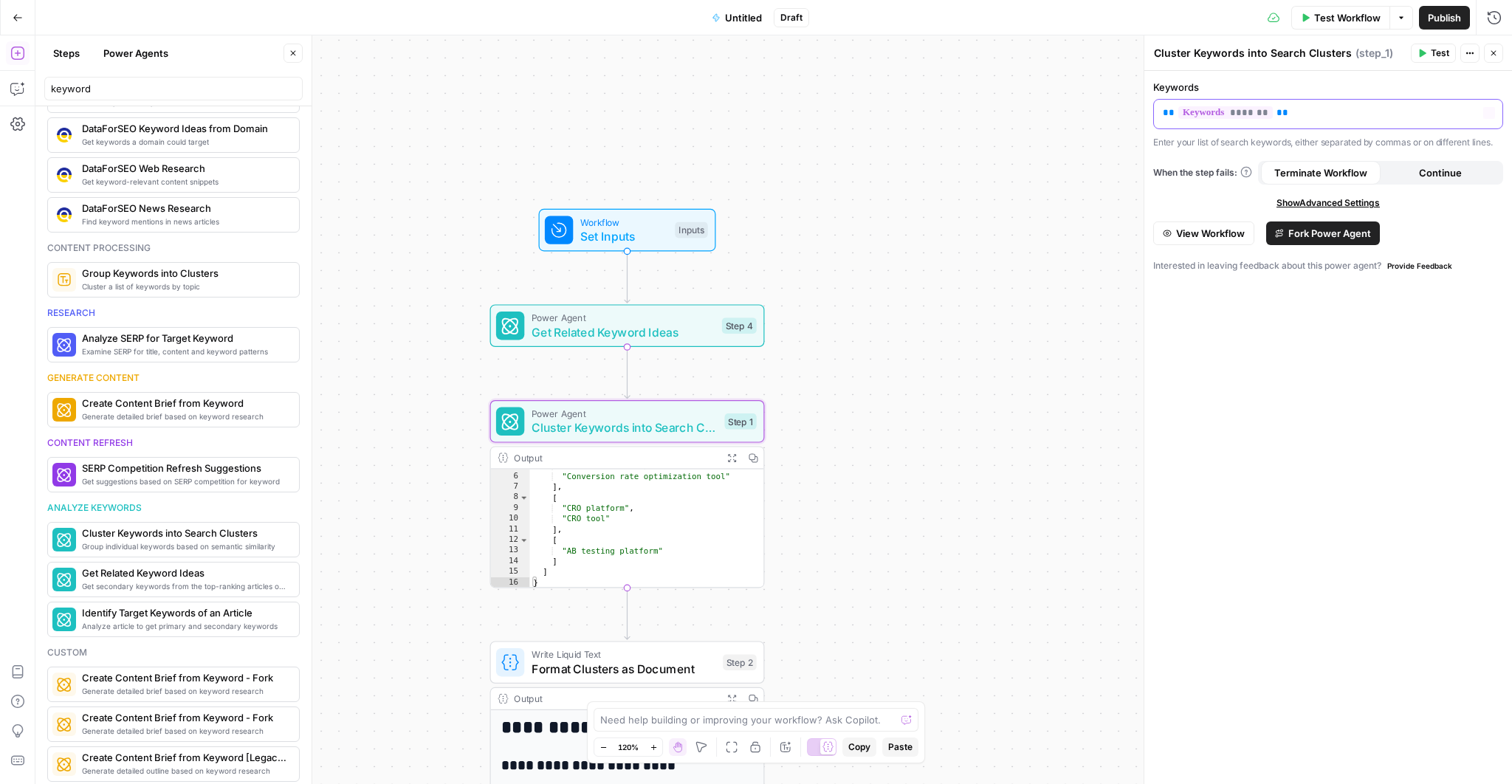
click at [1333, 119] on p "** ******* **" at bounding box center [1329, 112] width 332 height 15
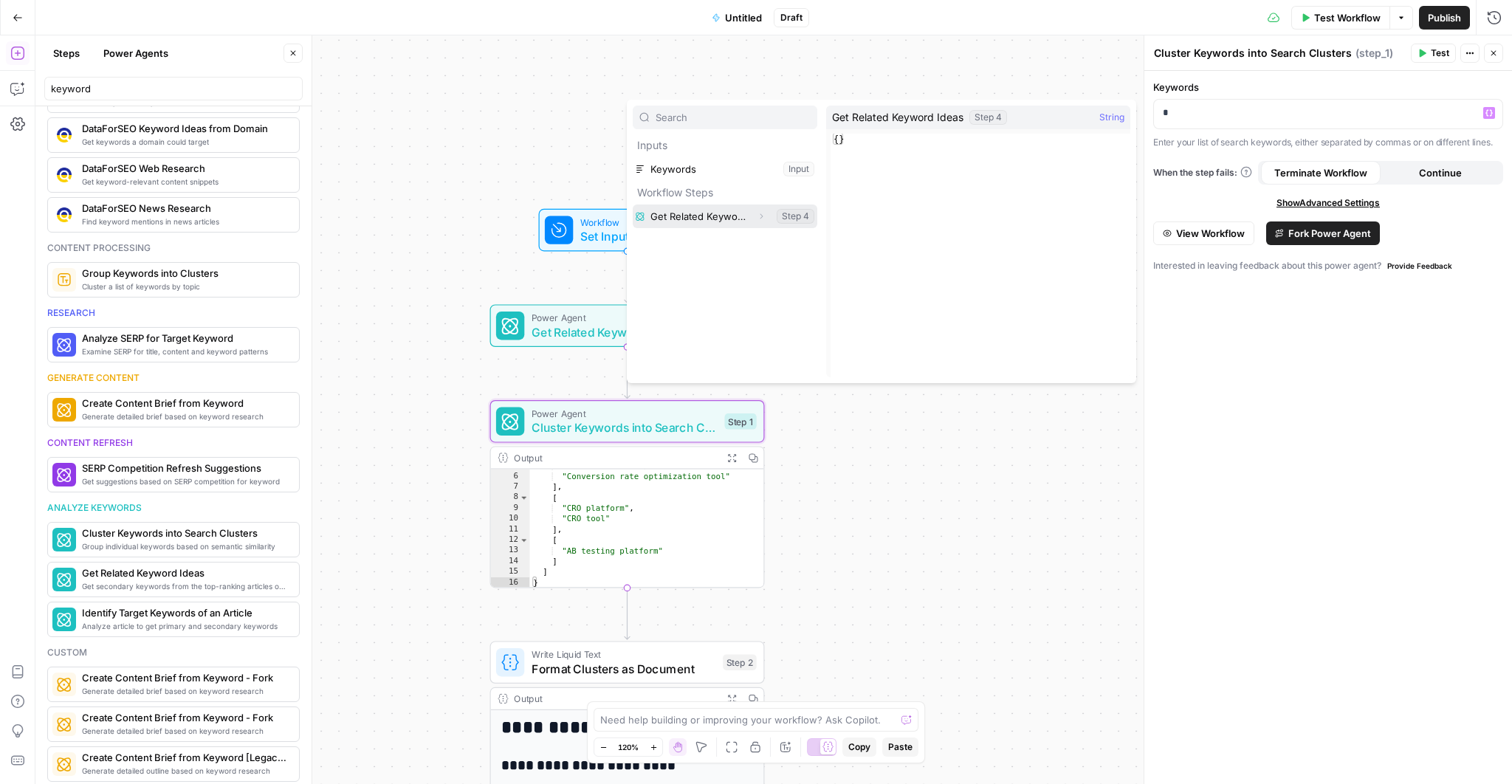
click at [743, 212] on button "Select variable Get Related Keyword Ideas" at bounding box center [725, 216] width 185 height 24
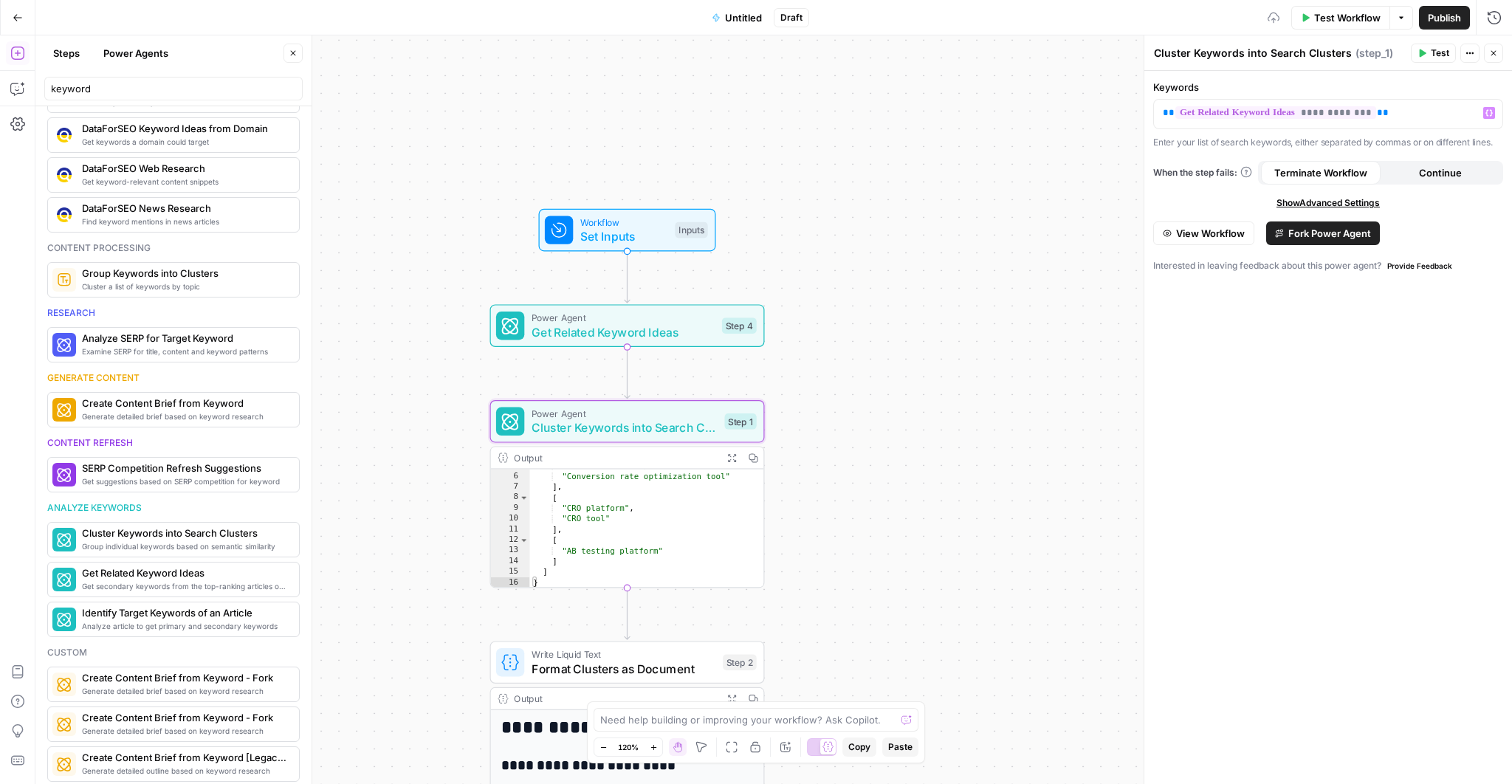
click at [626, 232] on span "Set Inputs" at bounding box center [624, 235] width 88 height 18
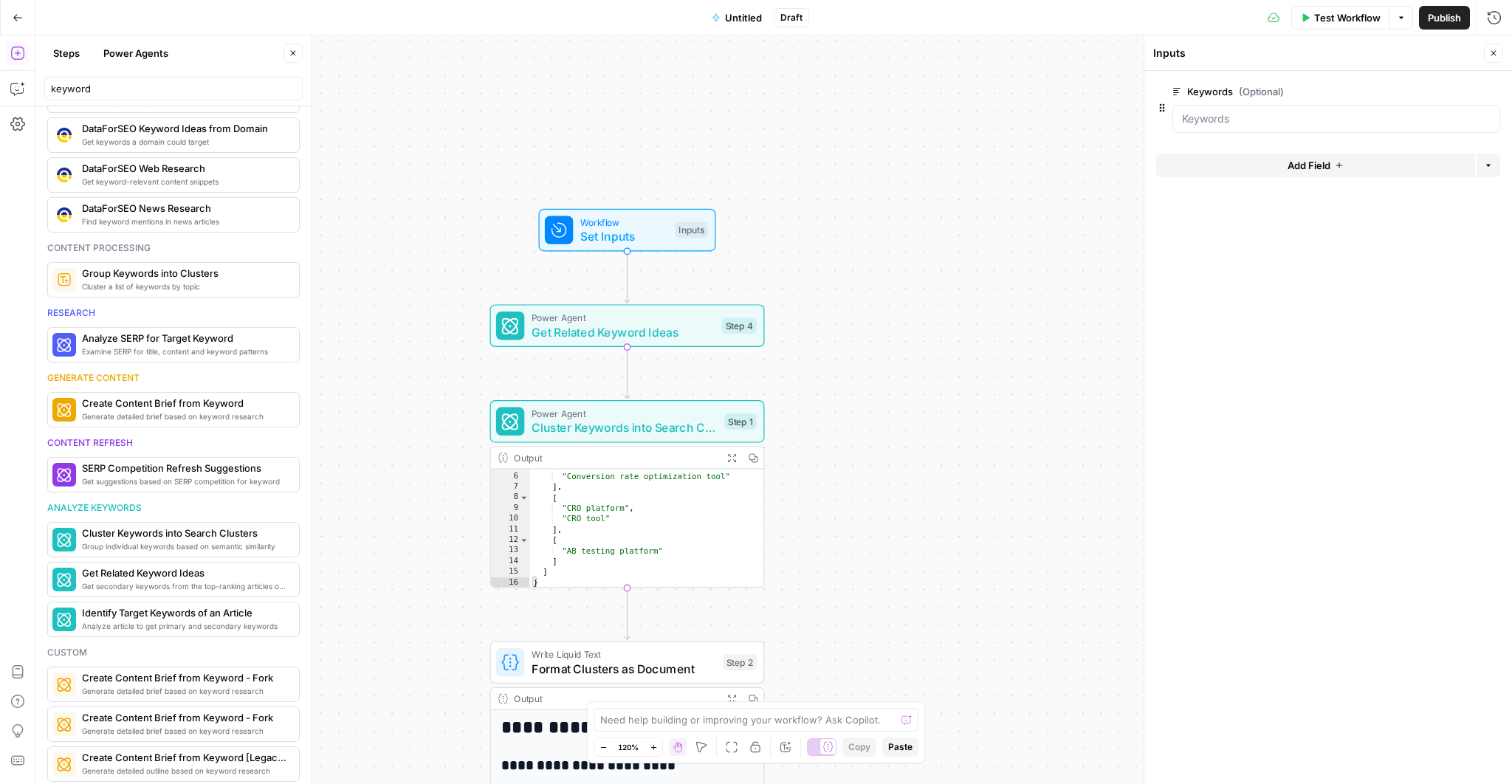
click at [1360, 18] on span "Test Workflow" at bounding box center [1347, 17] width 66 height 15
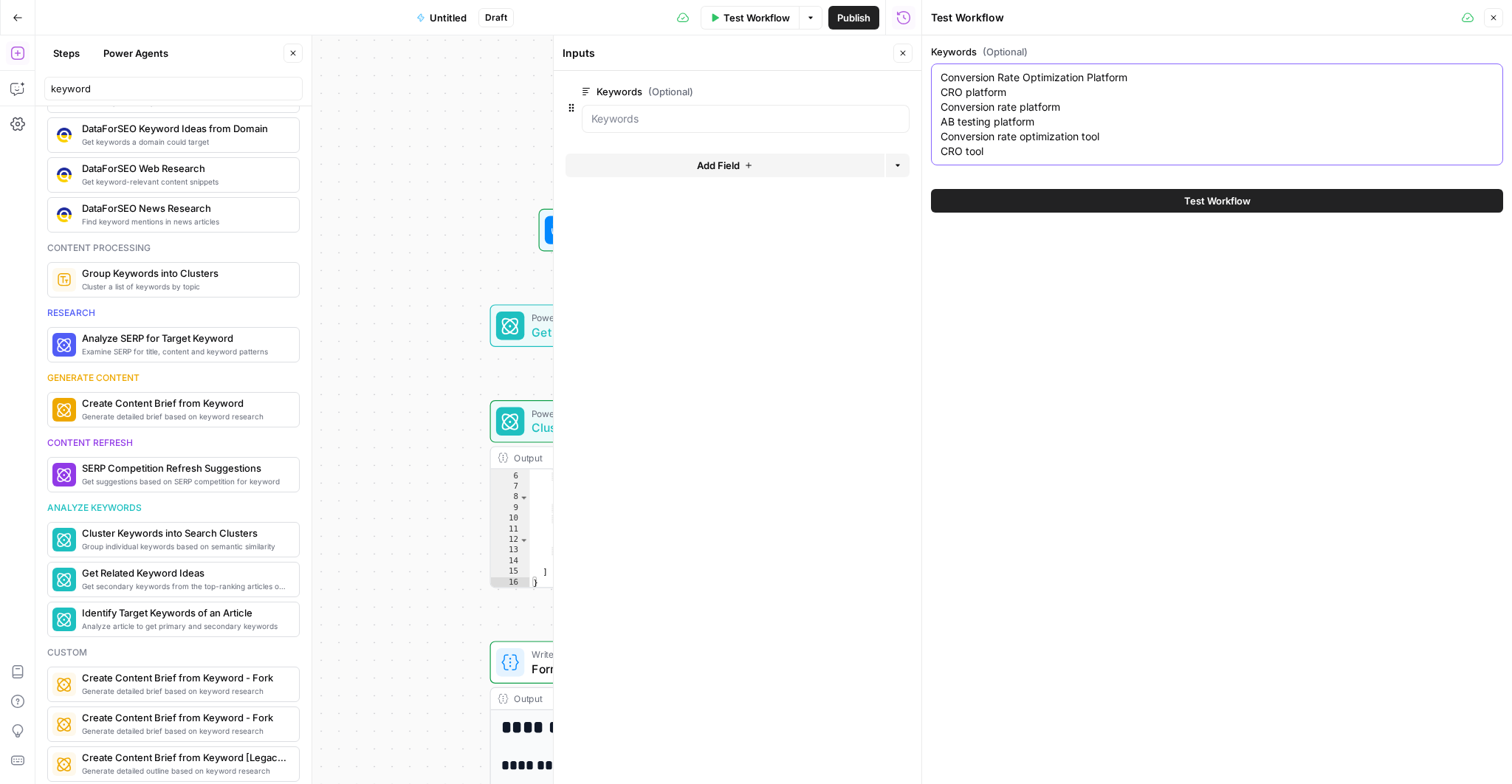
drag, startPoint x: 1070, startPoint y: 148, endPoint x: 1158, endPoint y: 75, distance: 114.3
click at [1158, 75] on textarea "Conversion Rate Optimization Platform CRO platform Conversion rate platform AB …" at bounding box center [1217, 114] width 553 height 88
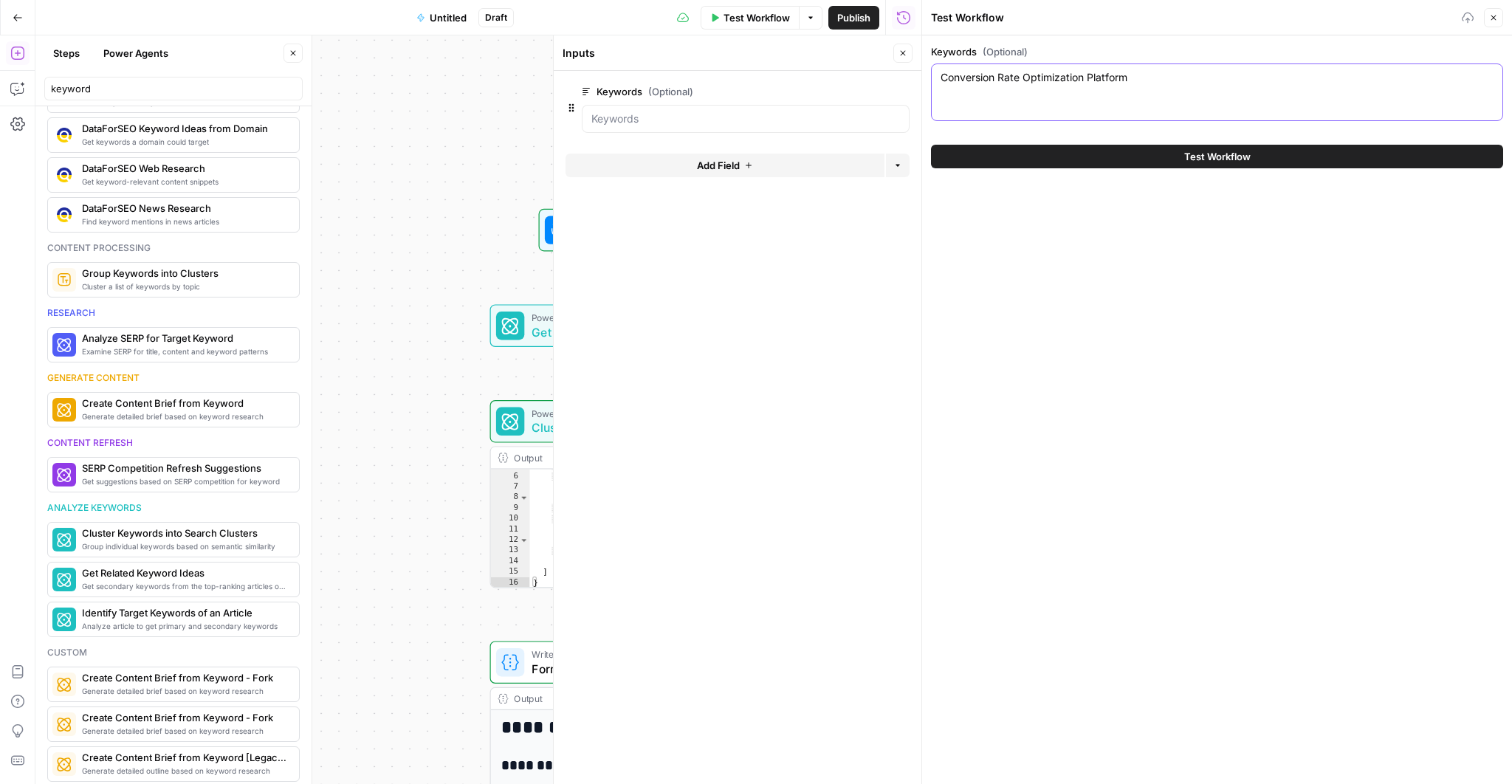
type textarea "Conversion Rate Optimization Platform"
click at [1139, 154] on button "Test Workflow" at bounding box center [1216, 156] width 572 height 24
click at [1176, 156] on button "Test Workflow" at bounding box center [1216, 156] width 572 height 24
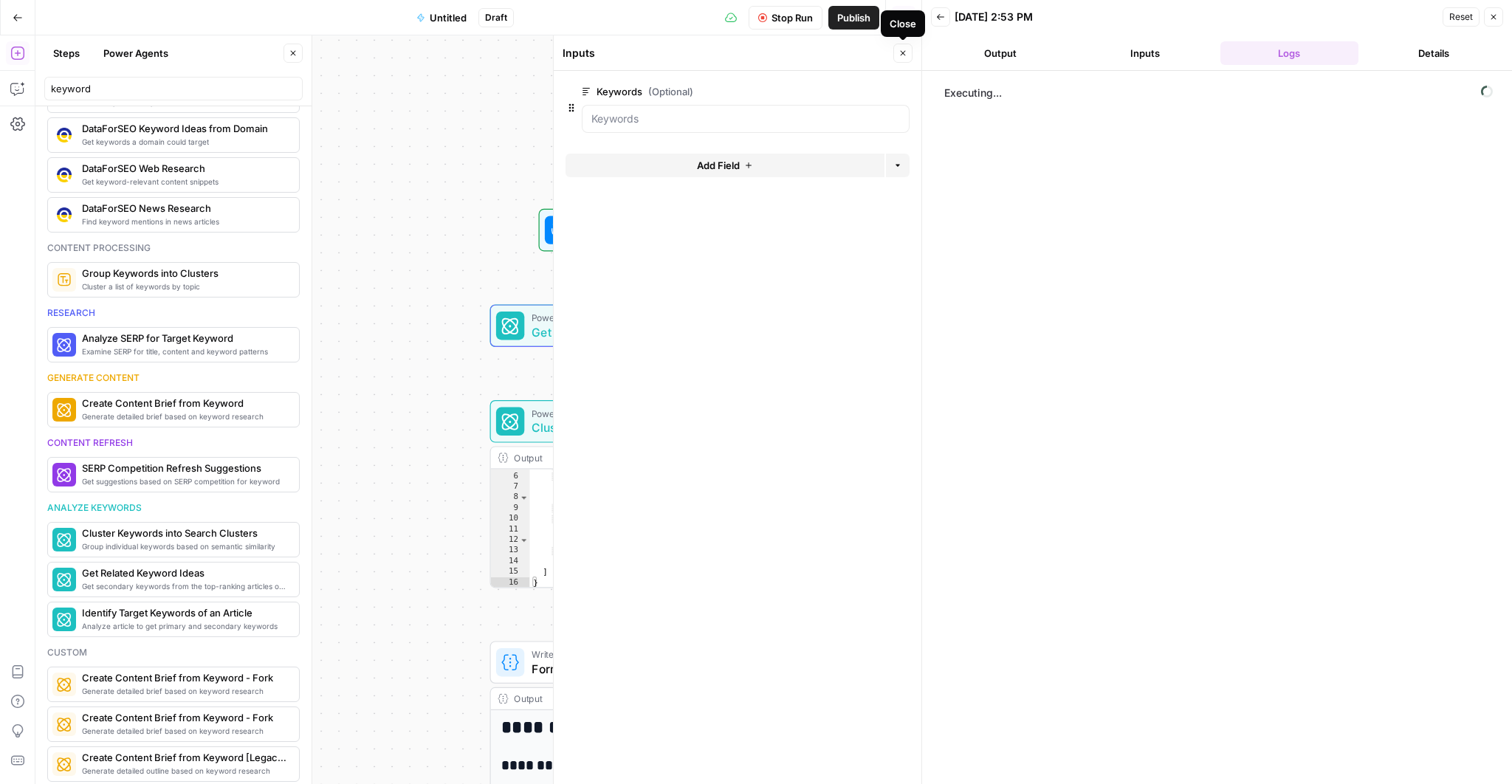
click at [904, 48] on icon "button" at bounding box center [903, 53] width 9 height 9
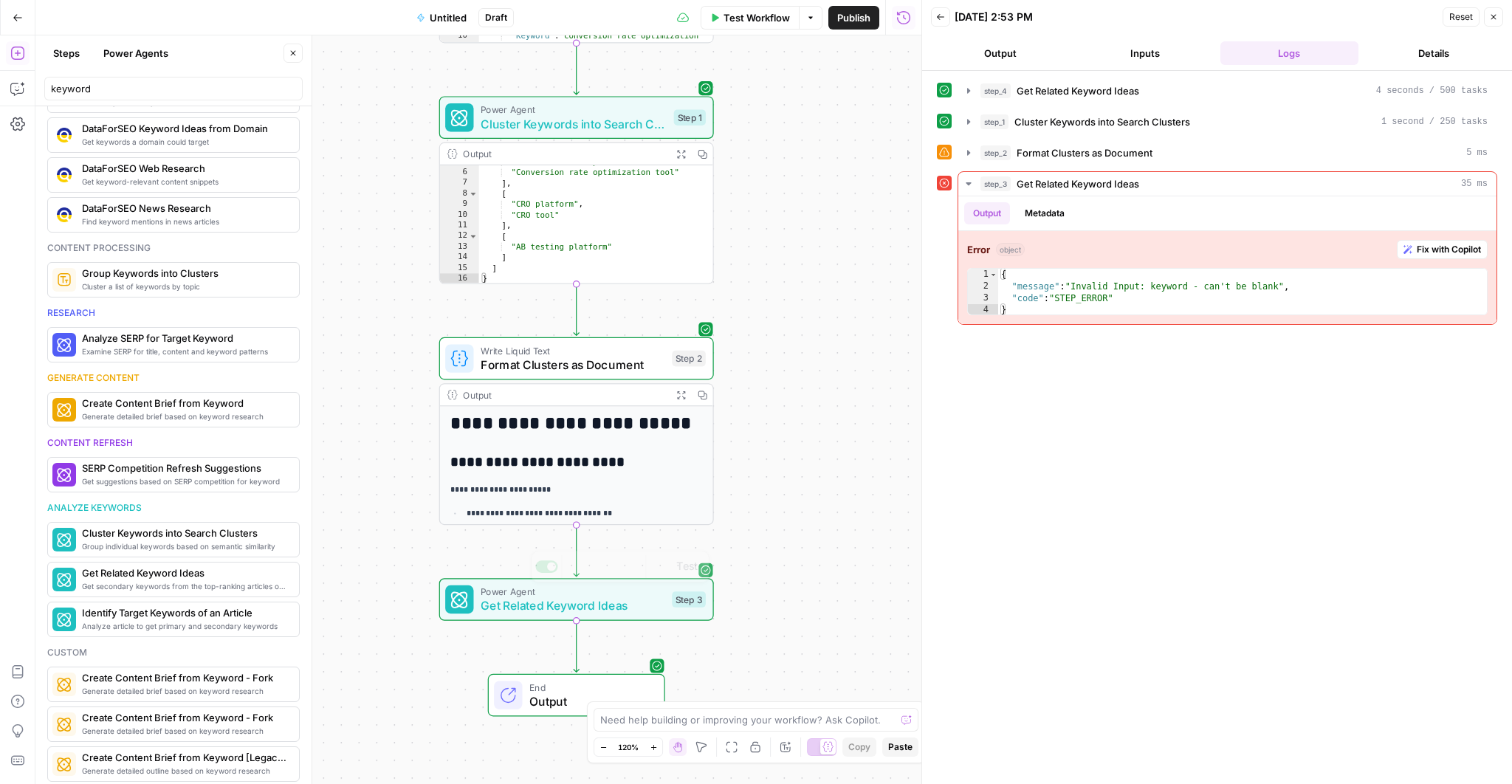
click at [794, 478] on div "Workflow Set Inputs Inputs Power Agent Get Related Keyword Ideas Step 4 Output …" at bounding box center [478, 409] width 886 height 748
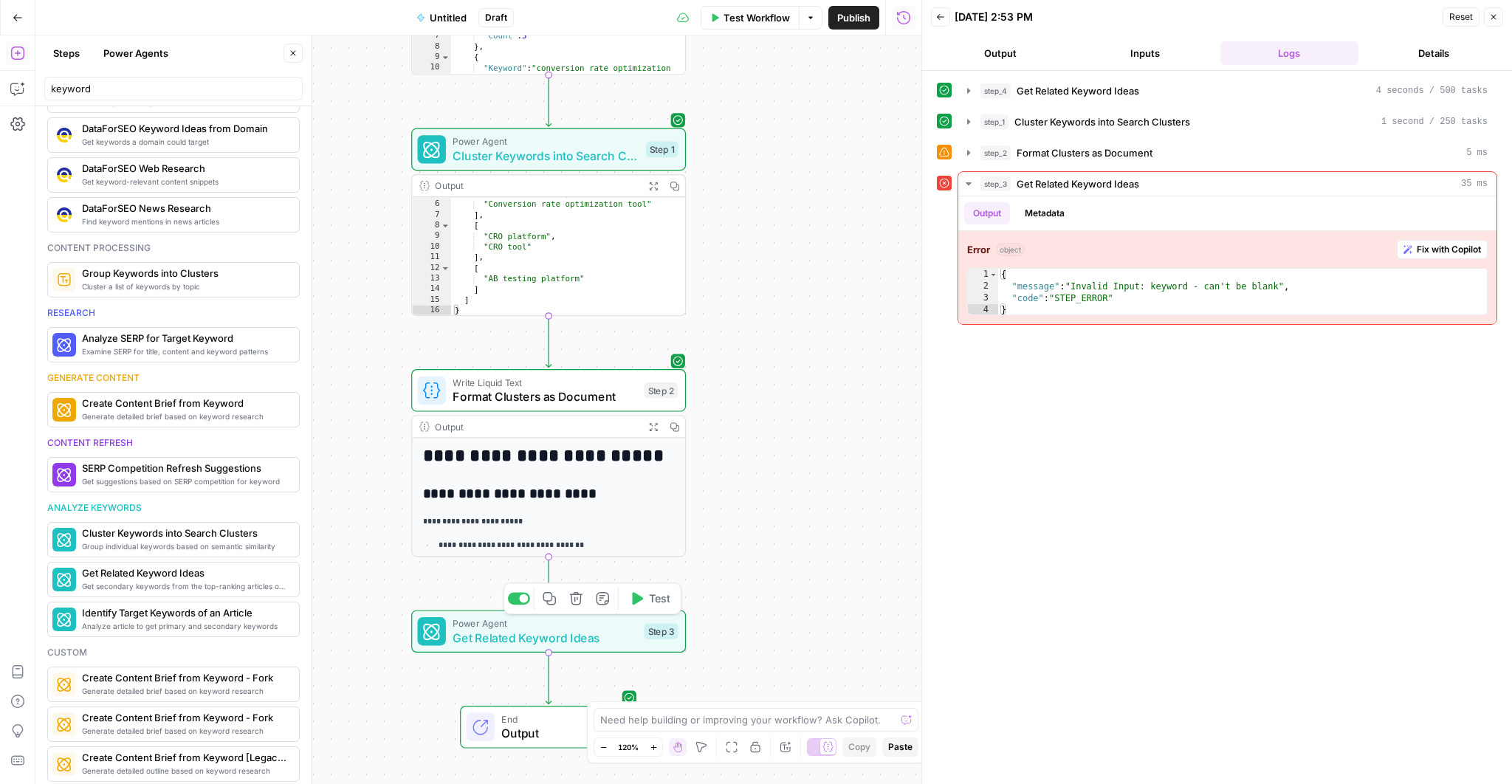
click at [572, 602] on icon "button" at bounding box center [576, 598] width 12 height 12
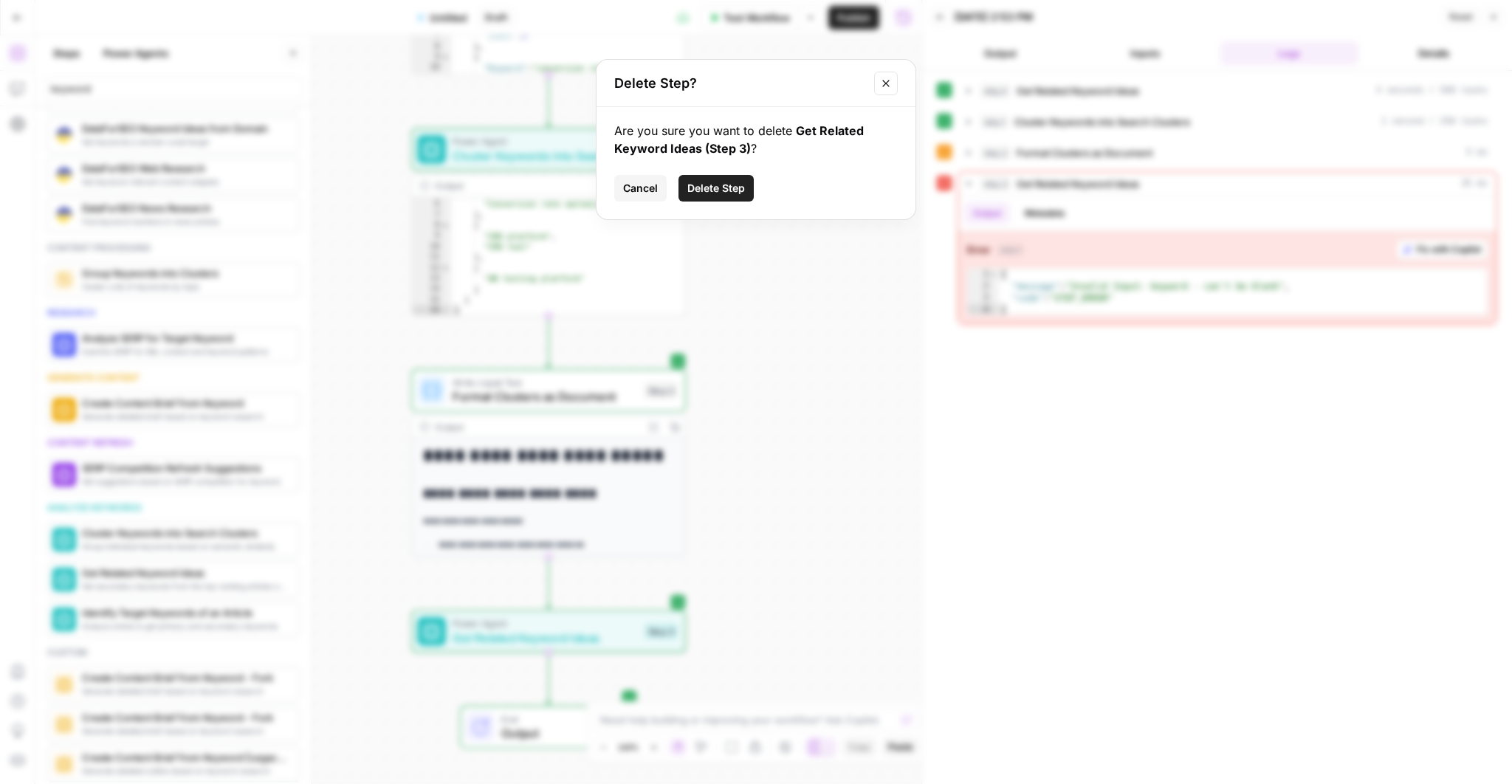
click at [709, 190] on span "Delete Step" at bounding box center [716, 188] width 58 height 15
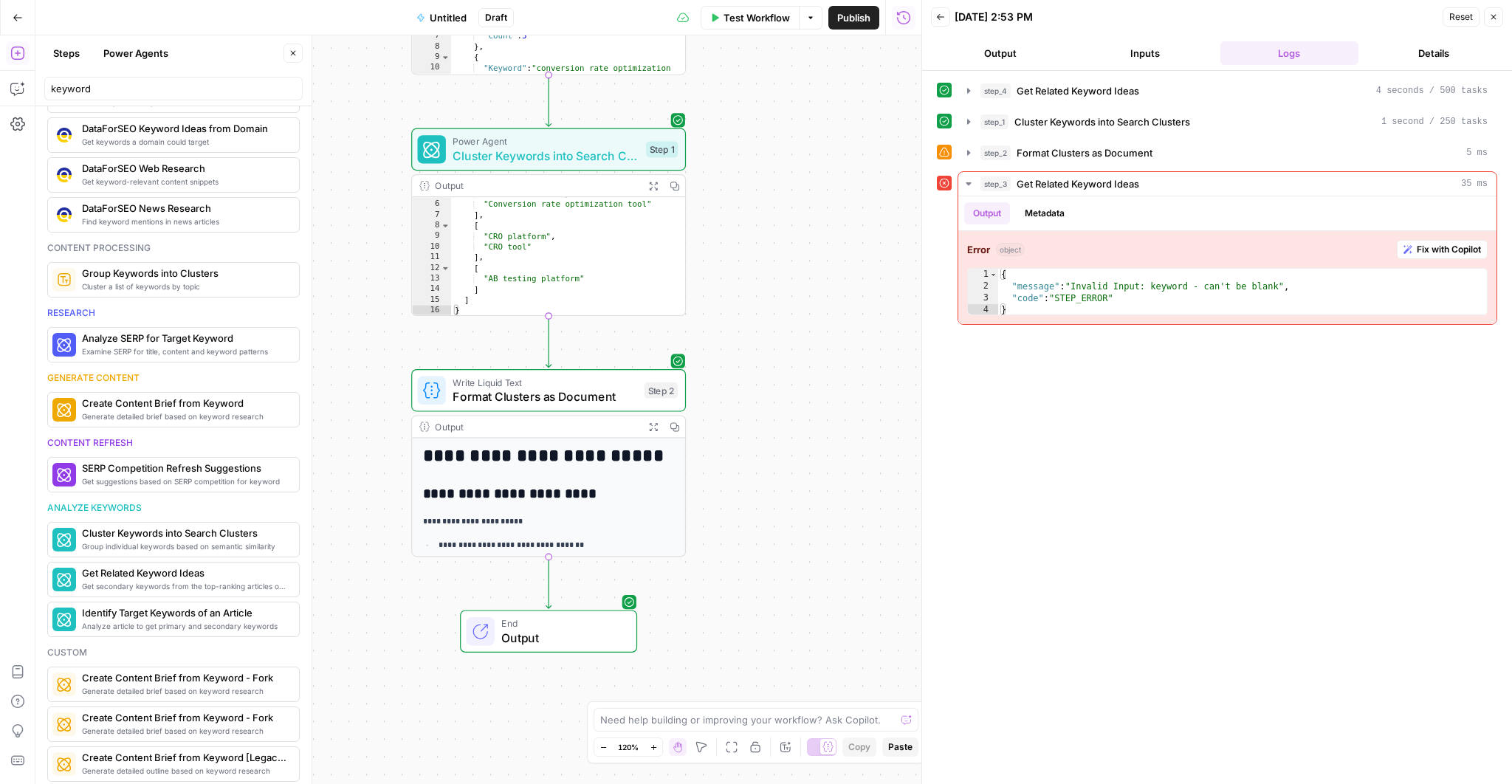
click at [757, 25] on button "Test Workflow" at bounding box center [750, 18] width 99 height 24
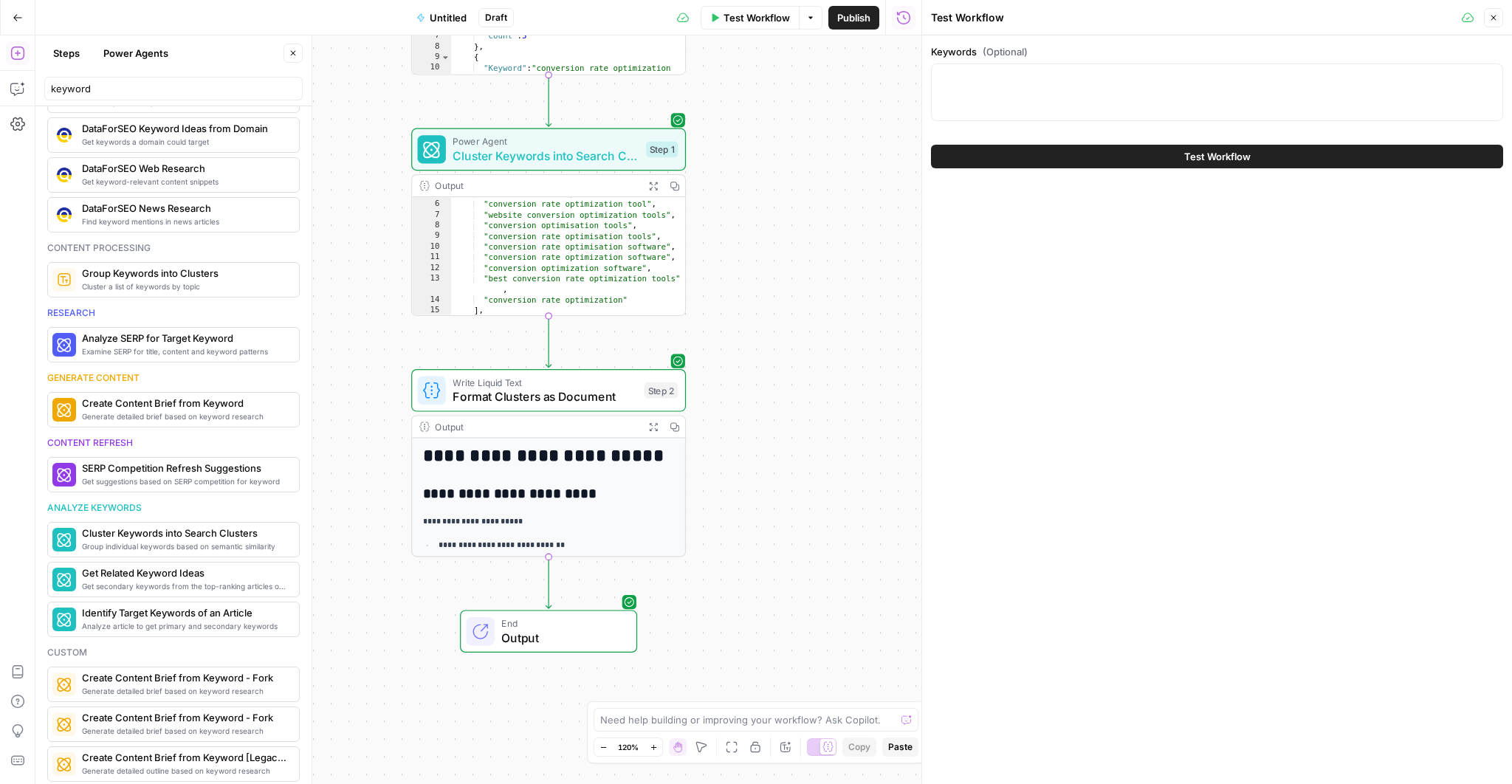
click at [1052, 91] on div at bounding box center [1216, 92] width 572 height 58
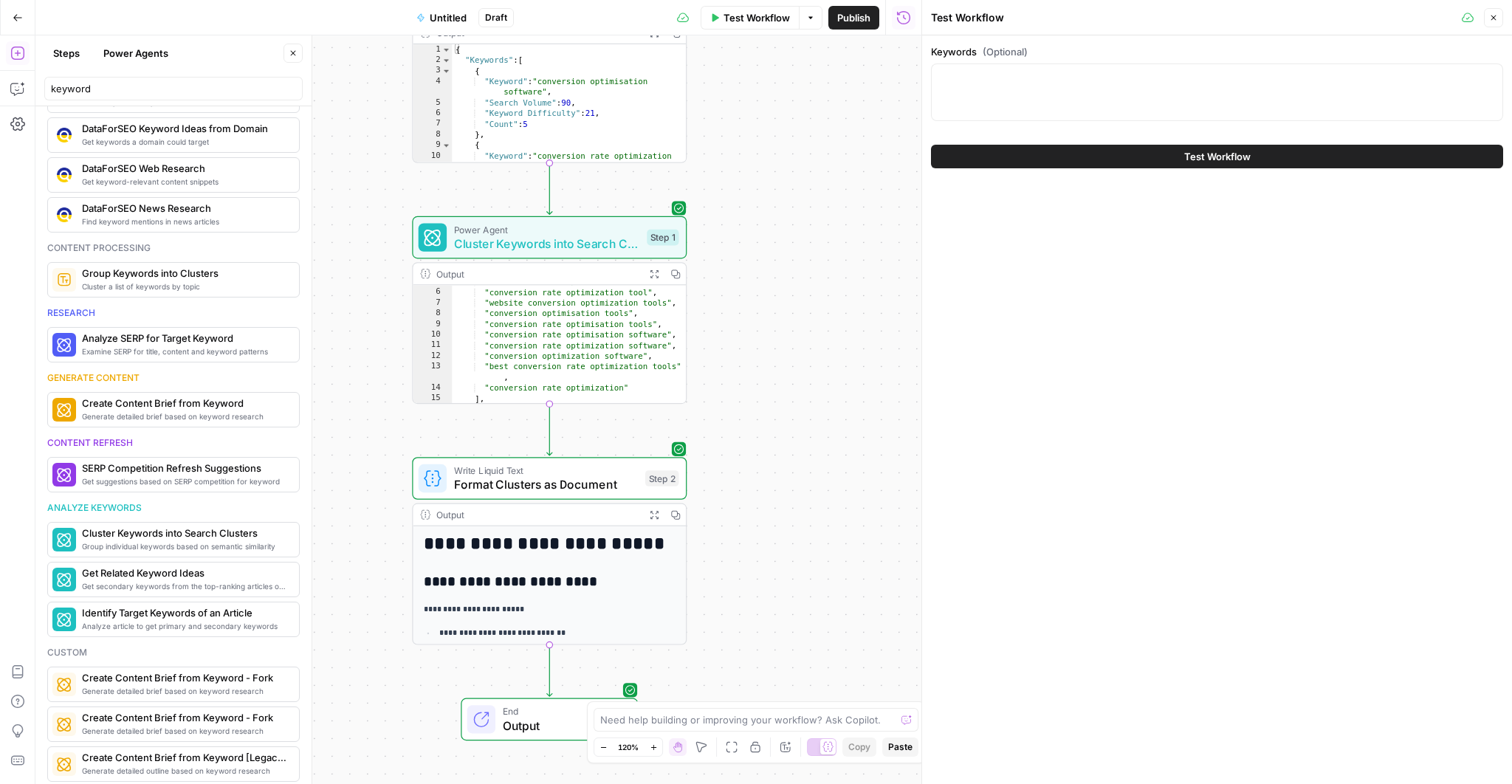
click at [808, 152] on div "Workflow Set Inputs Inputs Power Agent Get Related Keyword Ideas Step 4 Output …" at bounding box center [478, 409] width 886 height 748
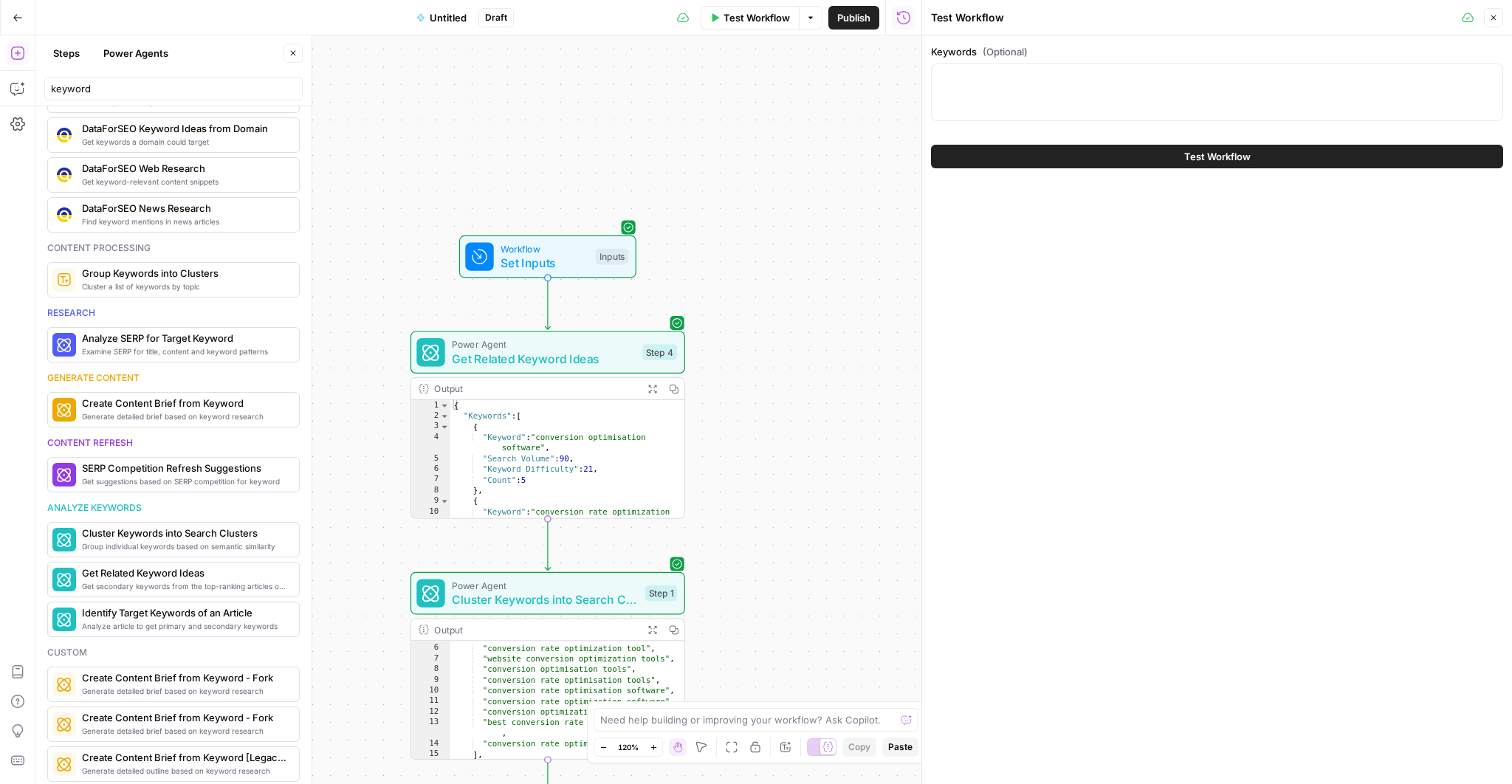
click at [587, 247] on span "Workflow" at bounding box center [544, 249] width 88 height 14
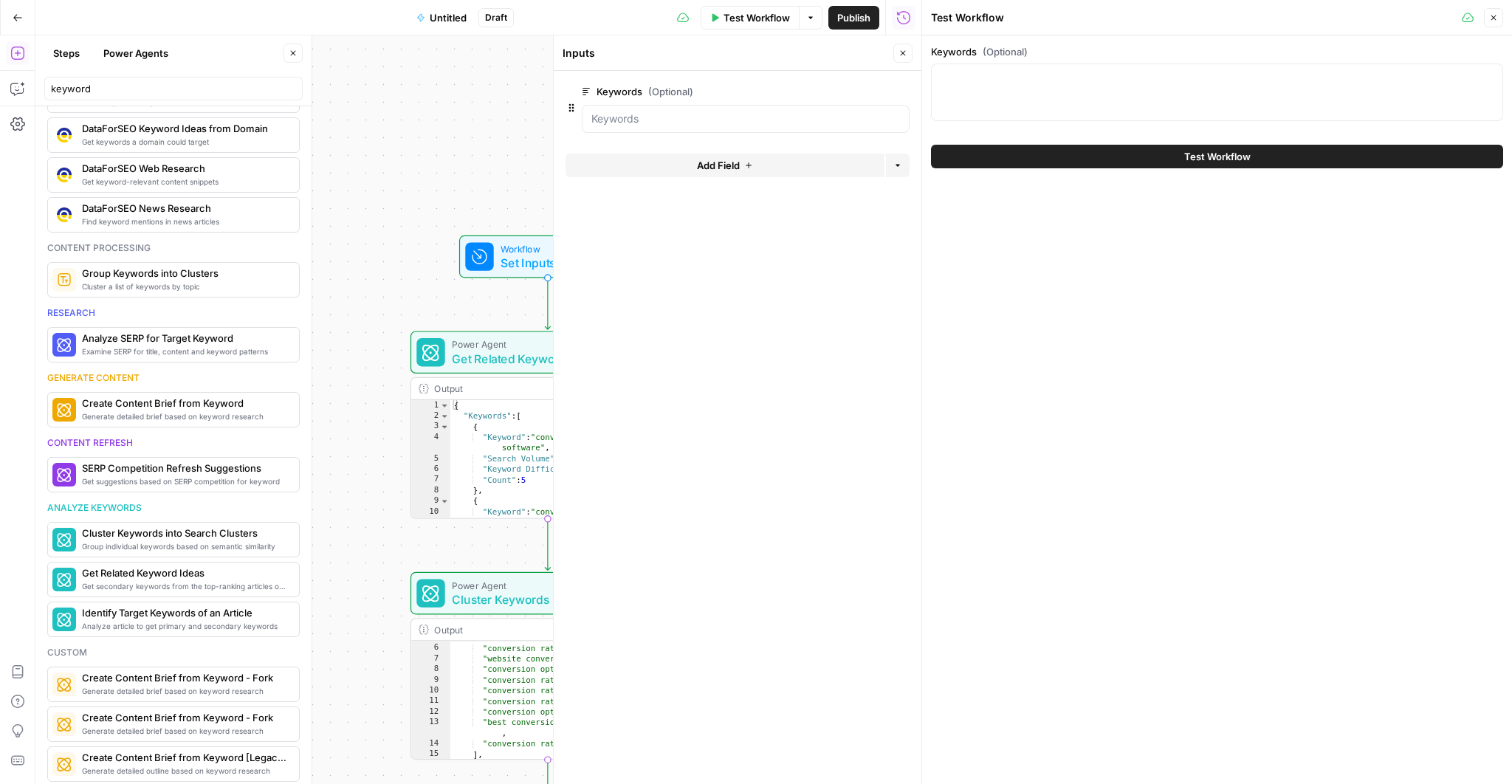
click at [740, 25] on button "Test Workflow" at bounding box center [750, 18] width 99 height 24
click at [1052, 80] on textarea "Keywords (Optional)" at bounding box center [1217, 77] width 553 height 15
type textarea "conversion rate optimization platform"
click at [1146, 159] on button "Test Workflow" at bounding box center [1216, 156] width 572 height 24
click at [981, 124] on div "Keywords (Optional) conversion rate optimization platform conversion rate optim…" at bounding box center [1216, 85] width 572 height 82
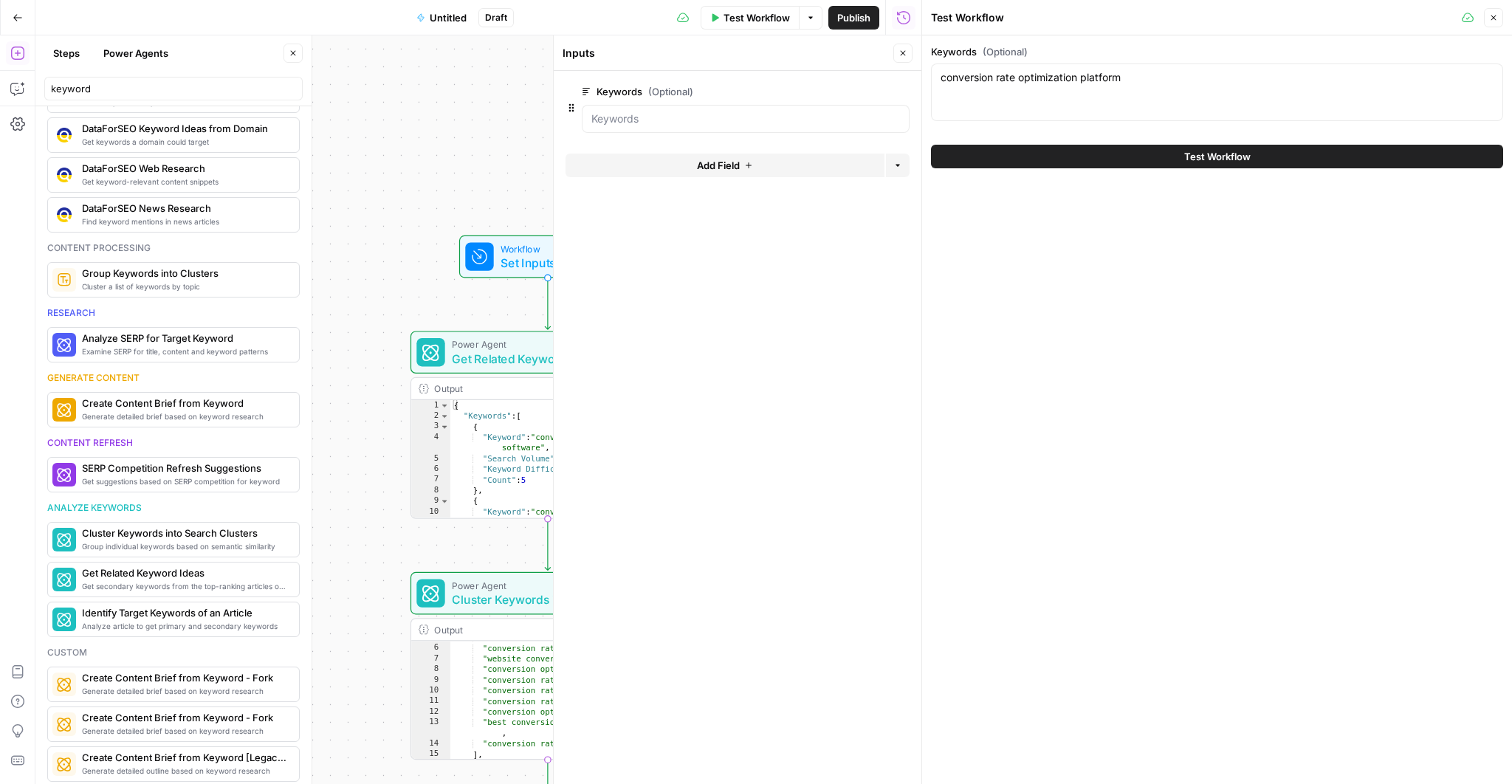
click at [977, 151] on button "Test Workflow" at bounding box center [1216, 156] width 572 height 24
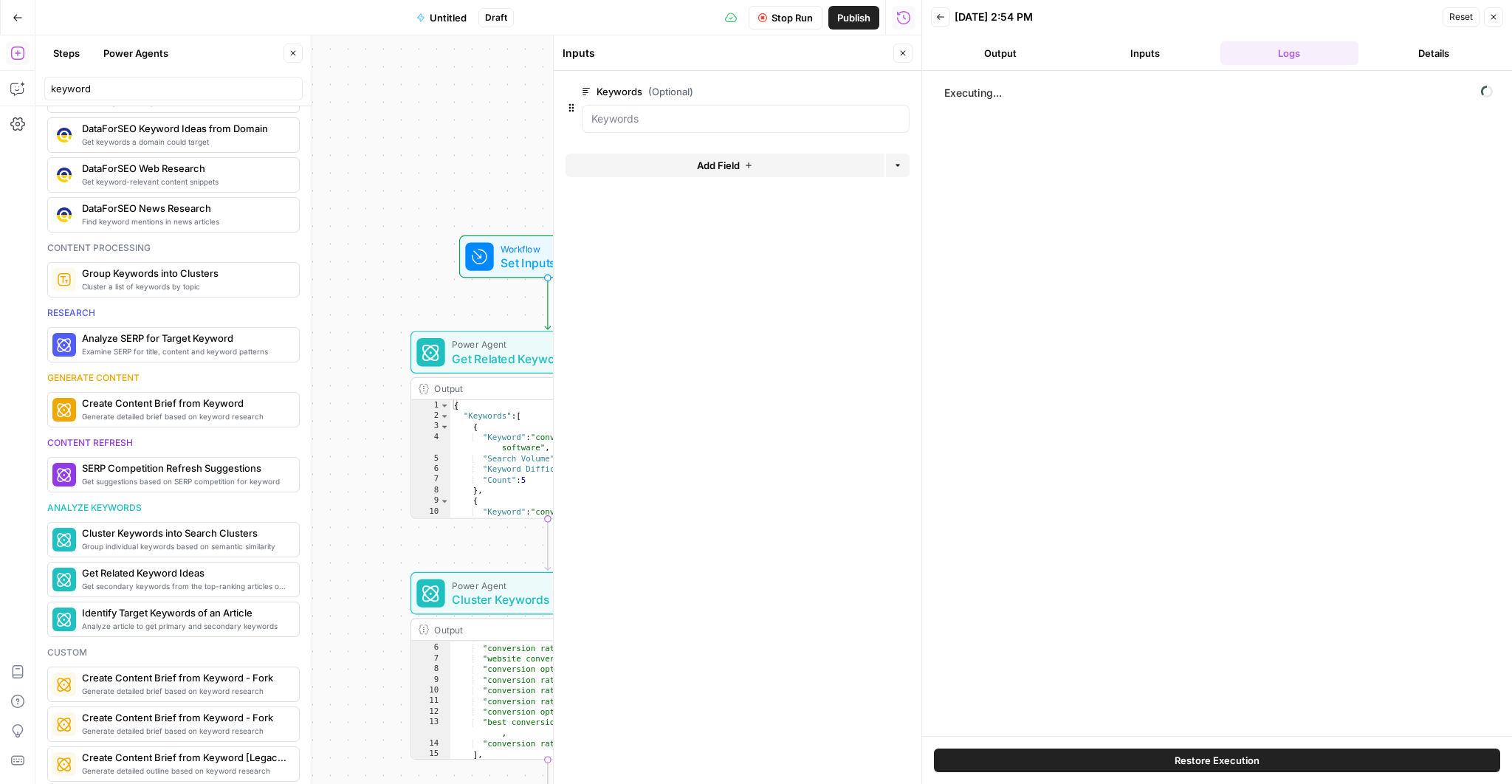
click at [903, 55] on icon "button" at bounding box center [903, 53] width 9 height 9
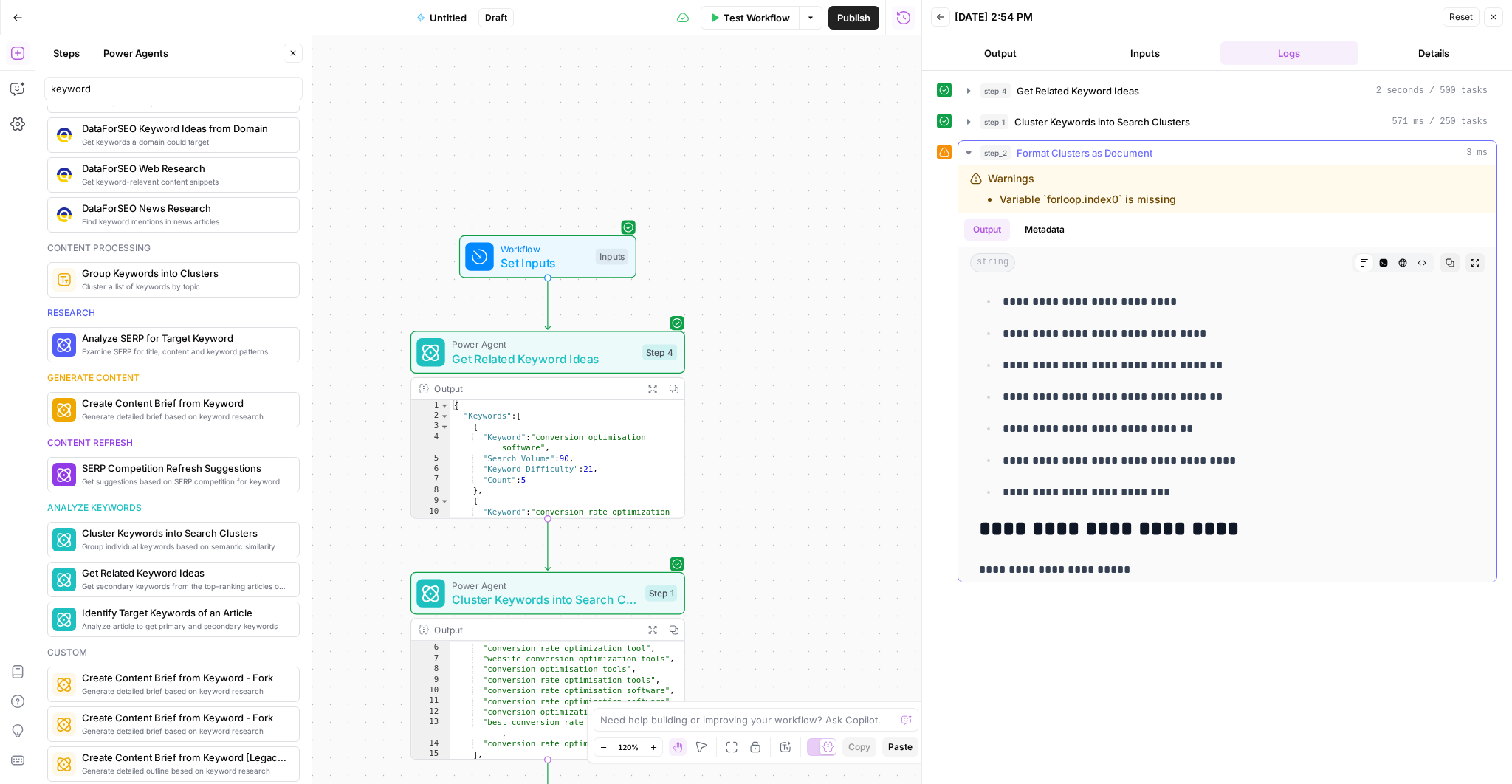
scroll to position [263, 0]
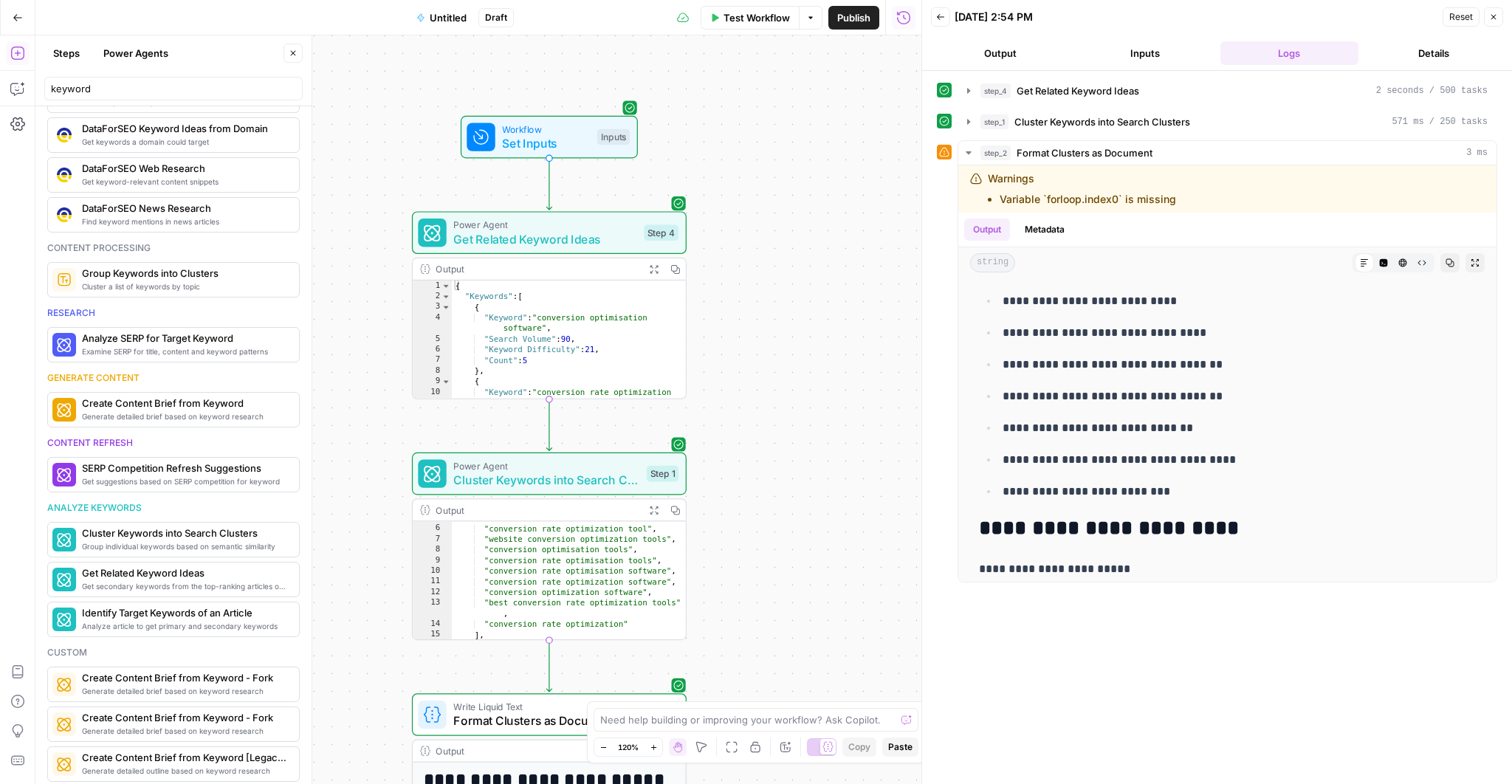
click at [11, 24] on button "Go Back" at bounding box center [18, 18] width 27 height 27
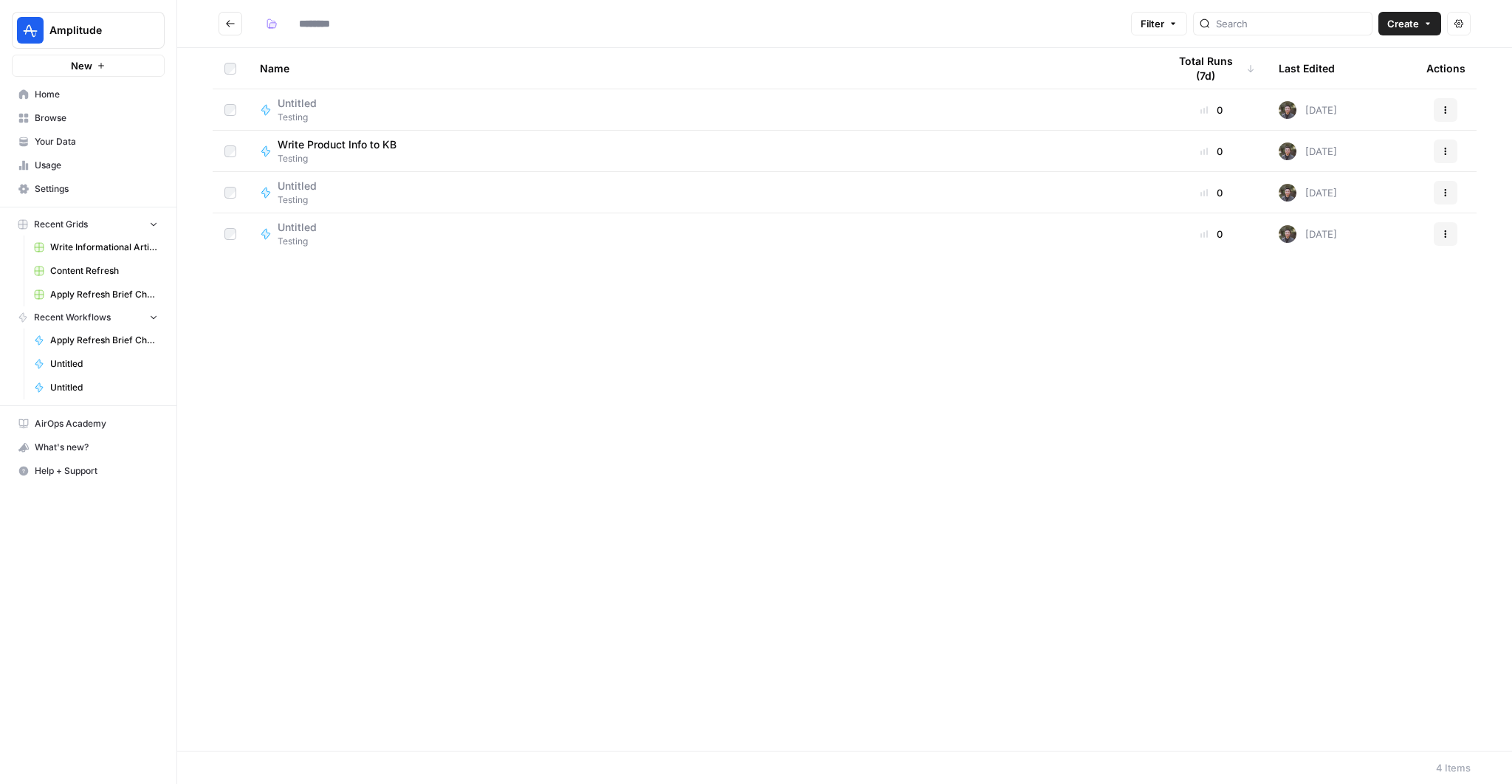
click at [59, 93] on span "Home" at bounding box center [96, 94] width 123 height 13
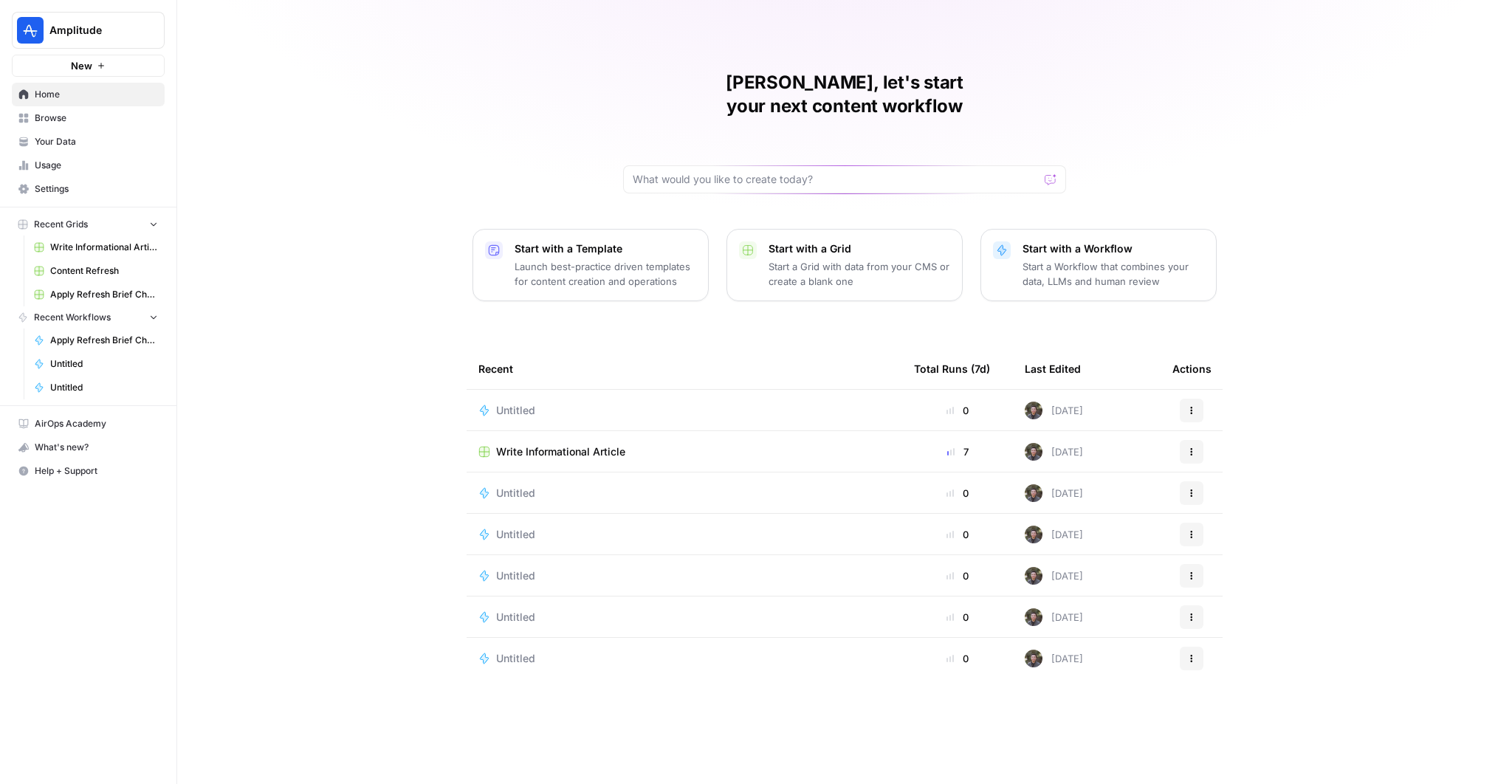
click at [556, 431] on td "Write Informational Article" at bounding box center [684, 451] width 436 height 41
click at [553, 444] on span "Write Informational Article" at bounding box center [560, 451] width 129 height 15
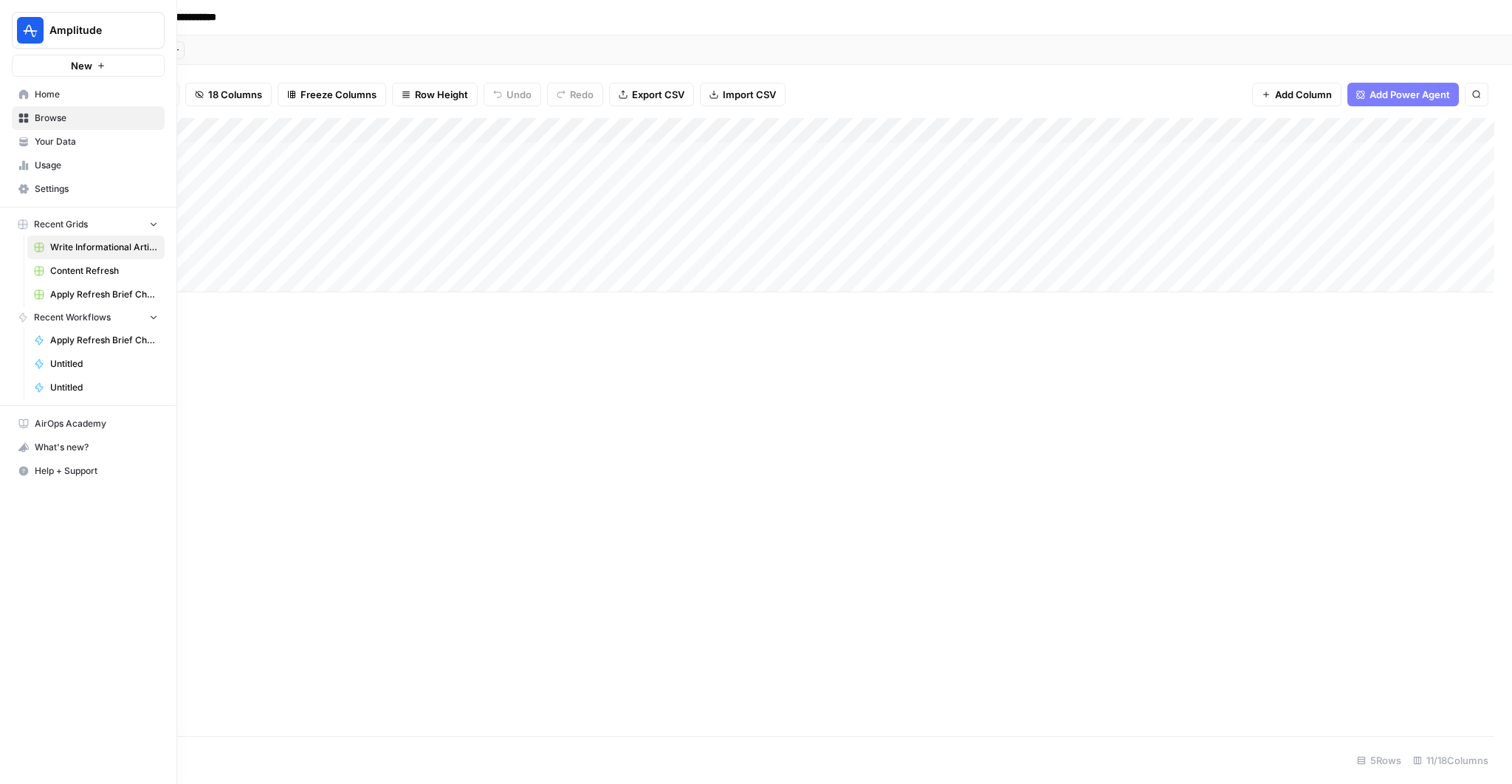
click at [52, 161] on span "Usage" at bounding box center [96, 165] width 123 height 13
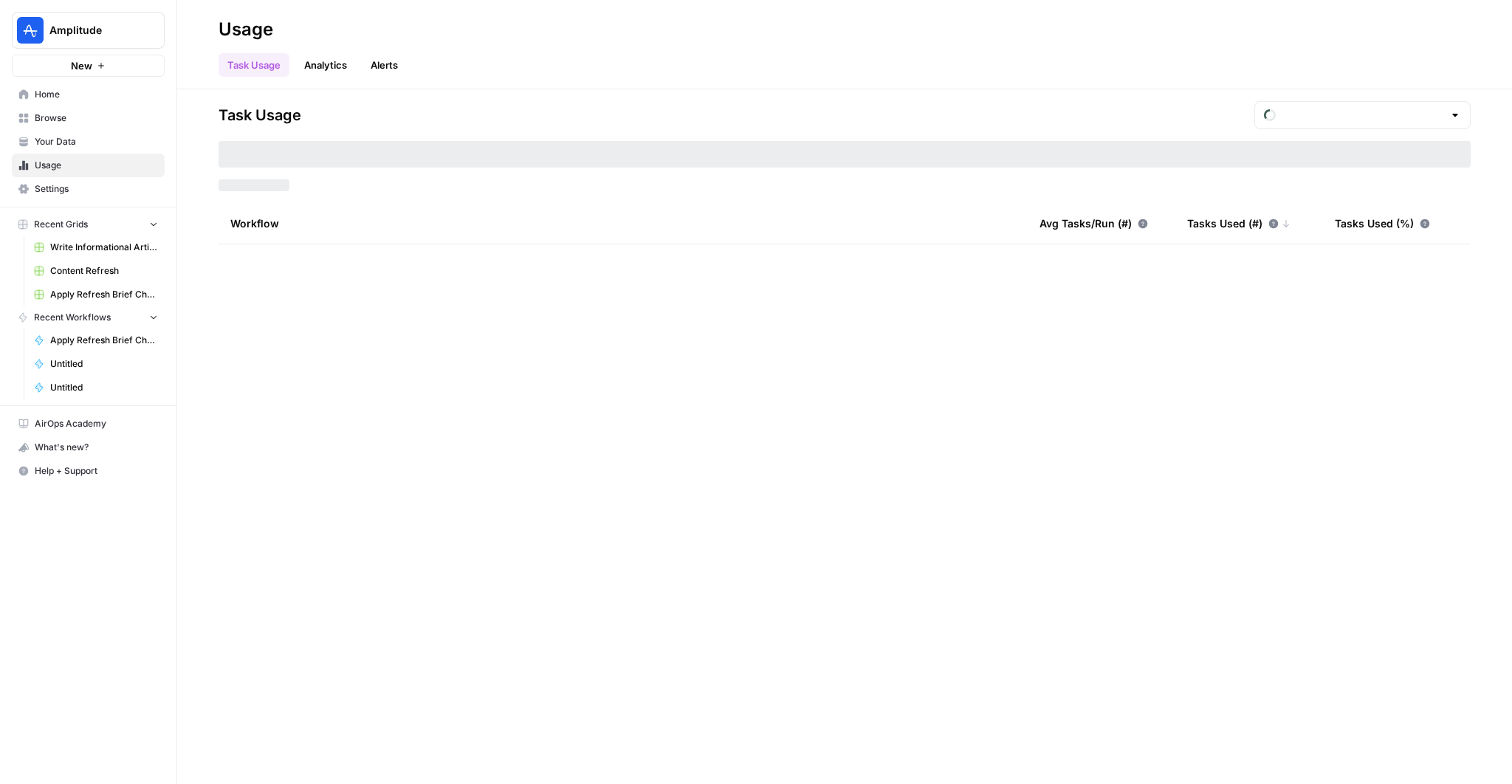
type input "August Tasks"
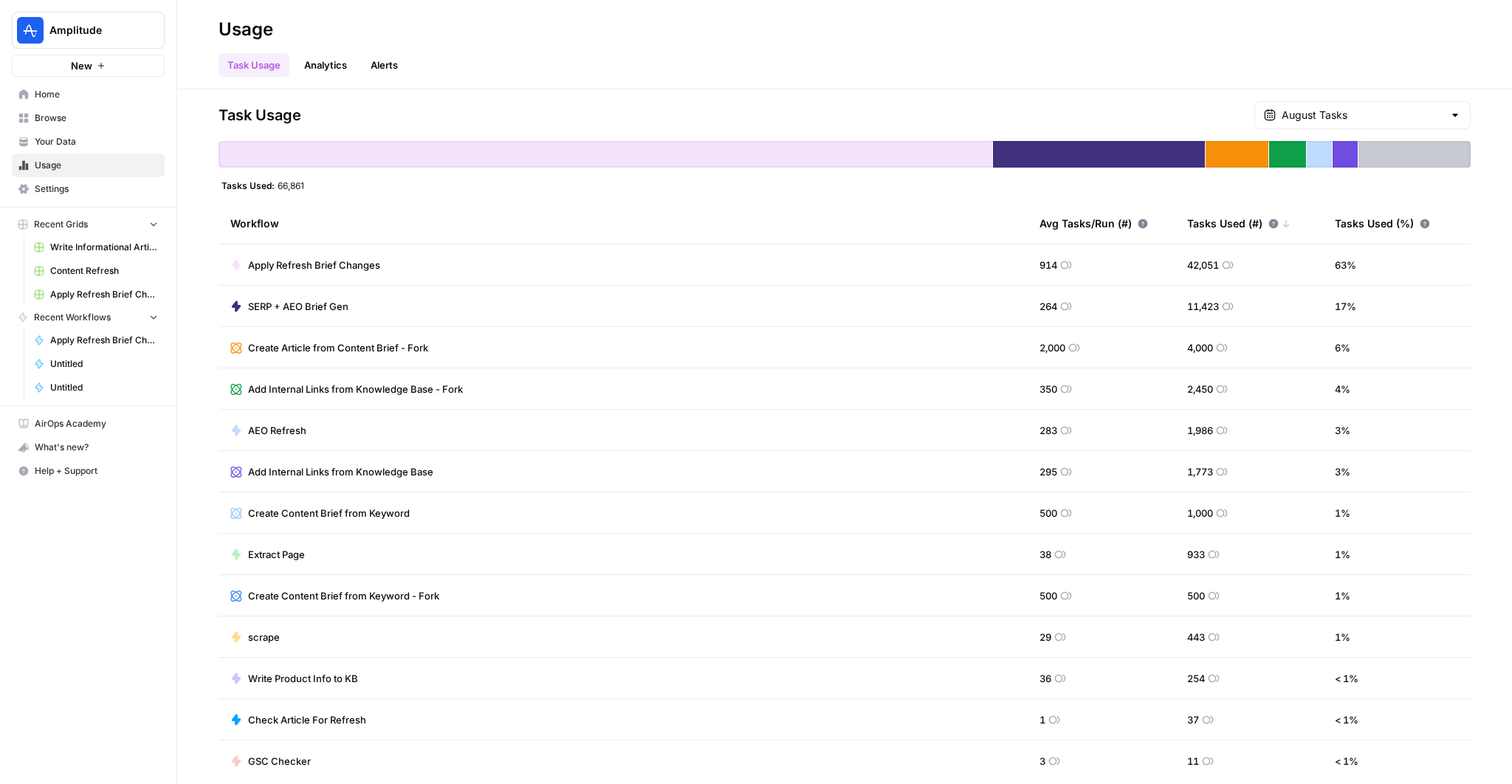
click at [79, 124] on span "Browse" at bounding box center [96, 118] width 123 height 13
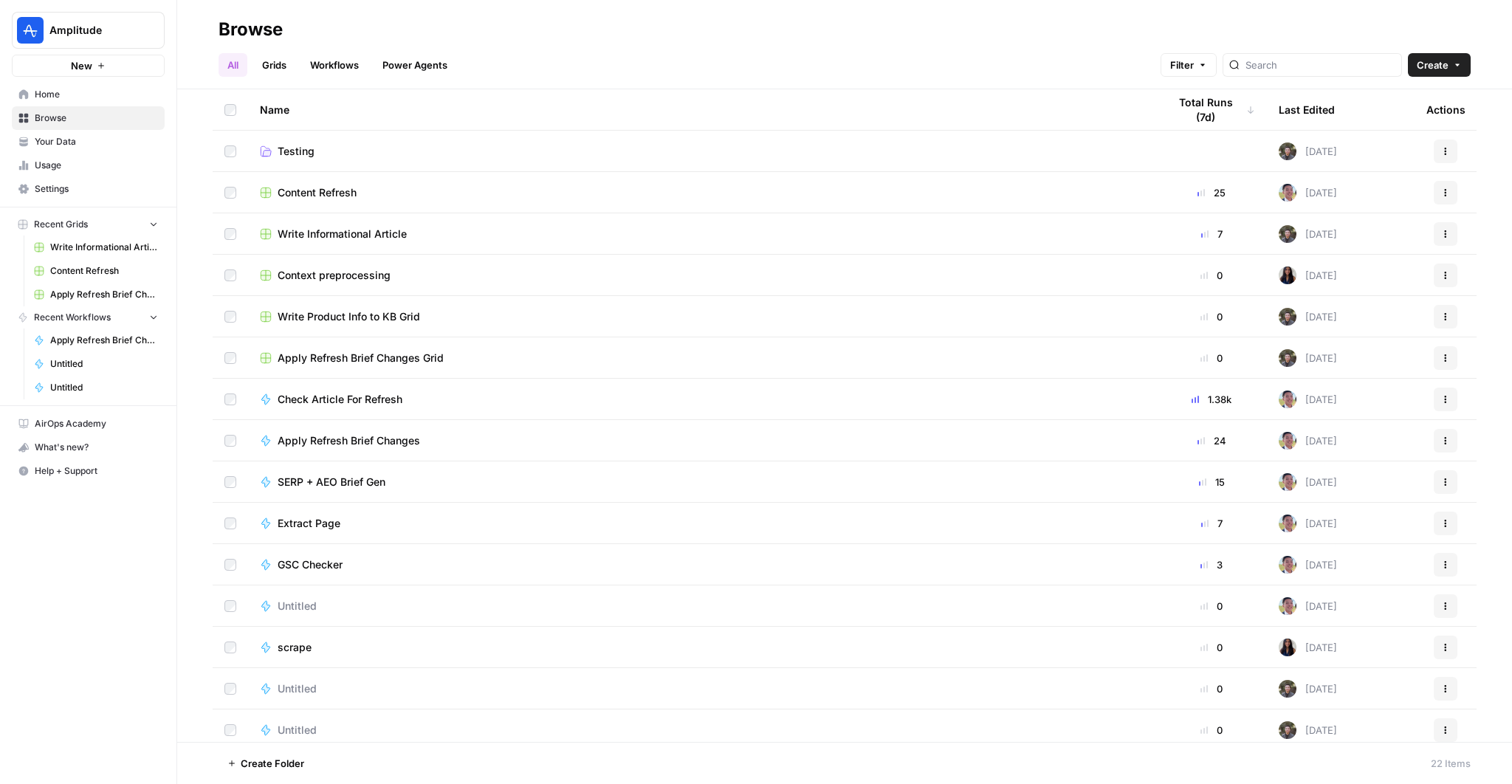
click at [362, 235] on span "Write Informational Article" at bounding box center [343, 233] width 129 height 15
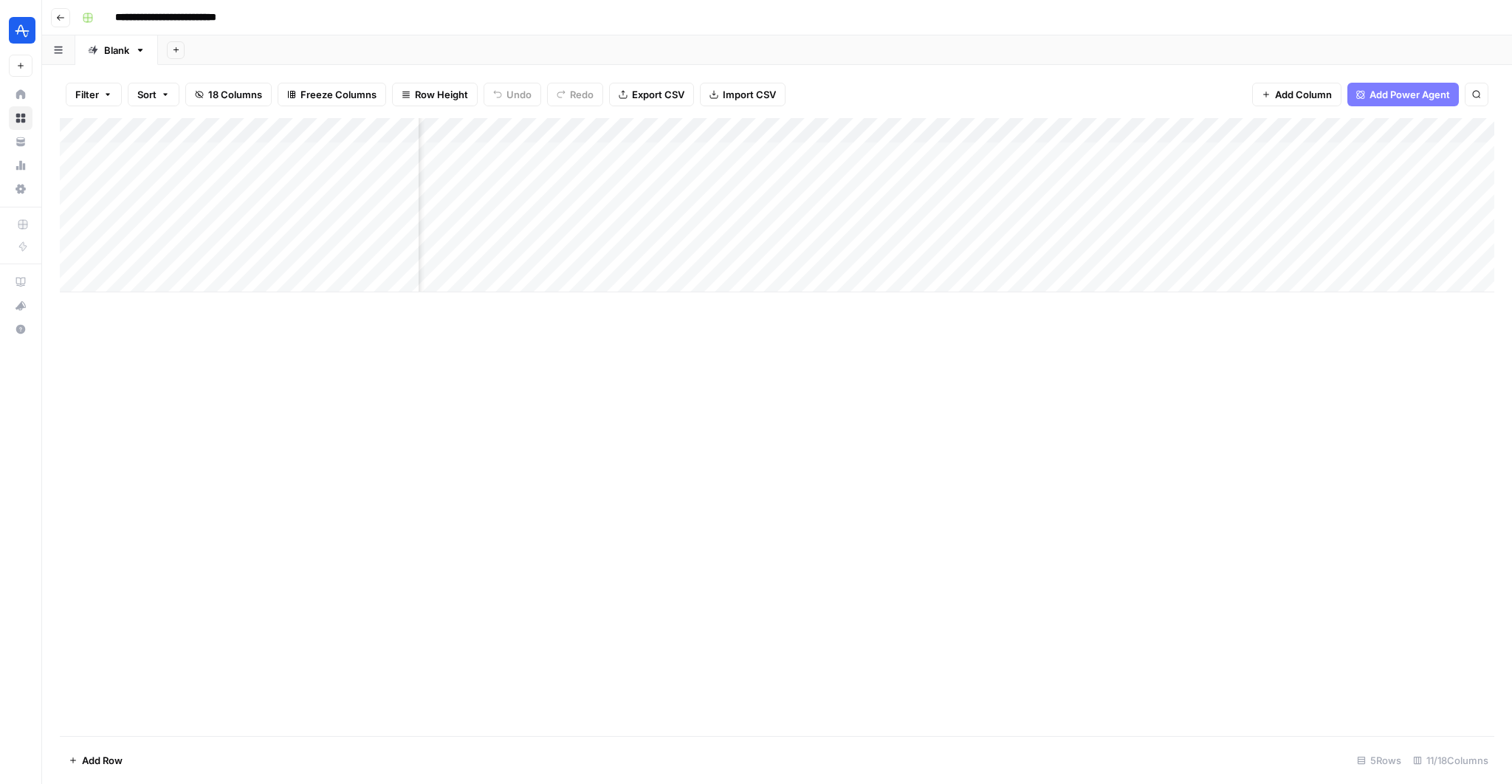
scroll to position [0, 637]
click at [1444, 132] on span "Add Column" at bounding box center [1460, 130] width 52 height 13
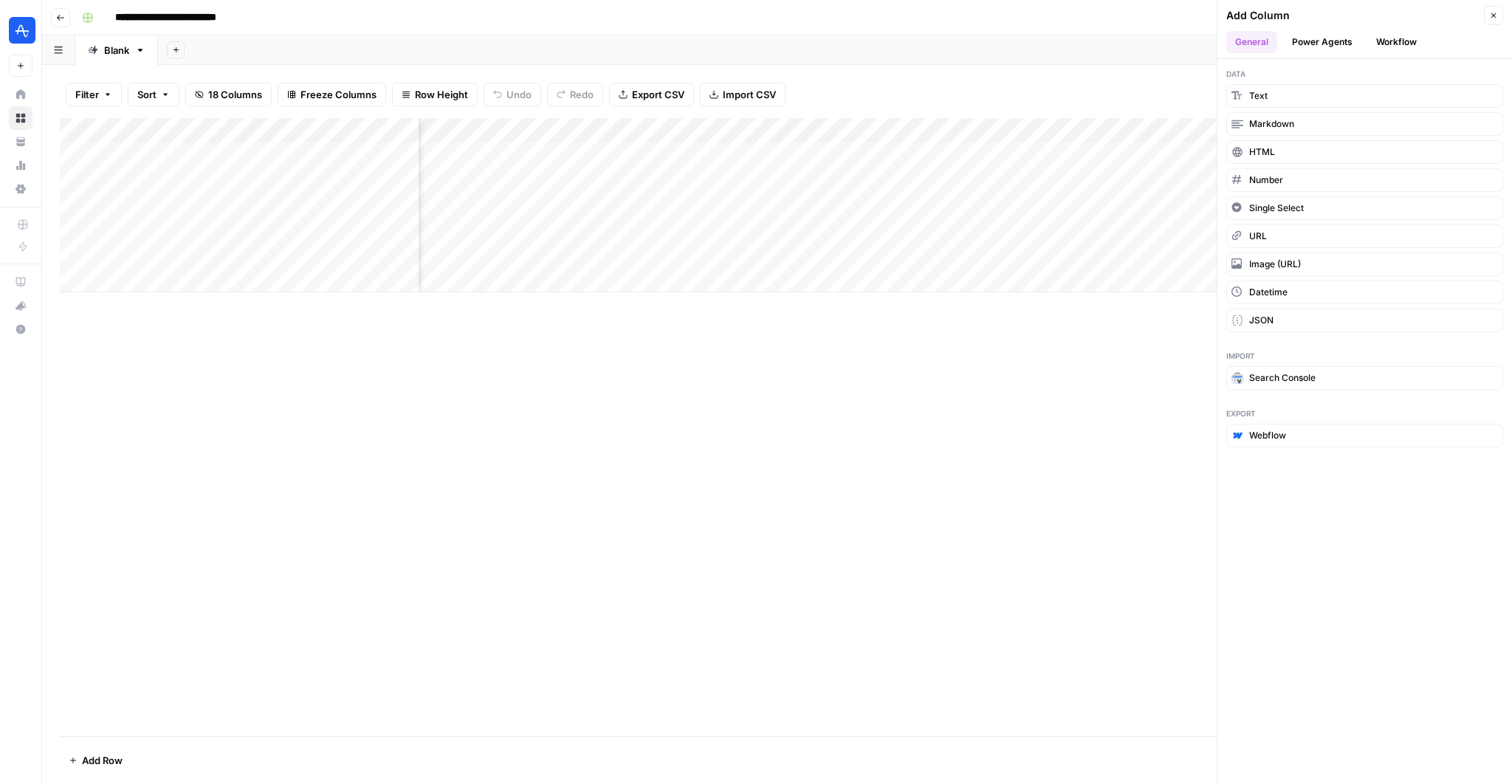
click at [1110, 390] on div "Add Column" at bounding box center [777, 426] width 1434 height 618
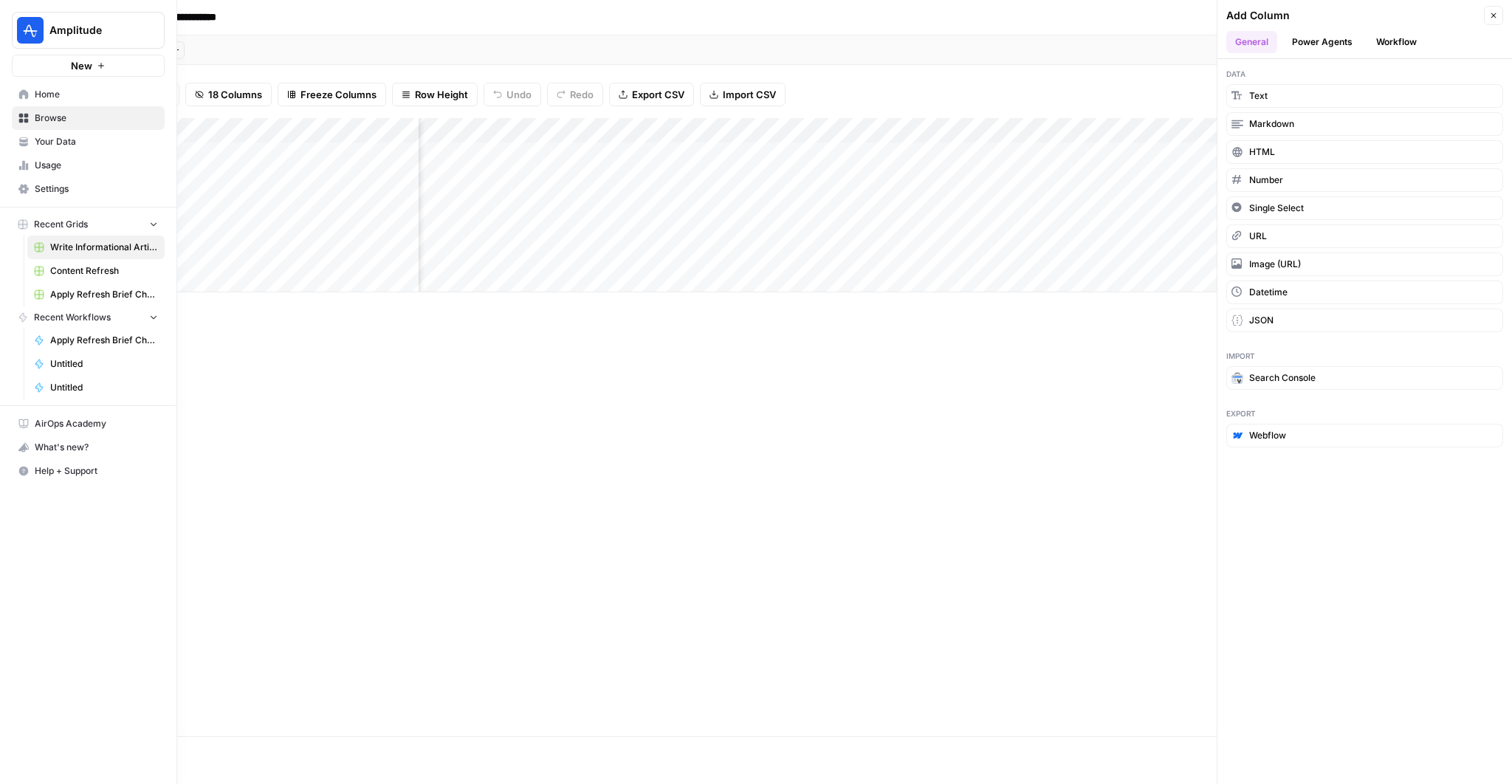
click at [47, 179] on link "Settings" at bounding box center [88, 188] width 153 height 24
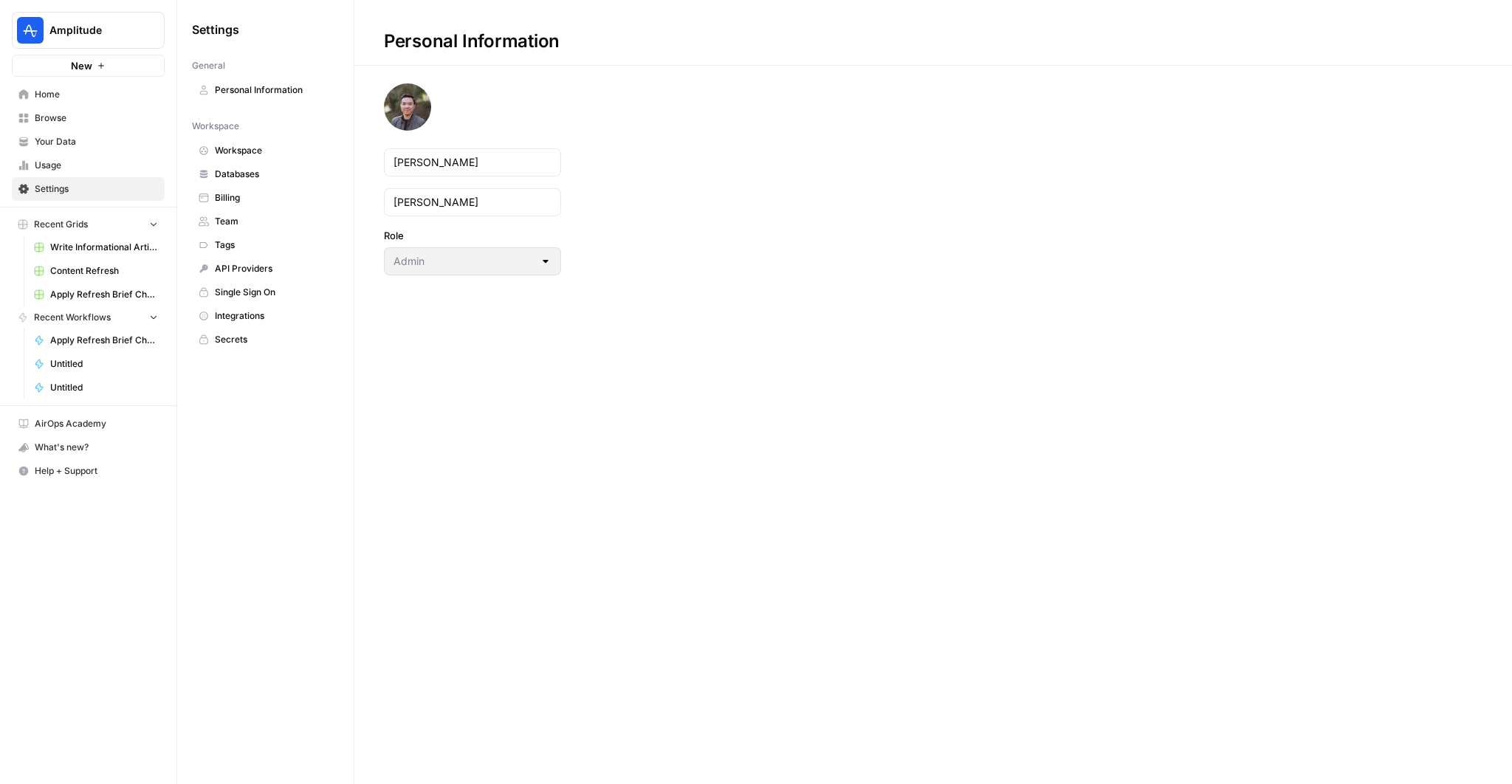
click at [252, 312] on span "Integrations" at bounding box center [273, 315] width 117 height 13
